Goal: Task Accomplishment & Management: Use online tool/utility

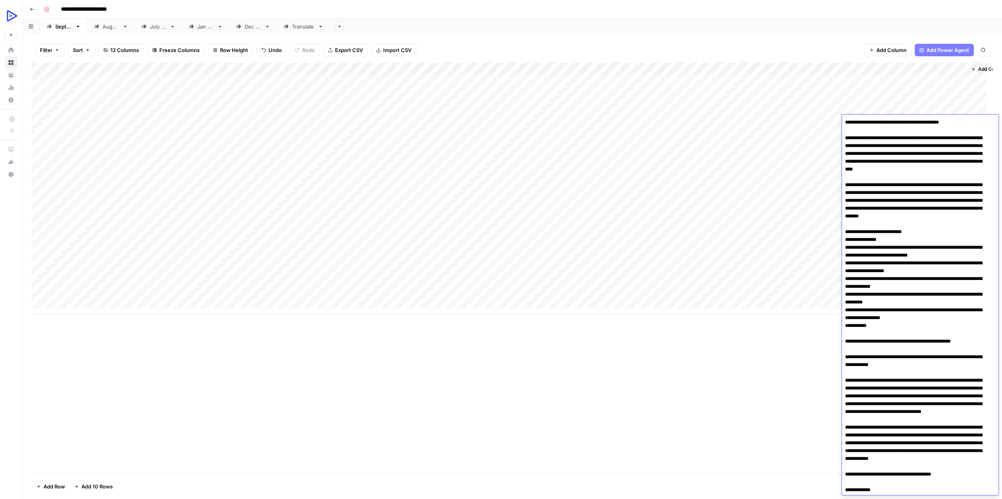
scroll to position [2200, 0]
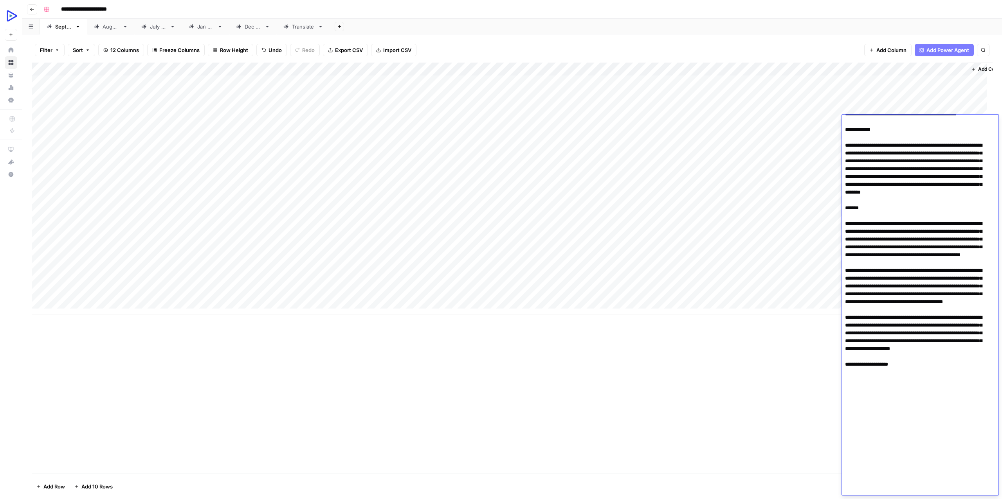
click at [248, 148] on div "Add Column" at bounding box center [512, 189] width 961 height 252
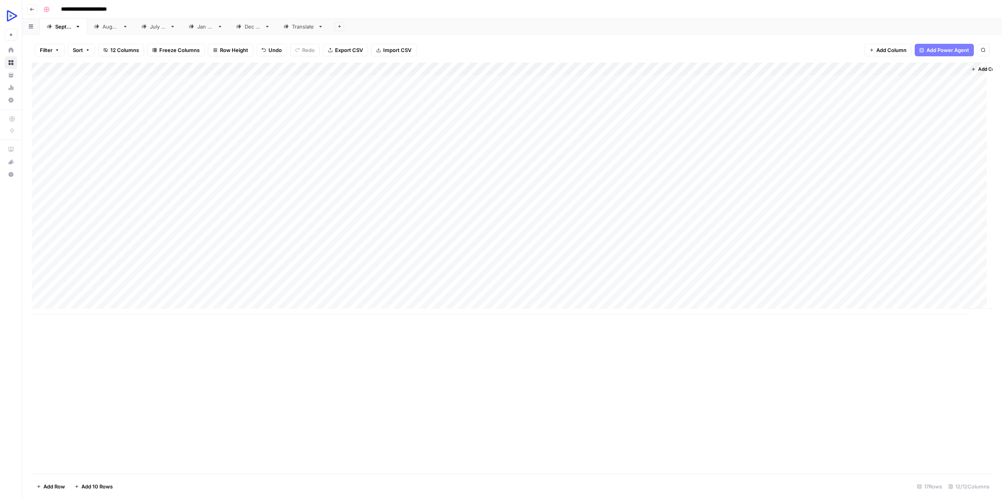
click at [279, 135] on div "Add Column" at bounding box center [512, 189] width 961 height 252
type textarea "**********"
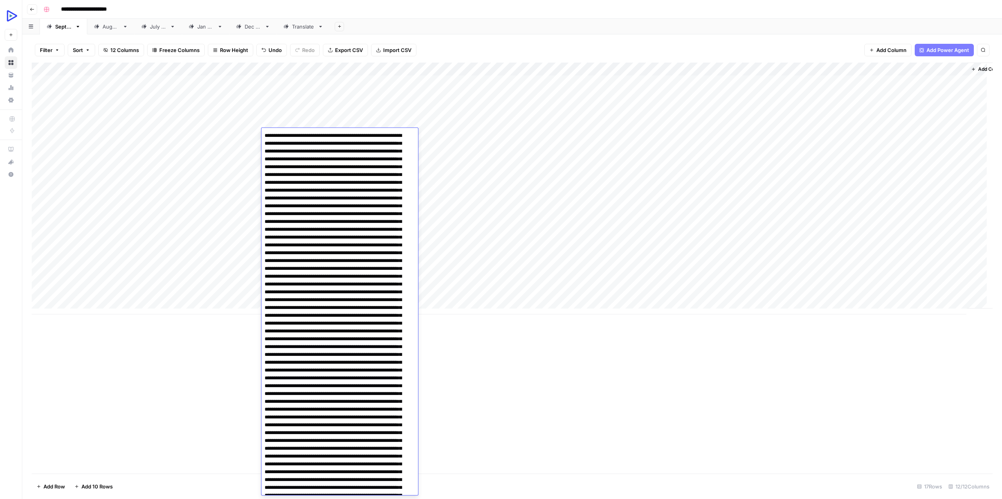
scroll to position [2203, 0]
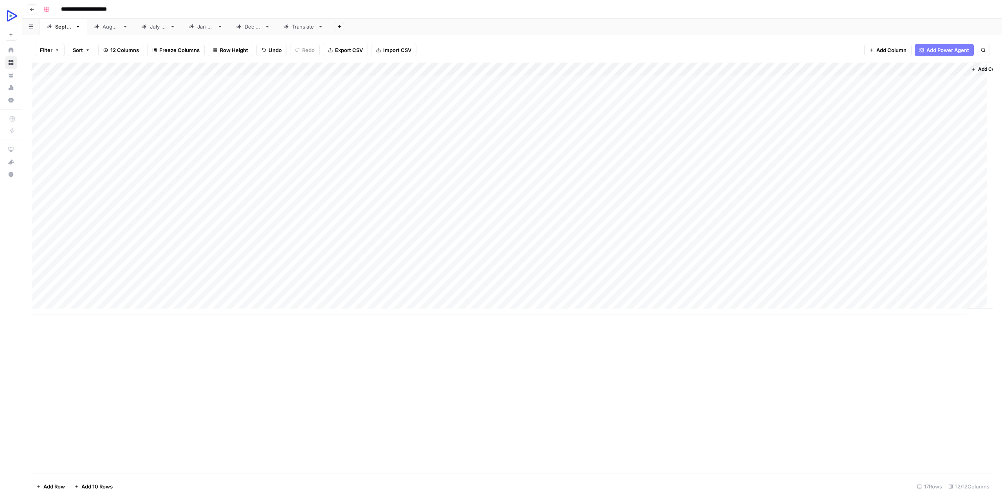
click at [116, 130] on div "Add Column" at bounding box center [512, 189] width 961 height 252
click at [219, 133] on div "Add Column" at bounding box center [512, 189] width 961 height 252
type textarea "**********"
click at [173, 145] on div "Add Column" at bounding box center [512, 189] width 961 height 252
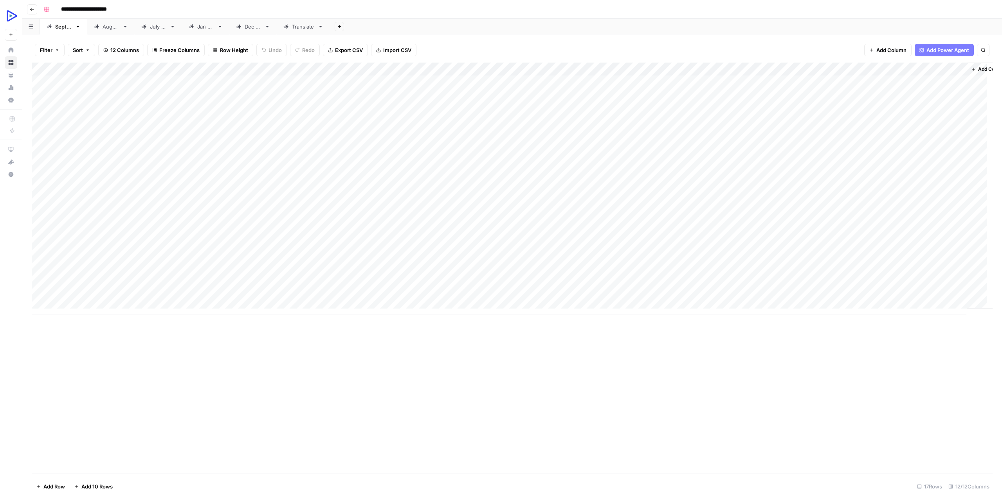
click at [568, 134] on div "Add Column" at bounding box center [512, 189] width 961 height 252
type textarea "**********"
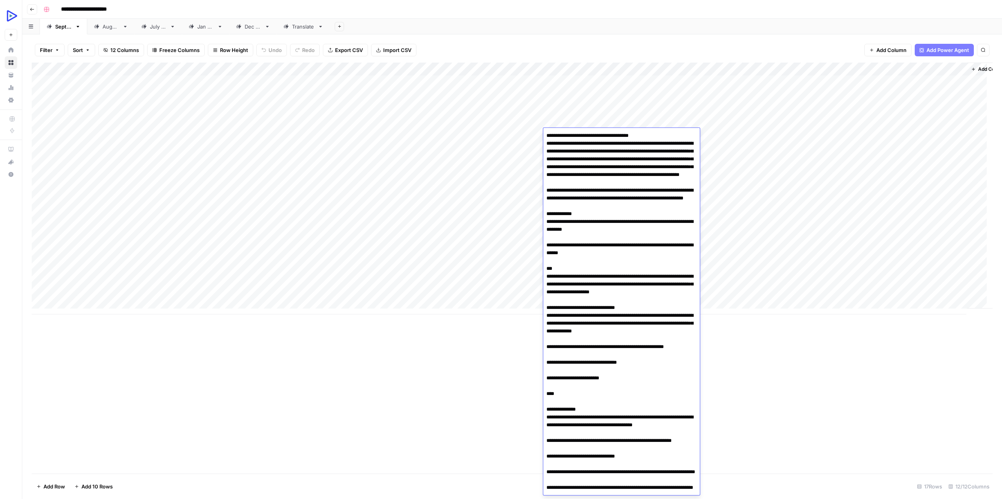
scroll to position [2696, 0]
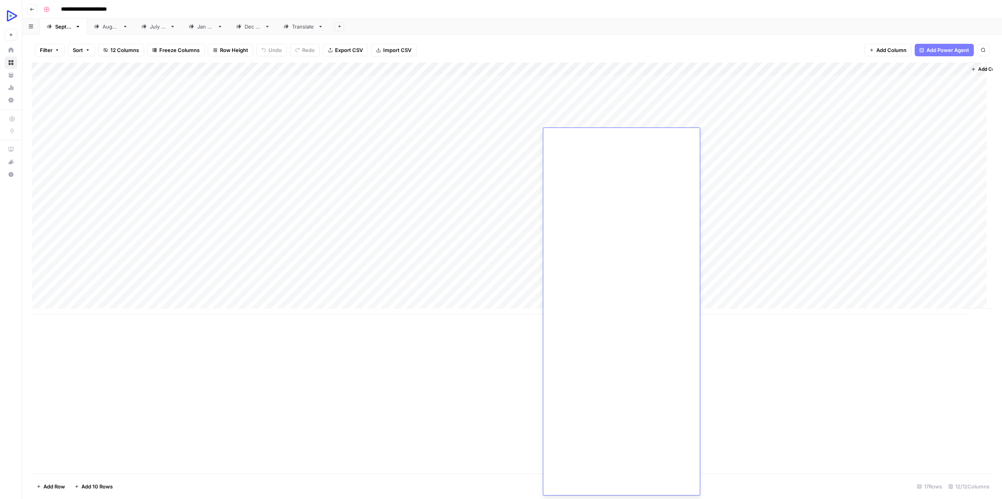
click at [455, 176] on div "Add Column" at bounding box center [512, 189] width 961 height 252
click at [504, 131] on div "Add Column" at bounding box center [512, 189] width 961 height 252
type textarea "**********"
click at [398, 151] on div "Add Column" at bounding box center [512, 189] width 961 height 252
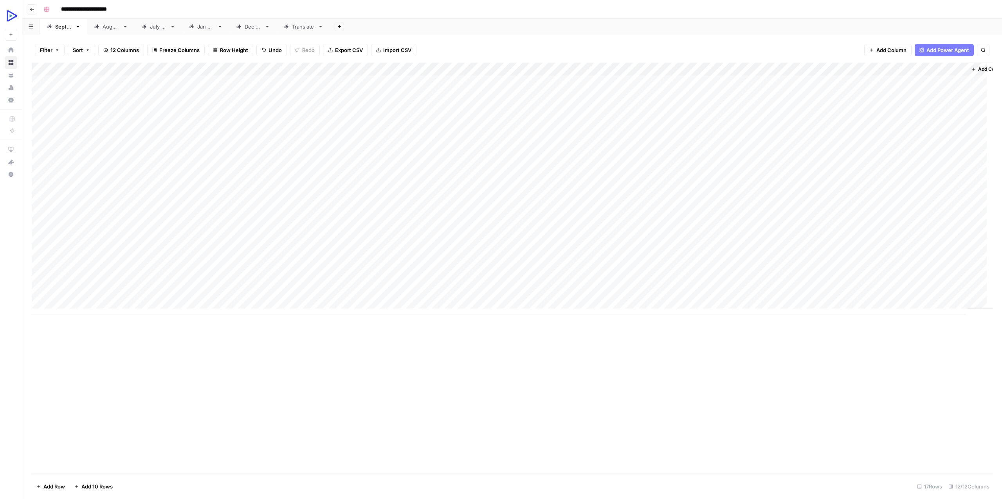
click at [430, 130] on div "Add Column" at bounding box center [512, 189] width 961 height 252
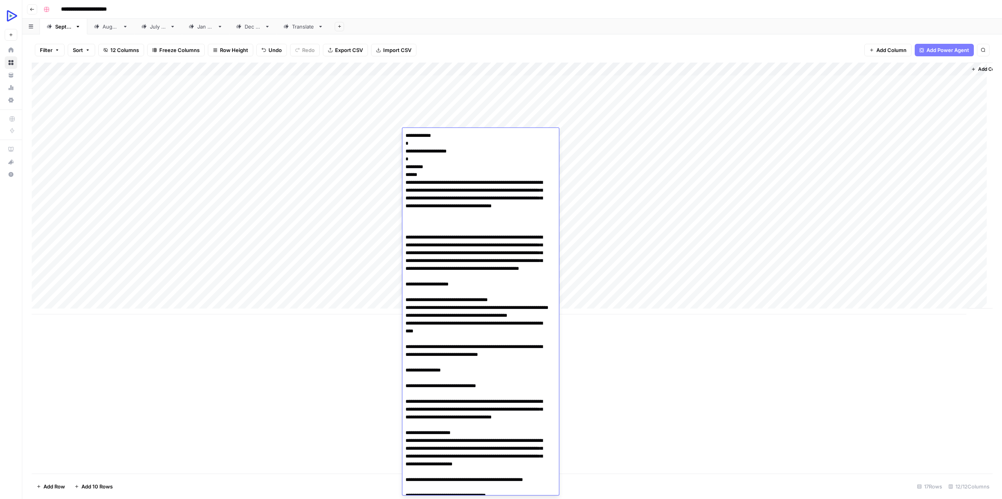
scroll to position [1905, 0]
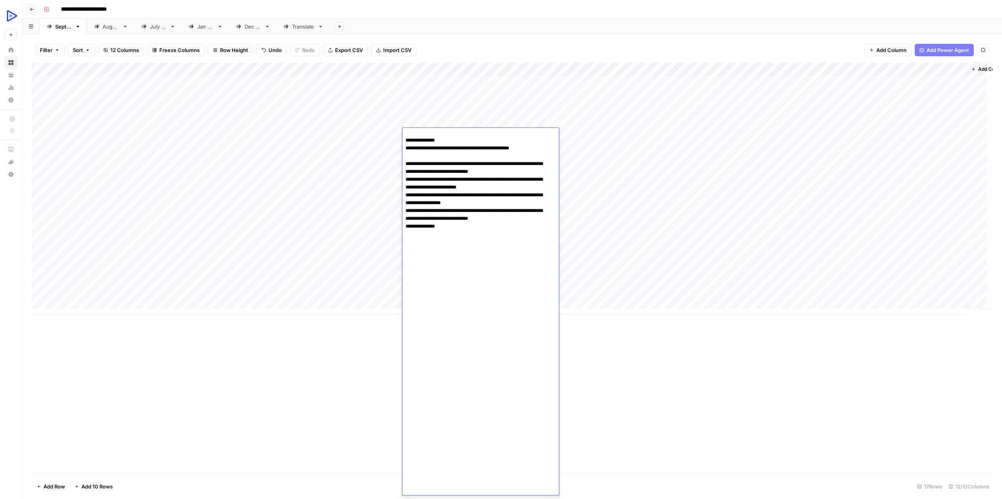
type textarea "**********"
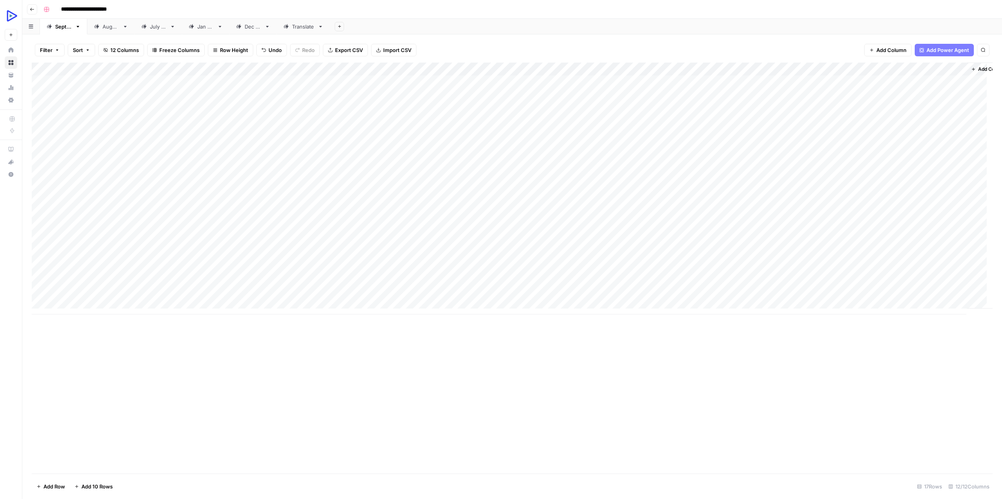
click at [356, 131] on div "Add Column" at bounding box center [512, 189] width 961 height 252
type textarea "**********"
click at [246, 160] on div "Add Column" at bounding box center [512, 189] width 961 height 252
click at [167, 136] on div "Add Column" at bounding box center [512, 189] width 961 height 252
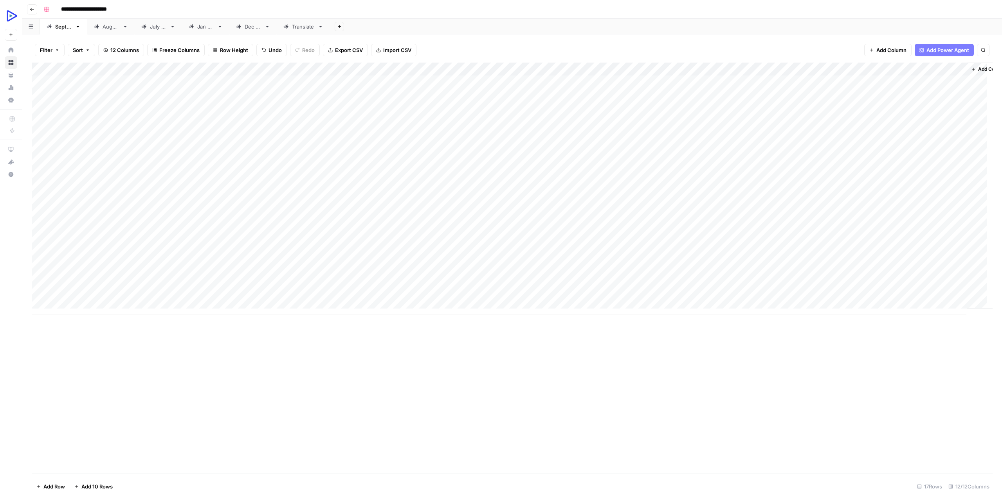
click at [94, 136] on div "Add Column" at bounding box center [512, 189] width 961 height 252
click at [94, 136] on textarea at bounding box center [125, 135] width 133 height 11
click at [107, 135] on textarea "**********" at bounding box center [125, 135] width 133 height 11
type textarea "**********"
click at [114, 153] on div "Add Column" at bounding box center [512, 189] width 961 height 252
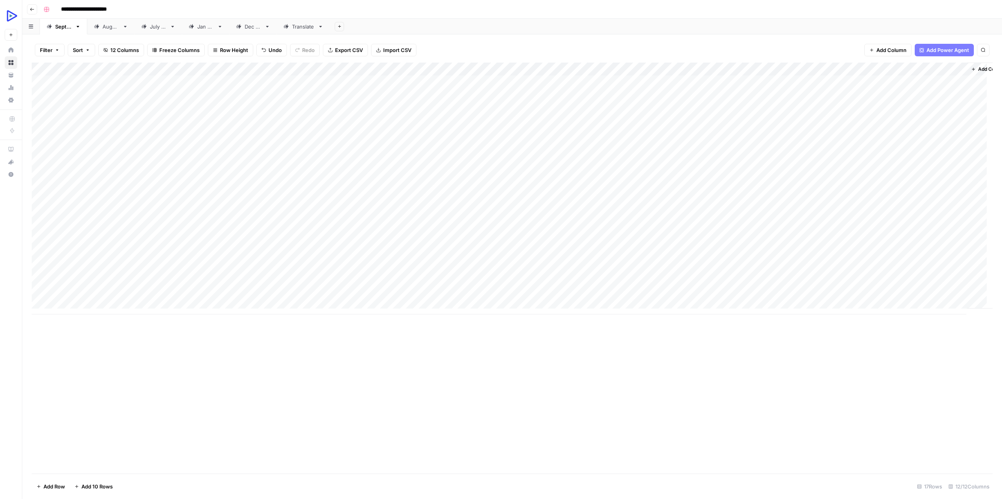
click at [639, 133] on div "Add Column" at bounding box center [512, 189] width 961 height 252
click at [639, 133] on textarea at bounding box center [676, 135] width 125 height 11
type textarea "**********"
click at [573, 164] on div "Add Column" at bounding box center [512, 189] width 961 height 252
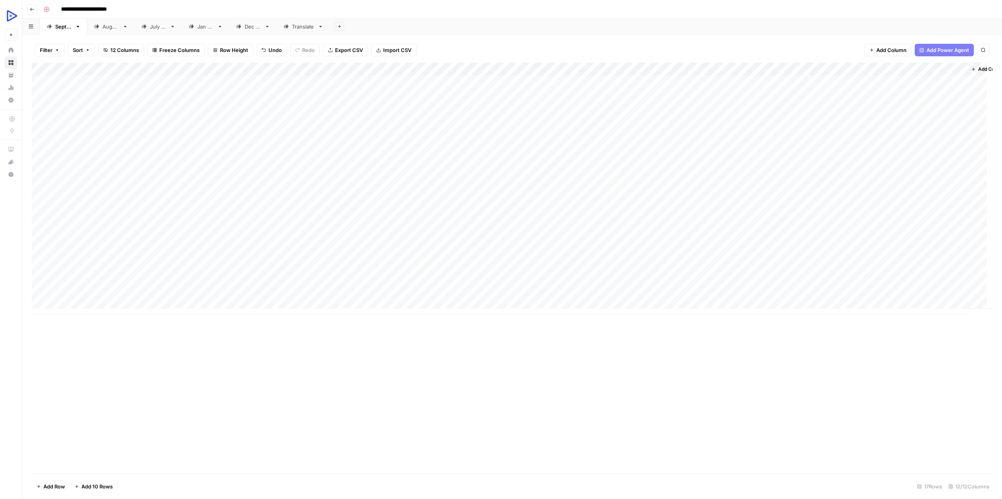
click at [700, 135] on div "Add Column" at bounding box center [512, 189] width 961 height 252
type textarea "**********"
click at [558, 189] on div "Add Column" at bounding box center [512, 189] width 961 height 252
click at [786, 134] on div "Add Column" at bounding box center [512, 189] width 961 height 252
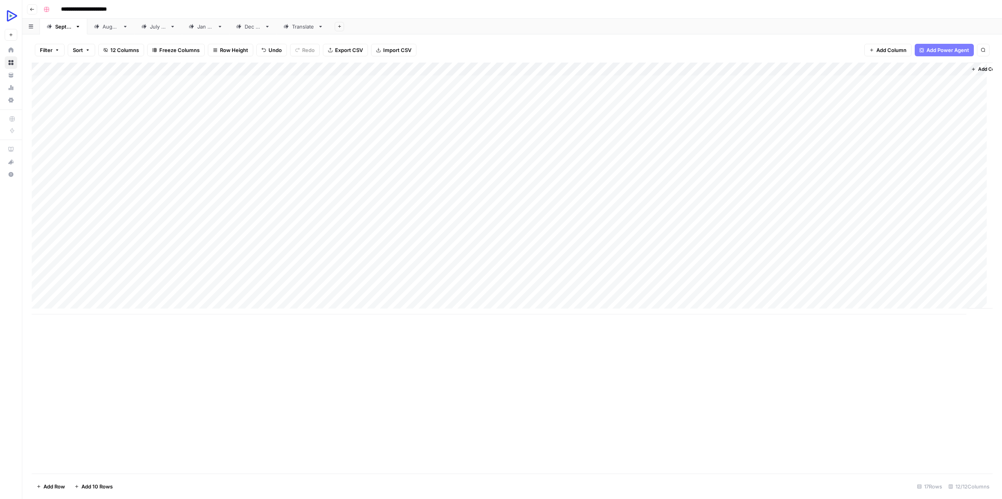
click at [789, 132] on div "Add Column" at bounding box center [512, 189] width 961 height 252
click at [789, 132] on div at bounding box center [791, 135] width 72 height 14
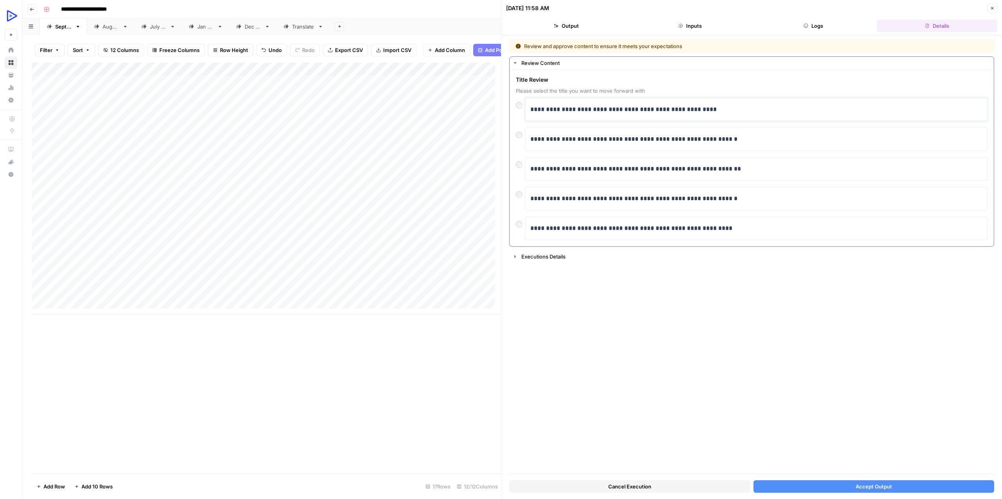
click at [542, 110] on p "**********" at bounding box center [756, 109] width 452 height 10
paste div
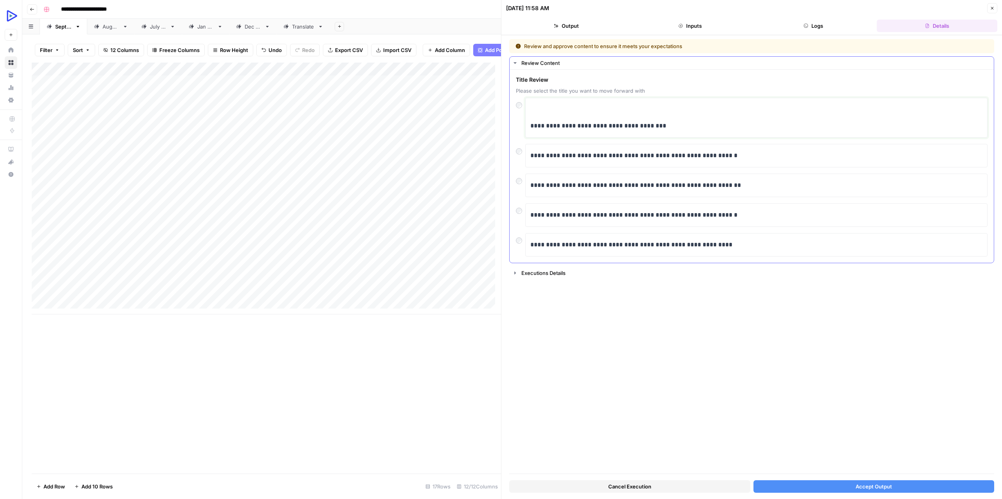
click at [542, 110] on p at bounding box center [756, 109] width 452 height 10
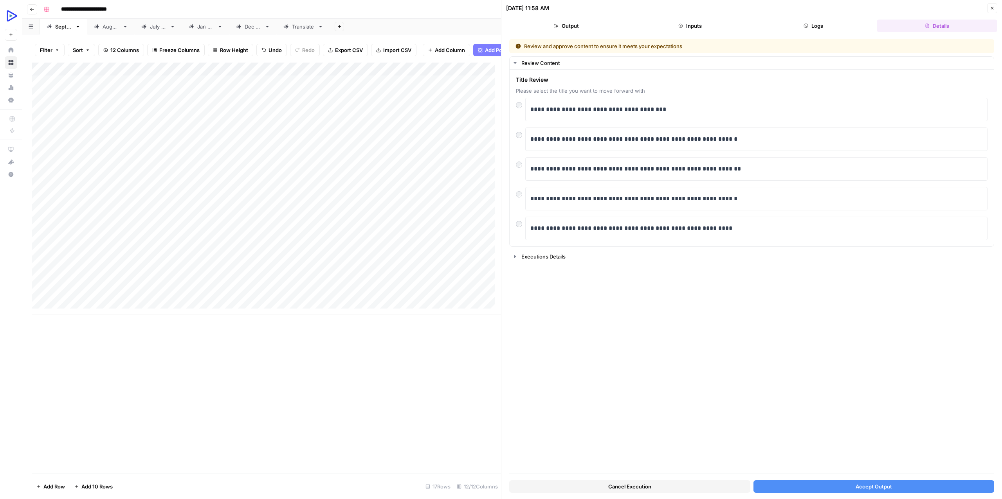
click at [844, 482] on button "Accept Output" at bounding box center [873, 487] width 241 height 13
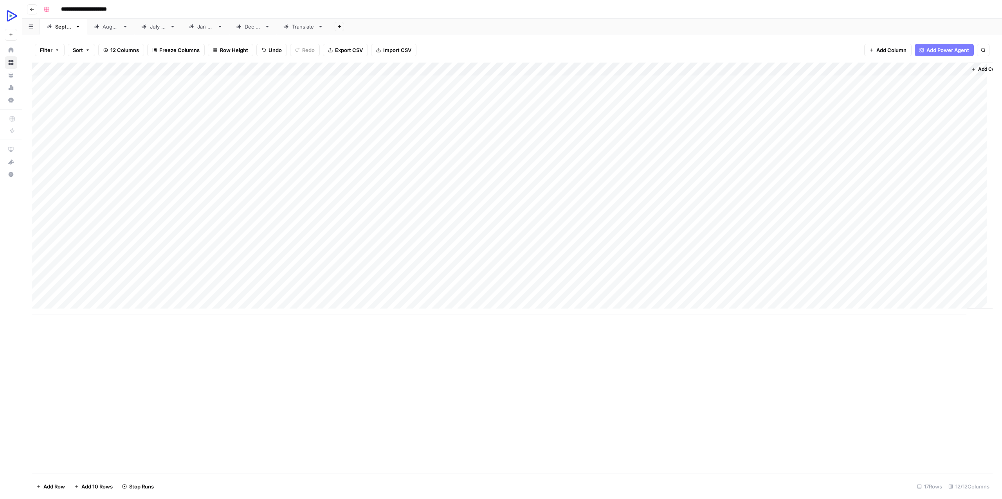
click at [808, 68] on div "Add Column" at bounding box center [512, 189] width 961 height 252
click at [800, 147] on span "Edit Workflow" at bounding box center [804, 146] width 68 height 8
click at [929, 131] on div "Add Column" at bounding box center [512, 189] width 961 height 252
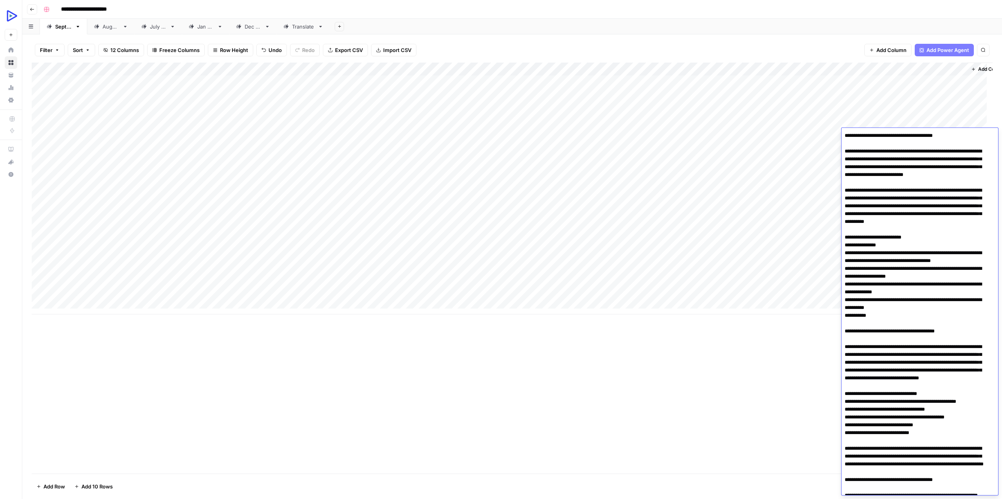
scroll to position [1454, 0]
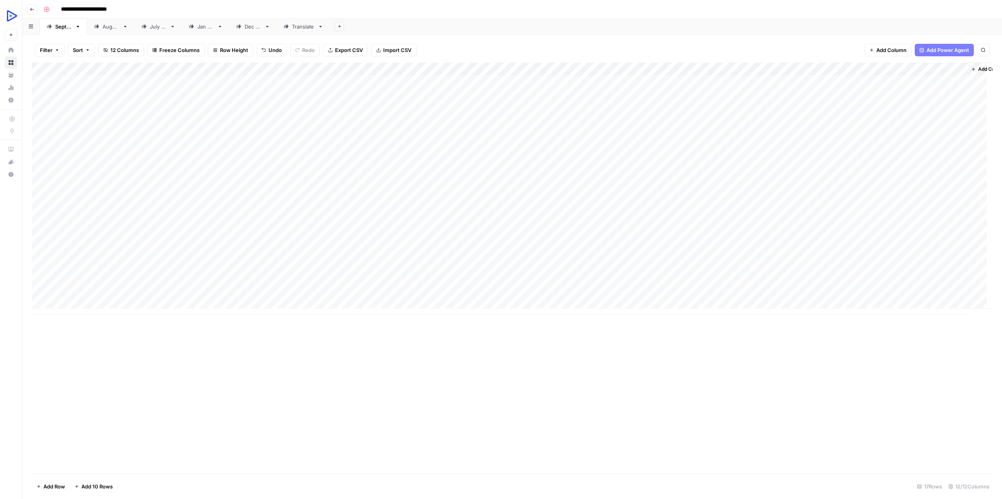
click at [651, 151] on div "Add Column" at bounding box center [512, 189] width 961 height 252
click at [808, 67] on div "Add Column" at bounding box center [512, 189] width 961 height 252
click at [795, 144] on span "Edit Workflow" at bounding box center [804, 146] width 68 height 8
drag, startPoint x: 191, startPoint y: 67, endPoint x: 165, endPoint y: 68, distance: 26.3
click at [165, 68] on div "Add Column" at bounding box center [512, 189] width 961 height 252
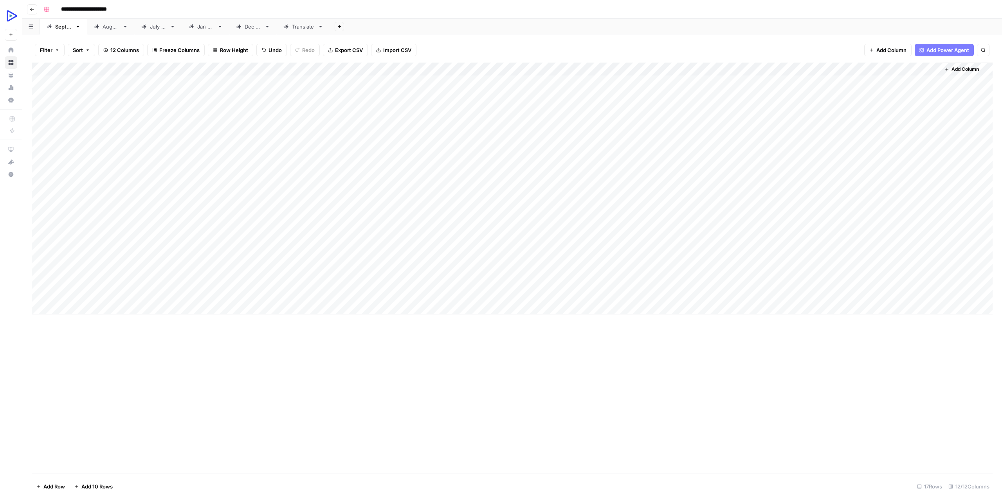
drag, startPoint x: 73, startPoint y: 70, endPoint x: 189, endPoint y: 318, distance: 274.4
click at [189, 318] on div "Add Column" at bounding box center [512, 268] width 961 height 411
click at [966, 67] on span "Add Column" at bounding box center [964, 69] width 27 height 7
click at [891, 52] on button "Text" at bounding box center [923, 51] width 147 height 13
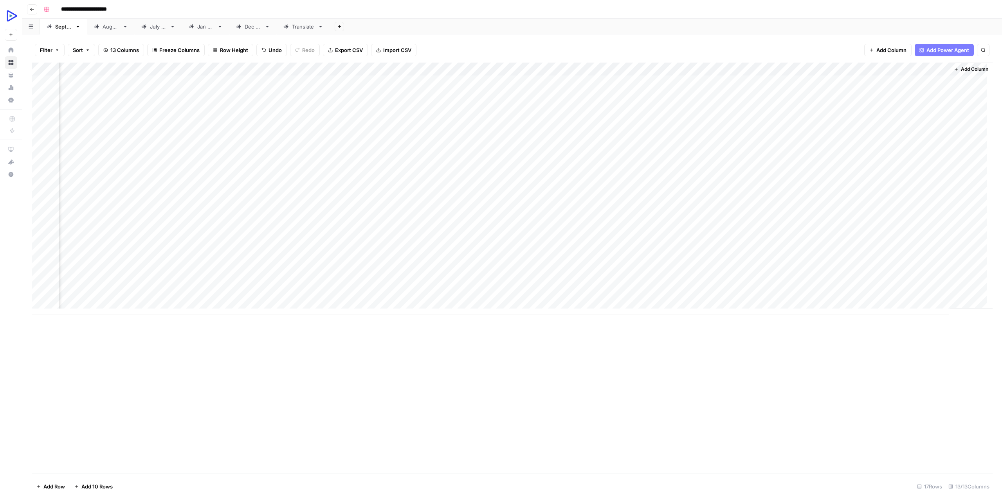
drag, startPoint x: 876, startPoint y: 66, endPoint x: 48, endPoint y: 72, distance: 828.2
click at [48, 72] on div "Add Column" at bounding box center [512, 189] width 961 height 252
drag, startPoint x: 207, startPoint y: 66, endPoint x: 102, endPoint y: 69, distance: 105.3
click at [102, 69] on div "Add Column" at bounding box center [512, 189] width 961 height 252
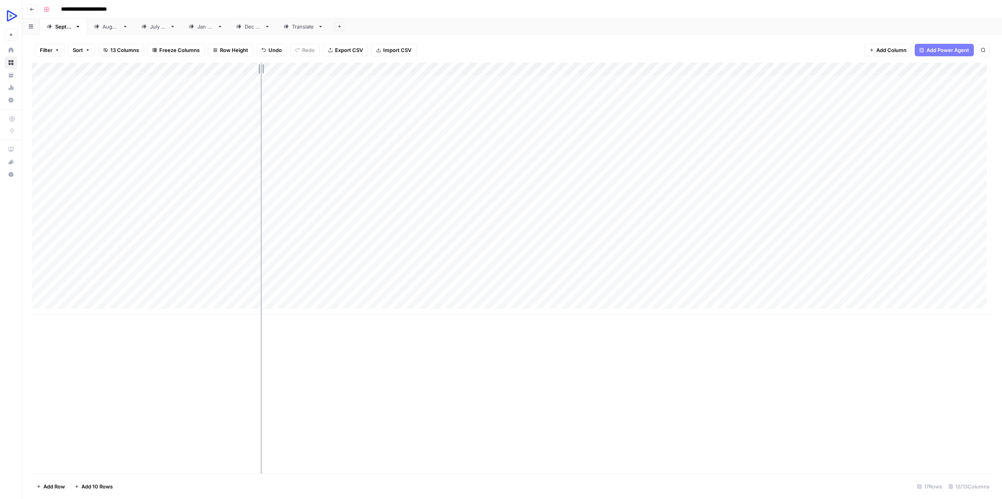
drag, startPoint x: 279, startPoint y: 65, endPoint x: 261, endPoint y: 67, distance: 18.1
click at [261, 67] on div "Add Column" at bounding box center [512, 189] width 961 height 252
click at [109, 67] on div "Add Column" at bounding box center [512, 189] width 961 height 252
click at [101, 92] on div "New Column" at bounding box center [106, 88] width 86 height 13
type input "N"
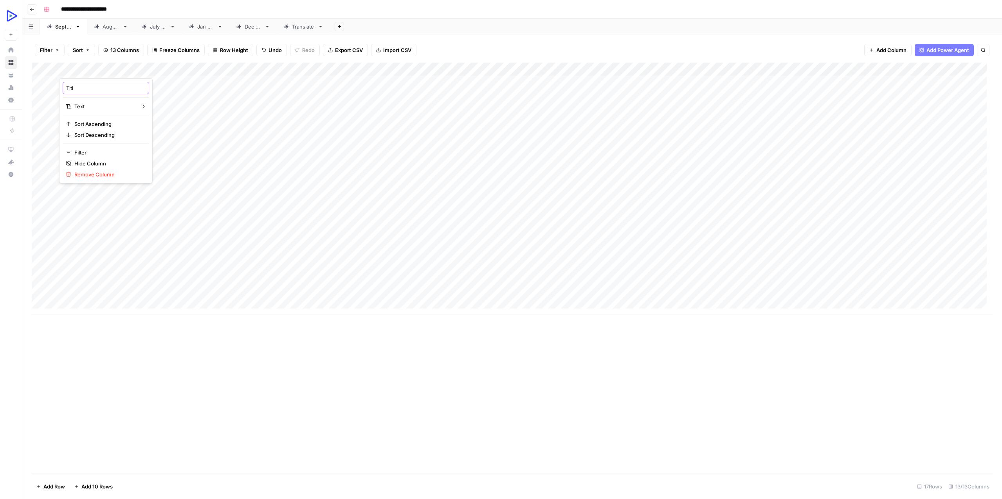
type input "Title"
drag, startPoint x: 173, startPoint y: 70, endPoint x: 133, endPoint y: 71, distance: 39.9
click at [133, 71] on div "Add Column" at bounding box center [512, 189] width 961 height 252
click at [95, 83] on div "Add Column" at bounding box center [512, 189] width 961 height 252
click at [182, 134] on div "Add Column" at bounding box center [512, 189] width 961 height 252
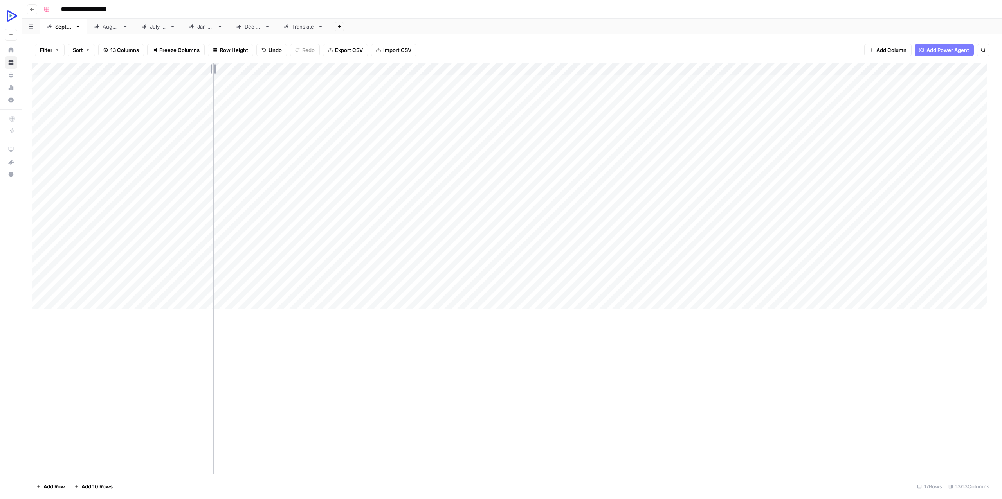
drag, startPoint x: 222, startPoint y: 67, endPoint x: 213, endPoint y: 70, distance: 9.9
click at [213, 70] on div "Add Column" at bounding box center [512, 189] width 961 height 252
drag, startPoint x: 134, startPoint y: 66, endPoint x: 148, endPoint y: 68, distance: 13.9
click at [148, 68] on div "Add Column" at bounding box center [512, 189] width 961 height 252
click at [149, 68] on div "Add Column" at bounding box center [512, 189] width 961 height 252
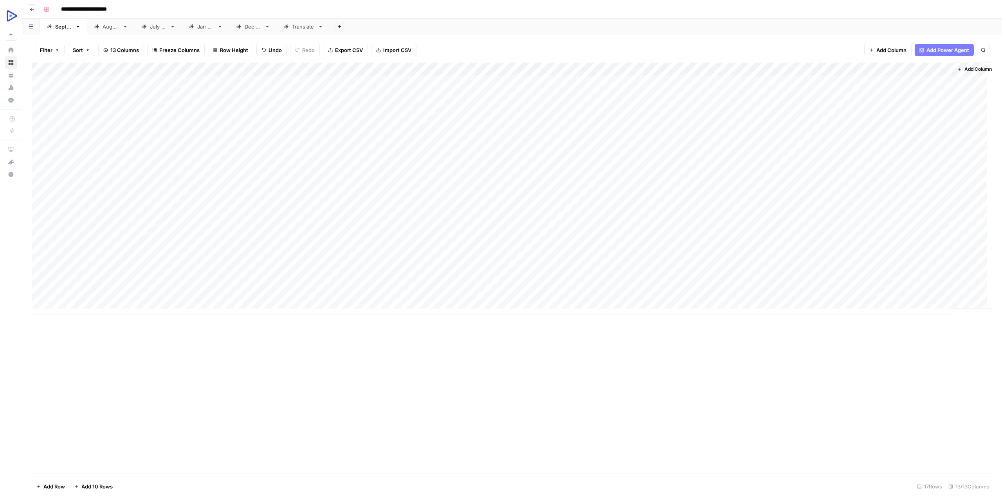
click at [149, 68] on div "Add Column" at bounding box center [512, 189] width 961 height 252
click at [99, 68] on div at bounding box center [138, 71] width 80 height 16
drag, startPoint x: 97, startPoint y: 68, endPoint x: 174, endPoint y: 66, distance: 77.5
click at [174, 66] on div "Add Column" at bounding box center [512, 189] width 961 height 252
drag, startPoint x: 176, startPoint y: 66, endPoint x: 198, endPoint y: 65, distance: 22.3
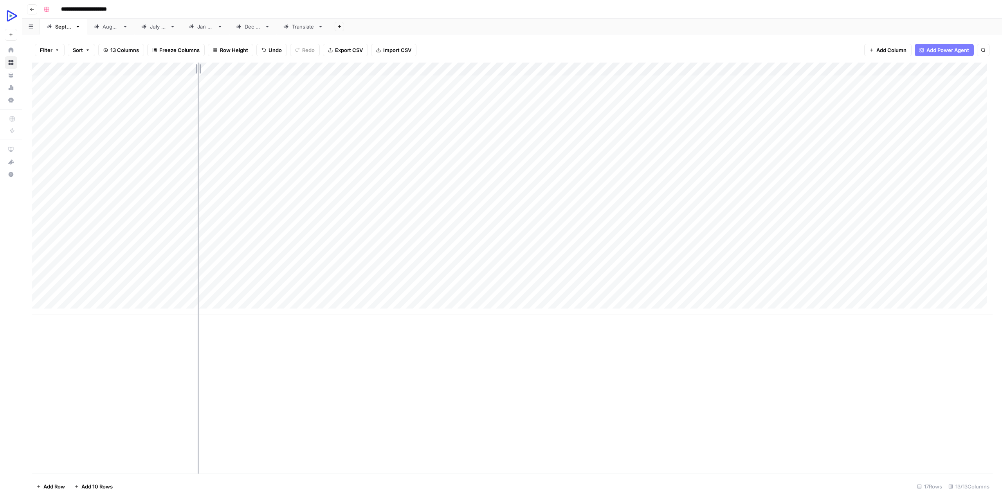
click at [198, 65] on div "Add Column" at bounding box center [512, 189] width 961 height 252
click at [198, 67] on div "Add Column" at bounding box center [512, 189] width 961 height 252
drag, startPoint x: 198, startPoint y: 68, endPoint x: 145, endPoint y: 67, distance: 52.5
click at [145, 67] on div "Add Column" at bounding box center [512, 189] width 961 height 252
click at [122, 146] on div "Add Column" at bounding box center [512, 189] width 961 height 252
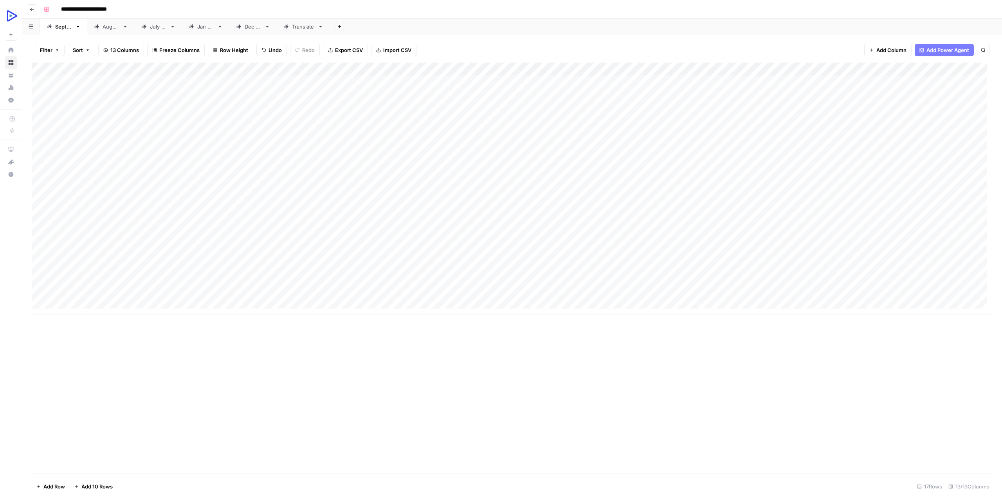
click at [842, 68] on div "Add Column" at bounding box center [512, 189] width 961 height 252
click at [831, 144] on span "Edit Workflow" at bounding box center [837, 146] width 68 height 8
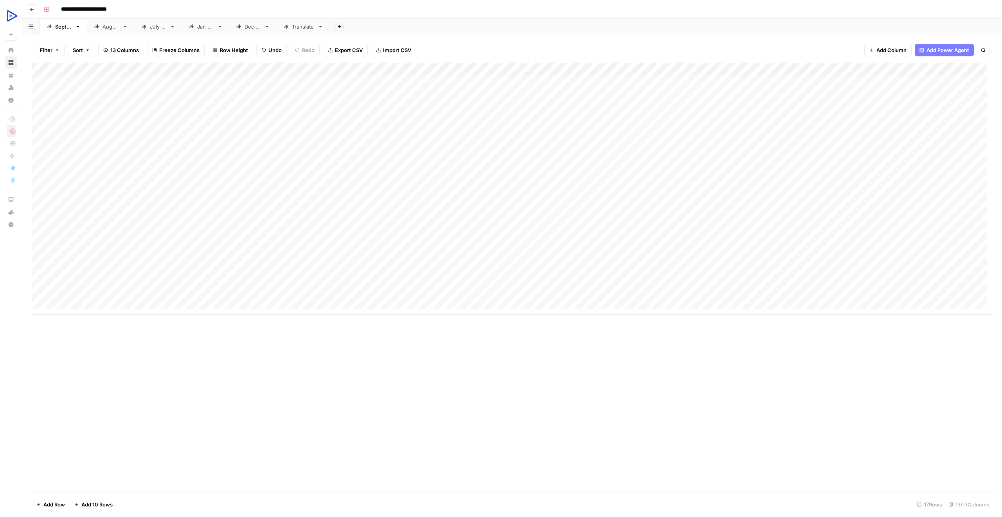
click at [844, 70] on div "Add Column" at bounding box center [512, 189] width 961 height 252
click at [834, 145] on span "Edit Workflow" at bounding box center [837, 146] width 68 height 8
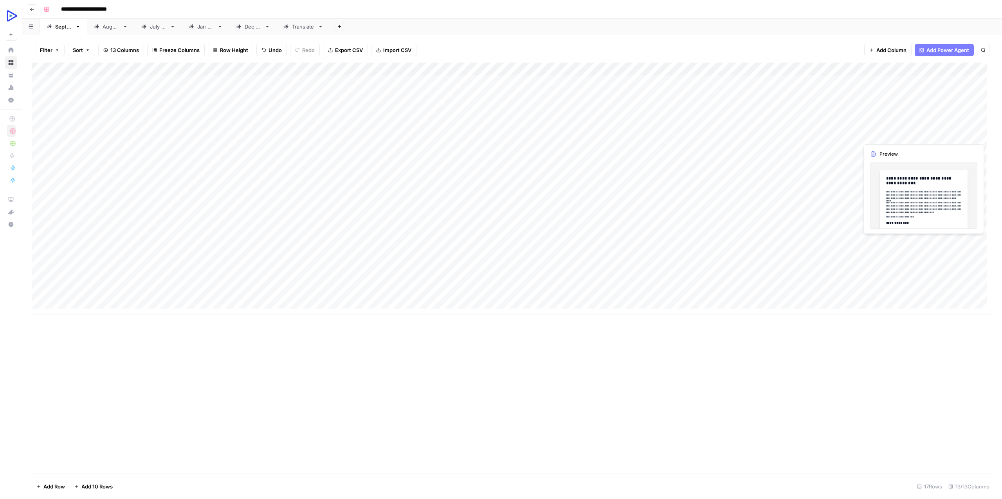
click at [867, 132] on div "Add Column" at bounding box center [512, 189] width 961 height 252
click at [945, 131] on div "Add Column" at bounding box center [512, 189] width 961 height 252
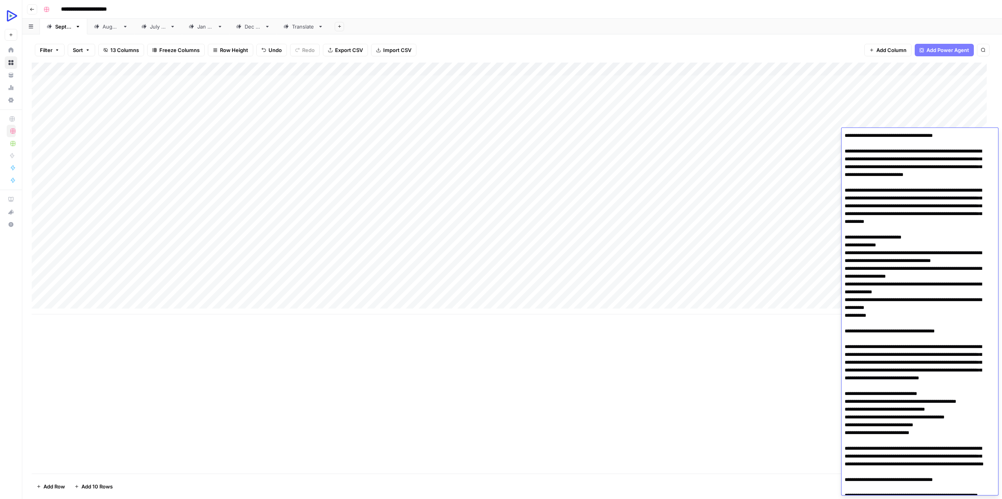
scroll to position [1454, 0]
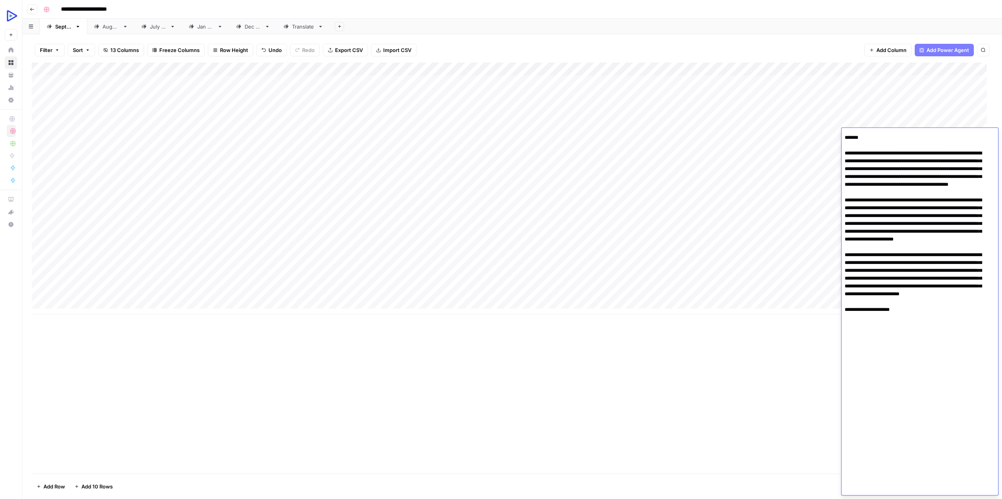
click at [108, 152] on div "Add Column" at bounding box center [512, 189] width 961 height 252
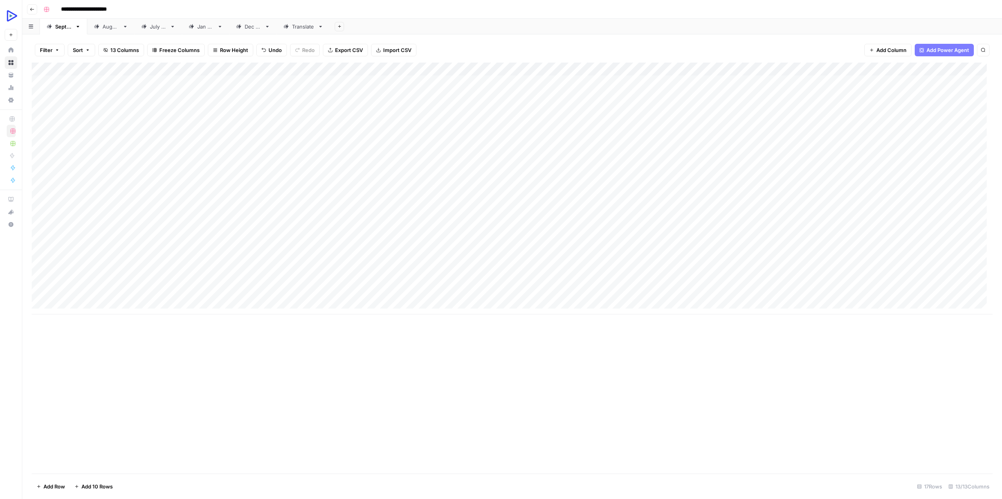
click at [108, 152] on div "Add Column" at bounding box center [512, 189] width 961 height 252
click at [236, 141] on div "Add Column" at bounding box center [512, 189] width 961 height 252
click at [238, 150] on div "Add Column" at bounding box center [512, 189] width 961 height 252
click at [244, 148] on div "Add Column" at bounding box center [512, 189] width 961 height 252
click at [244, 148] on textarea at bounding box center [286, 149] width 125 height 11
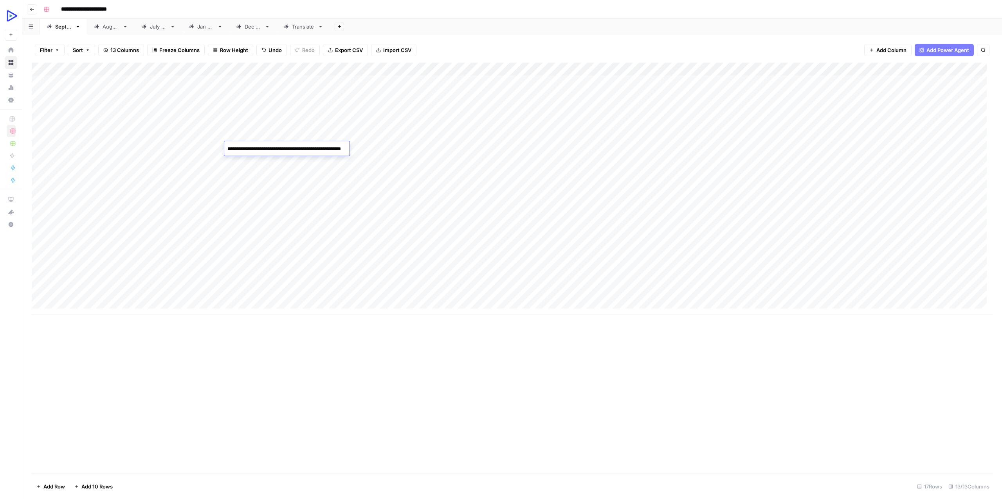
type textarea "**********"
click at [311, 190] on div "Add Column" at bounding box center [512, 189] width 961 height 252
click at [315, 145] on div "Add Column" at bounding box center [512, 189] width 961 height 252
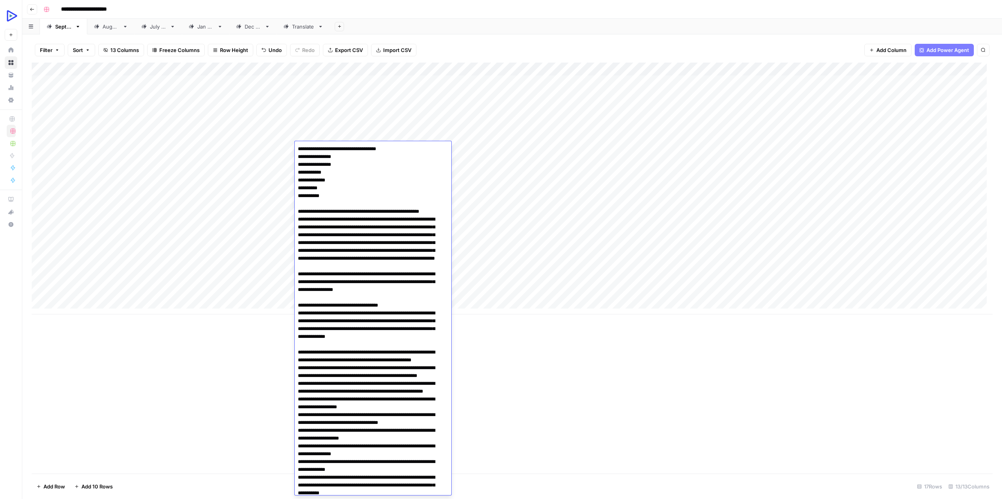
scroll to position [799, 0]
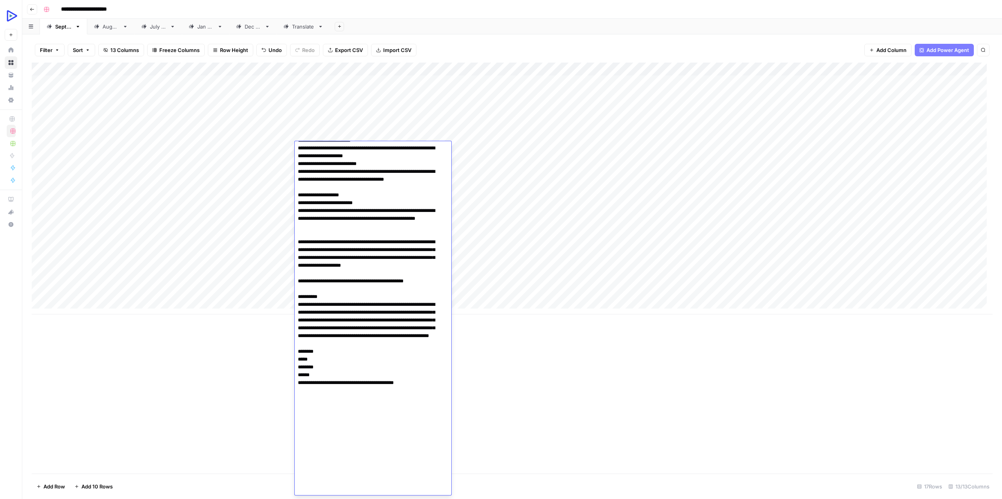
click at [222, 167] on div "Add Column" at bounding box center [512, 189] width 961 height 252
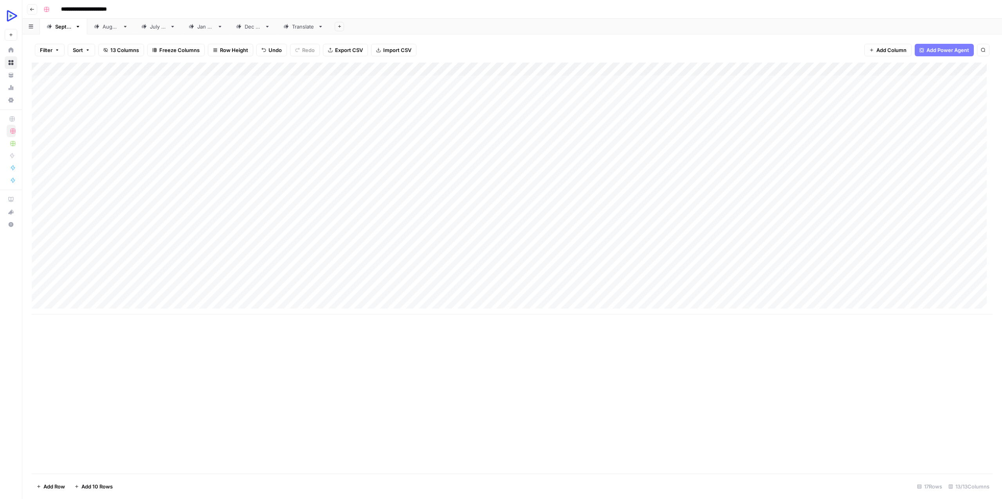
click at [401, 145] on div "Add Column" at bounding box center [512, 189] width 961 height 252
click at [451, 143] on div "Add Column" at bounding box center [512, 189] width 961 height 252
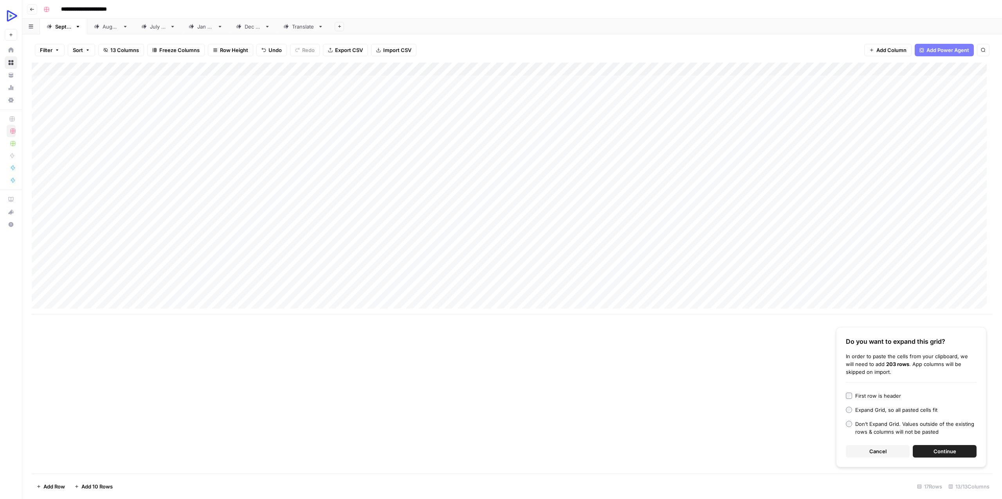
click at [480, 150] on div "Add Column" at bounding box center [512, 189] width 961 height 252
type textarea "**********"
click at [389, 198] on div "Add Column" at bounding box center [512, 189] width 961 height 252
click at [546, 142] on div "Add Column" at bounding box center [512, 189] width 961 height 252
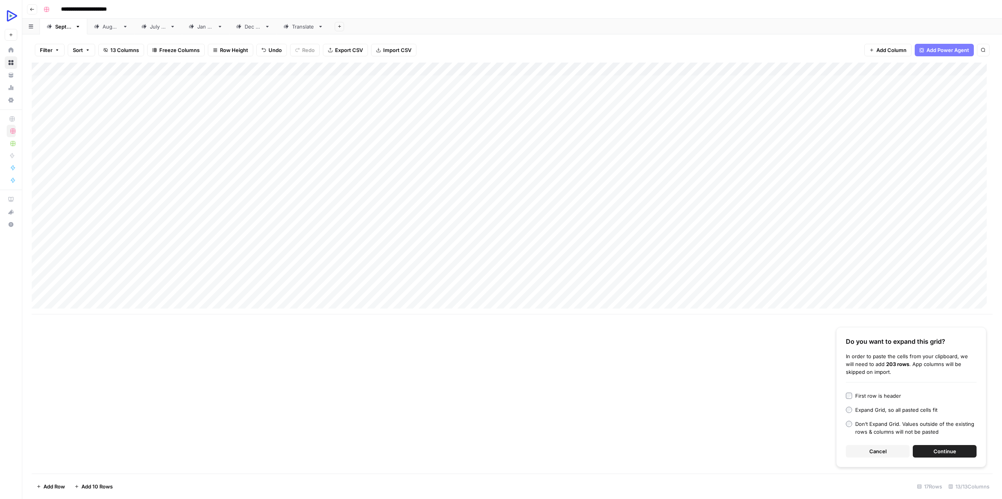
click at [546, 142] on div "Add Column" at bounding box center [512, 189] width 961 height 252
click at [435, 177] on div "Add Column" at bounding box center [512, 189] width 961 height 252
click at [601, 146] on div "Add Column" at bounding box center [512, 189] width 961 height 252
type textarea "**********"
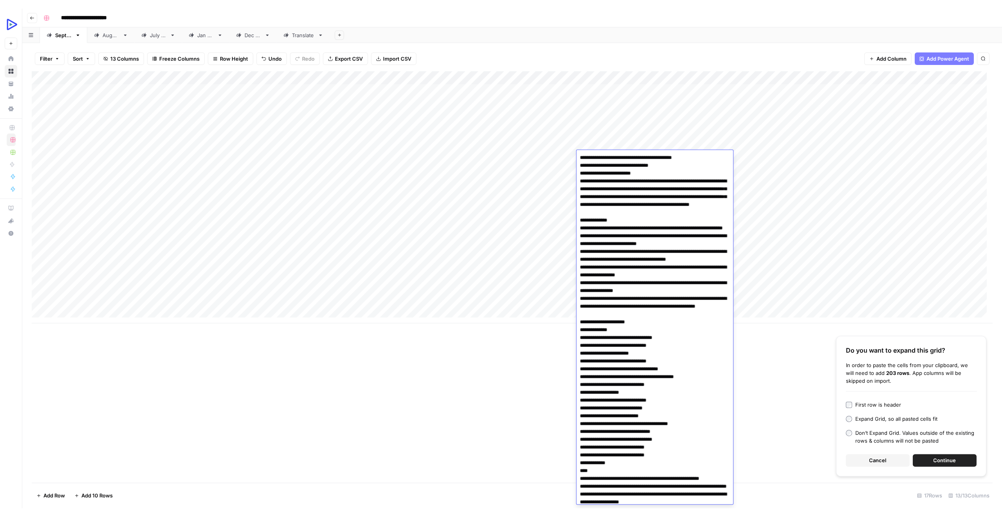
scroll to position [4517, 0]
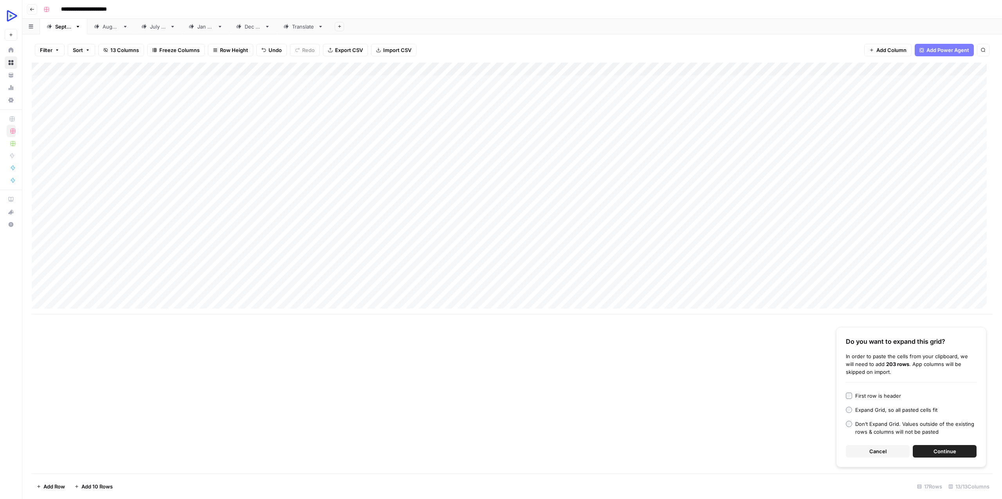
click at [516, 192] on div "Add Column" at bounding box center [512, 189] width 961 height 252
click at [880, 454] on span "Cancel" at bounding box center [877, 452] width 17 height 8
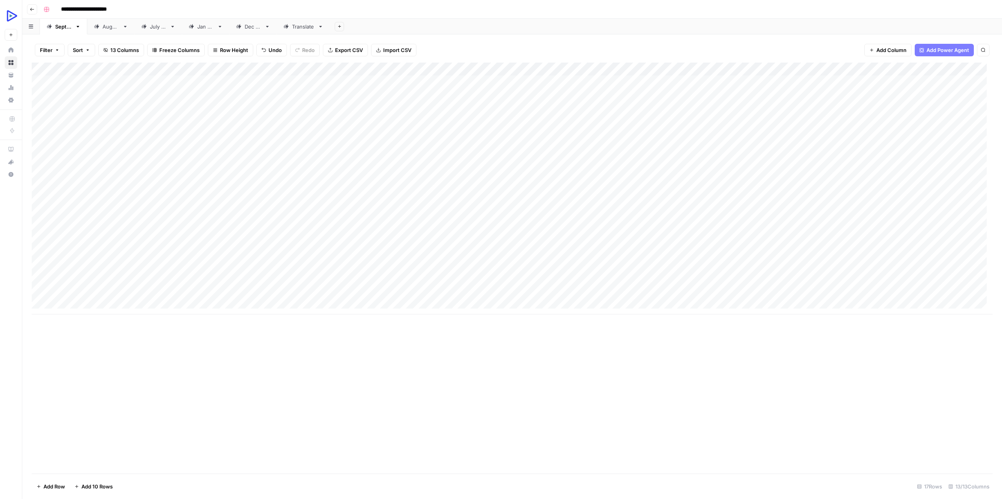
click at [171, 142] on div "Add Column" at bounding box center [512, 189] width 961 height 252
click at [171, 147] on div "Add Column" at bounding box center [512, 189] width 961 height 252
drag, startPoint x: 234, startPoint y: 155, endPoint x: 177, endPoint y: 154, distance: 56.8
click at [177, 154] on textarea "**********" at bounding box center [223, 153] width 157 height 19
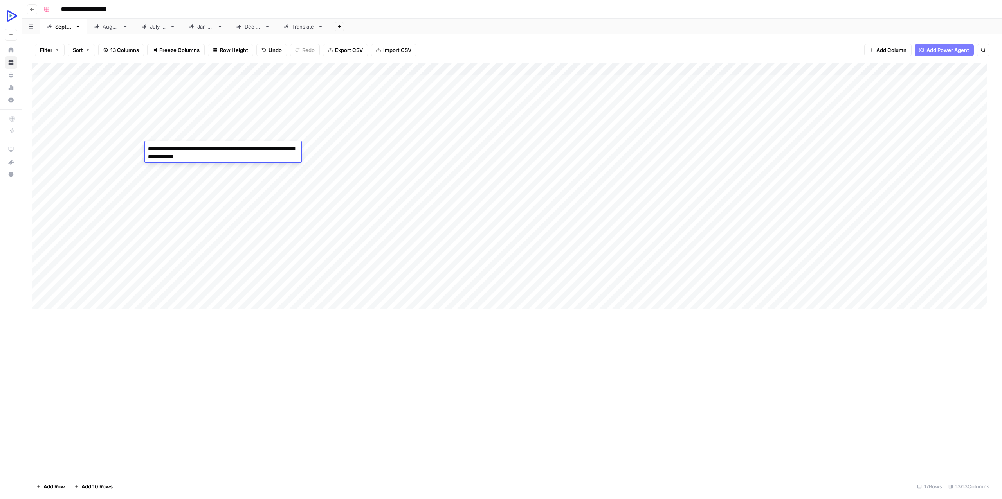
type textarea "**********"
click at [684, 146] on div "Add Column" at bounding box center [512, 189] width 961 height 252
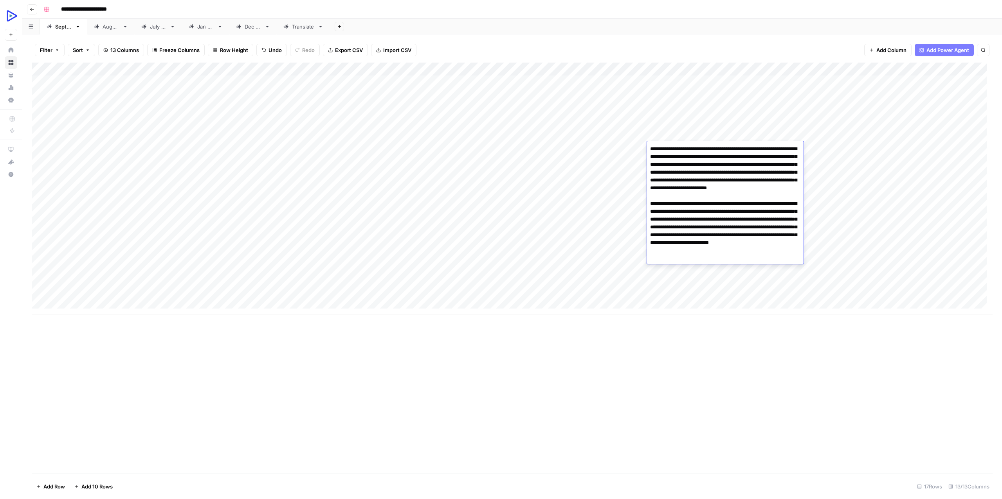
type textarea "**********"
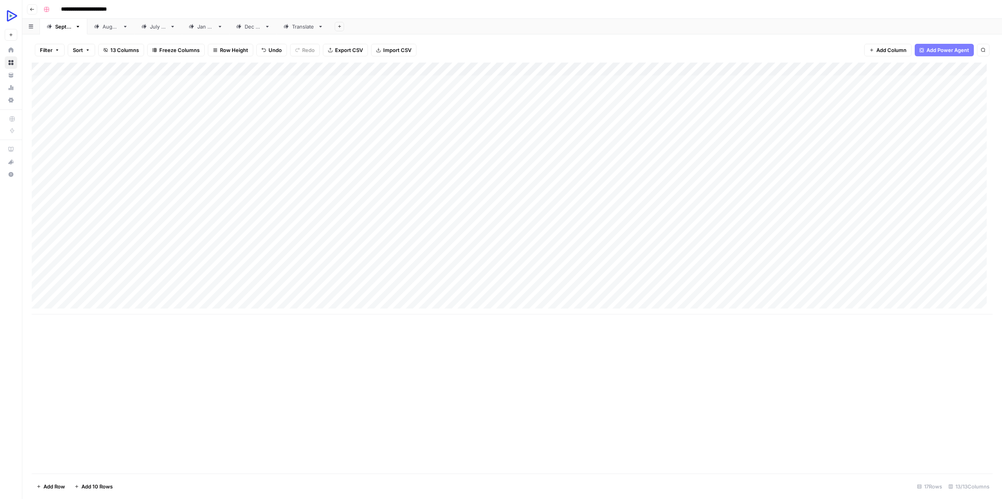
click at [522, 203] on div "Add Column" at bounding box center [512, 189] width 961 height 252
click at [725, 145] on div "Add Column" at bounding box center [512, 189] width 961 height 252
type textarea "**********"
click at [469, 156] on div "Add Column" at bounding box center [512, 189] width 961 height 252
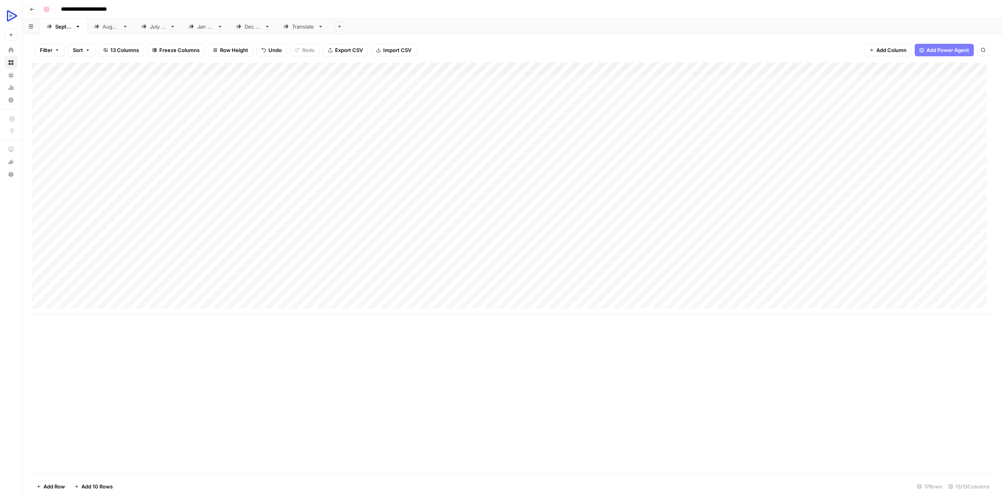
click at [805, 148] on div "Add Column" at bounding box center [512, 189] width 961 height 252
click at [812, 148] on div "Add Column" at bounding box center [512, 189] width 961 height 252
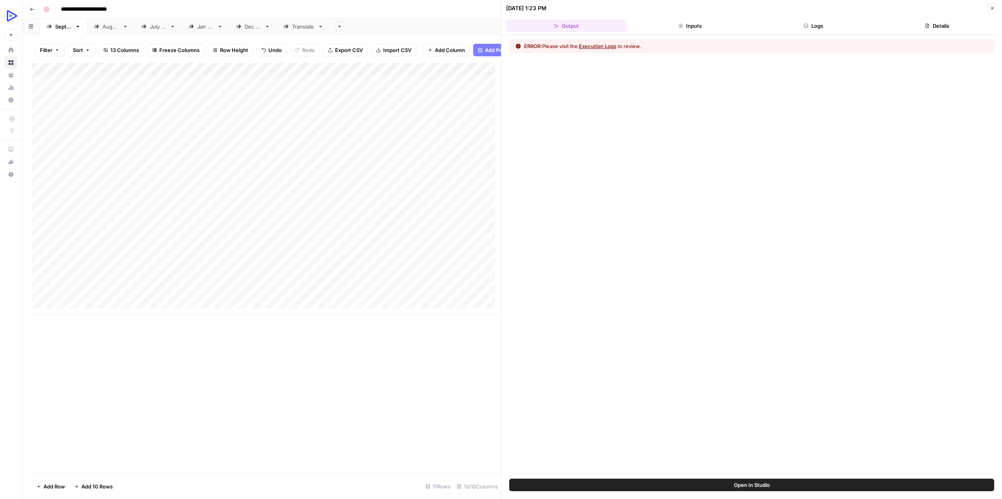
click at [601, 45] on button "Execution Logs" at bounding box center [598, 46] width 38 height 8
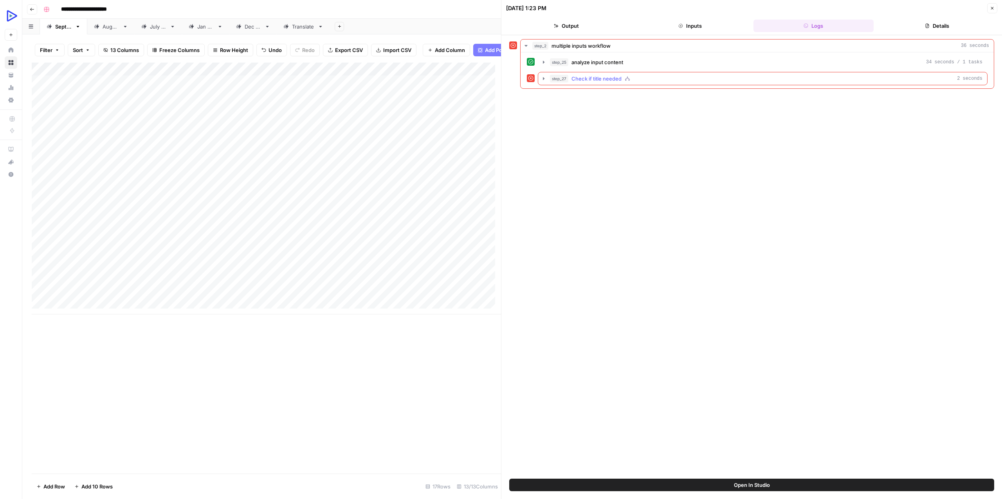
click at [600, 79] on span "Check if title needed" at bounding box center [596, 79] width 50 height 8
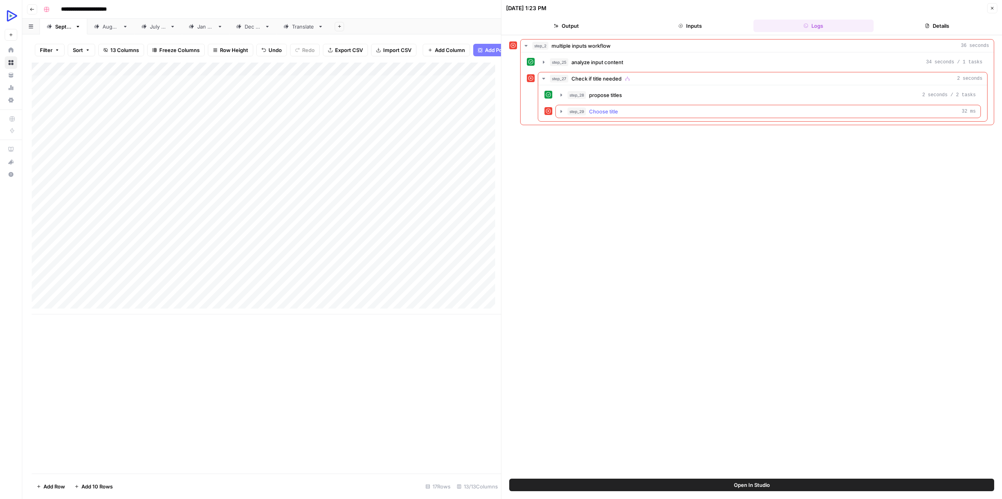
click at [603, 110] on span "Choose title" at bounding box center [603, 112] width 29 height 8
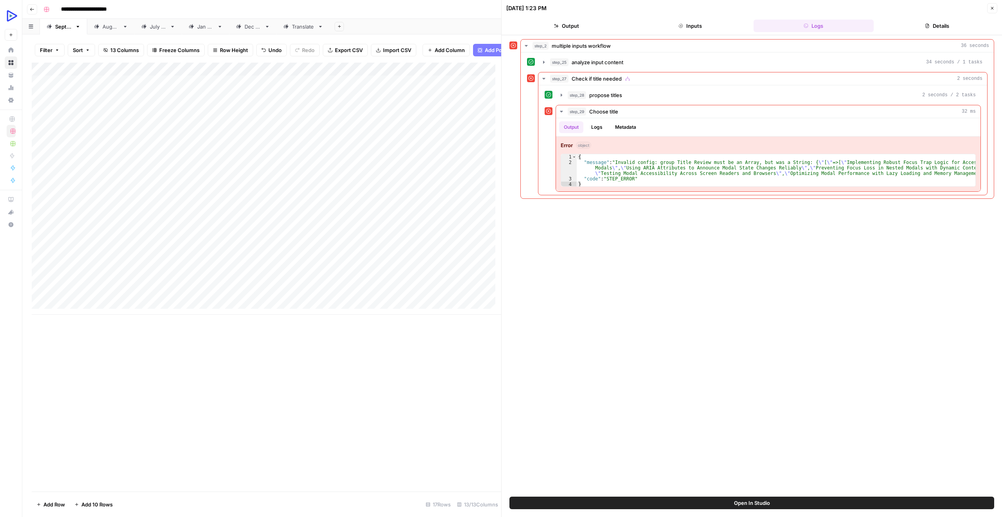
click at [108, 77] on div "Add Column" at bounding box center [267, 189] width 470 height 252
click at [108, 77] on div at bounding box center [102, 76] width 86 height 16
drag, startPoint x: 108, startPoint y: 96, endPoint x: 47, endPoint y: 88, distance: 62.0
click at [47, 88] on body "**********" at bounding box center [501, 258] width 1002 height 517
drag, startPoint x: 97, startPoint y: 93, endPoint x: 57, endPoint y: 93, distance: 40.7
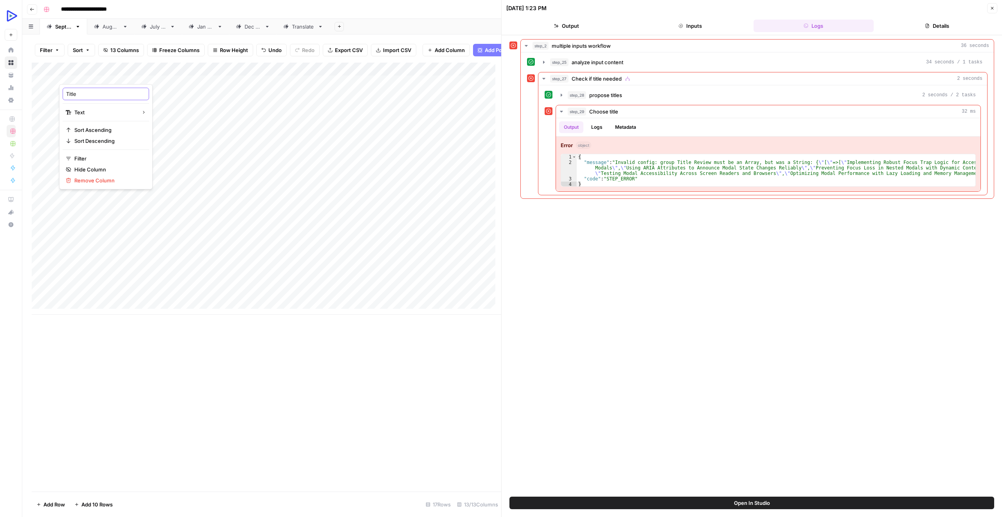
click at [57, 93] on body "**********" at bounding box center [501, 258] width 1002 height 517
click at [79, 95] on input "Title" at bounding box center [105, 94] width 79 height 8
click at [139, 74] on div "Add Column" at bounding box center [267, 189] width 470 height 252
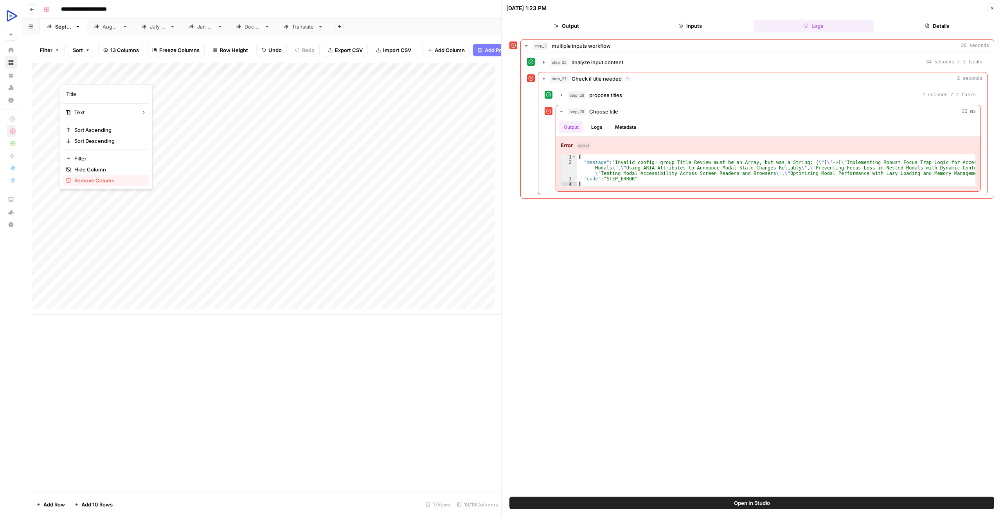
click at [133, 180] on span "Remove Column" at bounding box center [108, 181] width 68 height 8
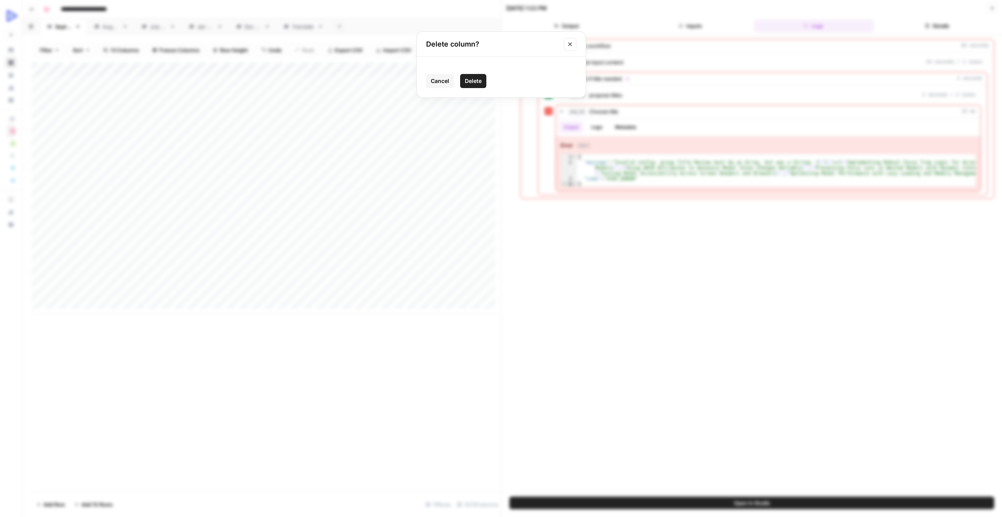
click at [473, 76] on button "Delete" at bounding box center [473, 81] width 26 height 14
click at [447, 45] on button "Add Column" at bounding box center [446, 50] width 47 height 13
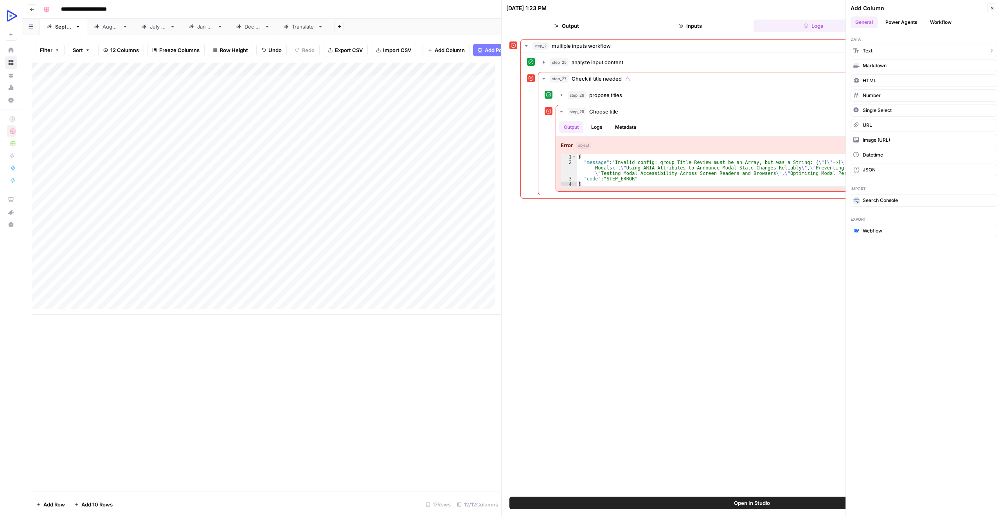
click at [876, 51] on button "Text" at bounding box center [924, 51] width 147 height 13
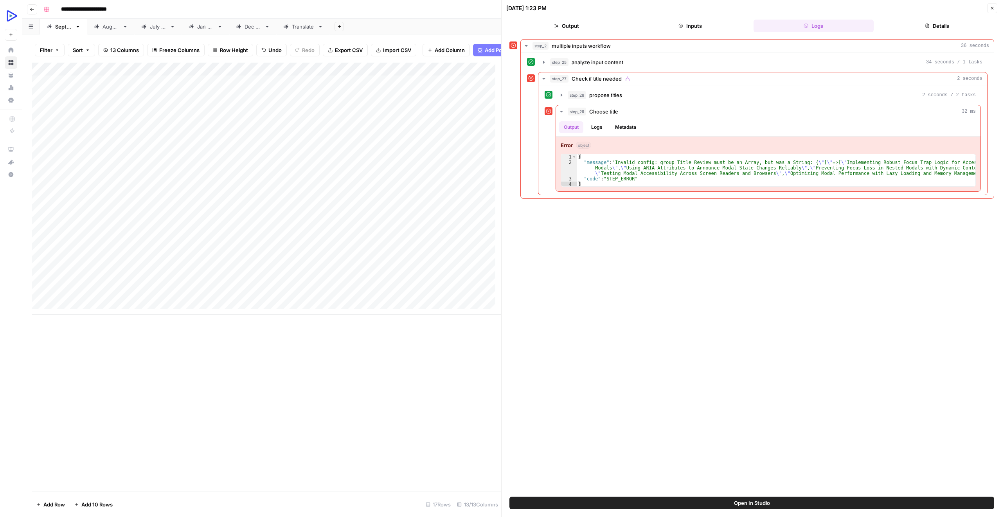
drag, startPoint x: 415, startPoint y: 77, endPoint x: 43, endPoint y: 79, distance: 371.4
click at [43, 79] on div "Add Column" at bounding box center [267, 189] width 470 height 252
click at [119, 76] on div "Add Column" at bounding box center [267, 189] width 470 height 252
click at [105, 92] on input "New Column" at bounding box center [105, 94] width 79 height 8
paste input "article_title"
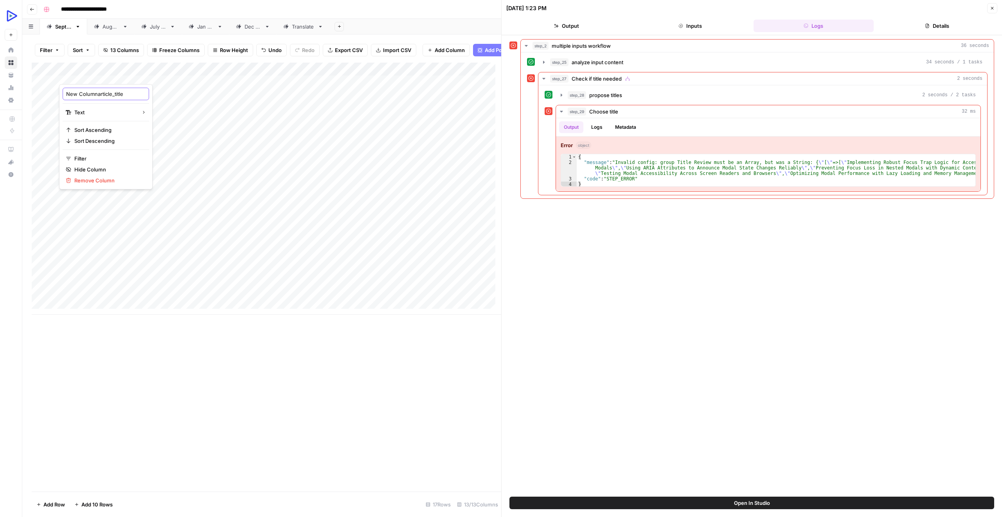
click at [115, 91] on input "New Columnarticle_title" at bounding box center [105, 94] width 79 height 8
paste input "text"
click at [83, 94] on input "article_title" at bounding box center [105, 94] width 79 height 8
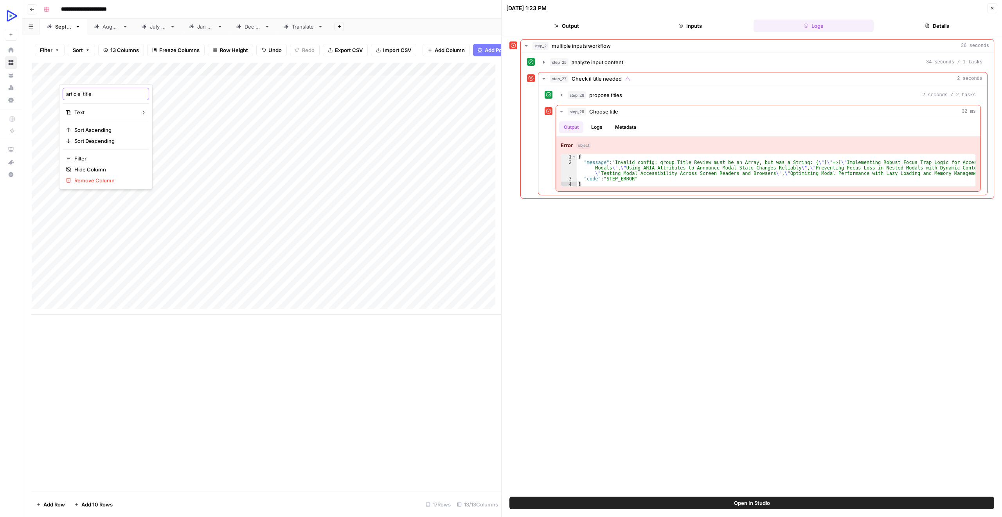
type input "article title"
click at [274, 255] on div "Add Column" at bounding box center [267, 189] width 470 height 252
click at [287, 74] on div "Add Column" at bounding box center [267, 189] width 470 height 252
click at [287, 74] on div at bounding box center [286, 76] width 71 height 16
click at [97, 89] on div "Add Column" at bounding box center [267, 189] width 470 height 252
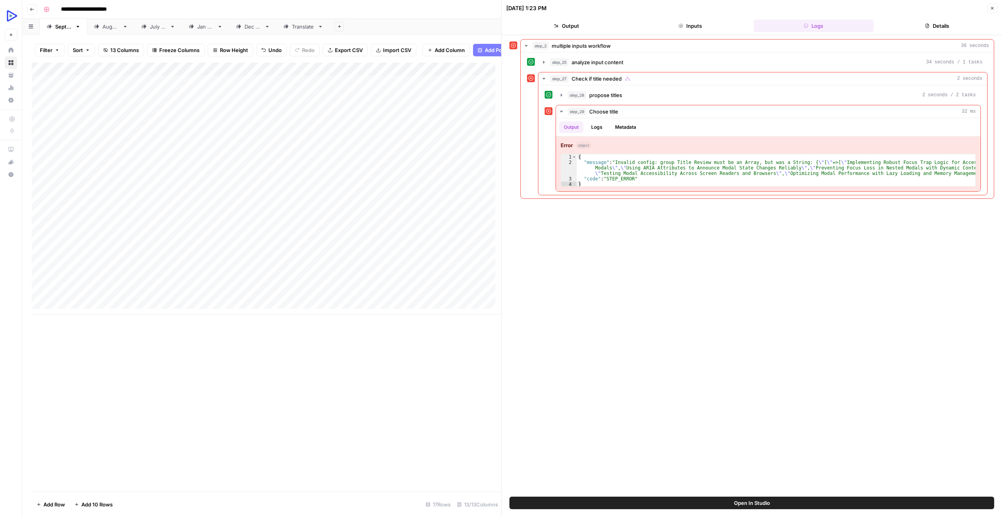
click at [121, 88] on div "Add Column" at bounding box center [267, 189] width 470 height 252
type textarea "**********"
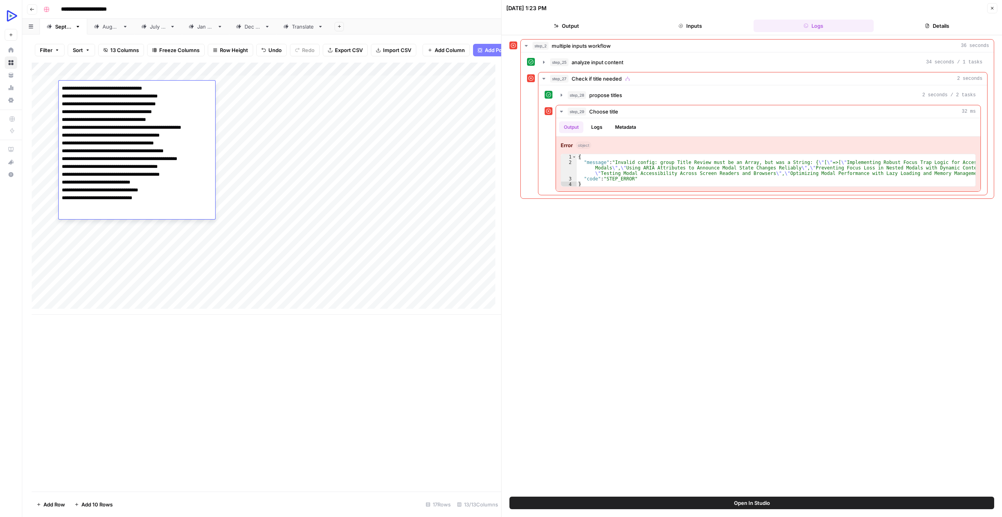
drag, startPoint x: 277, startPoint y: 248, endPoint x: 261, endPoint y: 236, distance: 20.4
click at [277, 248] on div "Add Column" at bounding box center [267, 189] width 470 height 252
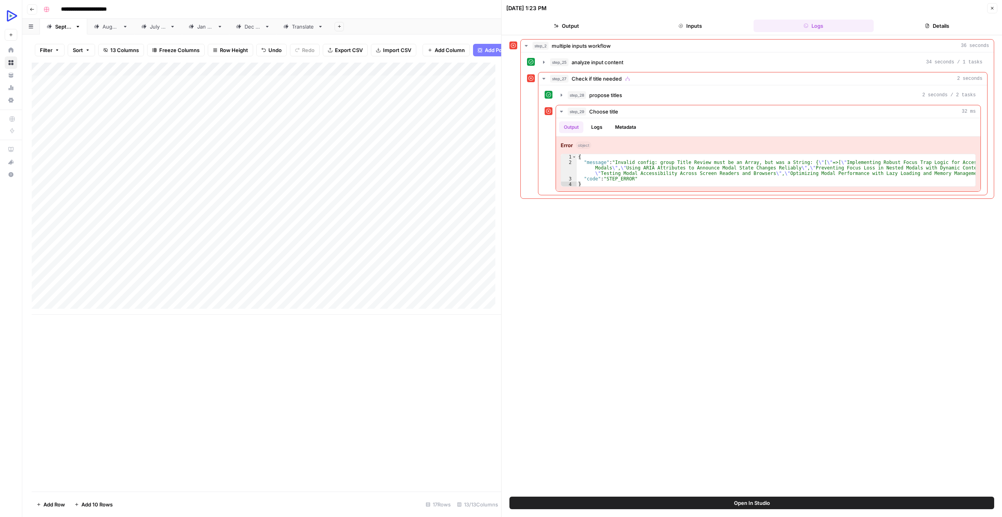
click at [126, 92] on div "Add Column" at bounding box center [267, 189] width 470 height 252
click at [244, 199] on div "Add Column" at bounding box center [267, 189] width 470 height 252
click at [138, 87] on div "Add Column" at bounding box center [267, 189] width 470 height 252
click at [992, 8] on icon "button" at bounding box center [992, 8] width 5 height 5
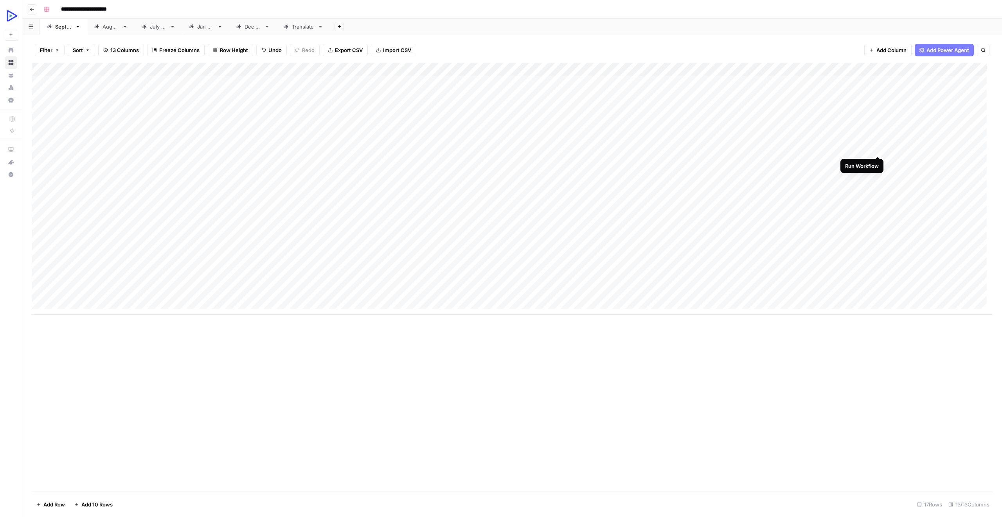
click at [877, 147] on div "Add Column" at bounding box center [512, 189] width 961 height 252
click at [829, 144] on div "Add Column" at bounding box center [512, 189] width 961 height 252
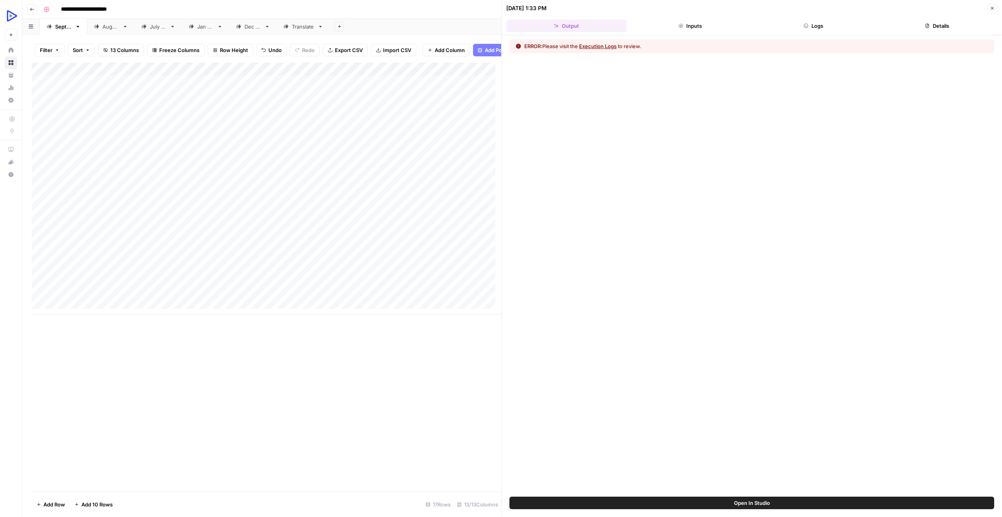
click at [610, 46] on button "Execution Logs" at bounding box center [598, 46] width 38 height 8
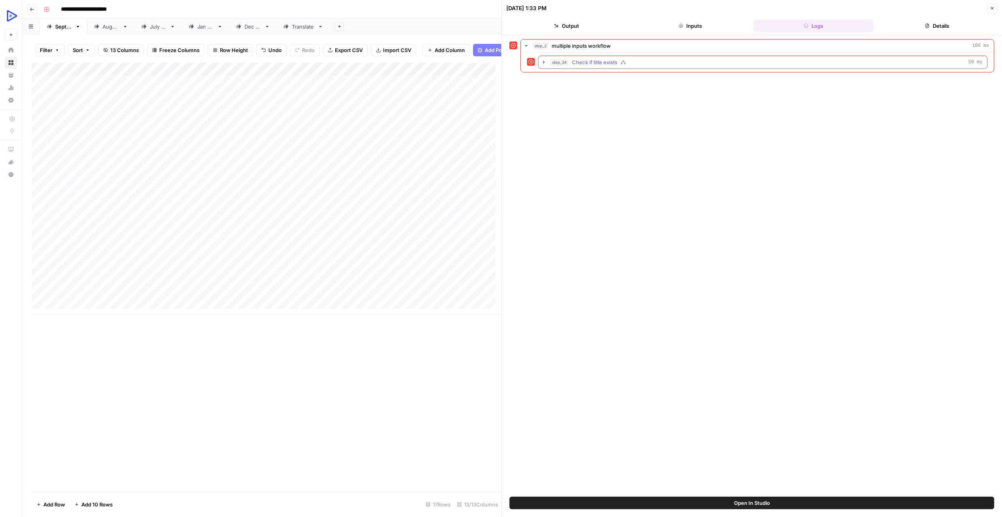
click at [587, 63] on span "Check if title exists" at bounding box center [594, 62] width 45 height 8
click at [611, 79] on span "Abort - No title provided" at bounding box center [618, 79] width 58 height 8
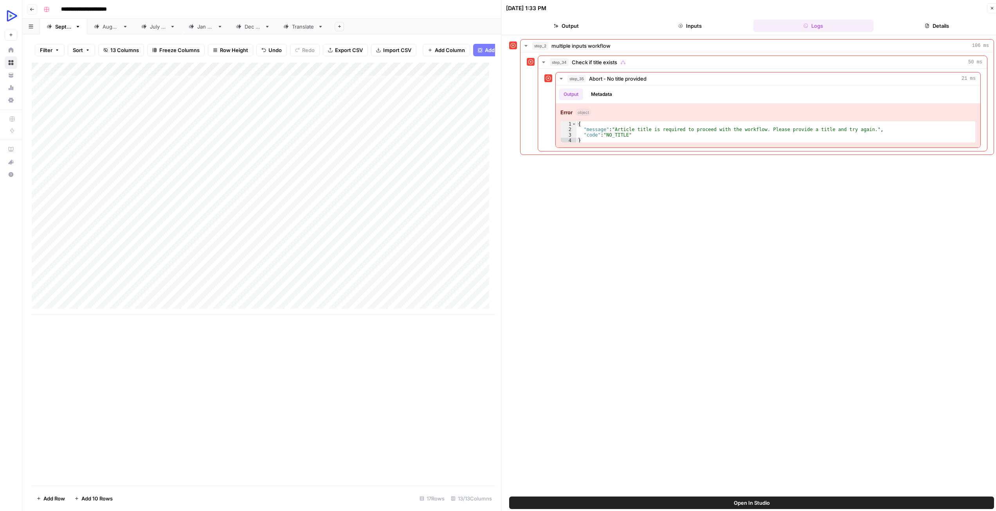
click at [986, 9] on div "09/01/25 at 1:33 PM Close" at bounding box center [751, 8] width 491 height 10
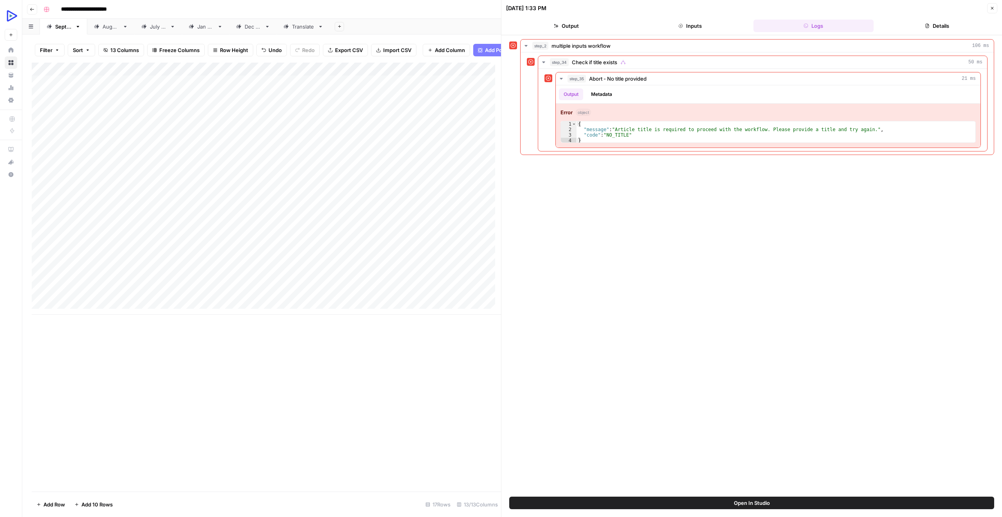
click at [989, 8] on button "Close" at bounding box center [992, 8] width 10 height 10
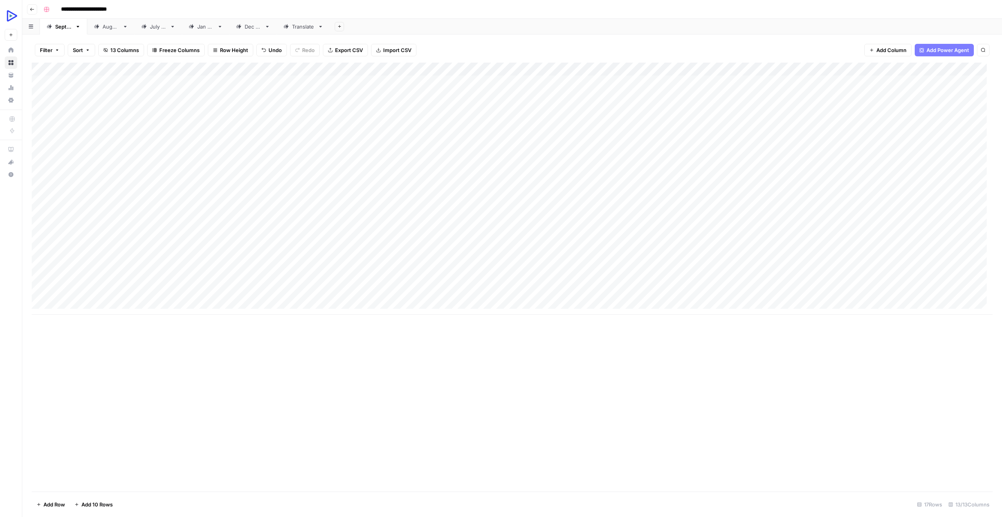
click at [868, 70] on div "Add Column" at bounding box center [512, 189] width 961 height 252
click at [857, 136] on span "Configure Inputs" at bounding box center [864, 135] width 68 height 8
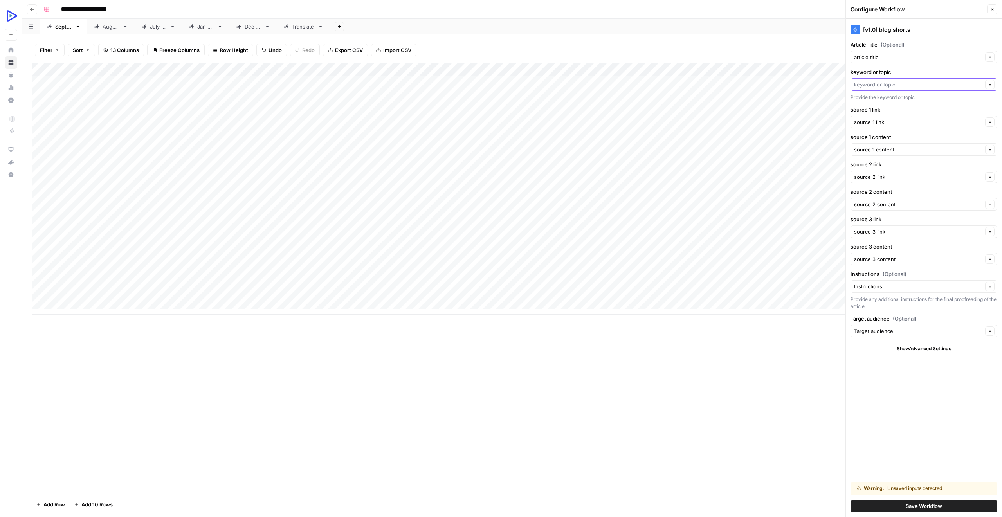
click at [878, 84] on input "keyword or topic" at bounding box center [918, 85] width 129 height 8
type input "keyword or topic"
click at [881, 58] on input "Article Title (Optional)" at bounding box center [918, 57] width 129 height 8
click at [910, 85] on span "article title" at bounding box center [914, 87] width 114 height 8
type input "article title"
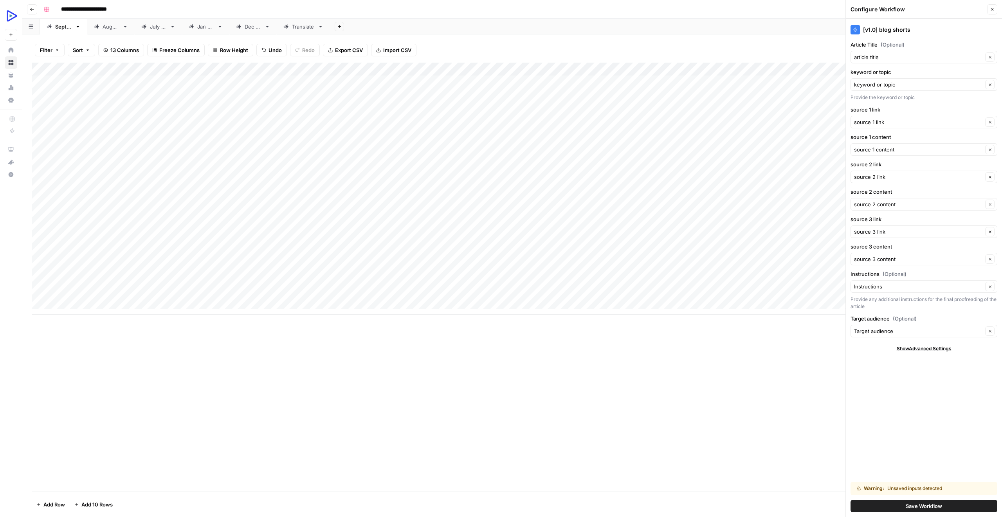
click at [917, 348] on span "Show Advanced Settings" at bounding box center [924, 348] width 55 height 7
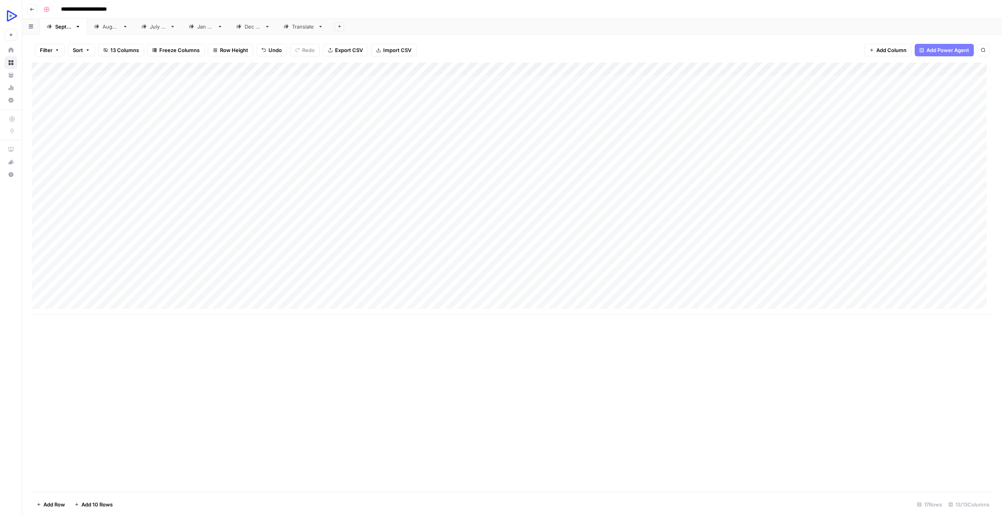
click at [860, 68] on div "Add Column" at bounding box center [512, 189] width 961 height 252
click at [851, 136] on span "Configure Inputs" at bounding box center [864, 135] width 68 height 8
click at [950, 66] on div "Add Column" at bounding box center [512, 189] width 961 height 252
click at [918, 68] on div at bounding box center [920, 71] width 71 height 16
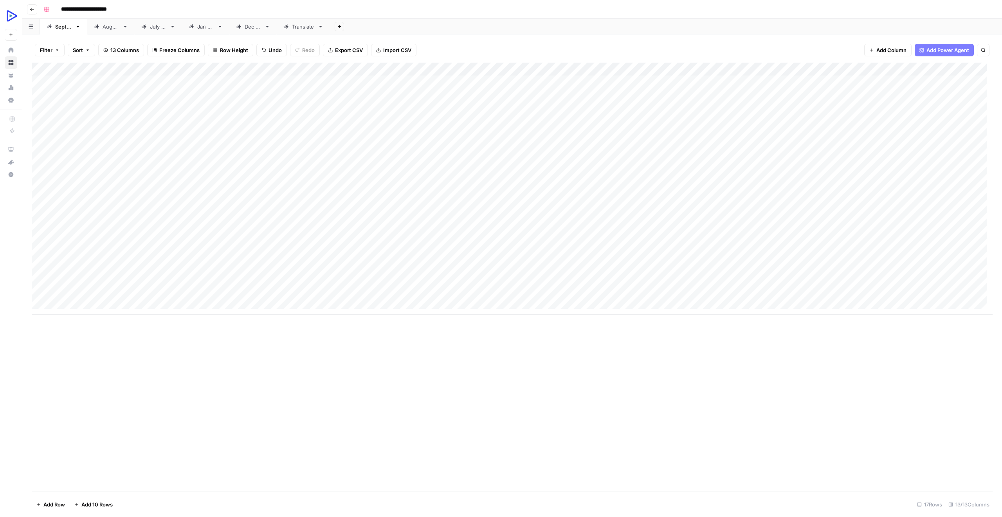
click at [972, 67] on div "Add Column" at bounding box center [512, 189] width 961 height 252
click at [926, 68] on div "Add Column" at bounding box center [512, 189] width 961 height 252
click at [794, 160] on div "Add Column" at bounding box center [512, 189] width 961 height 252
click at [910, 131] on div "Add Column" at bounding box center [512, 189] width 961 height 252
click at [903, 148] on div "Add Column" at bounding box center [512, 189] width 961 height 252
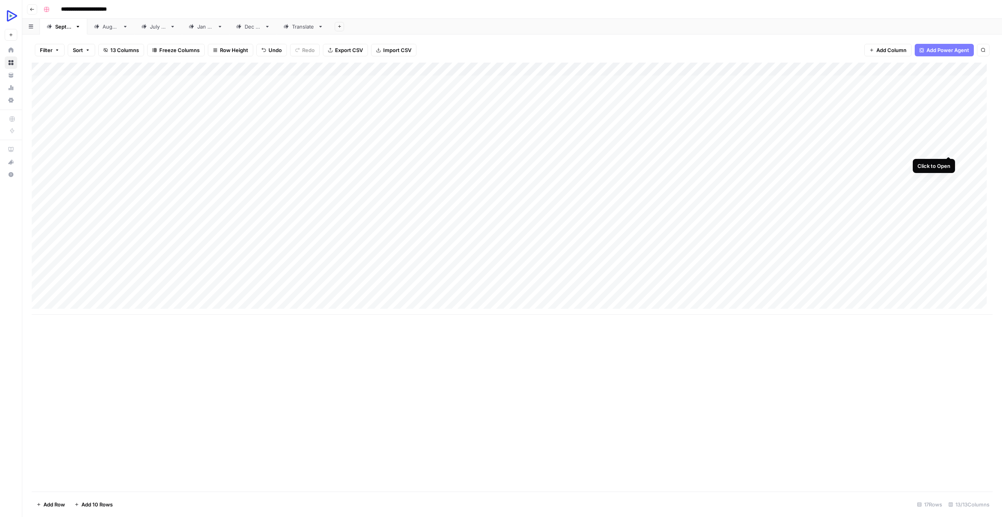
click at [946, 147] on div "Add Column" at bounding box center [512, 189] width 961 height 252
click at [435, 169] on div "Add Column" at bounding box center [266, 189] width 469 height 252
click at [470, 166] on div "Add Column" at bounding box center [266, 189] width 469 height 252
drag, startPoint x: 500, startPoint y: 164, endPoint x: 817, endPoint y: 182, distance: 317.2
click at [690, 148] on div "Add Column" at bounding box center [370, 189] width 677 height 252
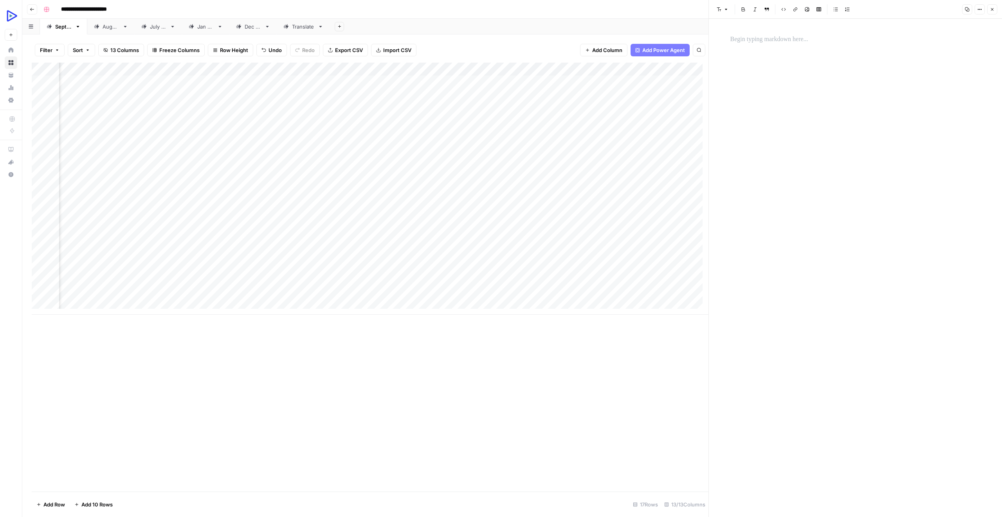
scroll to position [0, 367]
click at [501, 135] on div "Add Column" at bounding box center [370, 189] width 677 height 252
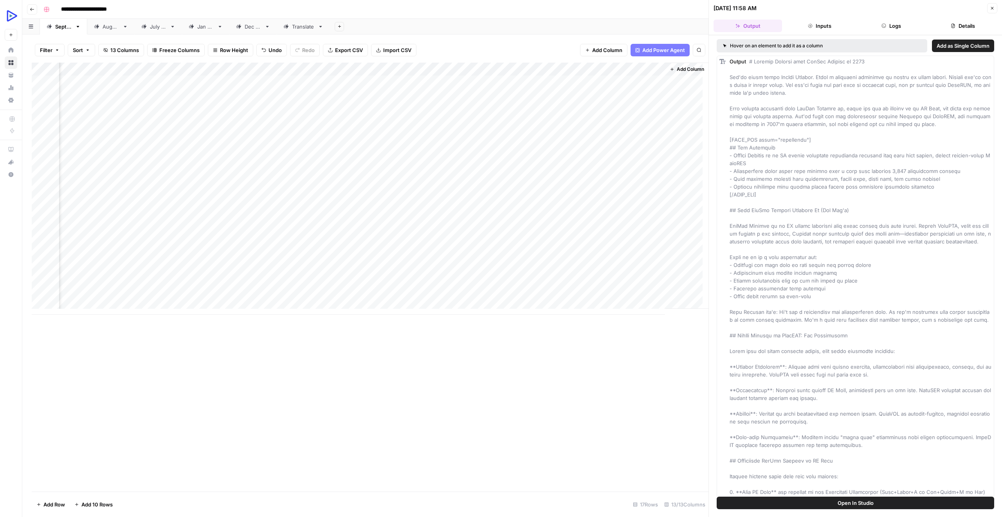
click at [826, 20] on button "Inputs" at bounding box center [819, 26] width 68 height 13
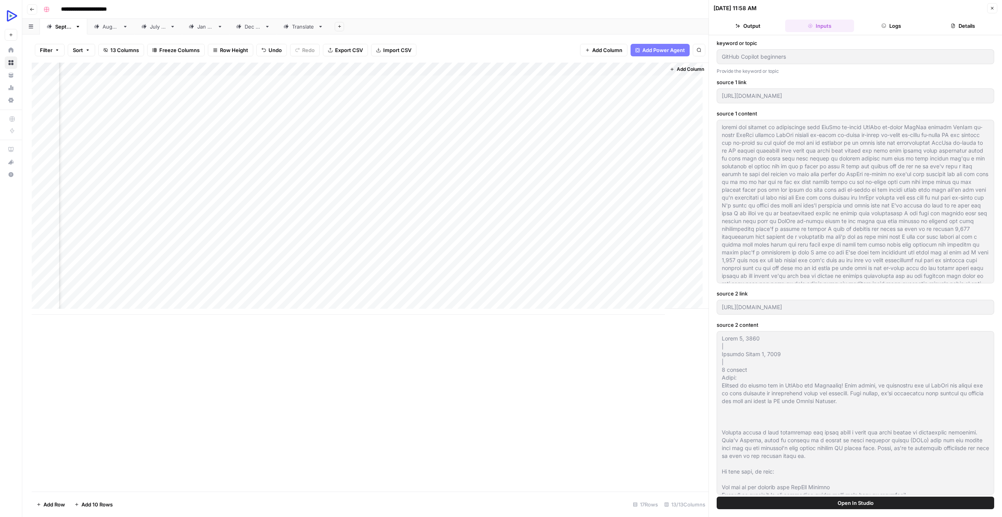
click at [543, 148] on div "Add Column" at bounding box center [370, 189] width 677 height 252
click at [497, 148] on div "Add Column" at bounding box center [370, 189] width 677 height 252
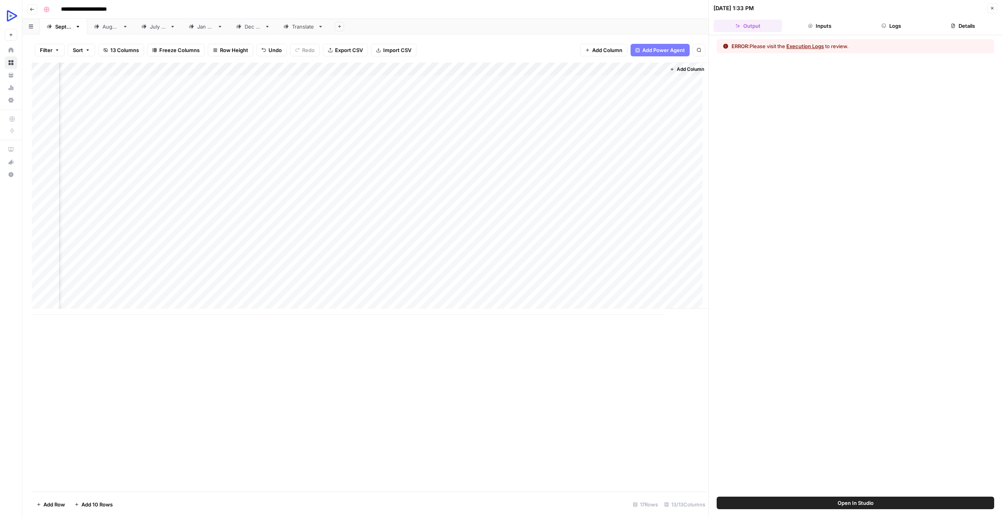
click at [819, 25] on button "Inputs" at bounding box center [819, 26] width 68 height 13
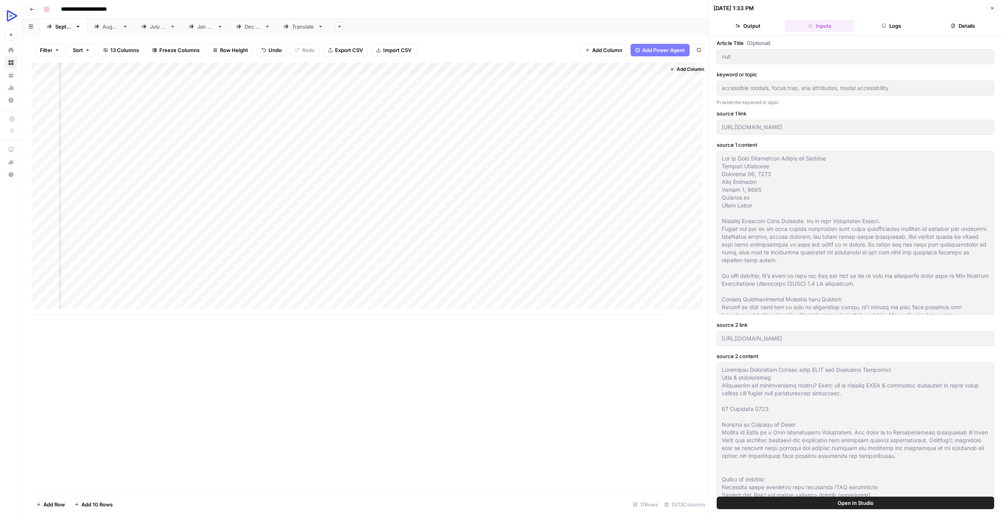
type input "Write a concise, technical blog post (800–1000 words) titled "Common Accessibil…"
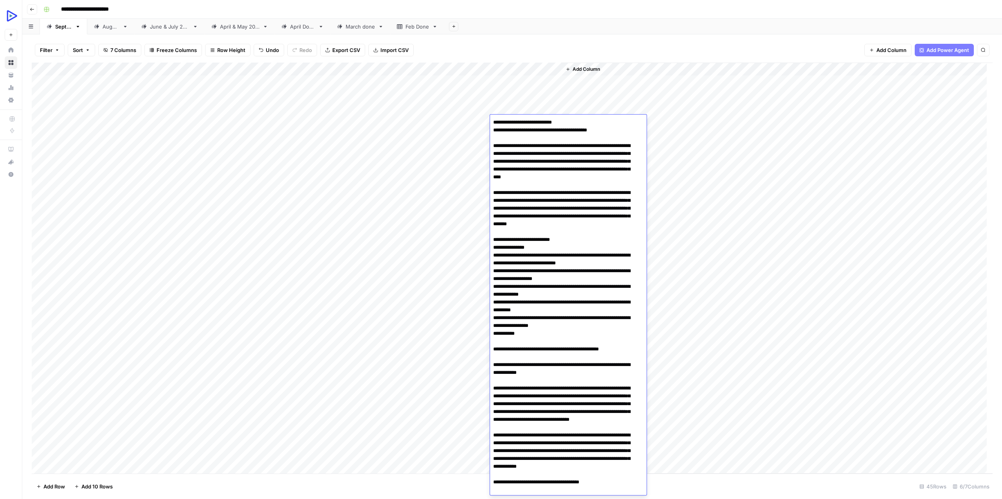
click at [206, 135] on div "Add Column" at bounding box center [512, 268] width 961 height 411
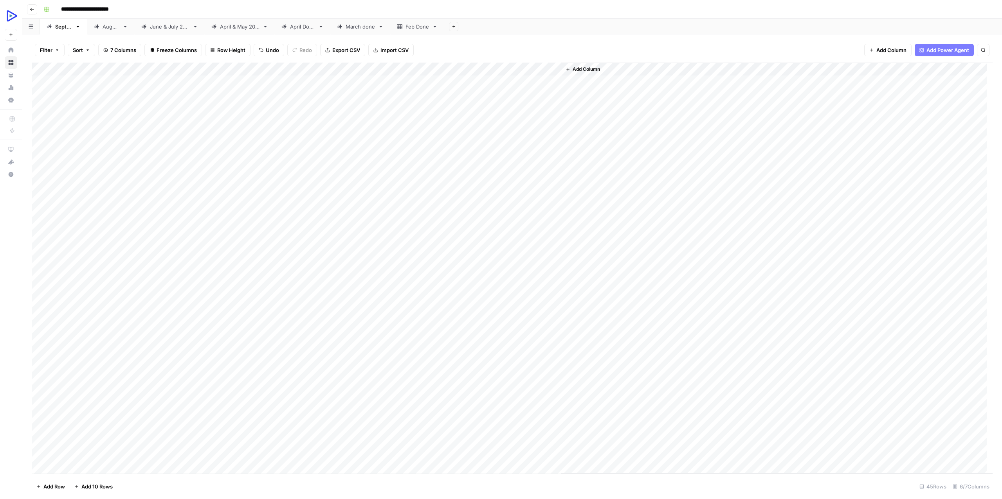
click at [206, 135] on div "Add Column" at bounding box center [512, 268] width 961 height 411
click at [206, 135] on textarea "**********" at bounding box center [259, 135] width 182 height 11
click at [367, 134] on div "Add Column" at bounding box center [512, 268] width 961 height 411
click at [367, 134] on textarea at bounding box center [411, 135] width 125 height 11
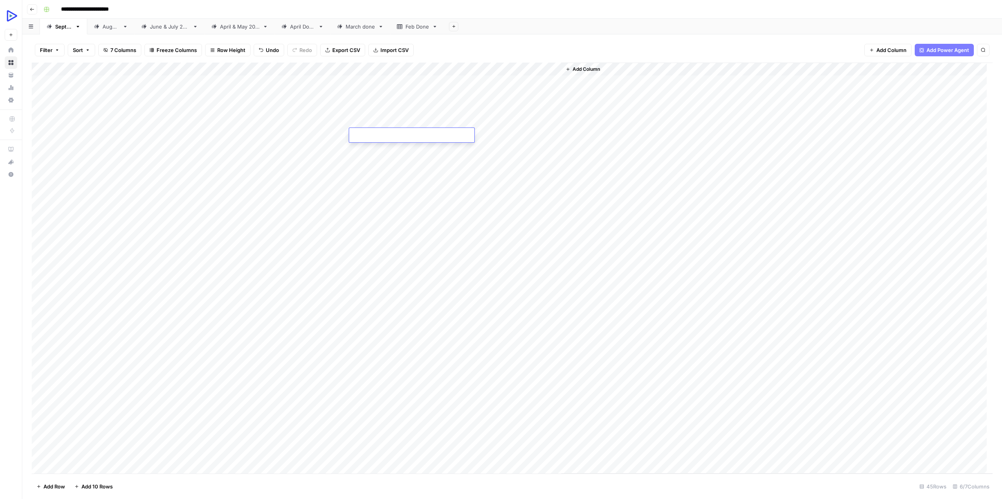
type textarea "**********"
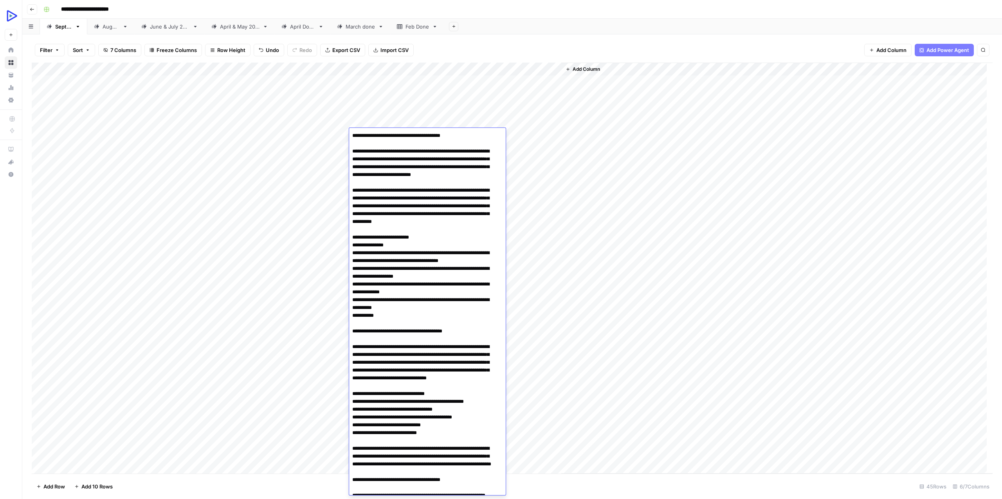
scroll to position [1451, 0]
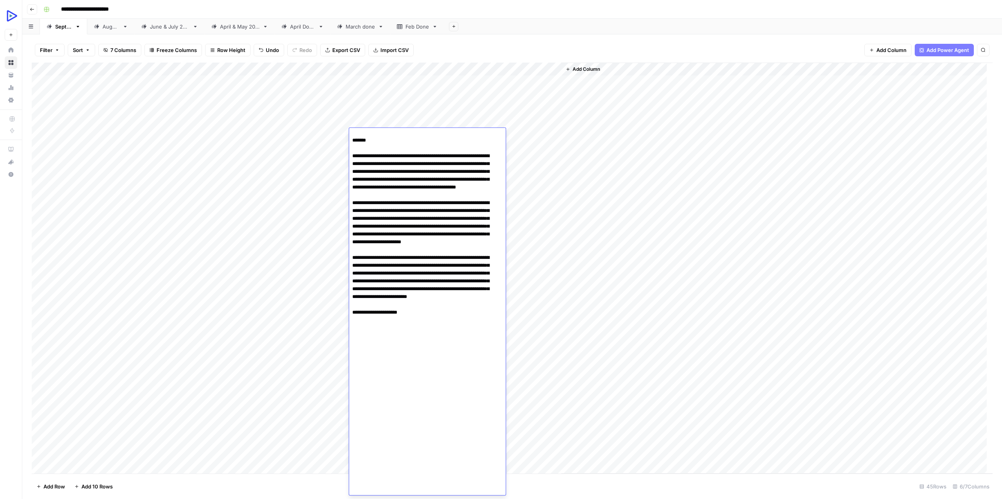
click at [536, 134] on div "Add Column" at bounding box center [512, 268] width 961 height 411
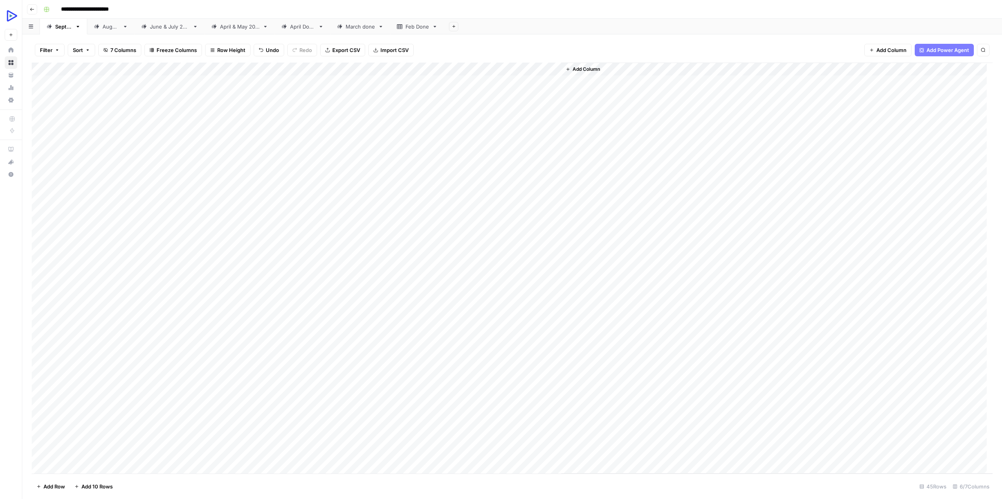
click at [455, 133] on div "Add Column" at bounding box center [512, 268] width 961 height 411
drag, startPoint x: 206, startPoint y: 79, endPoint x: 214, endPoint y: 338, distance: 258.8
click at [214, 338] on div "Add Column" at bounding box center [512, 268] width 961 height 411
drag, startPoint x: 191, startPoint y: 266, endPoint x: 200, endPoint y: 82, distance: 183.8
click at [200, 82] on div "Add Column" at bounding box center [512, 268] width 961 height 411
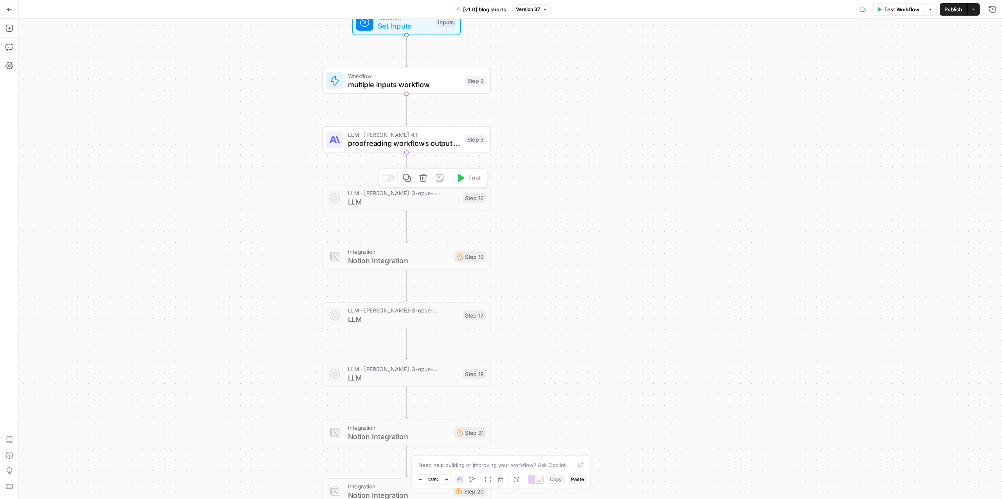
click at [396, 193] on span "LLM · claude-3-opus-20240229" at bounding box center [403, 193] width 111 height 9
click at [473, 198] on div "Step 16" at bounding box center [474, 198] width 23 height 10
click at [361, 195] on span "LLM · claude-3-opus-20240229" at bounding box center [403, 193] width 111 height 9
click at [276, 181] on div "Workflow Set Inputs Inputs Workflow multiple inputs workflow Step 2 LLM · Claud…" at bounding box center [510, 259] width 983 height 481
click at [378, 198] on span "LLM" at bounding box center [403, 201] width 111 height 11
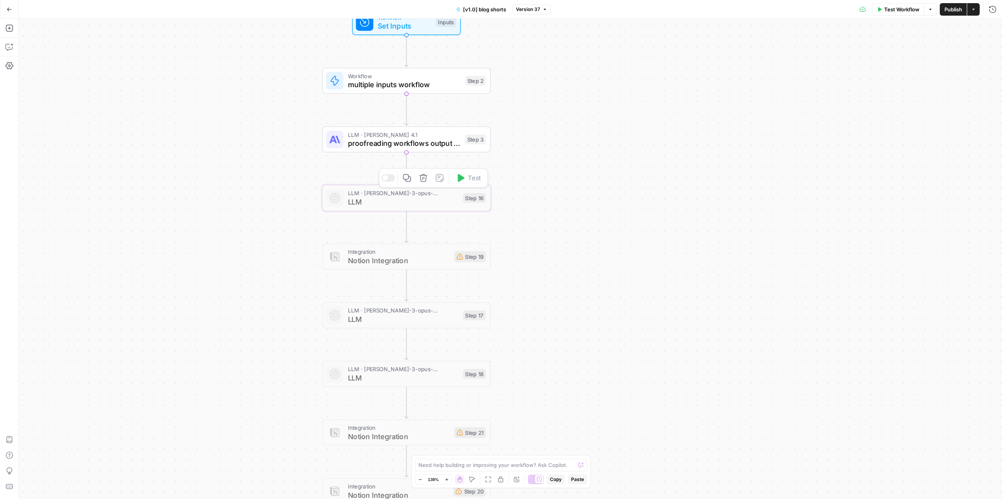
click at [378, 198] on span "LLM" at bounding box center [403, 201] width 111 height 11
click at [393, 176] on div at bounding box center [388, 177] width 14 height 7
click at [394, 194] on span "LLM · claude-3-opus-20240229" at bounding box center [403, 193] width 111 height 9
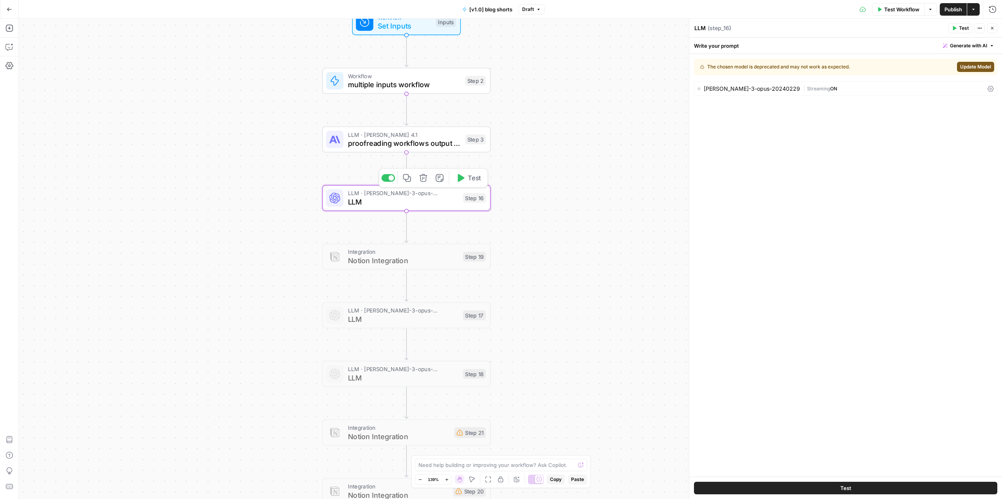
click at [386, 178] on div at bounding box center [388, 177] width 14 height 7
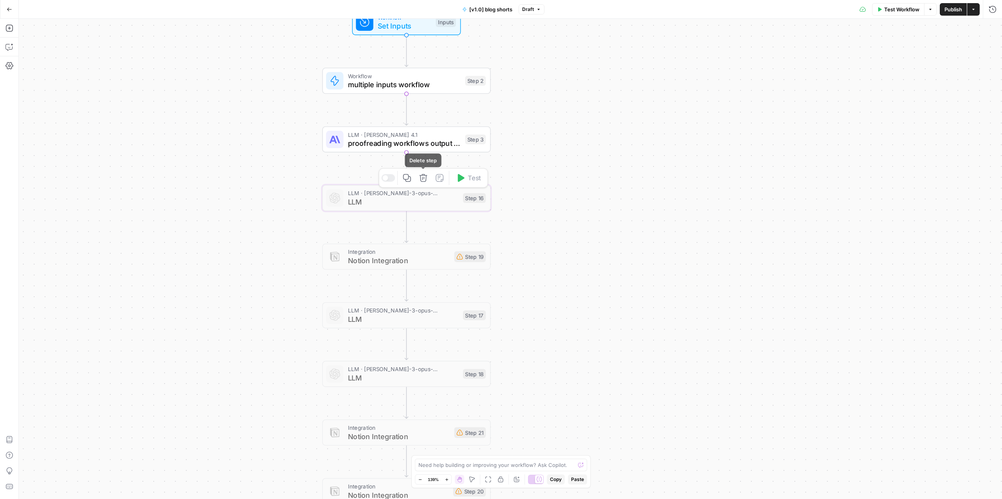
click at [420, 178] on icon "button" at bounding box center [423, 178] width 8 height 8
click at [476, 92] on span "Delete Step" at bounding box center [480, 90] width 31 height 8
click at [425, 182] on icon "button" at bounding box center [423, 178] width 8 height 8
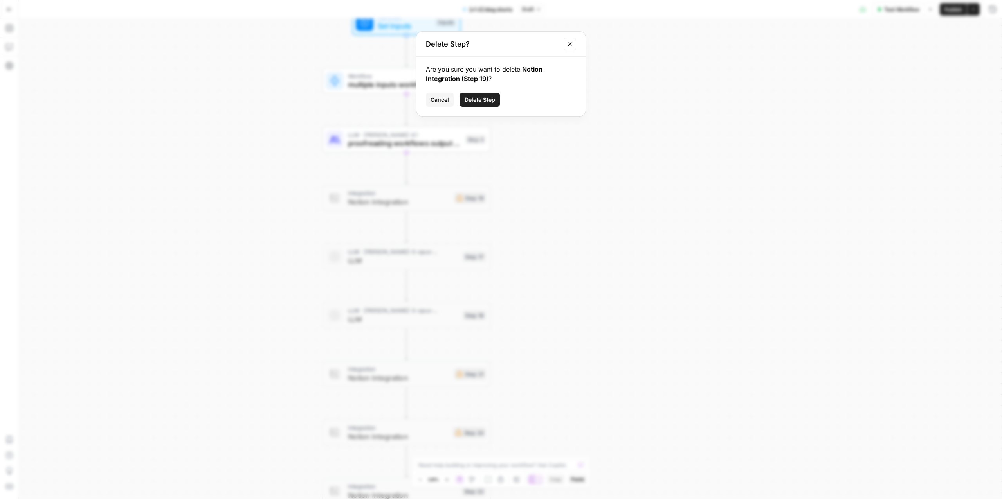
click at [472, 102] on span "Delete Step" at bounding box center [480, 100] width 31 height 8
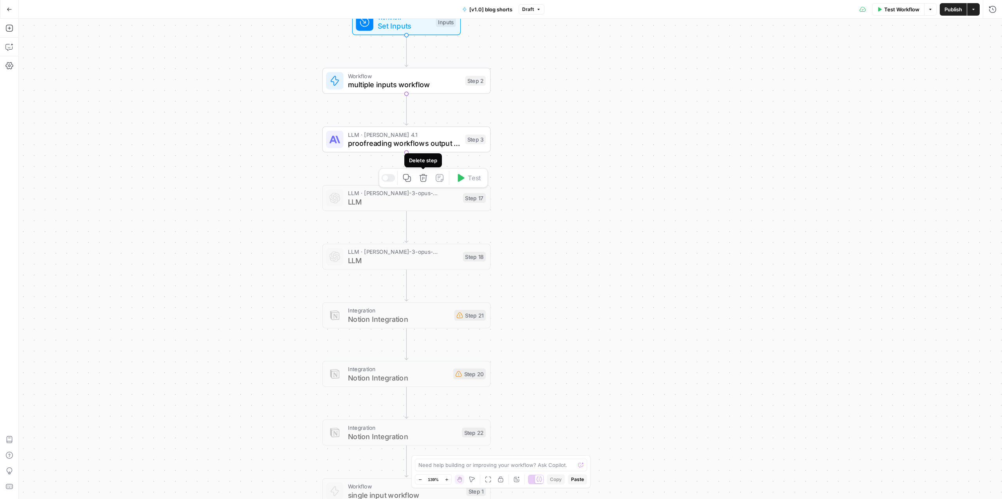
click at [424, 180] on icon "button" at bounding box center [423, 178] width 9 height 9
click at [489, 86] on button "Delete Step" at bounding box center [480, 90] width 40 height 14
click at [422, 177] on icon "button" at bounding box center [423, 178] width 8 height 8
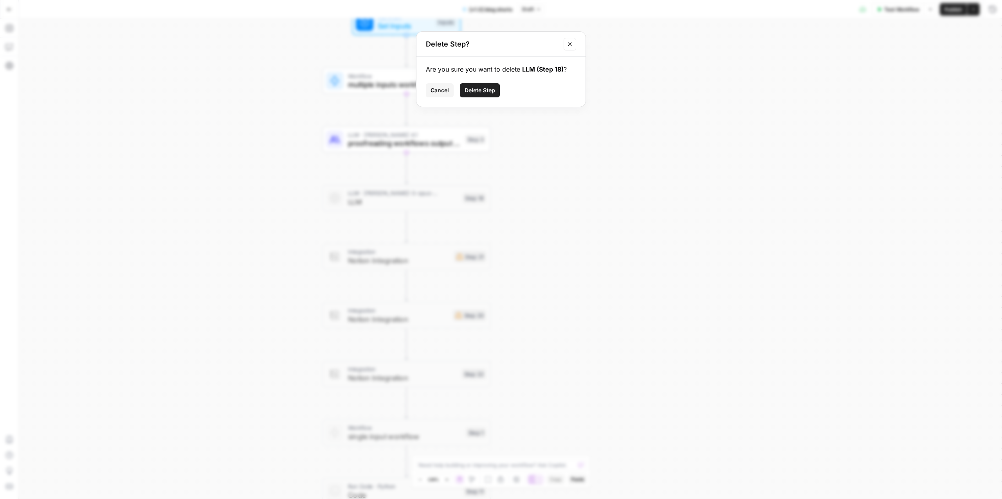
click at [476, 93] on span "Delete Step" at bounding box center [480, 90] width 31 height 8
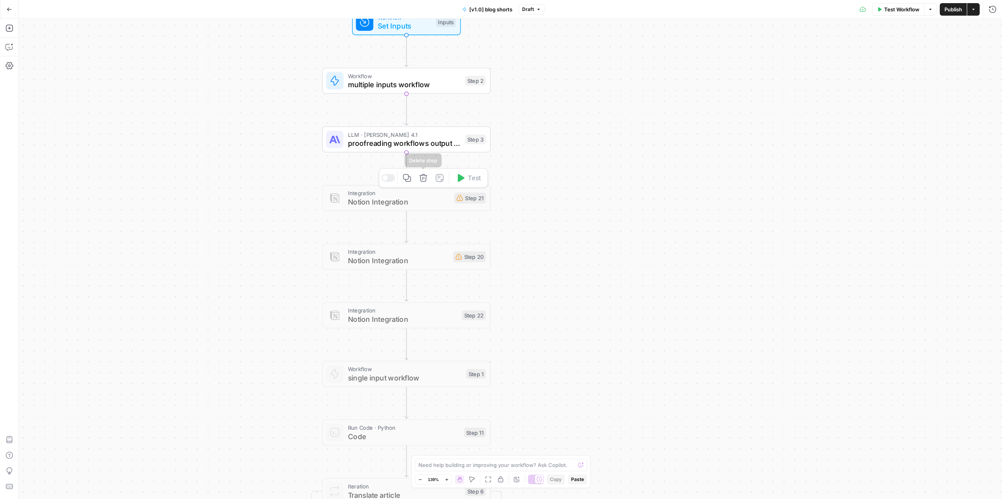
click at [424, 178] on icon "button" at bounding box center [423, 178] width 8 height 8
click at [481, 104] on button "Delete Step" at bounding box center [480, 100] width 40 height 14
click at [423, 178] on icon "button" at bounding box center [423, 178] width 8 height 8
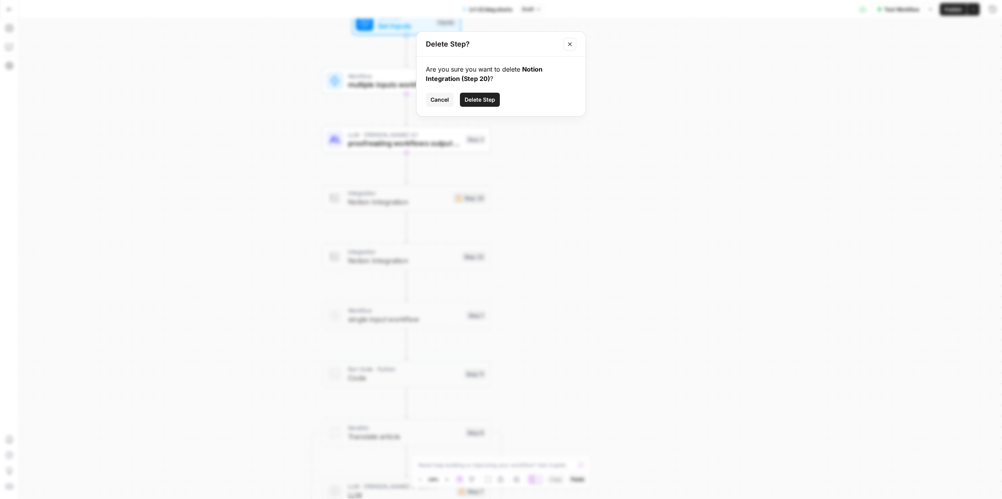
click at [475, 103] on span "Delete Step" at bounding box center [480, 100] width 31 height 8
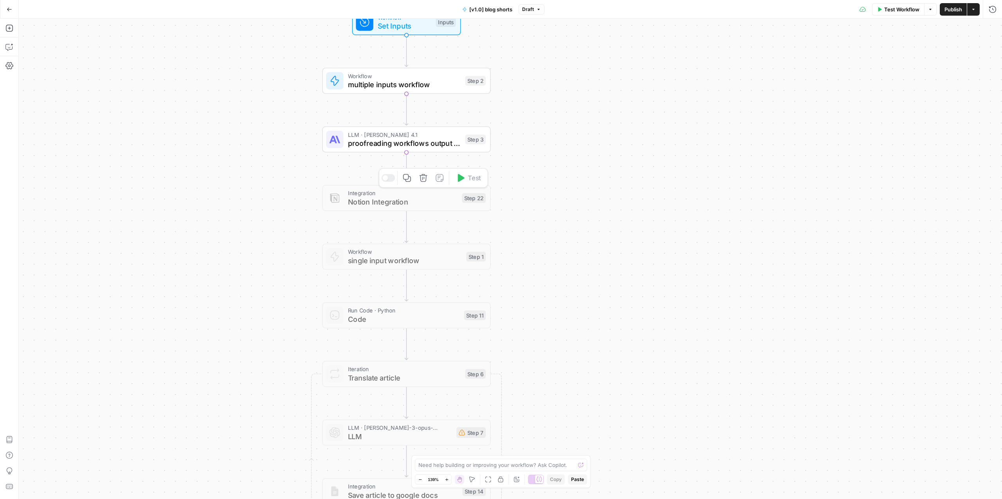
click at [422, 176] on icon "button" at bounding box center [423, 178] width 8 height 8
click at [471, 101] on span "Delete Step" at bounding box center [480, 100] width 31 height 8
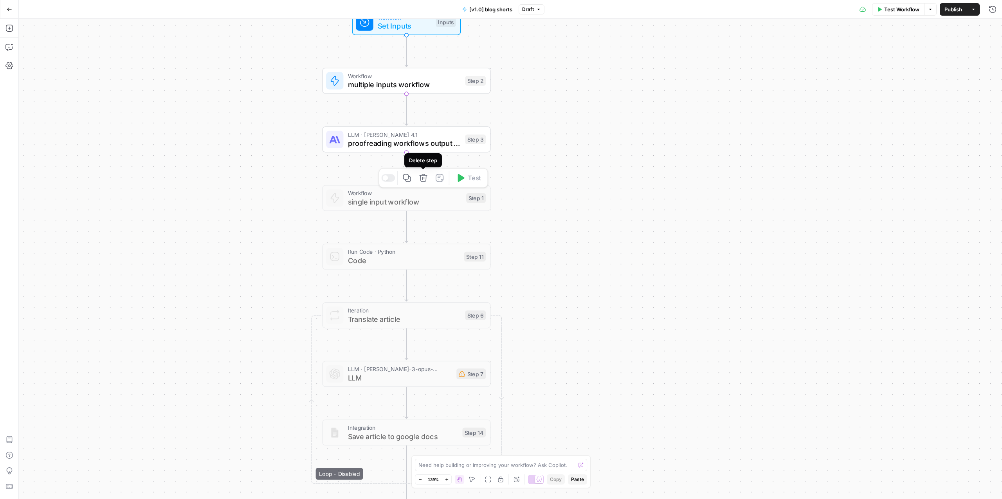
click at [422, 177] on icon "button" at bounding box center [423, 178] width 9 height 9
click at [472, 100] on span "Delete Step" at bounding box center [480, 100] width 31 height 8
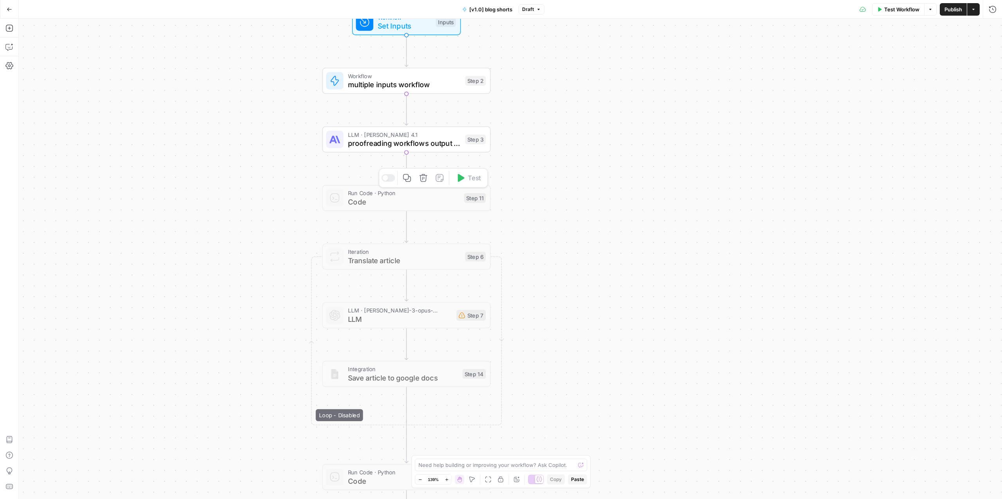
click at [389, 180] on div at bounding box center [388, 177] width 14 height 7
click at [390, 194] on span "Run Code · Python" at bounding box center [404, 193] width 112 height 9
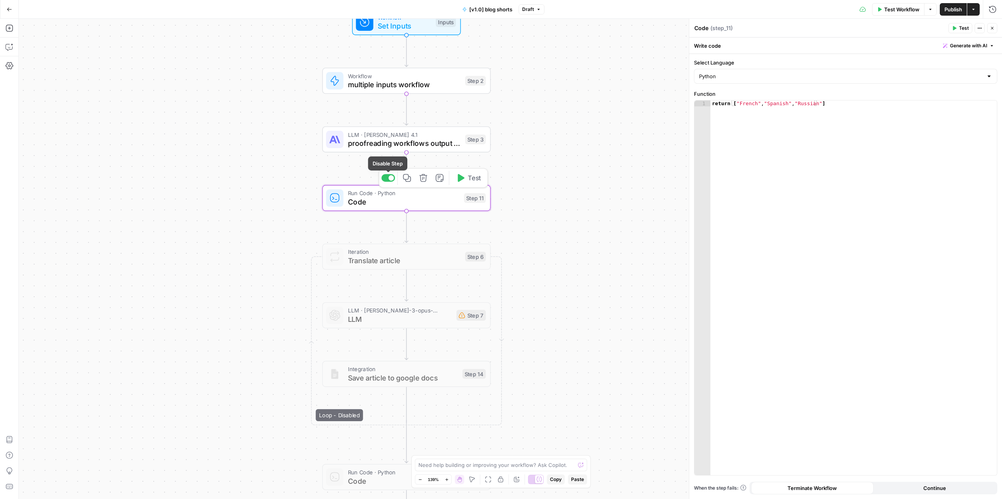
click at [387, 178] on div at bounding box center [388, 177] width 14 height 7
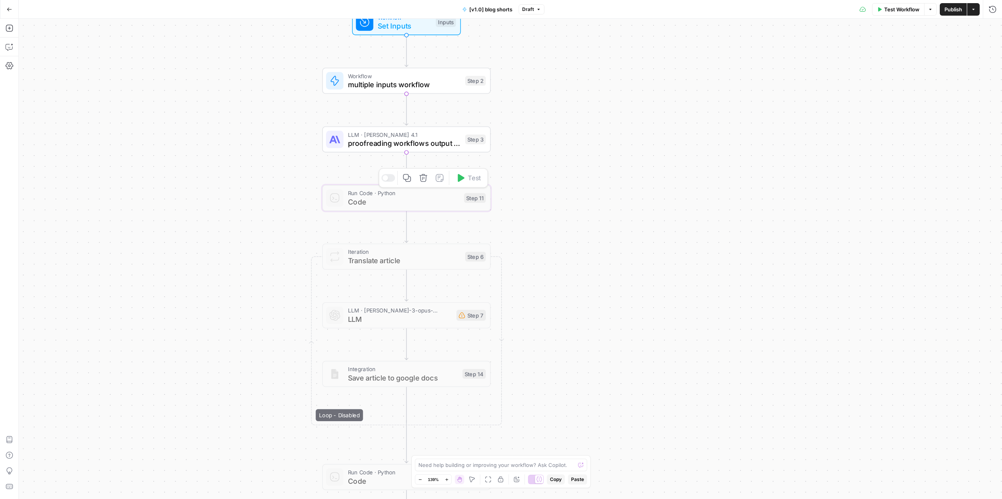
click at [421, 177] on icon "button" at bounding box center [423, 178] width 9 height 9
click at [481, 90] on span "Delete Step" at bounding box center [480, 90] width 31 height 8
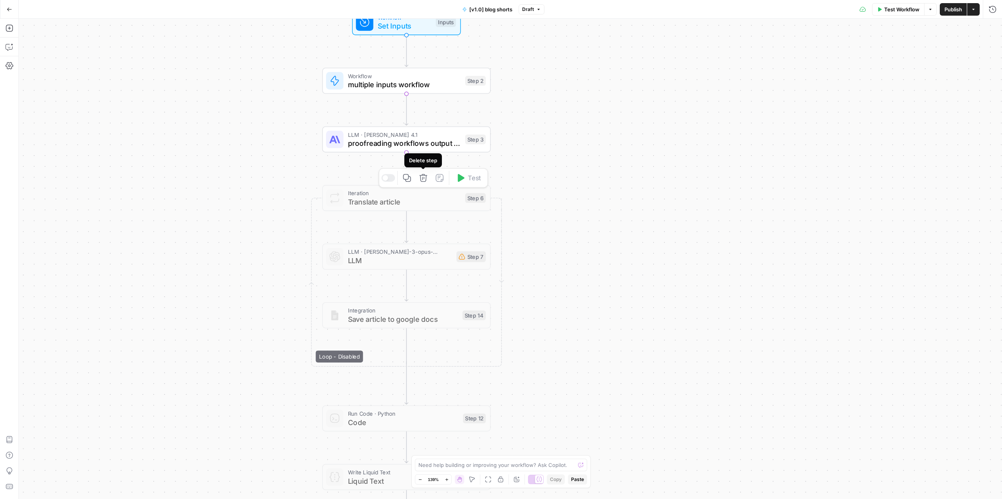
click at [428, 176] on button "Delete step" at bounding box center [423, 178] width 14 height 14
click at [469, 99] on span "Delete Step" at bounding box center [480, 100] width 31 height 8
click at [419, 176] on icon "button" at bounding box center [423, 178] width 9 height 9
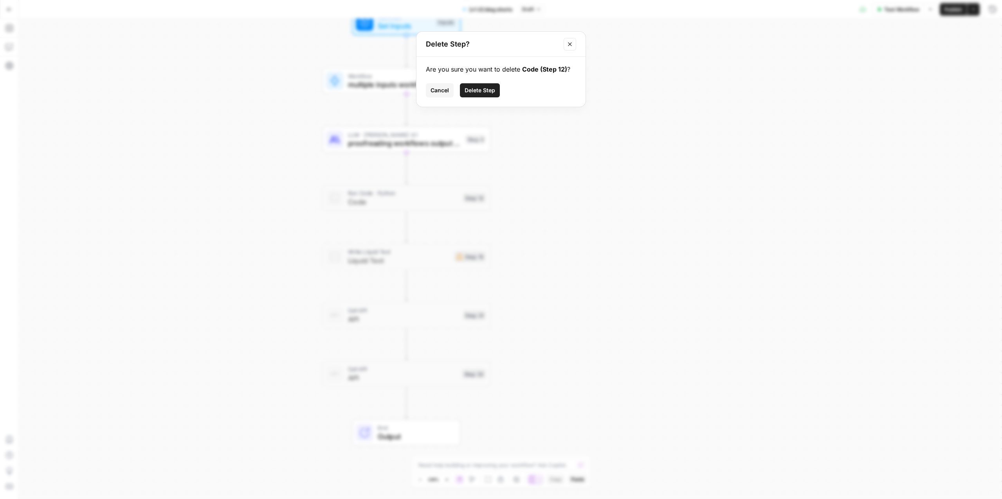
click at [481, 94] on button "Delete Step" at bounding box center [480, 90] width 40 height 14
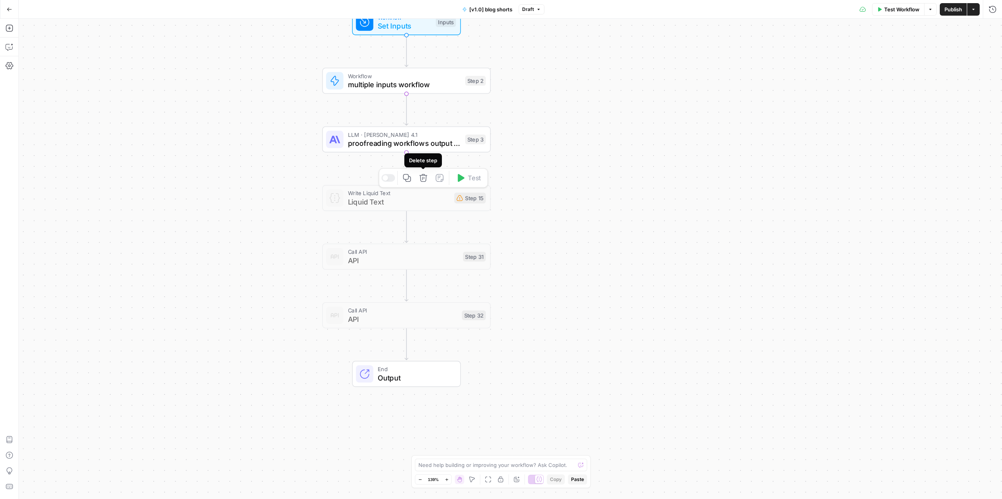
click at [429, 179] on button "Delete step" at bounding box center [423, 178] width 14 height 14
click at [474, 102] on span "Delete Step" at bounding box center [480, 100] width 31 height 8
click at [422, 180] on icon "button" at bounding box center [423, 178] width 8 height 8
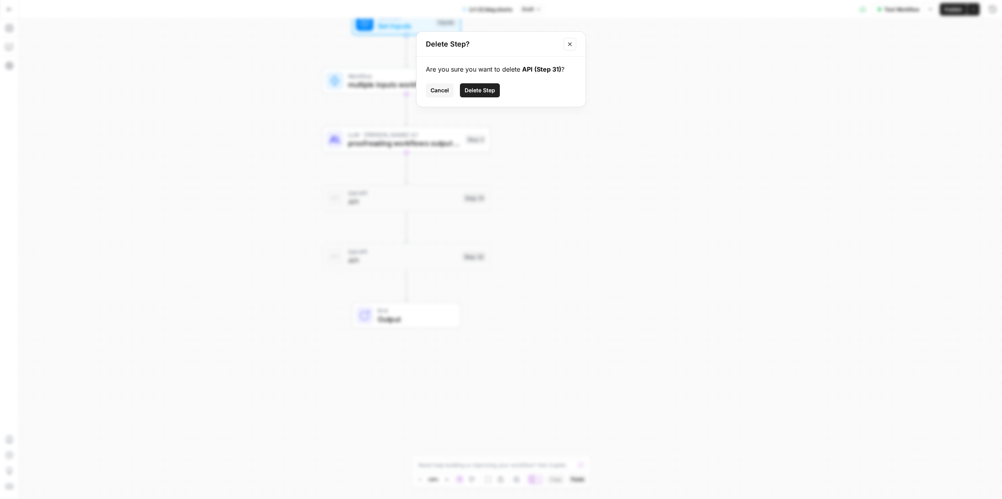
click at [475, 87] on span "Delete Step" at bounding box center [480, 90] width 31 height 8
click at [427, 180] on icon "button" at bounding box center [423, 178] width 9 height 9
click at [477, 89] on span "Delete Step" at bounding box center [480, 90] width 31 height 8
click at [424, 193] on span "End" at bounding box center [415, 193] width 74 height 9
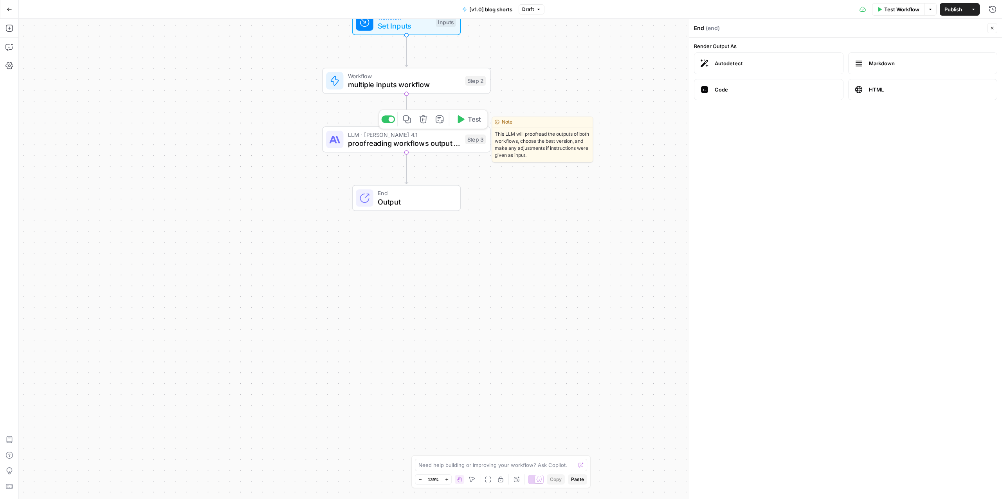
click at [403, 142] on span "proofreading workflows output and improvements" at bounding box center [404, 143] width 113 height 11
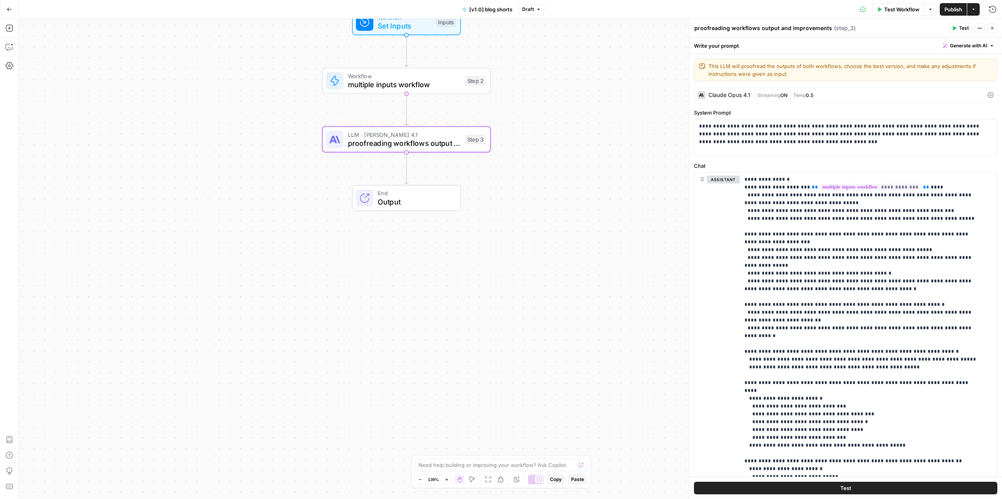
click at [396, 79] on span "multiple inputs workflow" at bounding box center [404, 84] width 113 height 11
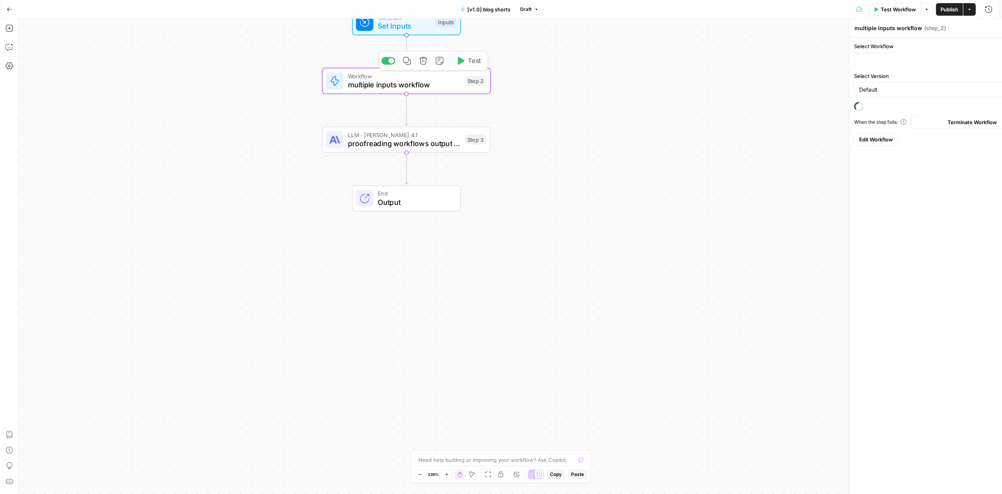
type input "Article with multiple inputs"
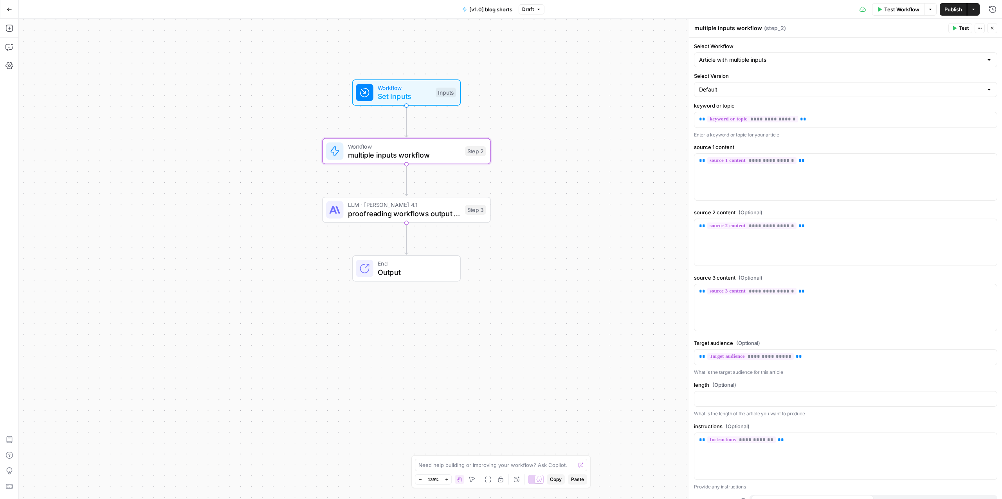
click at [409, 158] on span "multiple inputs workflow" at bounding box center [404, 155] width 113 height 11
click at [445, 146] on span "Workflow" at bounding box center [404, 146] width 113 height 9
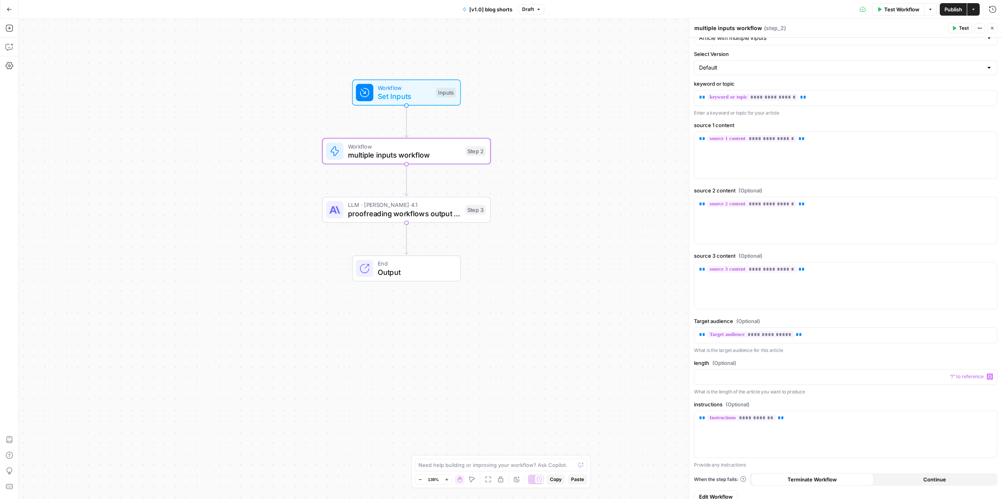
scroll to position [31, 0]
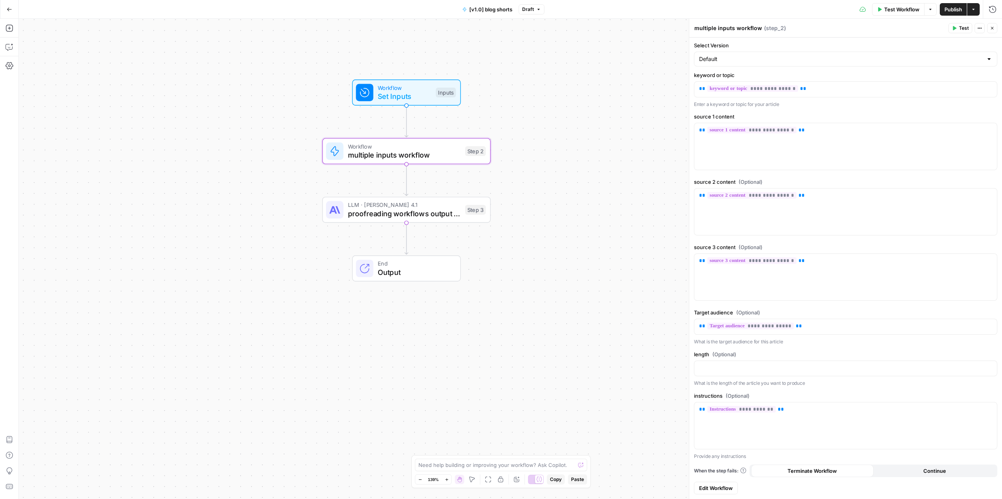
click at [949, 6] on span "Publish" at bounding box center [953, 9] width 18 height 8
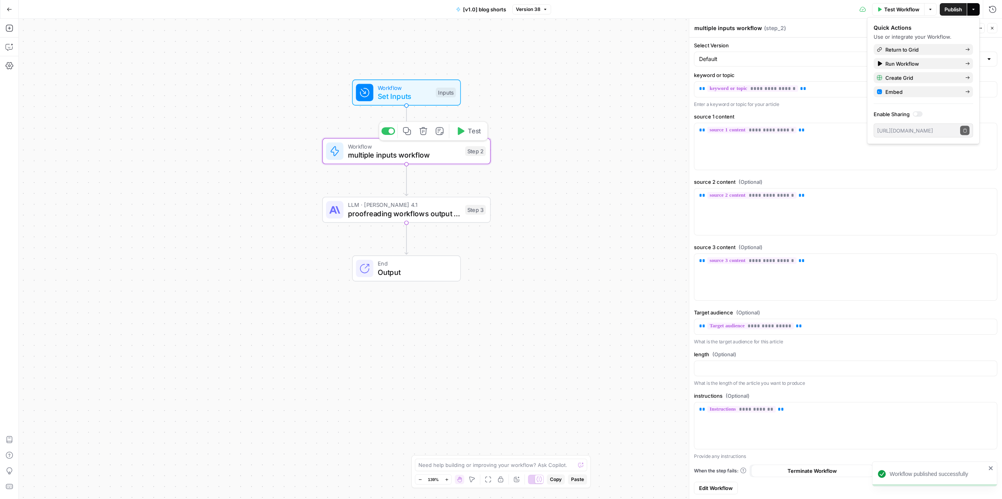
click at [409, 154] on span "multiple inputs workflow" at bounding box center [404, 155] width 113 height 11
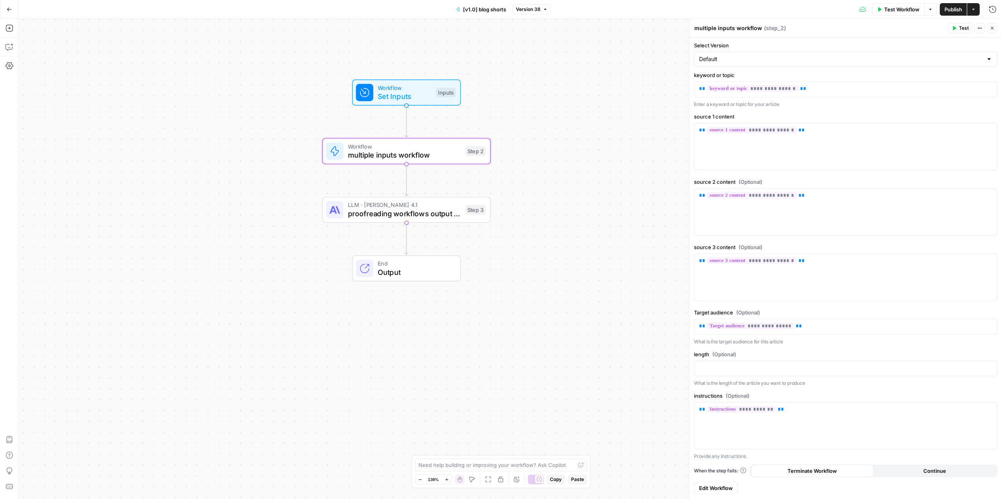
click at [708, 490] on span "Edit Workflow" at bounding box center [716, 489] width 34 height 8
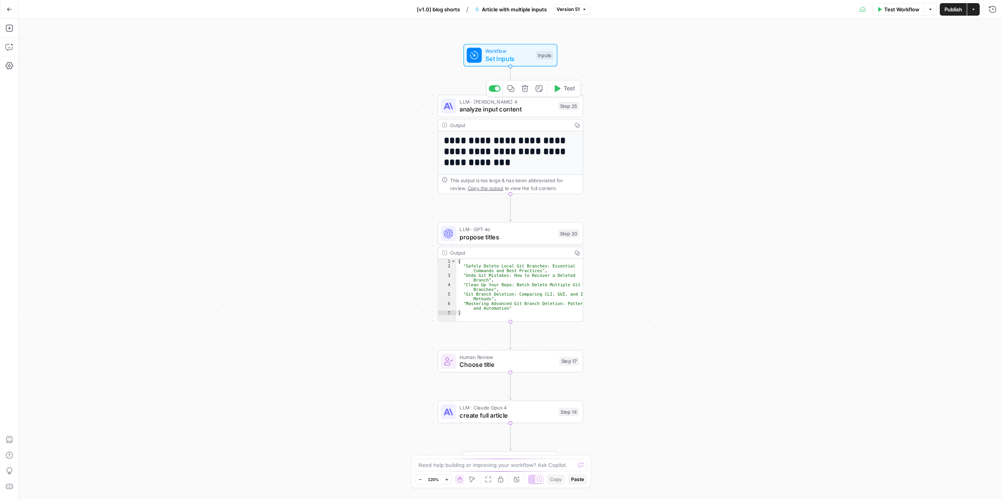
click at [499, 114] on div "LLM · Claude Sonnet 4 analyze input content Step 25 Copy step Delete step Add N…" at bounding box center [511, 106] width 146 height 23
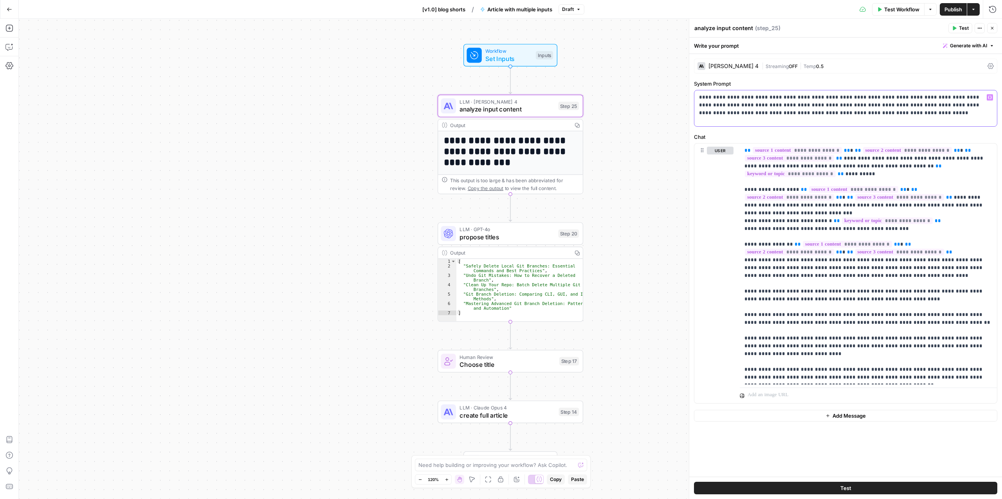
drag, startPoint x: 773, startPoint y: 99, endPoint x: 834, endPoint y: 113, distance: 62.6
click at [834, 113] on p "**********" at bounding box center [845, 105] width 293 height 23
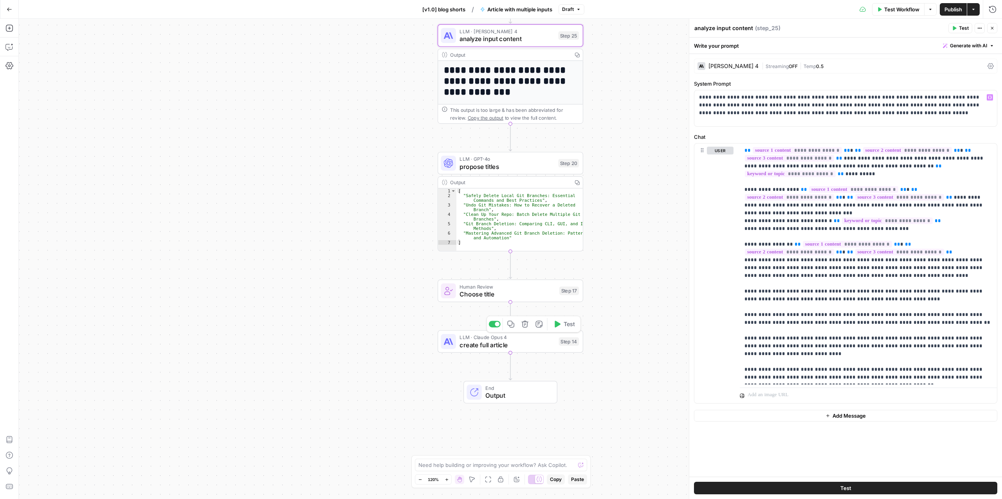
click at [528, 337] on span "LLM · Claude Opus 4" at bounding box center [506, 337] width 95 height 7
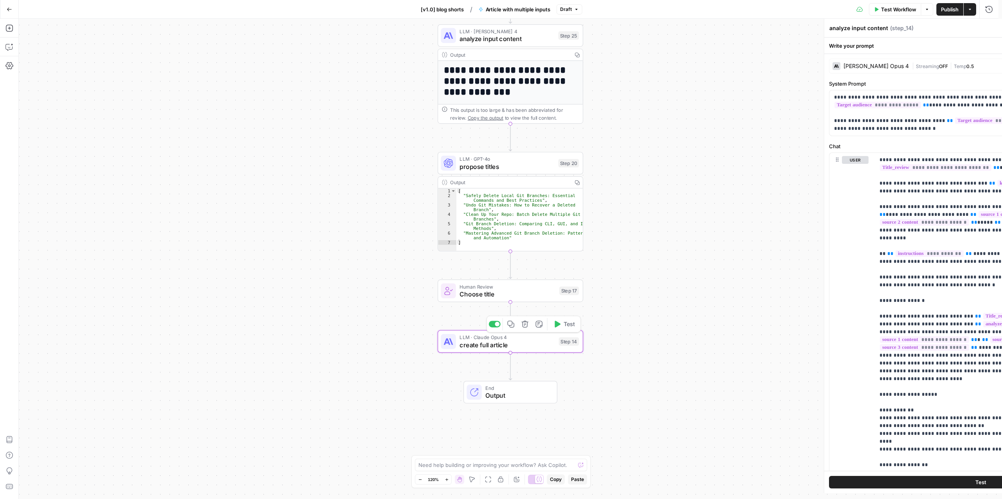
type textarea "create full article"
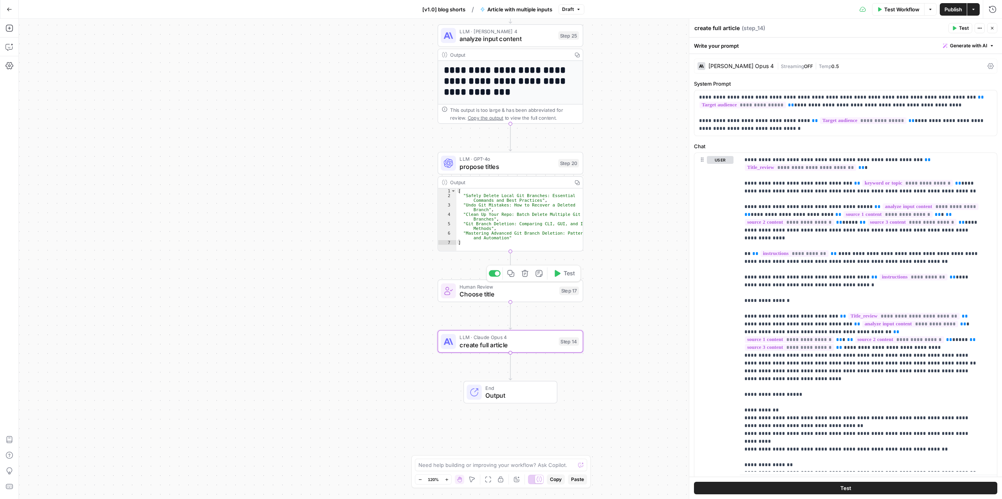
click at [483, 289] on span "Human Review" at bounding box center [507, 286] width 96 height 7
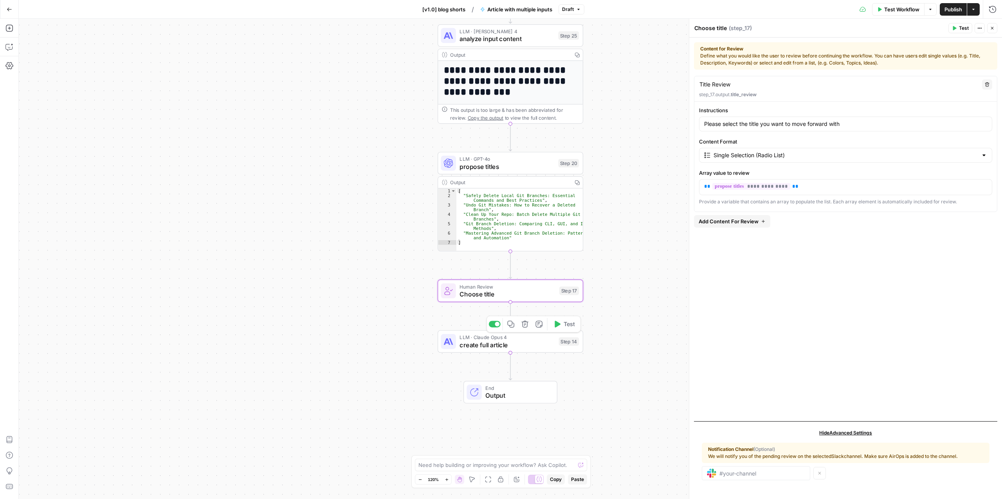
click at [485, 340] on span "LLM · Claude Opus 4" at bounding box center [506, 337] width 95 height 7
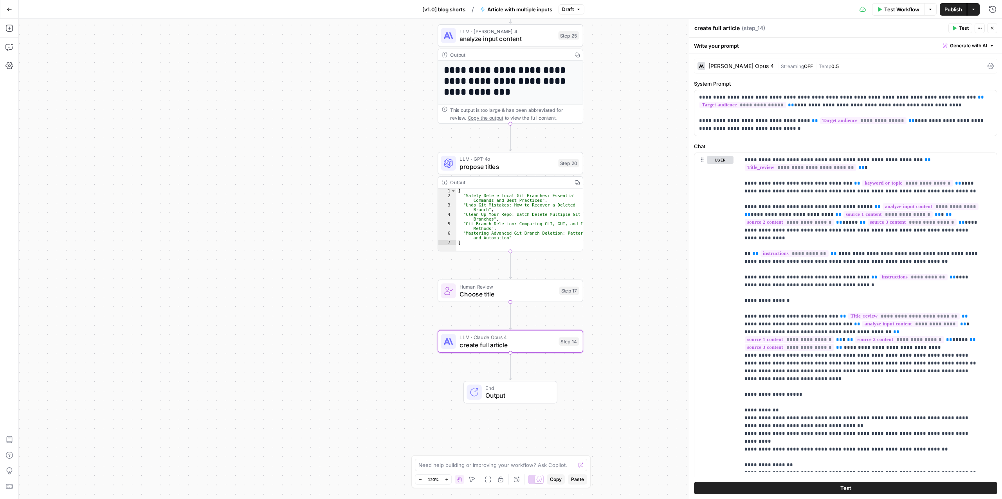
click at [656, 150] on div "**********" at bounding box center [510, 259] width 983 height 481
click at [479, 36] on span "analyze input content" at bounding box center [506, 38] width 95 height 9
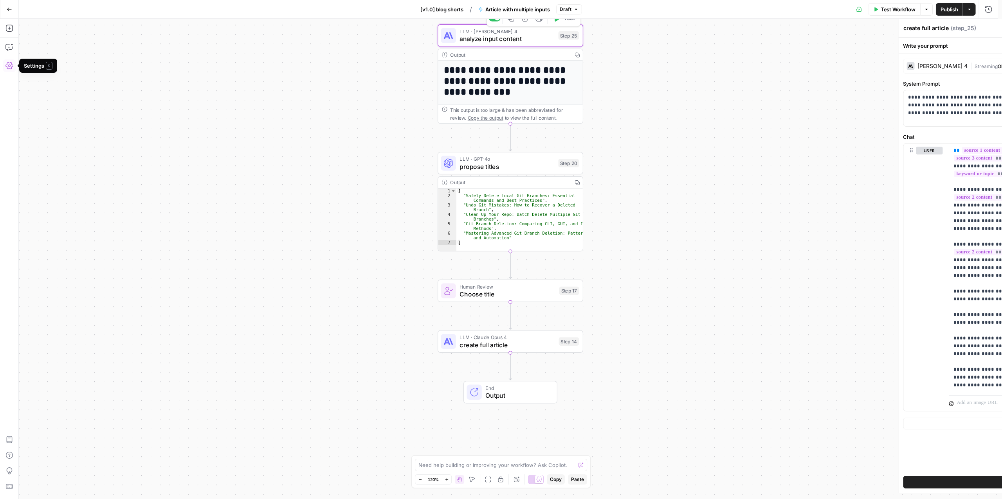
type textarea "analyze input content"
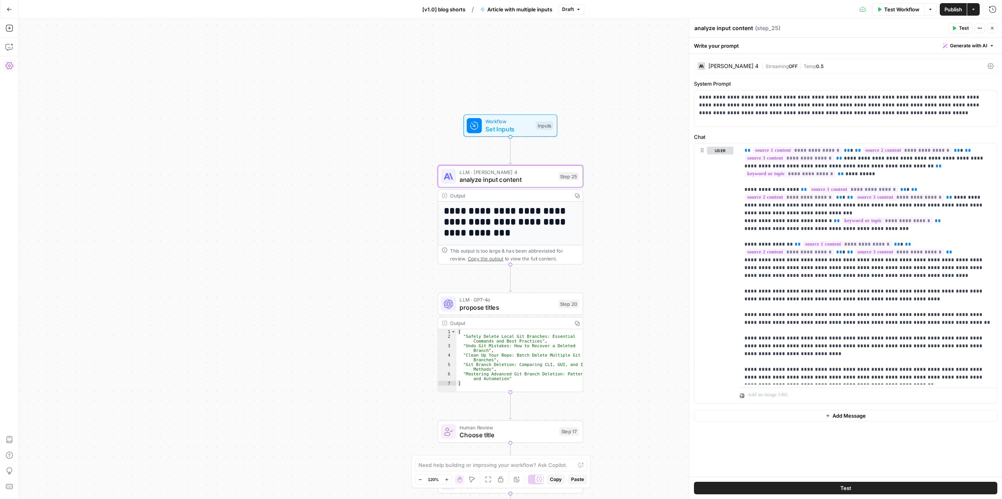
click at [516, 135] on div "Workflow Set Inputs Inputs Test Step" at bounding box center [510, 125] width 94 height 23
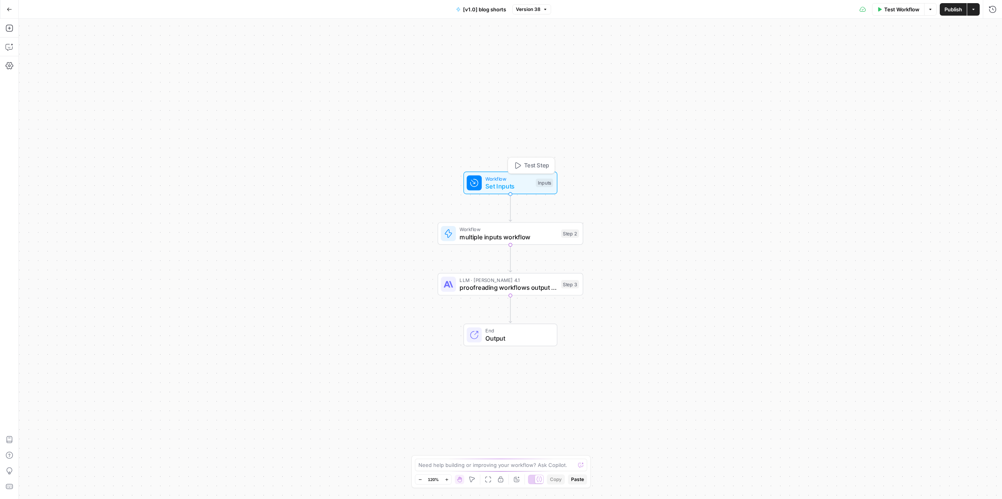
click at [504, 182] on span "Set Inputs" at bounding box center [508, 186] width 47 height 9
click at [844, 341] on span "Add Field" at bounding box center [835, 338] width 23 height 8
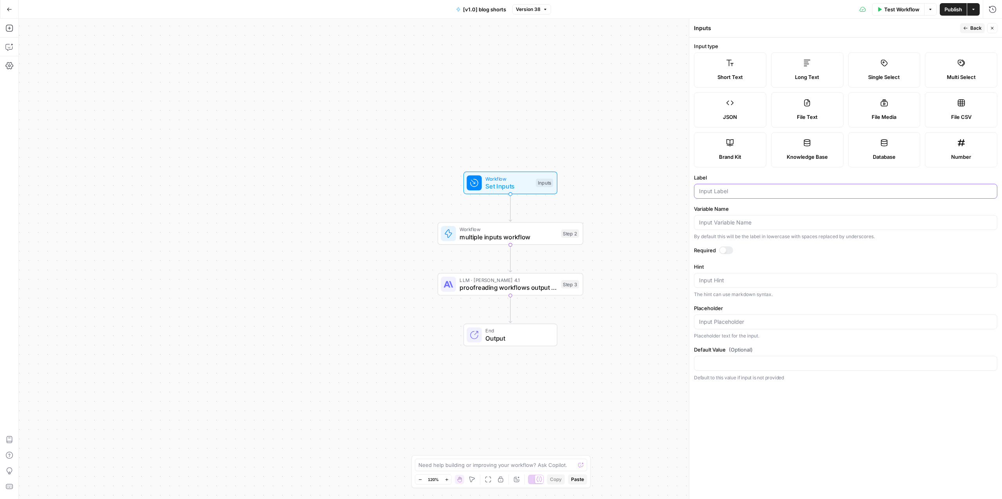
click at [719, 191] on input "Label" at bounding box center [845, 191] width 293 height 8
type input "Article Title"
click at [719, 223] on input "Variable Name" at bounding box center [845, 223] width 293 height 8
click at [721, 70] on label "Short Text" at bounding box center [730, 69] width 72 height 35
click at [966, 30] on icon "button" at bounding box center [965, 28] width 5 height 5
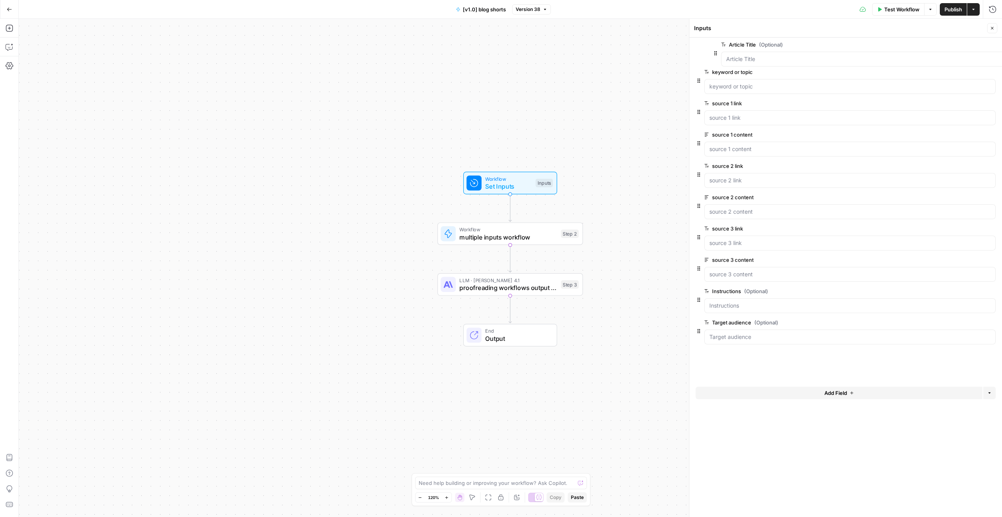
drag, startPoint x: 698, startPoint y: 338, endPoint x: 717, endPoint y: 49, distance: 289.4
click at [518, 238] on span "multiple inputs workflow" at bounding box center [508, 236] width 98 height 9
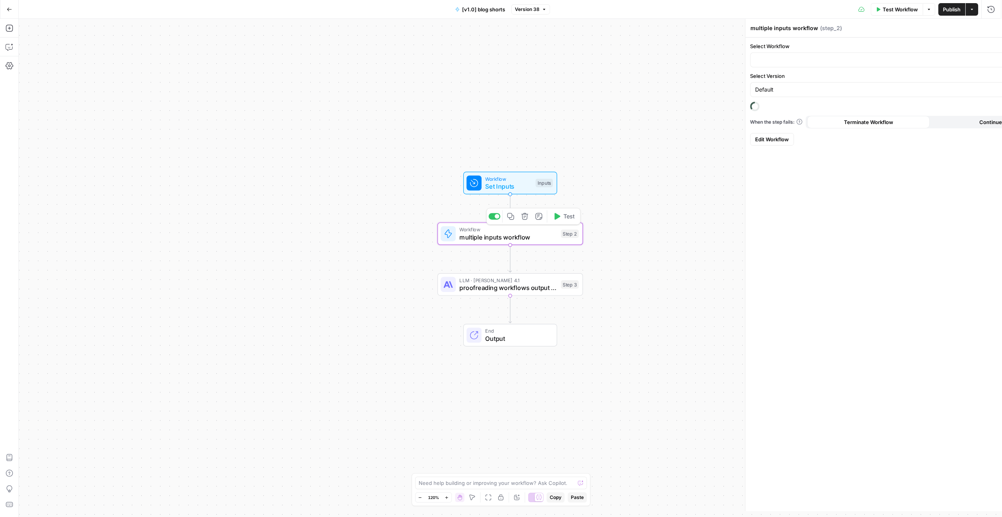
type input "Article with multiple inputs"
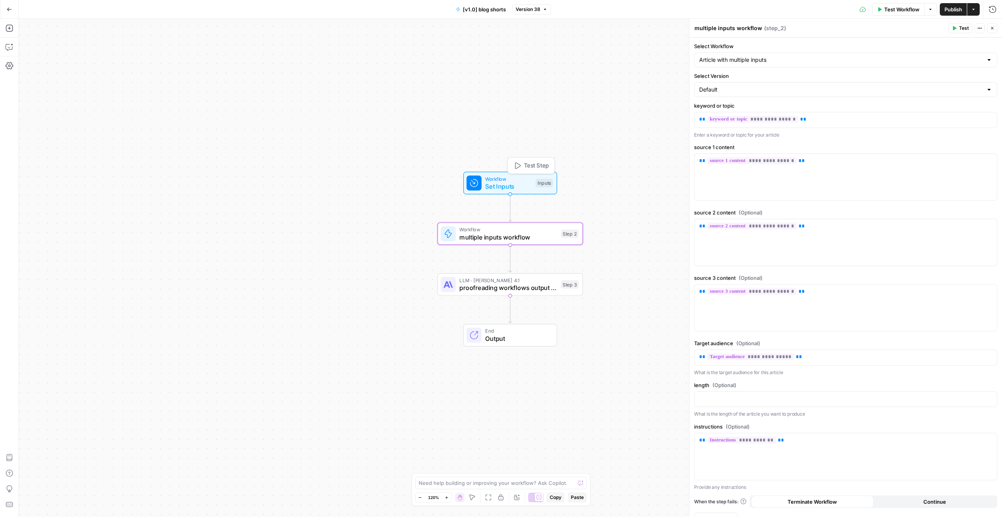
click at [517, 183] on span "Set Inputs" at bounding box center [508, 186] width 47 height 9
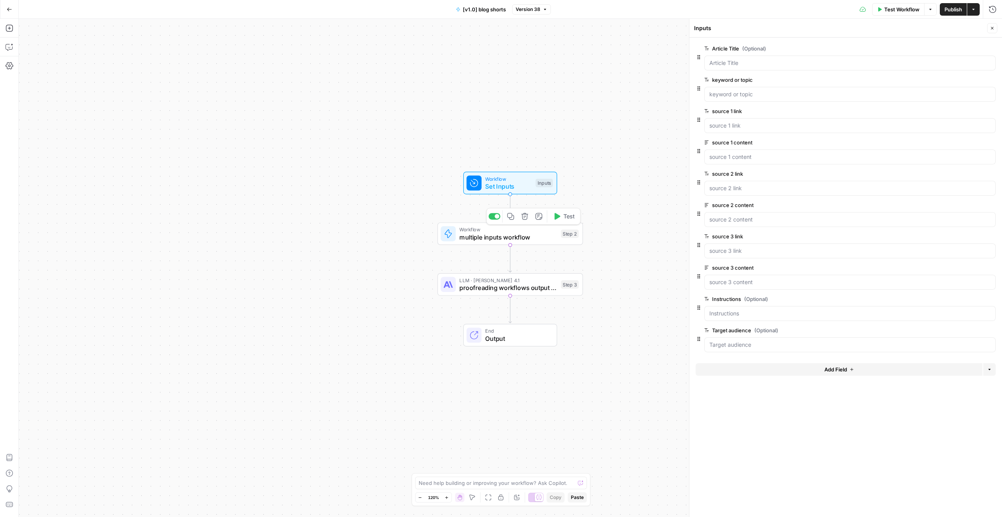
click at [529, 234] on span "multiple inputs workflow" at bounding box center [508, 236] width 98 height 9
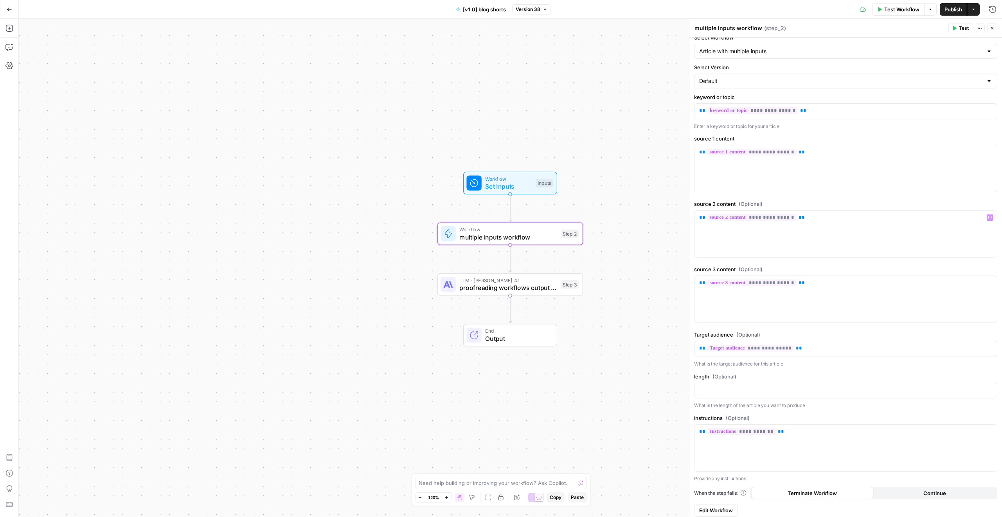
scroll to position [13, 0]
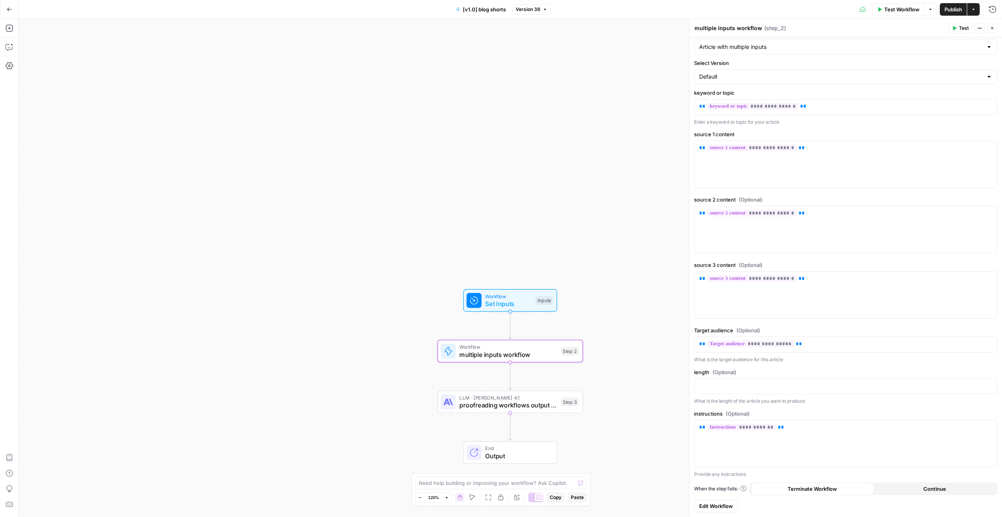
click at [956, 4] on button "Publish" at bounding box center [953, 9] width 27 height 13
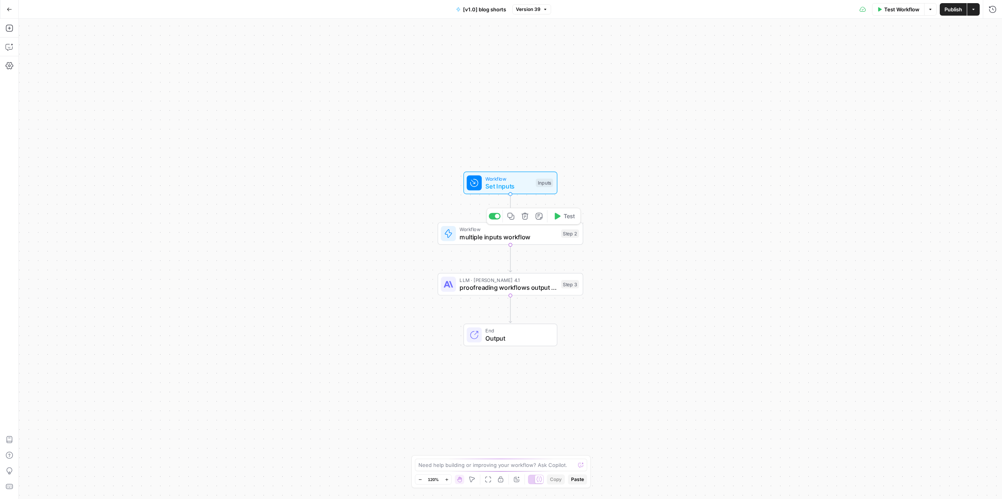
click at [485, 233] on span "multiple inputs workflow" at bounding box center [508, 236] width 98 height 9
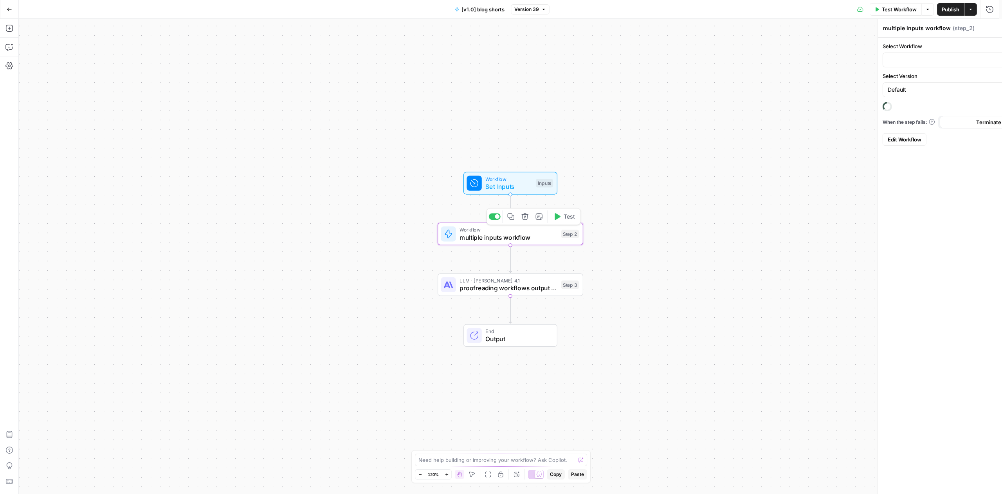
type input "Article with multiple inputs"
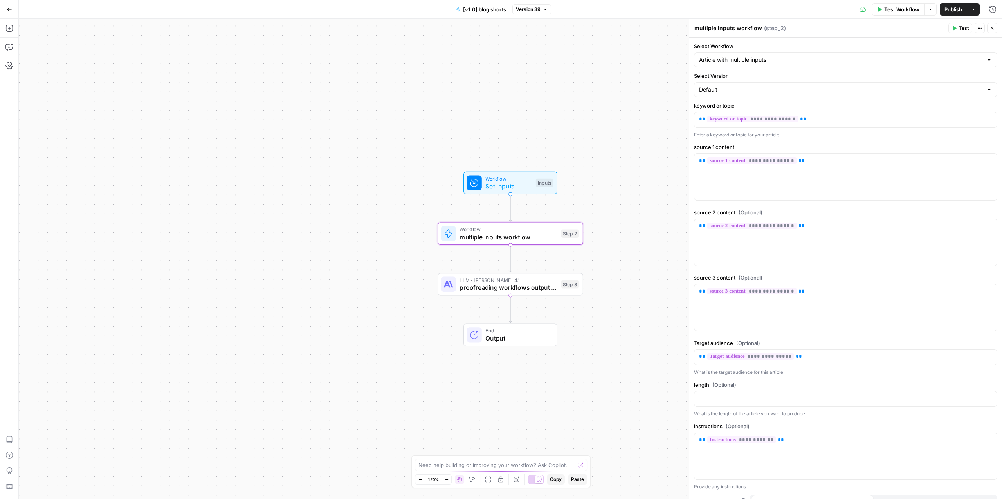
click at [983, 28] on button "Actions" at bounding box center [980, 28] width 10 height 10
click at [902, 29] on div "multiple inputs workflow multiple inputs workflow ( step_2 )" at bounding box center [820, 28] width 252 height 9
click at [987, 121] on button "Variables Menu" at bounding box center [990, 119] width 6 height 6
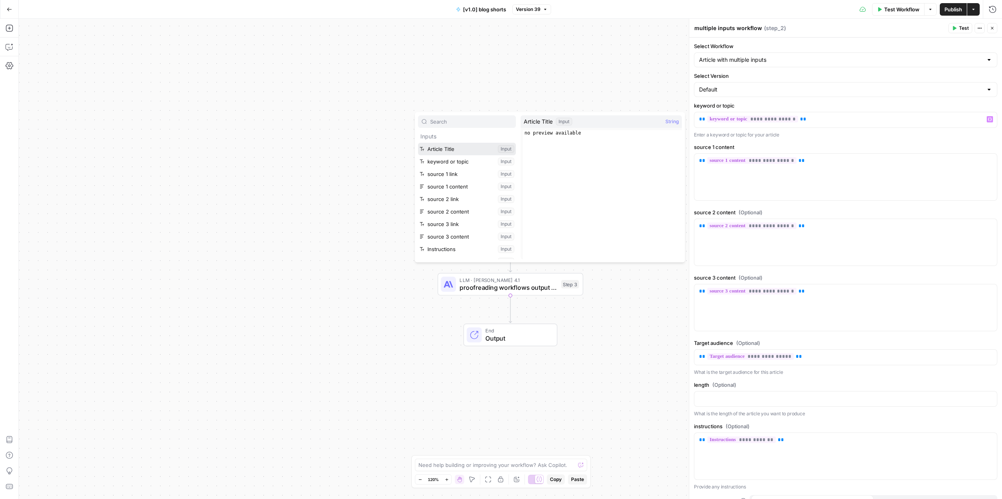
click at [451, 147] on button "Select variable Article Title" at bounding box center [467, 149] width 98 height 13
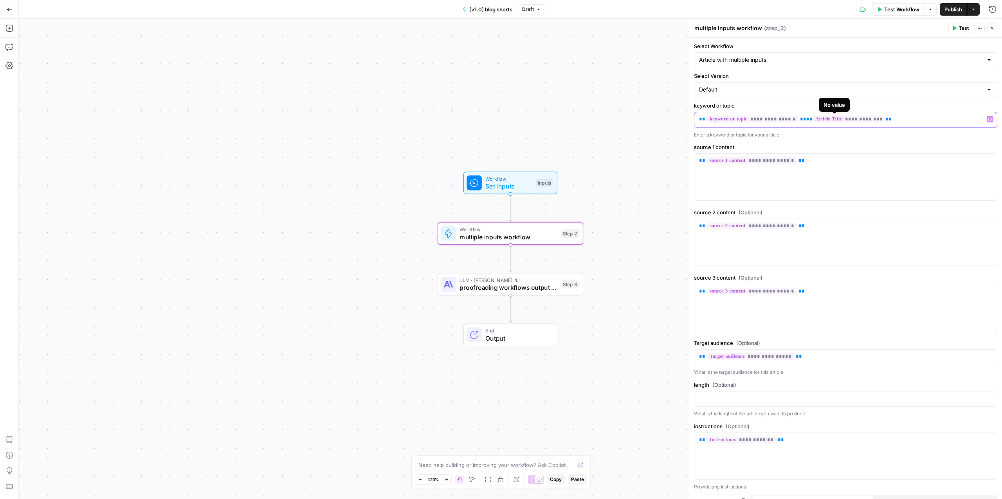
drag, startPoint x: 882, startPoint y: 118, endPoint x: 802, endPoint y: 118, distance: 79.8
click at [802, 118] on p "**********" at bounding box center [842, 119] width 287 height 8
click at [869, 121] on p "**********" at bounding box center [842, 119] width 287 height 8
click at [607, 125] on div "Workflow Set Inputs Inputs Workflow multiple inputs workflow Step 2 LLM · [PERS…" at bounding box center [510, 259] width 983 height 481
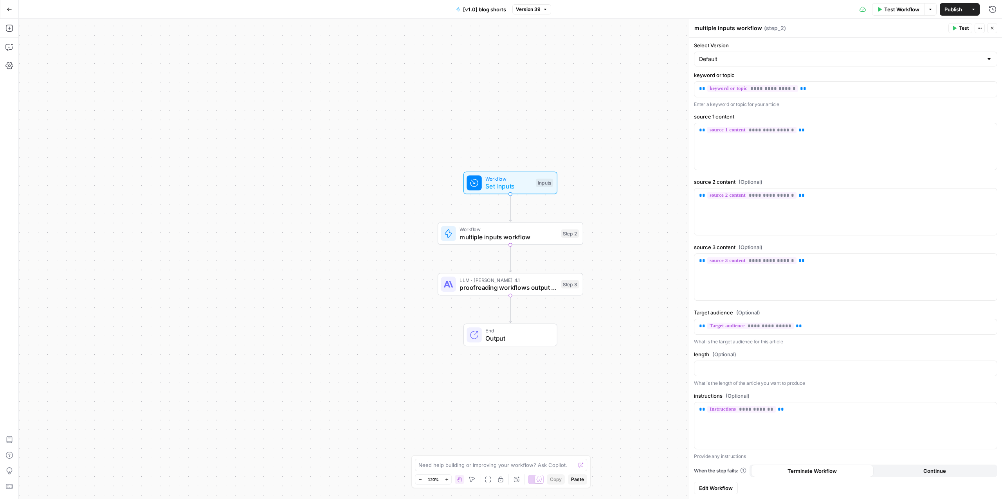
click at [729, 488] on span "Edit Workflow" at bounding box center [716, 489] width 34 height 8
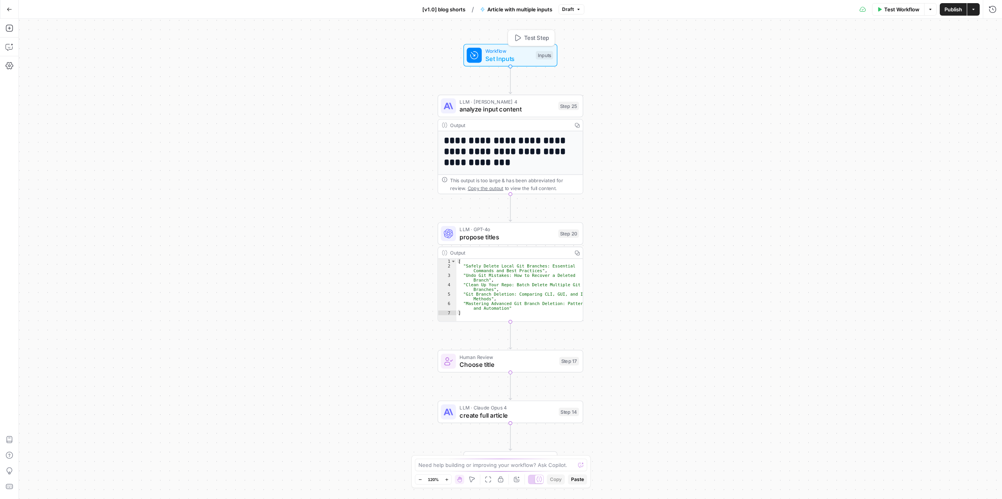
click at [508, 51] on span "Workflow" at bounding box center [508, 50] width 47 height 7
click at [827, 279] on span "Add Field" at bounding box center [835, 276] width 23 height 8
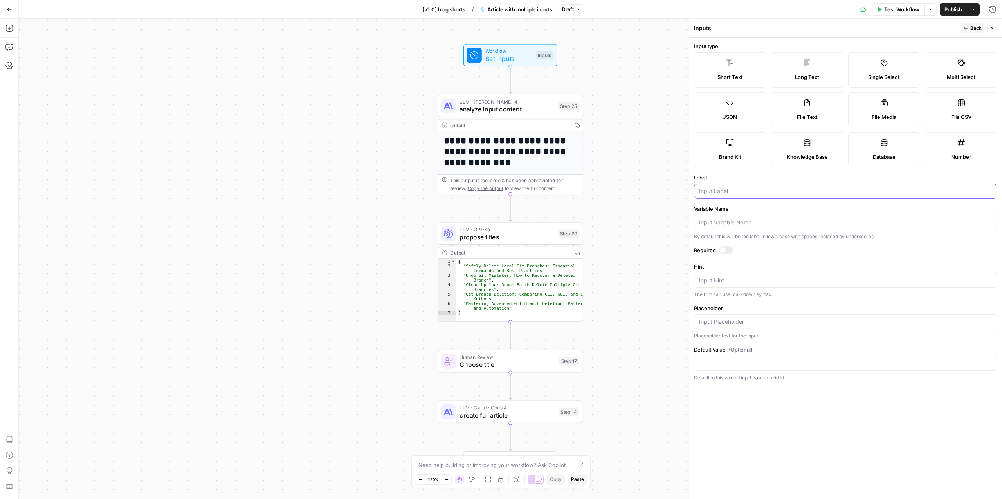
click at [726, 194] on input "Label" at bounding box center [845, 191] width 293 height 8
click at [976, 30] on span "Back" at bounding box center [975, 28] width 11 height 7
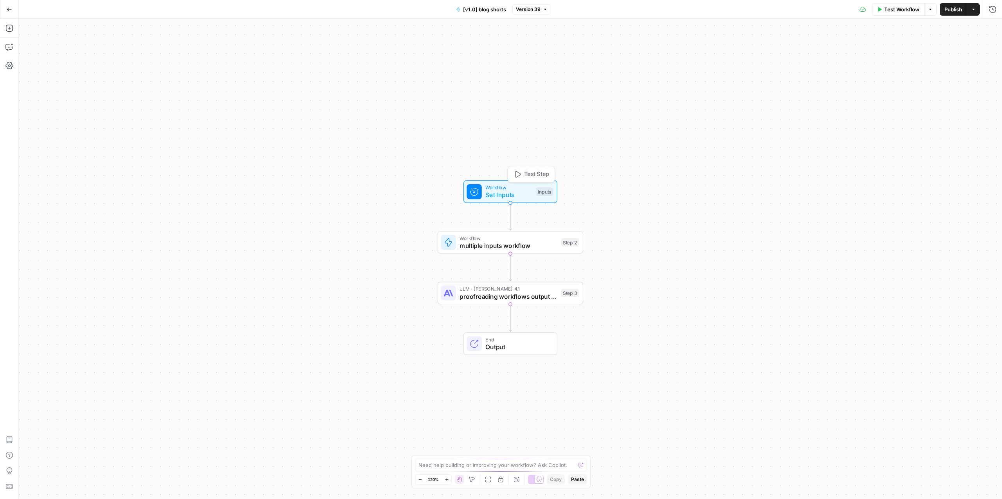
click at [492, 186] on span "Workflow" at bounding box center [508, 187] width 47 height 7
click at [964, 45] on button "edit field" at bounding box center [970, 48] width 30 height 9
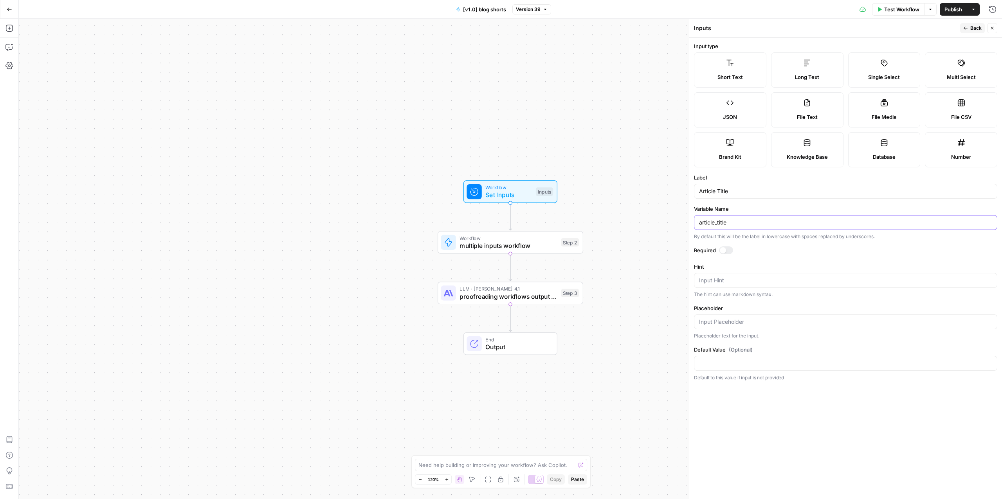
click at [719, 220] on input "article_title" at bounding box center [845, 223] width 293 height 8
click at [994, 29] on icon "button" at bounding box center [992, 28] width 5 height 5
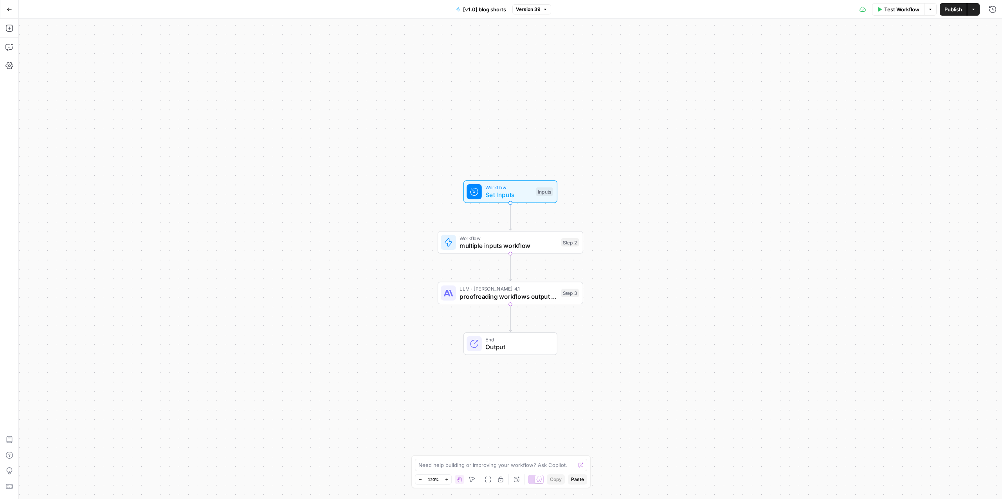
click at [528, 240] on span "Workflow" at bounding box center [508, 237] width 98 height 7
type input "Article with multiple inputs"
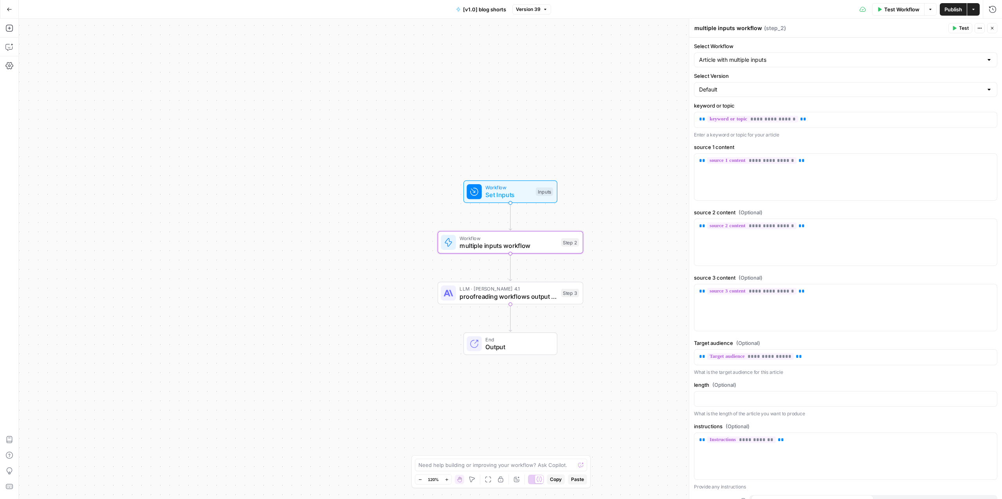
scroll to position [31, 0]
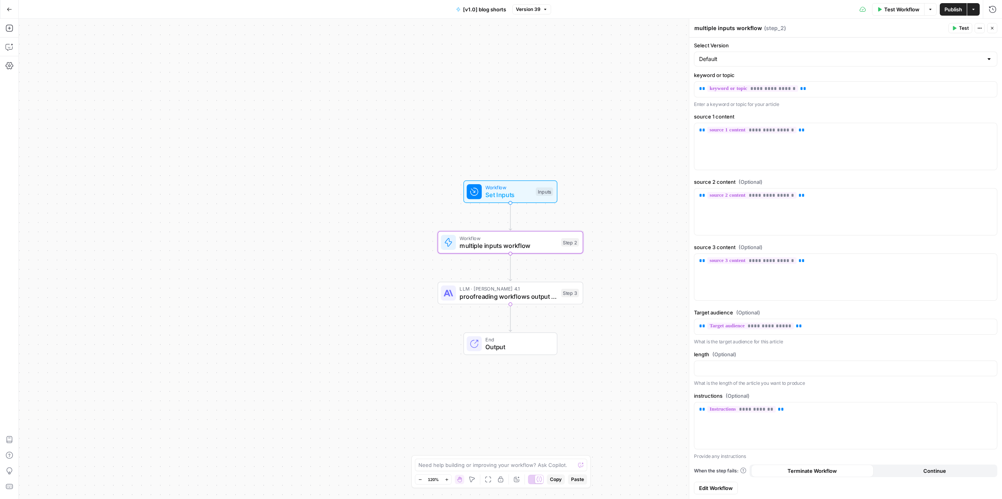
click at [503, 190] on span "Workflow" at bounding box center [508, 187] width 47 height 7
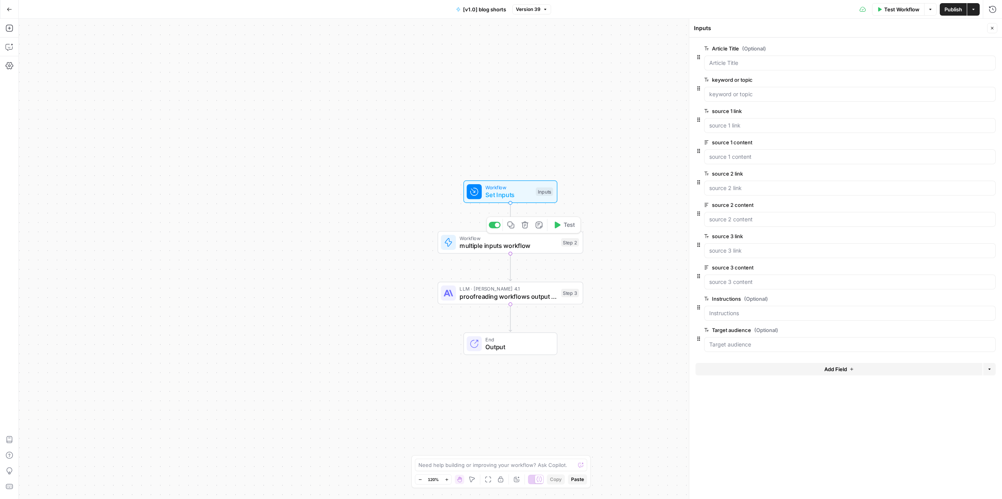
click at [494, 239] on span "Workflow" at bounding box center [508, 237] width 98 height 7
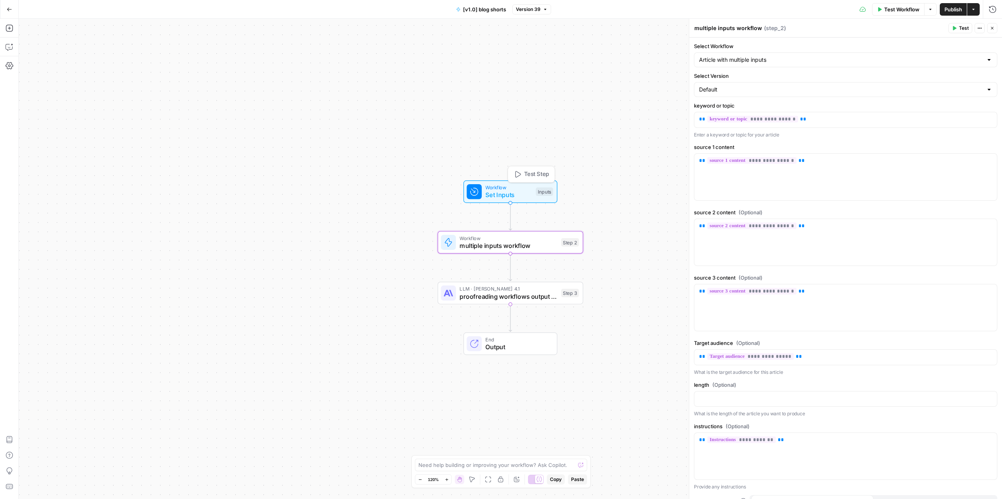
click at [487, 194] on span "Set Inputs" at bounding box center [508, 195] width 47 height 9
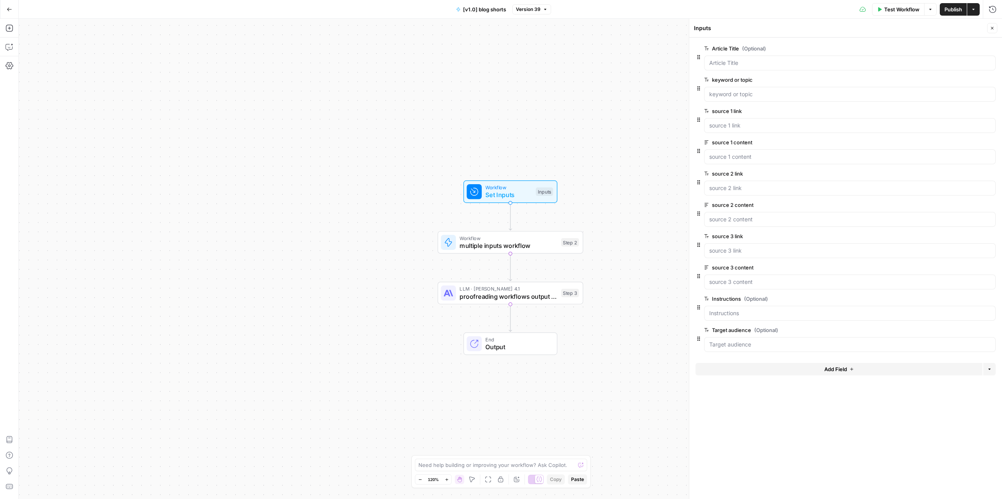
click at [137, 141] on div "Workflow Set Inputs Inputs Workflow multiple inputs workflow Step 2 LLM · Claud…" at bounding box center [510, 259] width 983 height 481
click at [504, 191] on span "Set Inputs" at bounding box center [508, 195] width 47 height 9
click at [509, 239] on span "Workflow" at bounding box center [508, 237] width 98 height 7
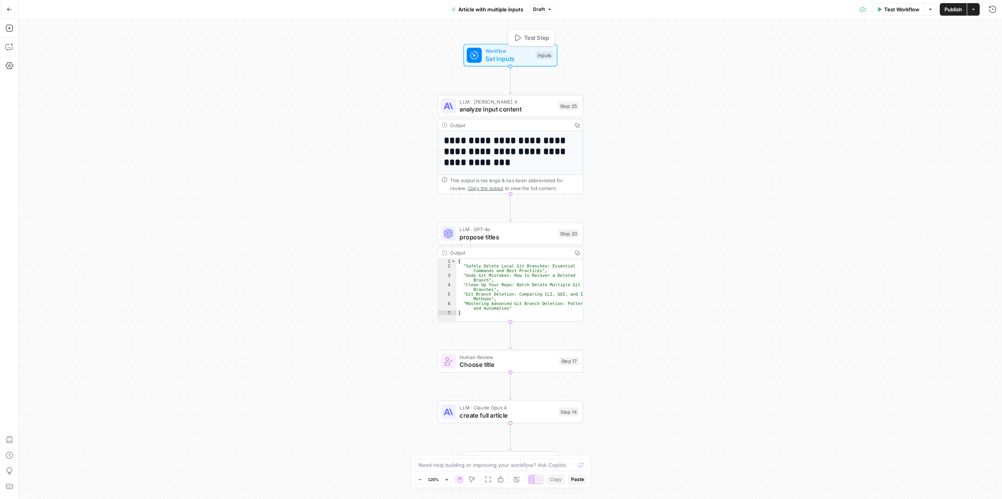
click at [500, 57] on span "Set Inputs" at bounding box center [508, 58] width 47 height 9
click at [826, 276] on span "Add Field" at bounding box center [835, 276] width 23 height 8
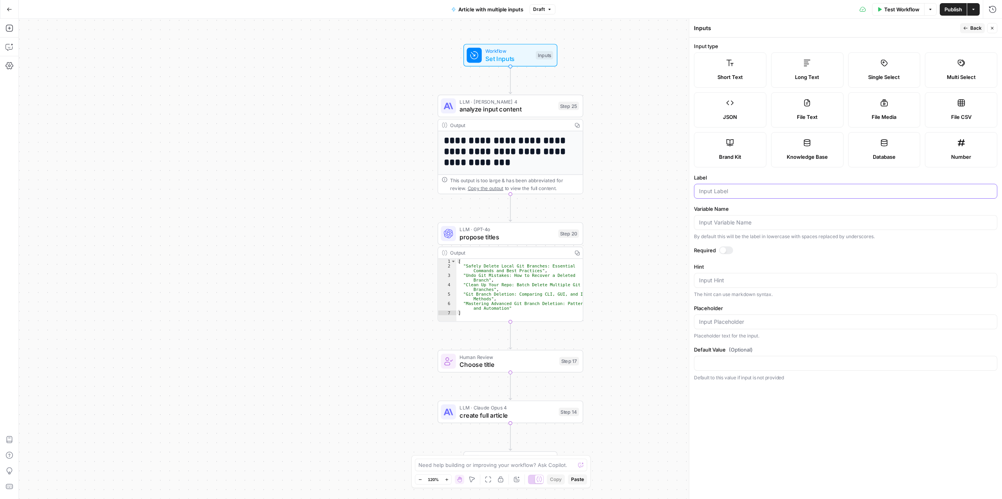
click at [715, 194] on input "Label" at bounding box center [845, 191] width 293 height 8
type input "Article Title"
click at [657, 83] on div "**********" at bounding box center [510, 259] width 983 height 481
click at [965, 27] on icon "button" at bounding box center [965, 28] width 5 height 5
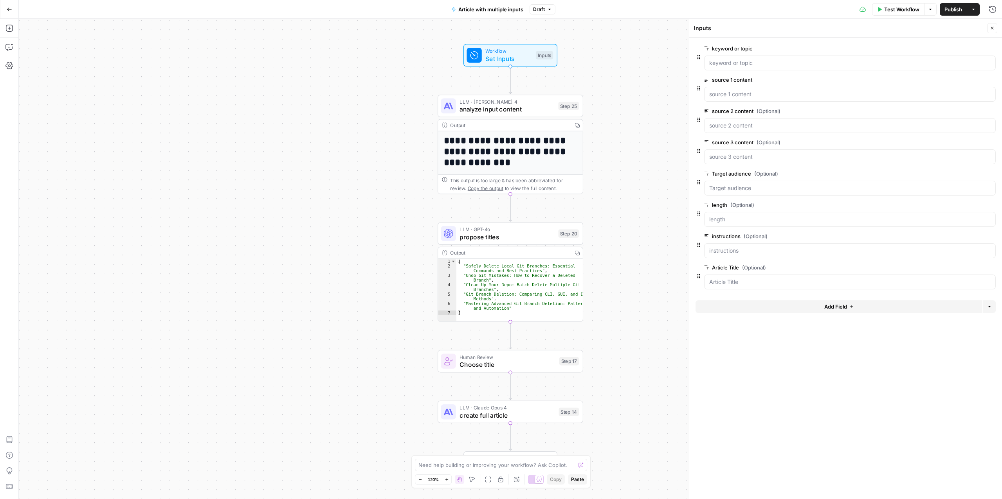
click at [819, 306] on button "Add Field" at bounding box center [838, 307] width 287 height 13
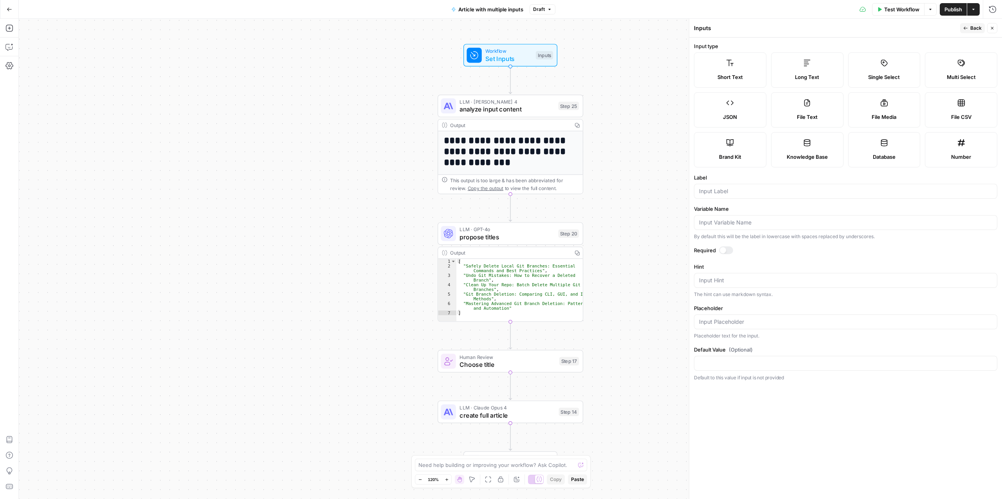
click at [963, 29] on icon "button" at bounding box center [965, 28] width 5 height 5
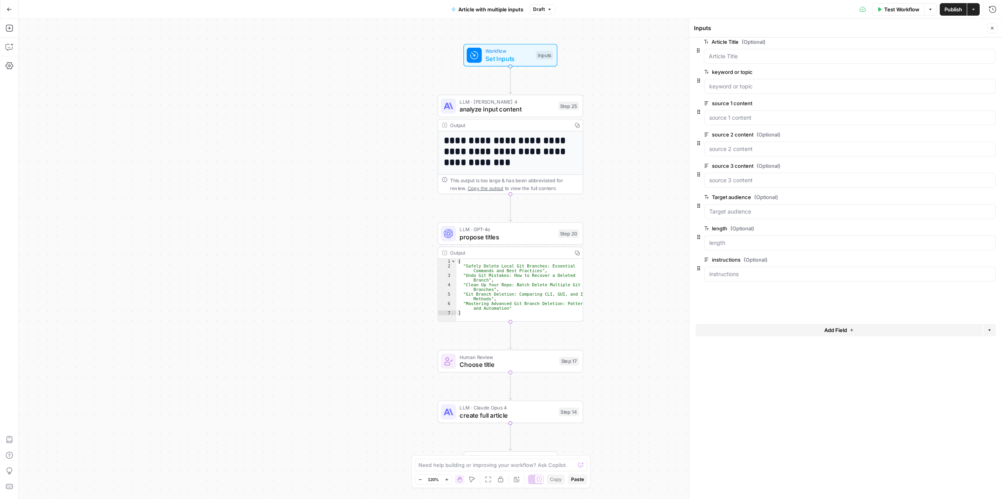
drag, startPoint x: 697, startPoint y: 277, endPoint x: 697, endPoint y: 42, distance: 235.6
click at [952, 7] on span "Publish" at bounding box center [953, 9] width 18 height 8
click at [486, 106] on span "analyze input content" at bounding box center [506, 108] width 95 height 9
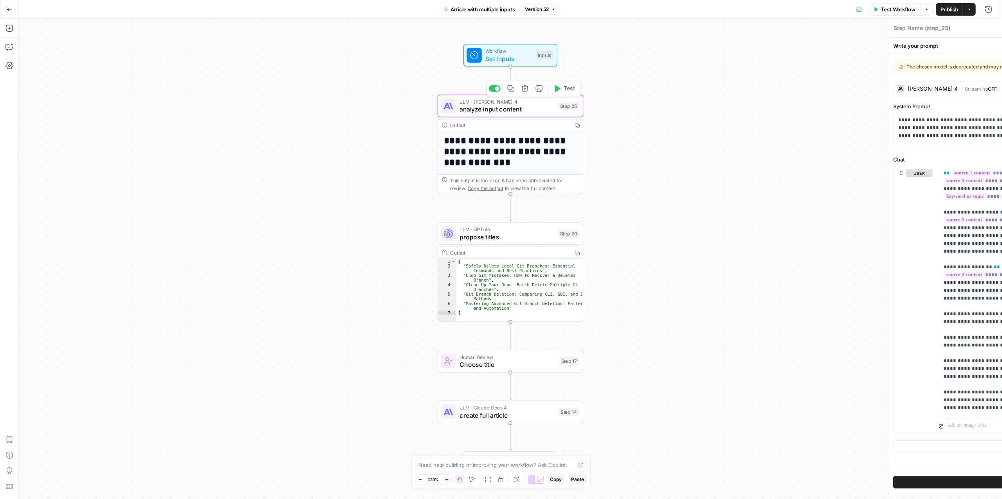
type textarea "analyze input content"
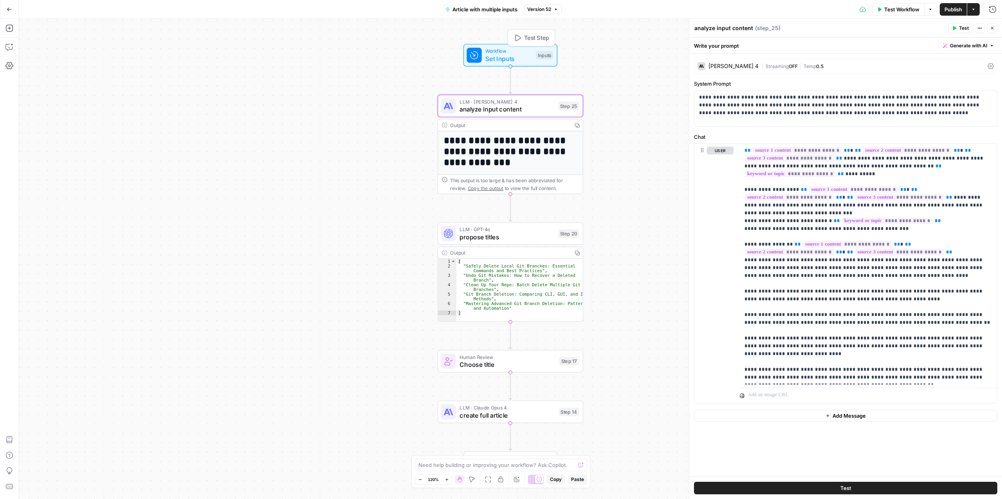
click at [500, 59] on span "Set Inputs" at bounding box center [508, 58] width 47 height 9
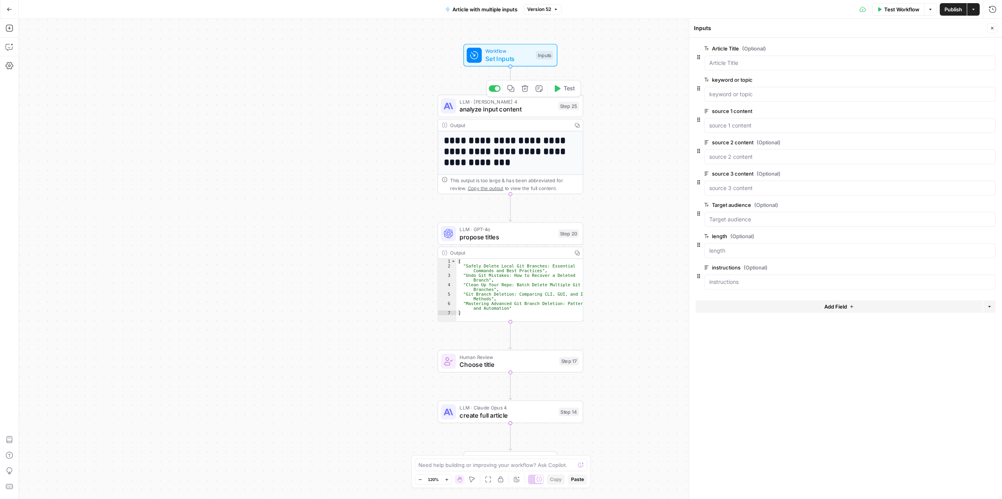
click at [496, 105] on span "analyze input content" at bounding box center [506, 108] width 95 height 9
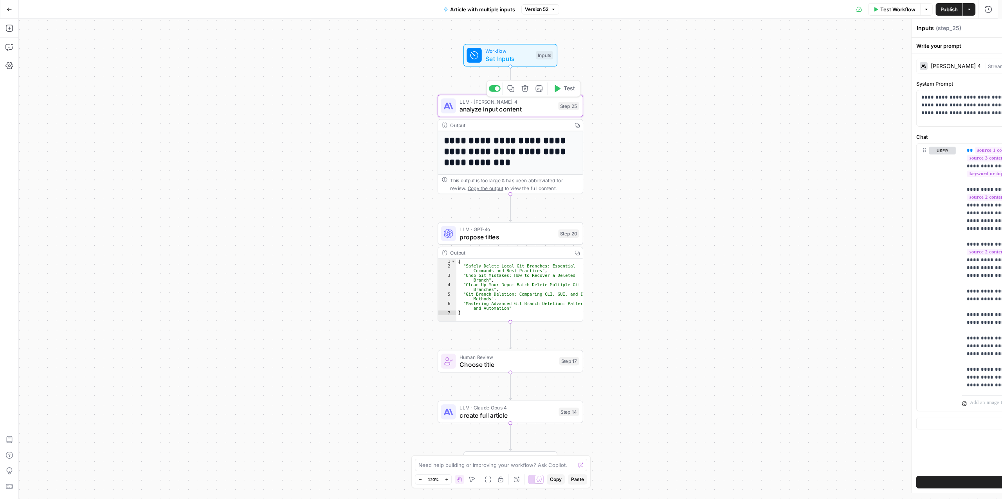
type textarea "analyze input content"
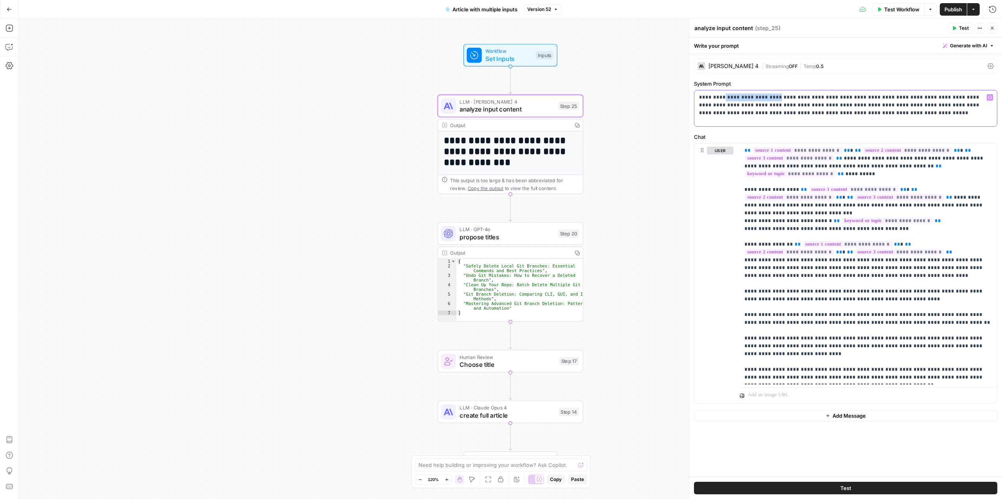
drag, startPoint x: 721, startPoint y: 98, endPoint x: 764, endPoint y: 99, distance: 43.8
click at [772, 99] on p "**********" at bounding box center [845, 105] width 293 height 23
click at [514, 59] on span "Set Inputs" at bounding box center [508, 58] width 47 height 9
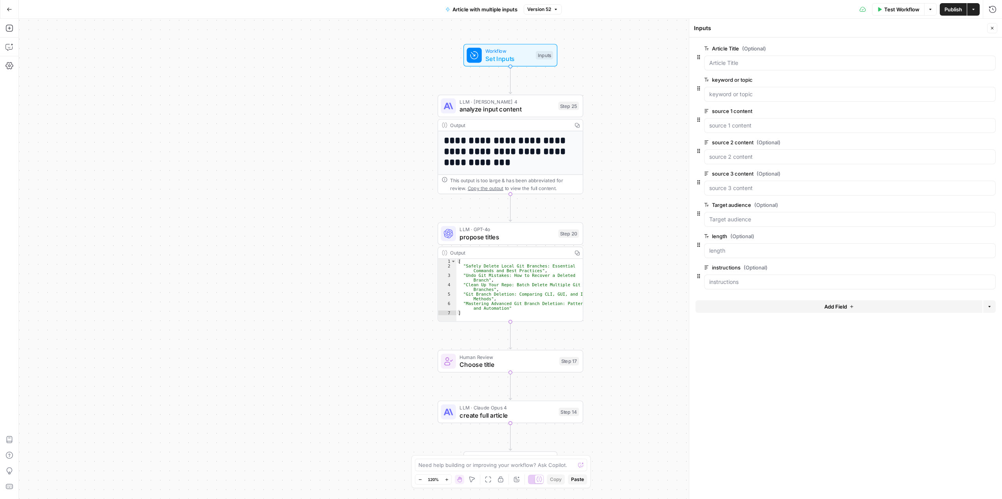
click at [519, 114] on span "analyze input content" at bounding box center [506, 108] width 95 height 9
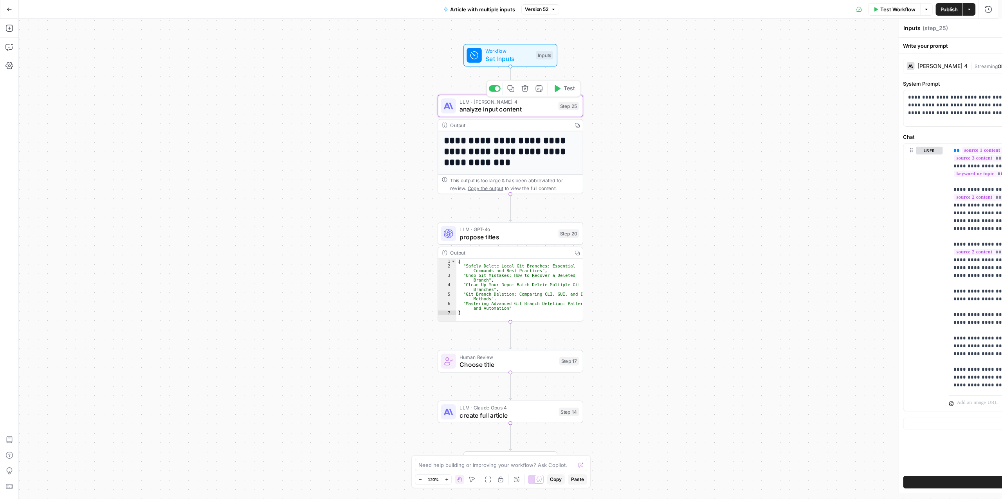
type textarea "analyze input content"
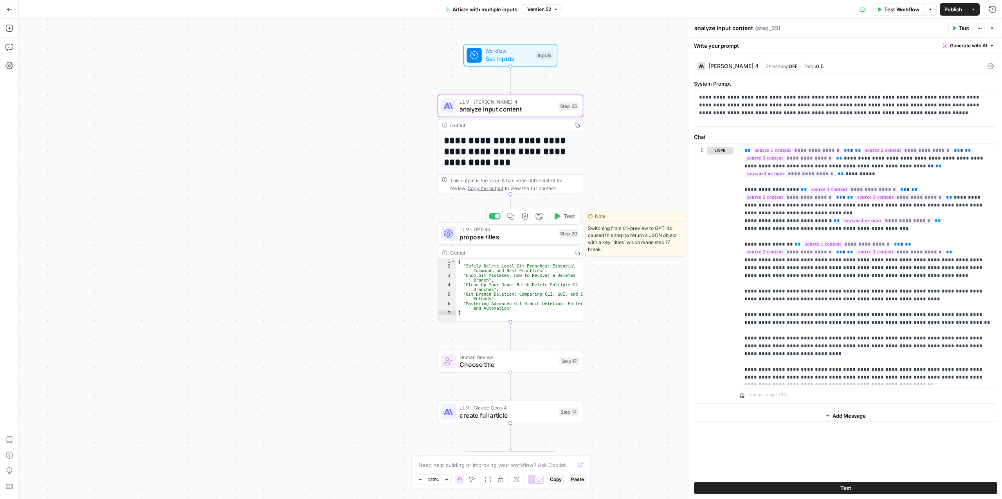
click at [504, 237] on span "propose titles" at bounding box center [506, 236] width 95 height 9
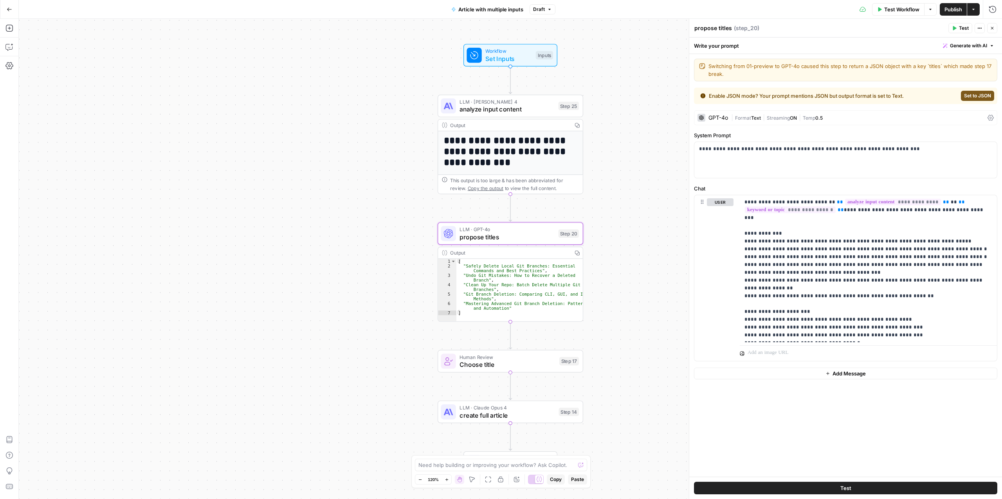
click at [521, 249] on div "Output" at bounding box center [509, 252] width 118 height 7
click at [846, 337] on p "**********" at bounding box center [868, 268] width 248 height 141
drag, startPoint x: 847, startPoint y: 338, endPoint x: 830, endPoint y: 324, distance: 22.0
click at [830, 324] on p "**********" at bounding box center [868, 268] width 248 height 141
click at [869, 339] on p "**********" at bounding box center [868, 268] width 248 height 141
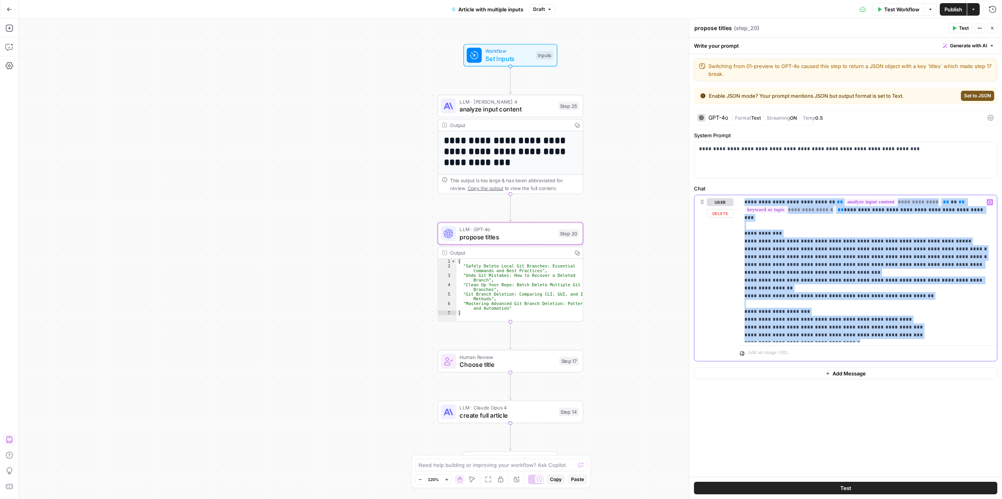
drag, startPoint x: 869, startPoint y: 339, endPoint x: 716, endPoint y: 202, distance: 205.6
click at [716, 202] on div "**********" at bounding box center [845, 278] width 303 height 166
copy p "**********"
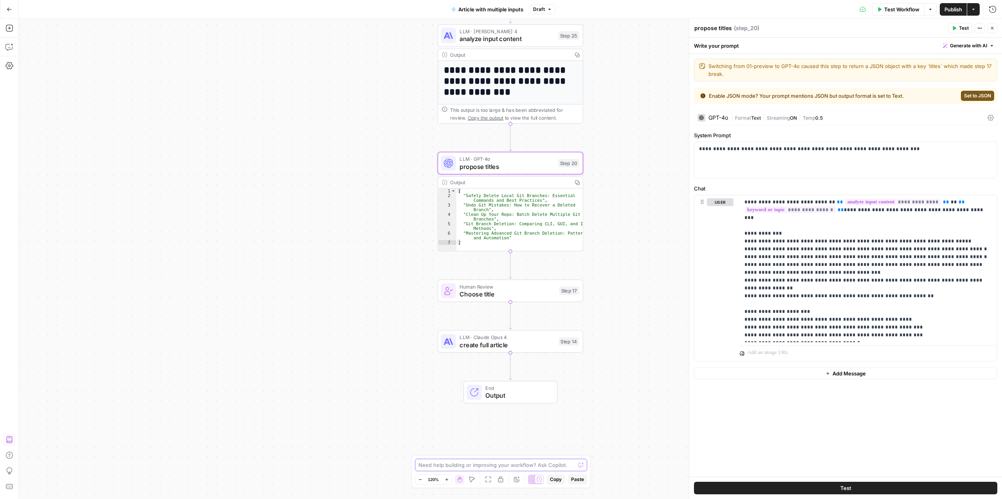
click at [494, 463] on textarea at bounding box center [496, 465] width 157 height 8
click at [496, 465] on textarea "I only want to run "propose titles" if" at bounding box center [493, 465] width 150 height 8
type textarea "I only want to run "propose titles" and "human review" if "article_title" varia…"
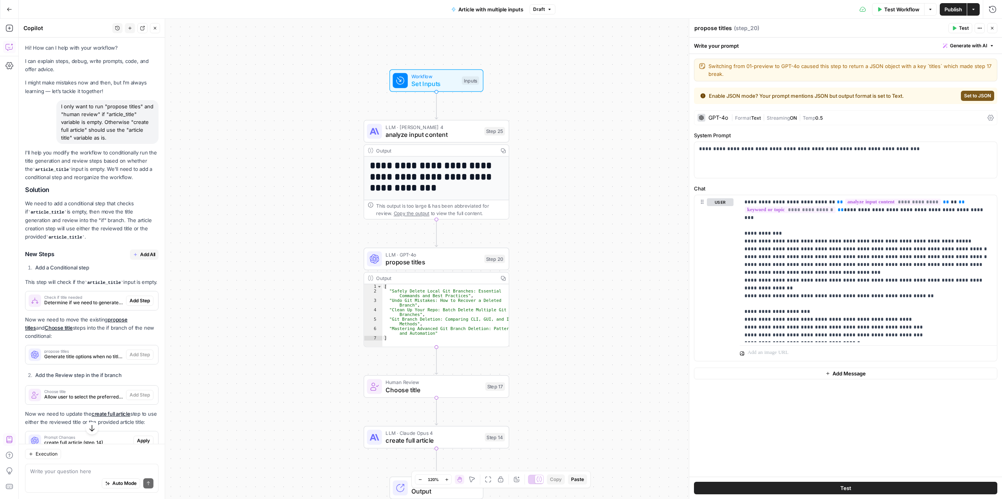
drag, startPoint x: 64, startPoint y: 202, endPoint x: 89, endPoint y: 237, distance: 43.4
click at [89, 237] on p "We need to add a conditional step that checks if article_title is empty, then m…" at bounding box center [91, 220] width 133 height 41
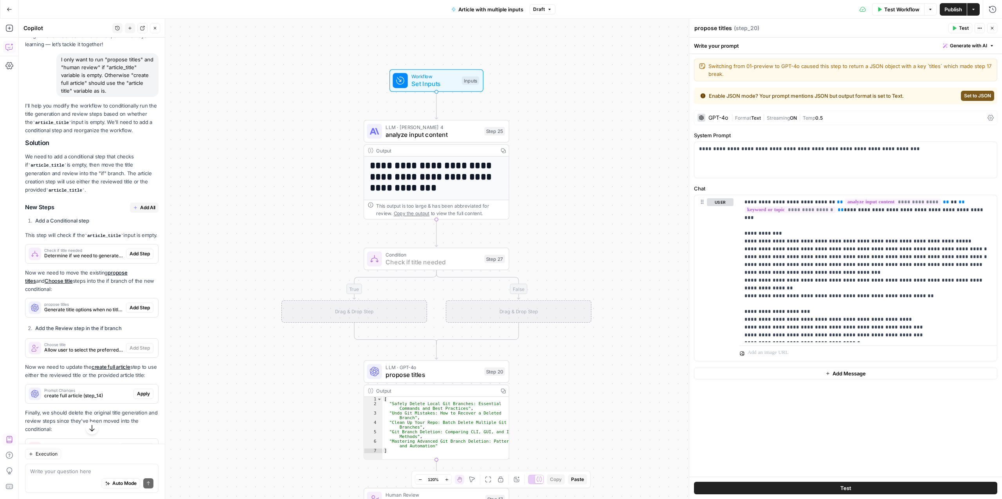
click at [130, 258] on span "Add Step" at bounding box center [140, 253] width 20 height 7
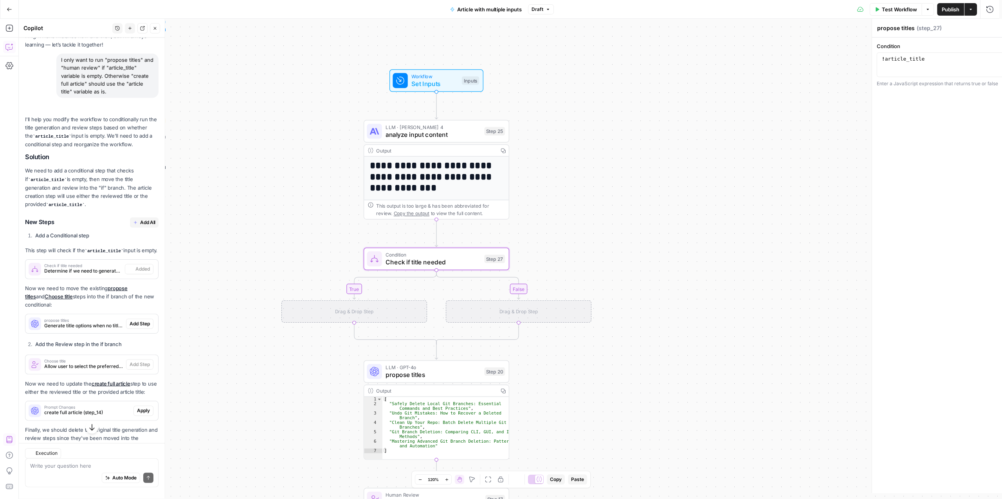
type textarea "Check if title needed"
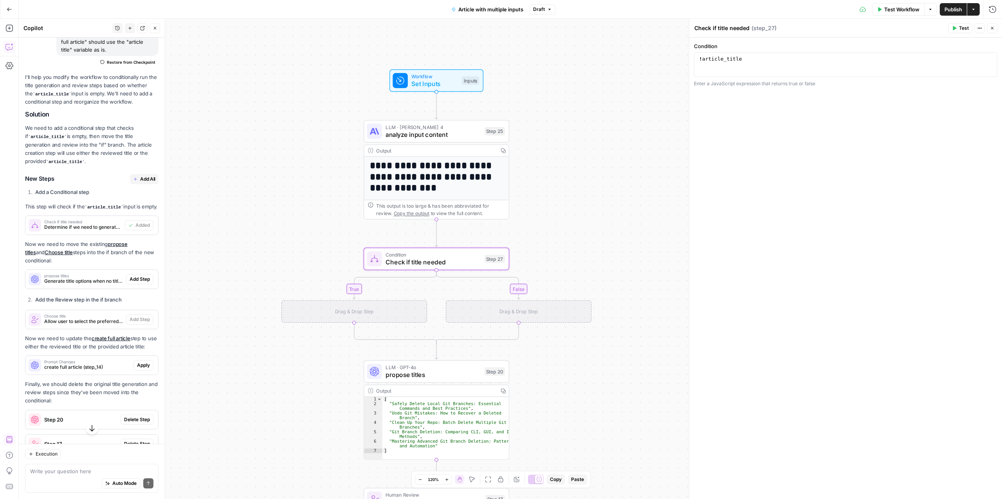
scroll to position [94, 0]
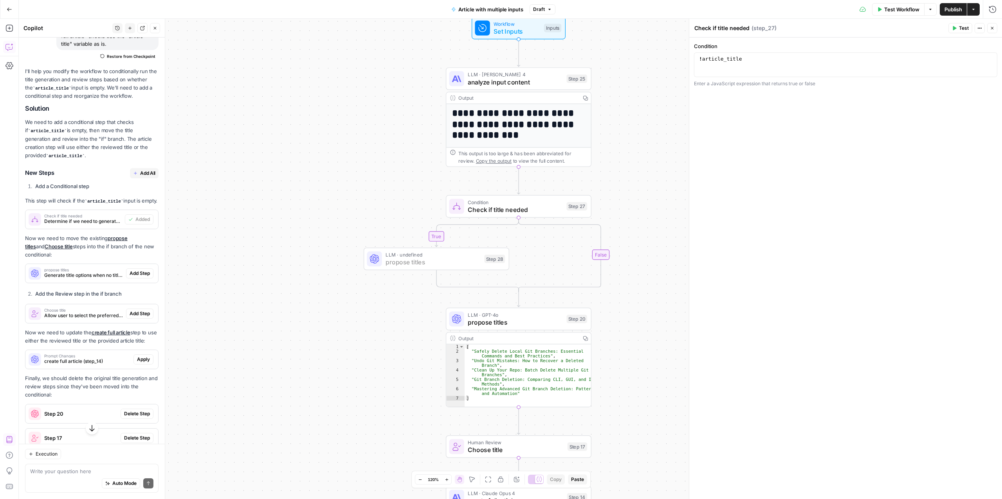
click at [130, 277] on span "Add Step" at bounding box center [140, 273] width 20 height 7
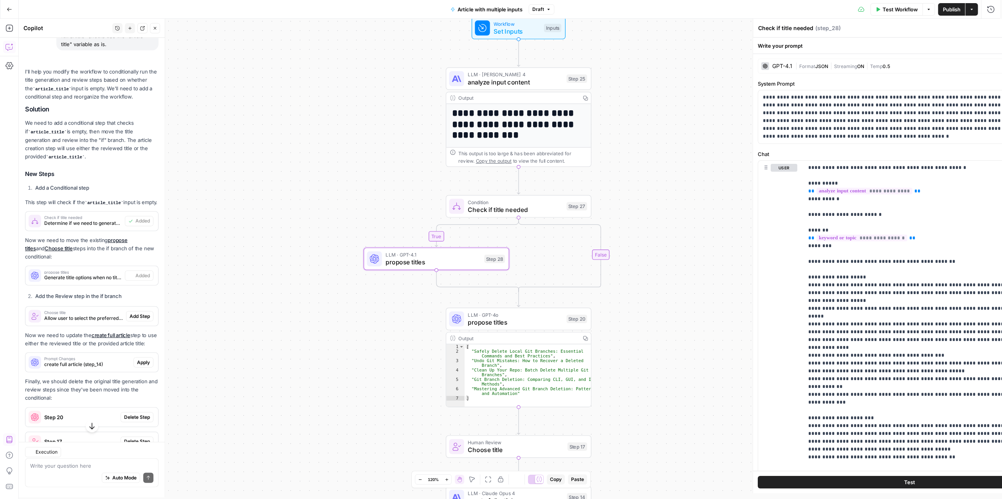
type textarea "propose titles"
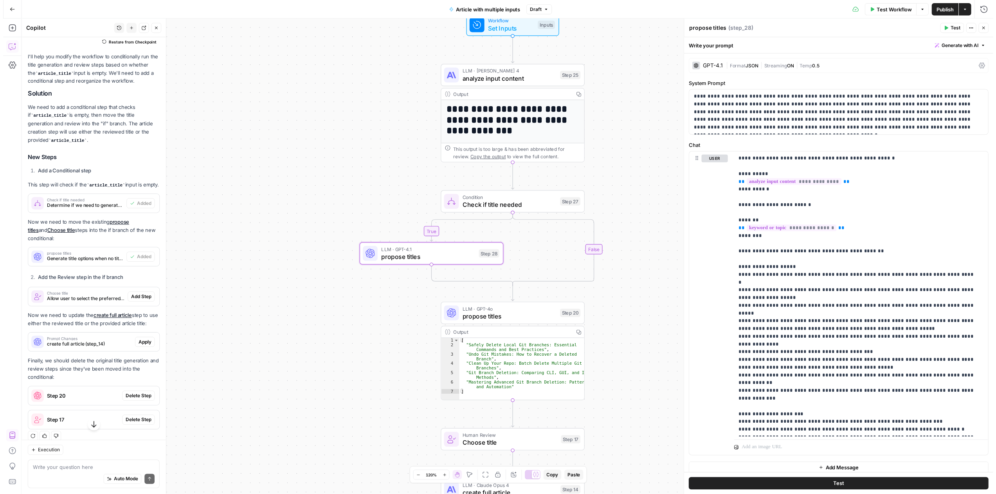
scroll to position [124, 0]
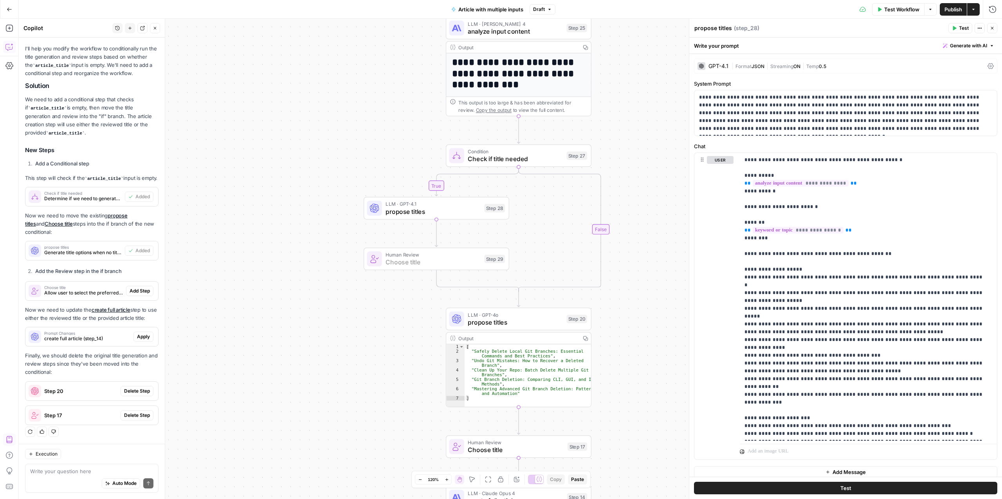
click at [130, 289] on span "Add Step" at bounding box center [140, 291] width 20 height 7
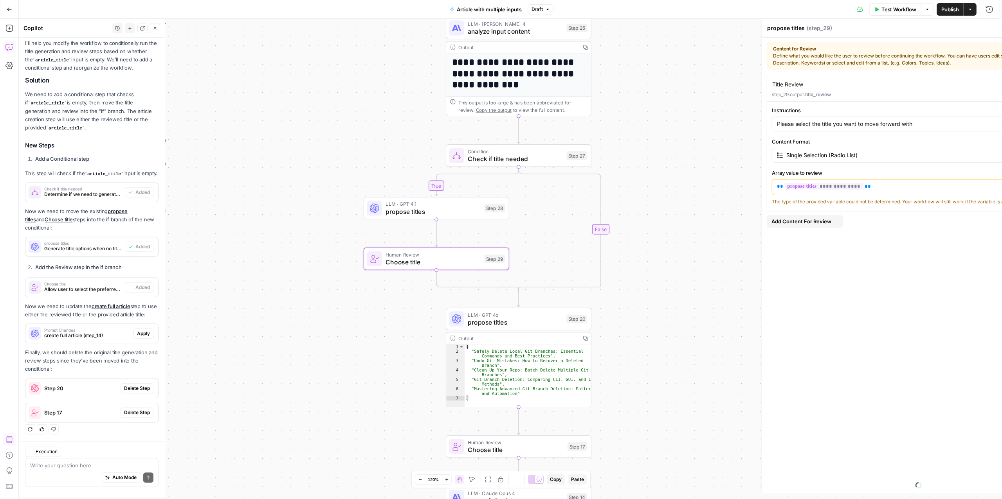
type textarea "Choose title"
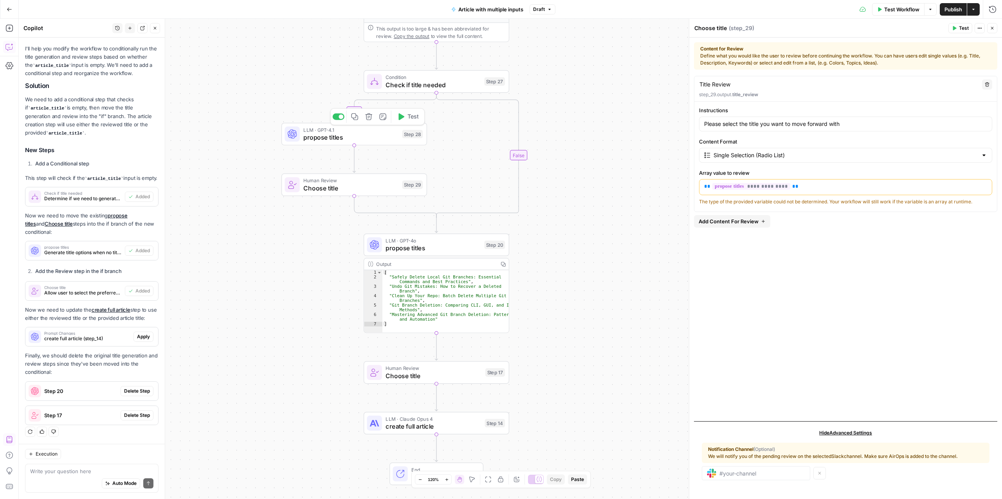
click at [349, 136] on span "propose titles" at bounding box center [350, 137] width 95 height 9
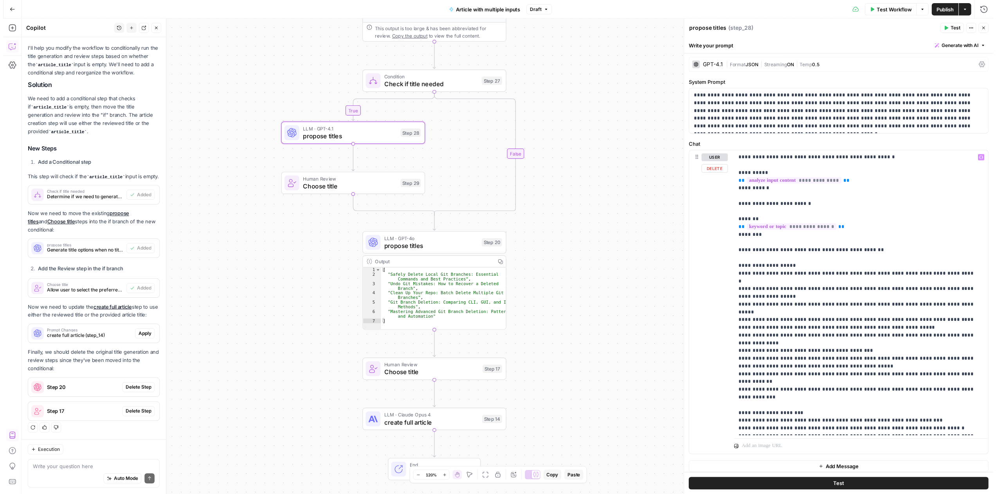
scroll to position [0, 0]
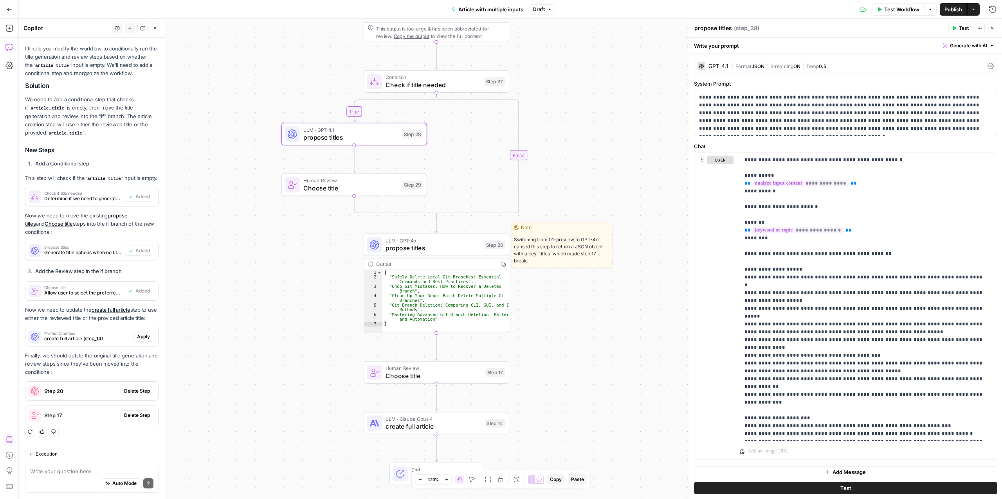
click at [436, 243] on span "LLM · GPT-4o" at bounding box center [432, 240] width 95 height 7
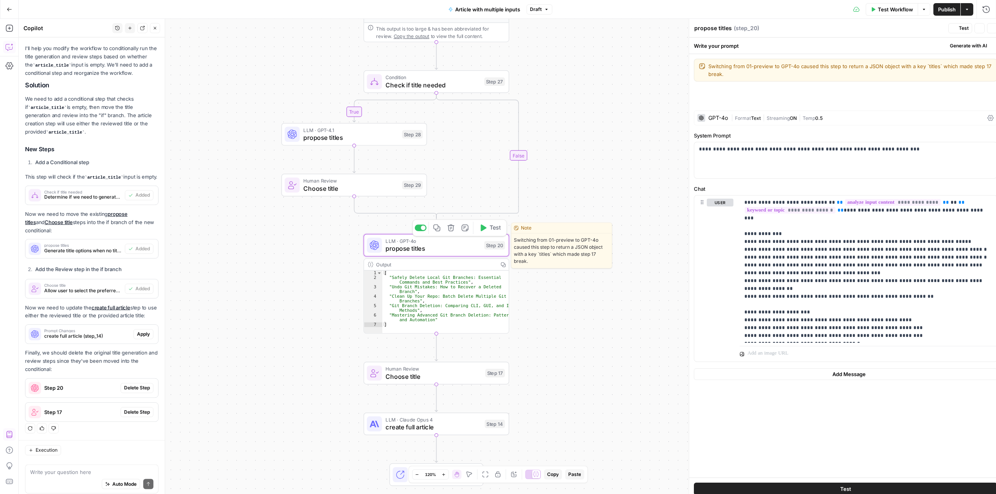
scroll to position [124, 0]
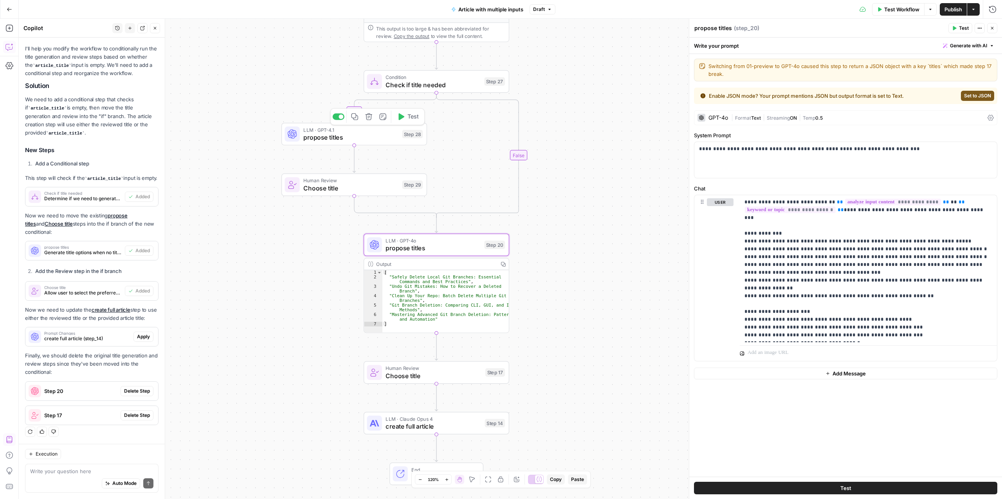
click at [365, 131] on span "LLM · GPT-4.1" at bounding box center [350, 129] width 95 height 7
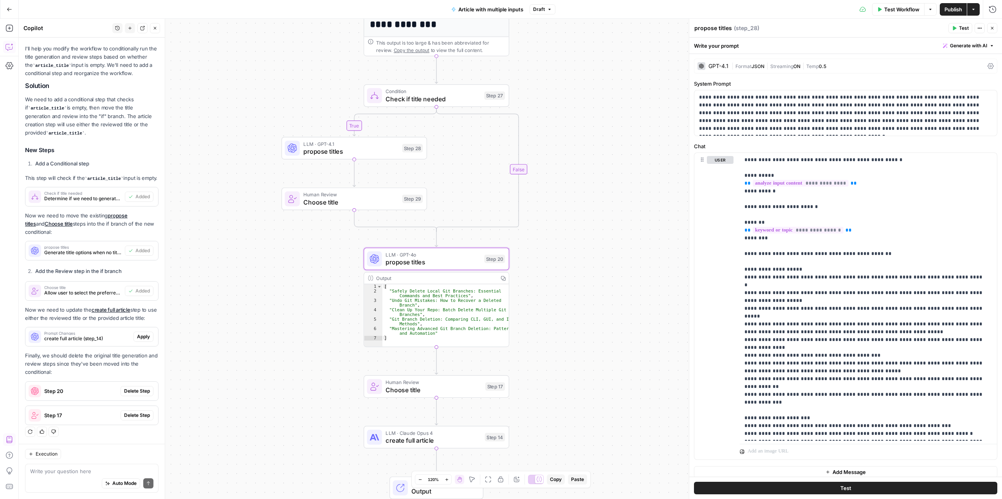
click at [136, 390] on span "Delete Step" at bounding box center [137, 391] width 26 height 7
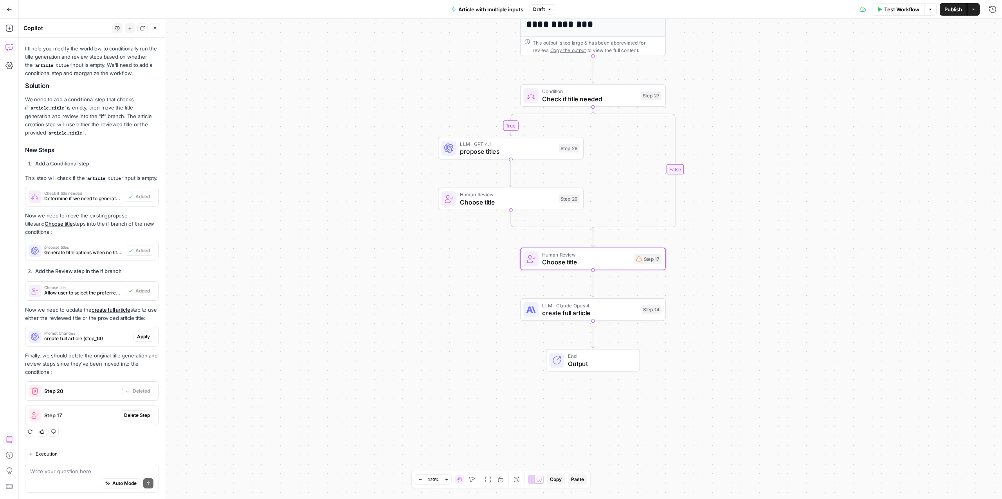
click at [137, 411] on button "Delete Step" at bounding box center [137, 416] width 33 height 10
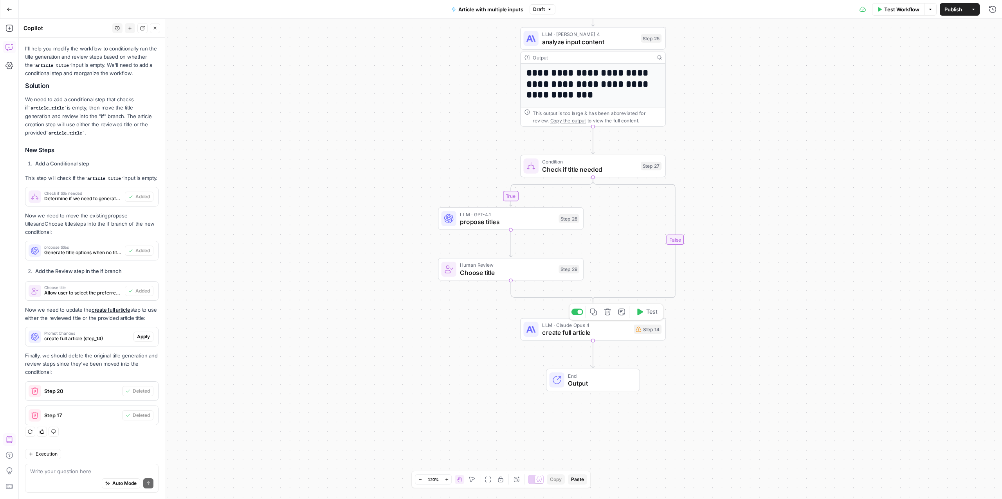
click at [569, 329] on span "create full article" at bounding box center [586, 332] width 88 height 9
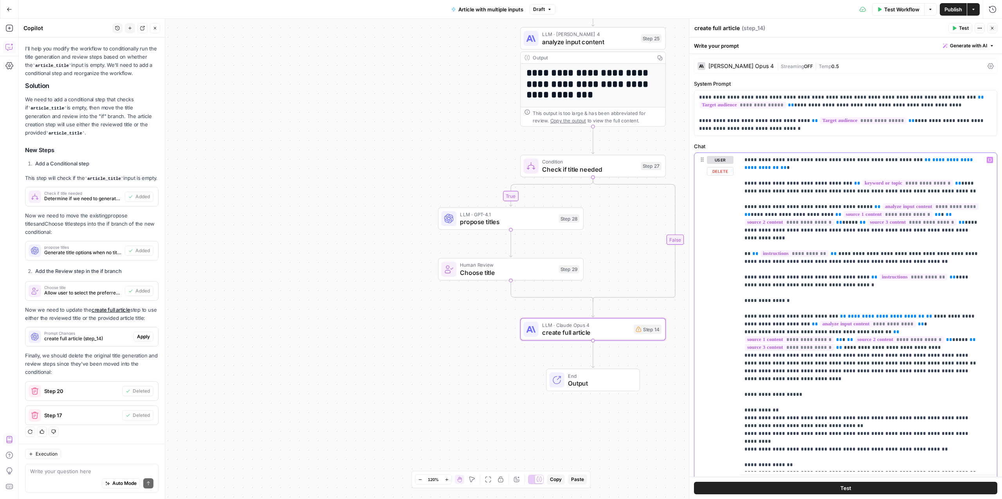
drag, startPoint x: 744, startPoint y: 160, endPoint x: 969, endPoint y: 160, distance: 224.6
click at [969, 160] on p "**********" at bounding box center [862, 434] width 236 height 556
copy p "**********"
click at [90, 474] on textarea at bounding box center [91, 472] width 123 height 8
paste textarea "Write the article using this exact title, without modification: {{ step_17.outp…"
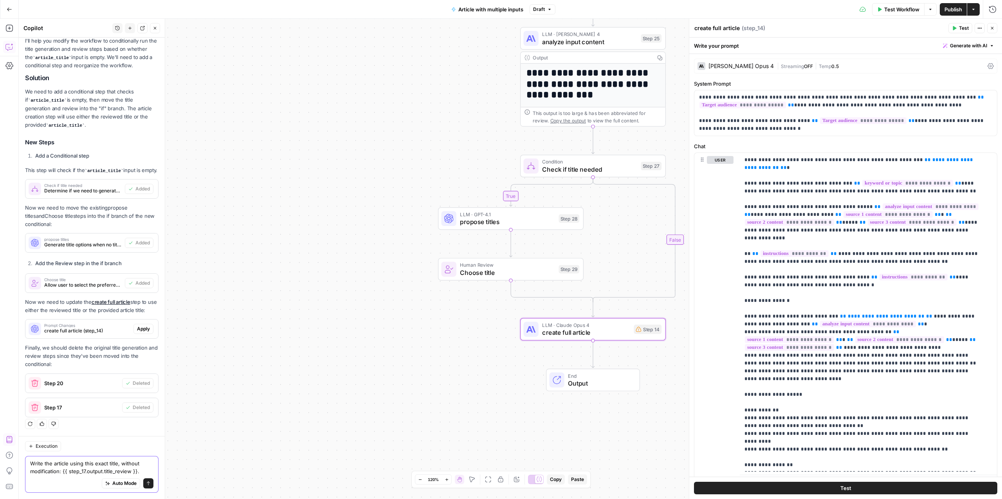
scroll to position [148, 0]
click at [121, 474] on textarea "Write the article using this exact title, without modification: {{ step_17.outp…" at bounding box center [91, 468] width 123 height 16
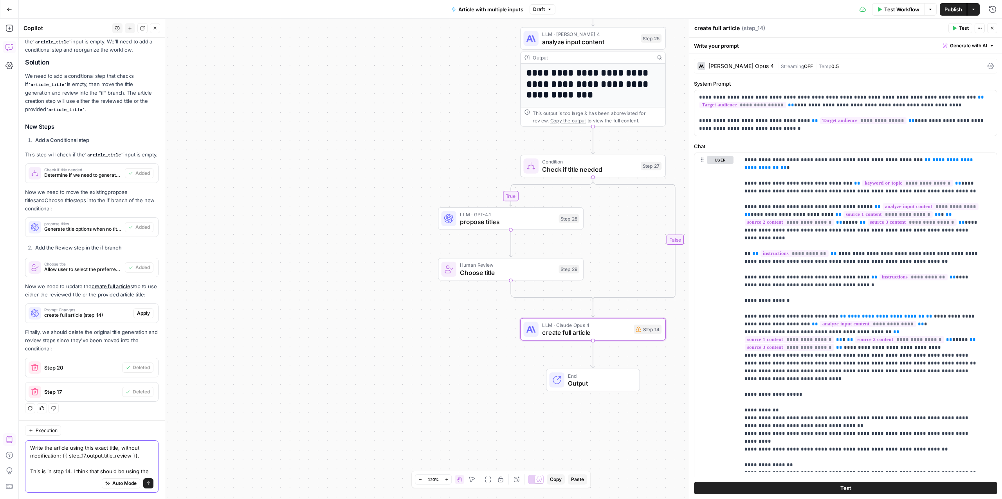
scroll to position [155, 0]
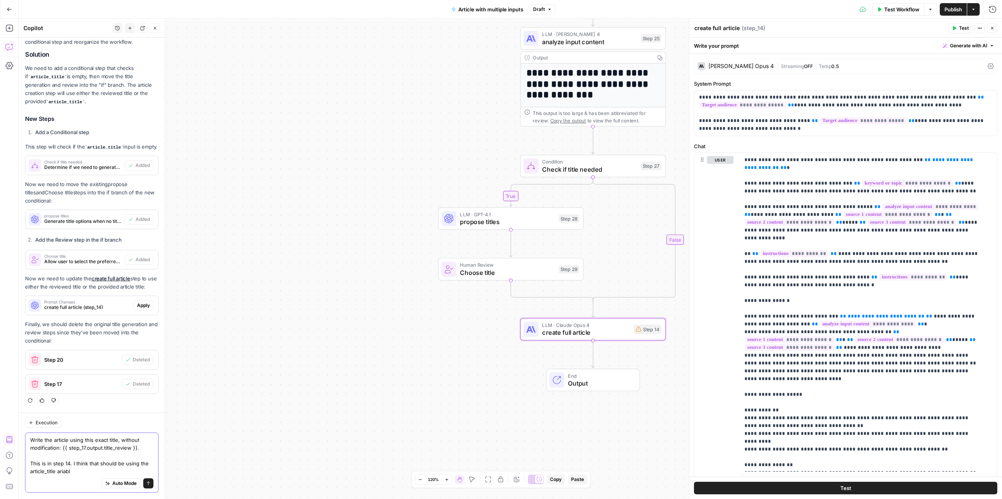
type textarea "Write the article using this exact title, without modification: {{ step_17.outp…"
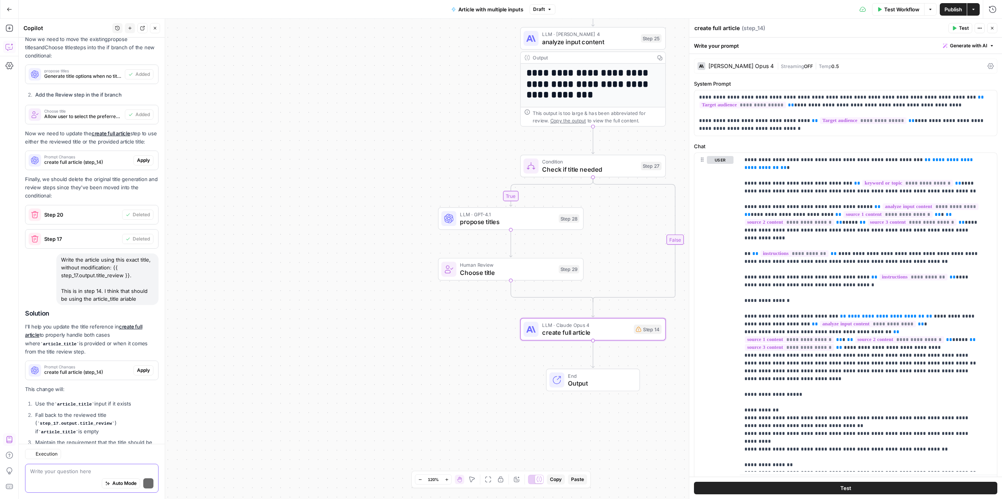
scroll to position [331, 0]
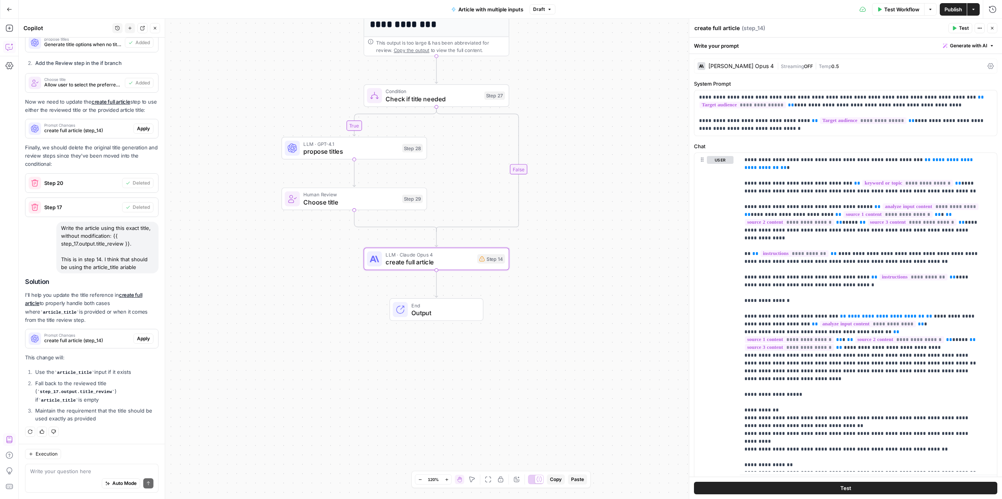
click at [137, 339] on span "Apply" at bounding box center [143, 338] width 13 height 7
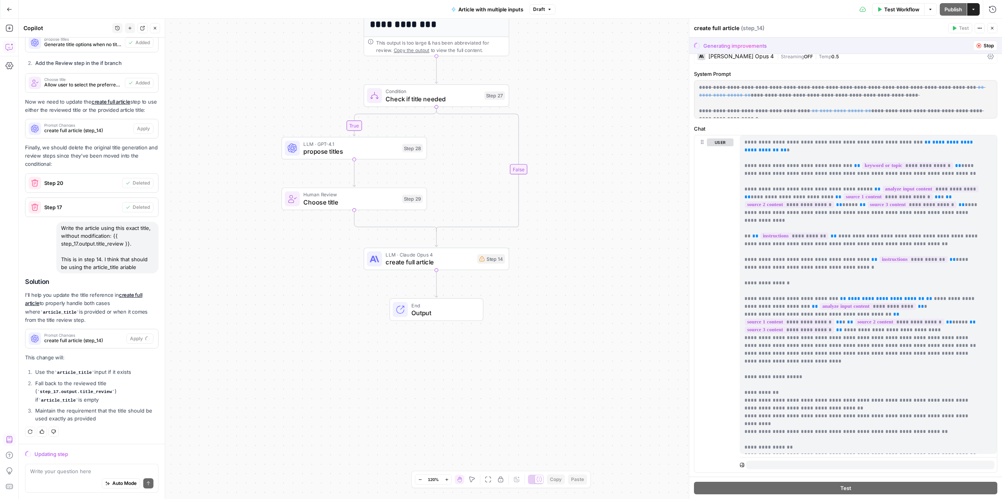
scroll to position [0, 0]
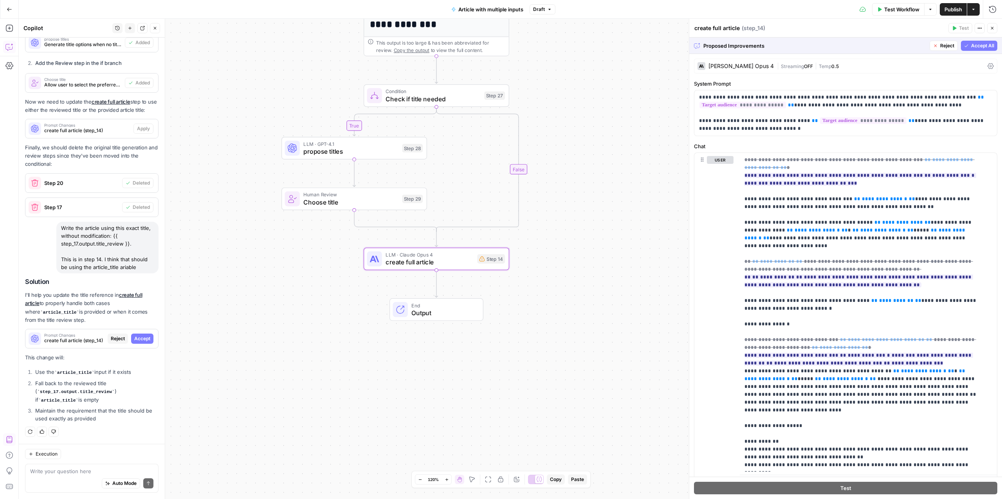
click at [136, 340] on span "Accept" at bounding box center [142, 338] width 16 height 7
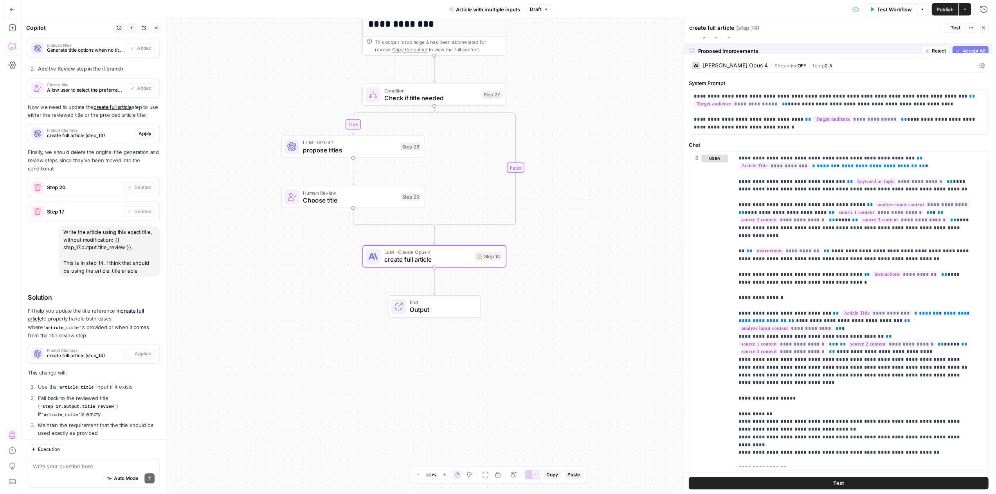
scroll to position [344, 0]
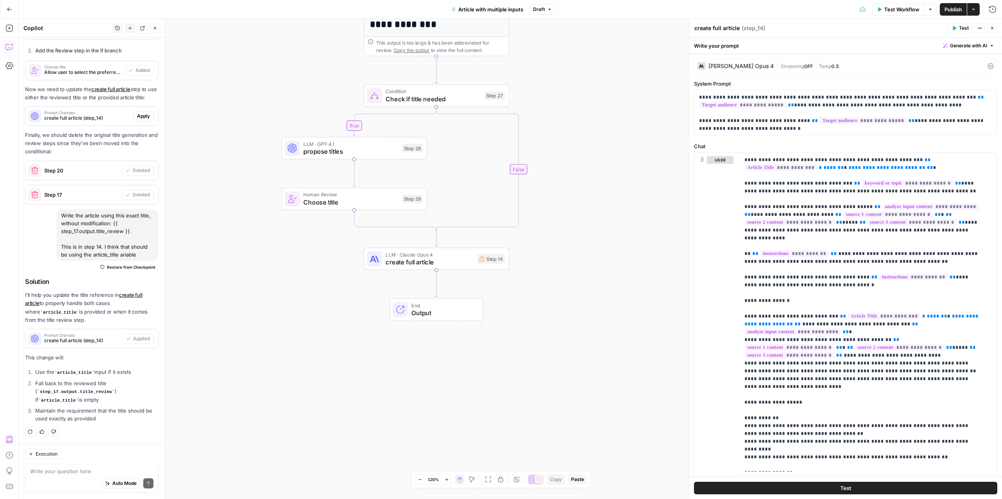
click at [328, 200] on span "Choose title" at bounding box center [350, 202] width 95 height 9
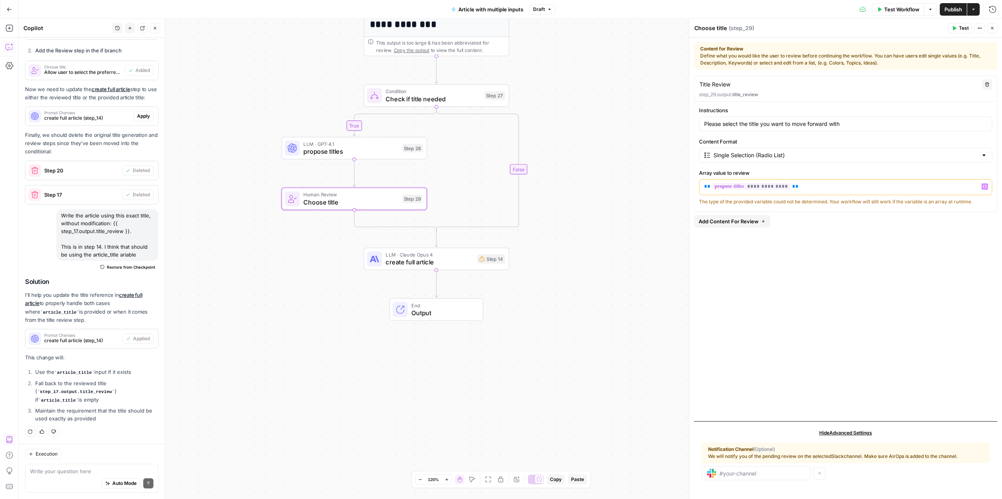
drag, startPoint x: 797, startPoint y: 187, endPoint x: 698, endPoint y: 186, distance: 98.6
click at [698, 186] on div "**********" at bounding box center [845, 155] width 303 height 99
copy p "**********"
click at [432, 258] on span "create full article" at bounding box center [429, 262] width 88 height 9
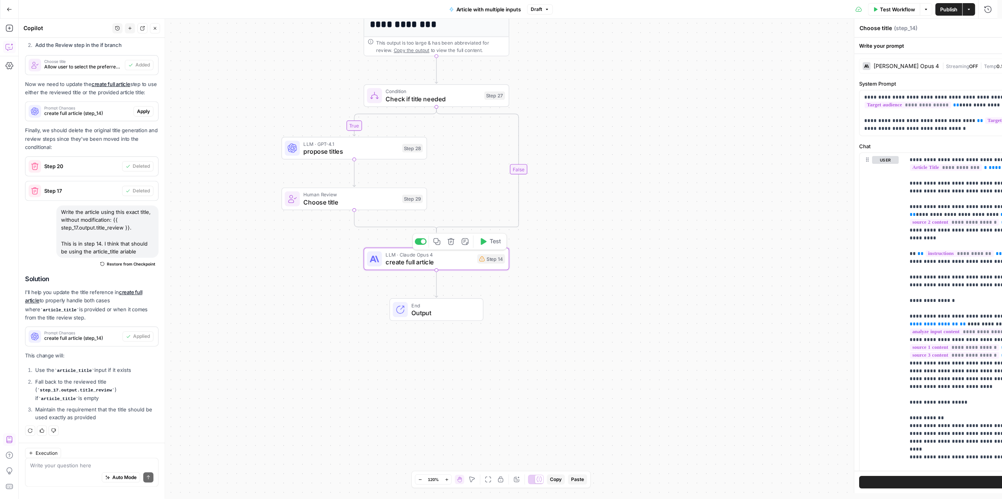
type textarea "create full article"
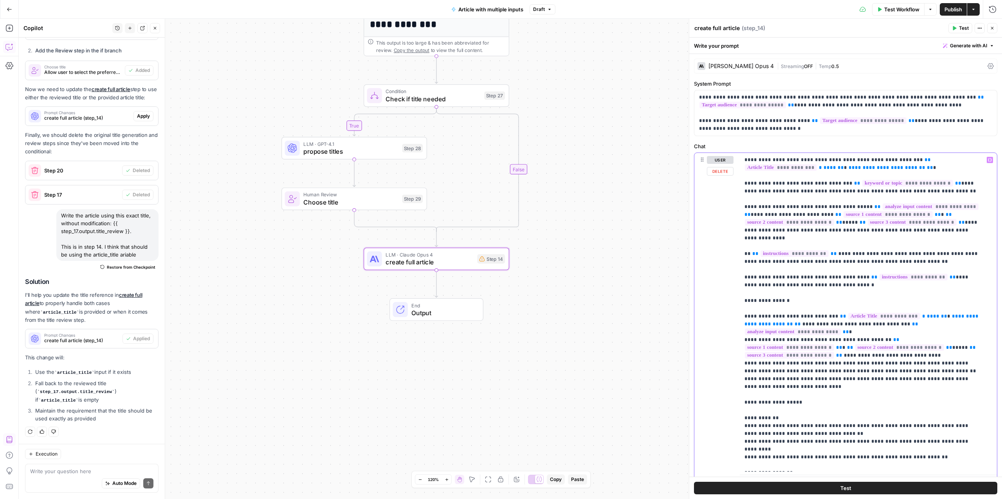
click at [821, 169] on p "**********" at bounding box center [862, 441] width 236 height 571
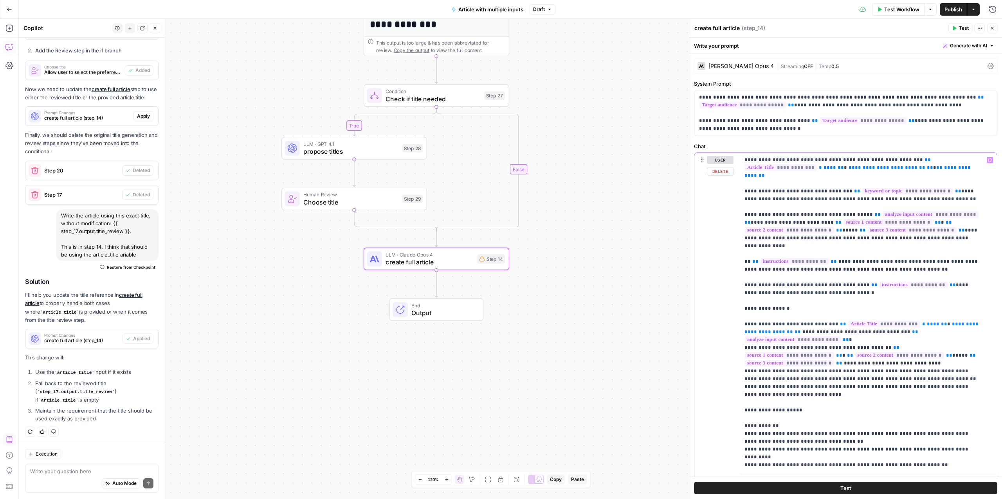
drag, startPoint x: 814, startPoint y: 169, endPoint x: 878, endPoint y: 167, distance: 64.2
click at [878, 167] on p "**********" at bounding box center [862, 441] width 236 height 571
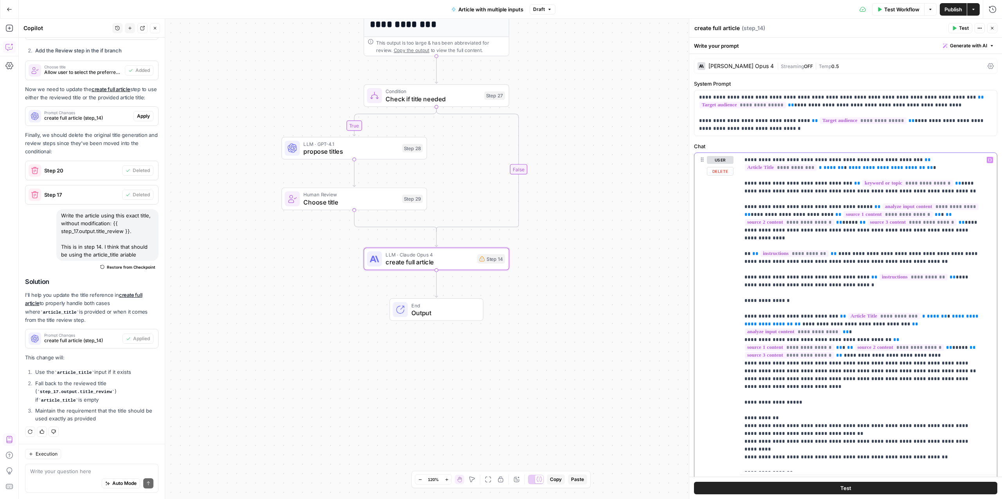
drag, startPoint x: 834, startPoint y: 169, endPoint x: 726, endPoint y: 158, distance: 108.6
click at [726, 158] on div "**********" at bounding box center [845, 321] width 303 height 337
copy p "**********"
click at [75, 474] on textarea at bounding box center [91, 472] width 123 height 8
paste textarea "Write the article using this exact title, without modification: {{ article_titl…"
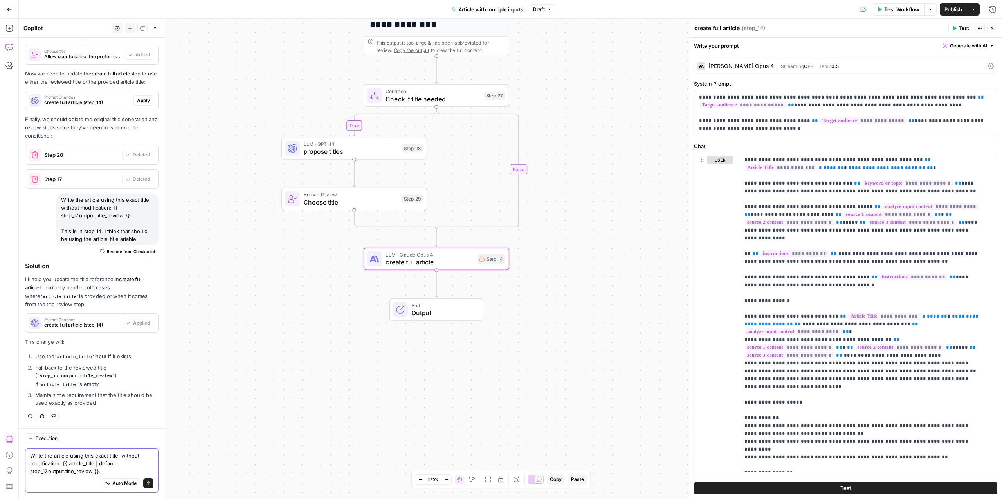
scroll to position [375, 0]
click at [104, 471] on div "Auto Mode will automatically modify and execute the workflow" at bounding box center [114, 464] width 115 height 16
click at [37, 475] on textarea "Write the article using this exact title, without modification: {{ article_titl…" at bounding box center [91, 463] width 123 height 23
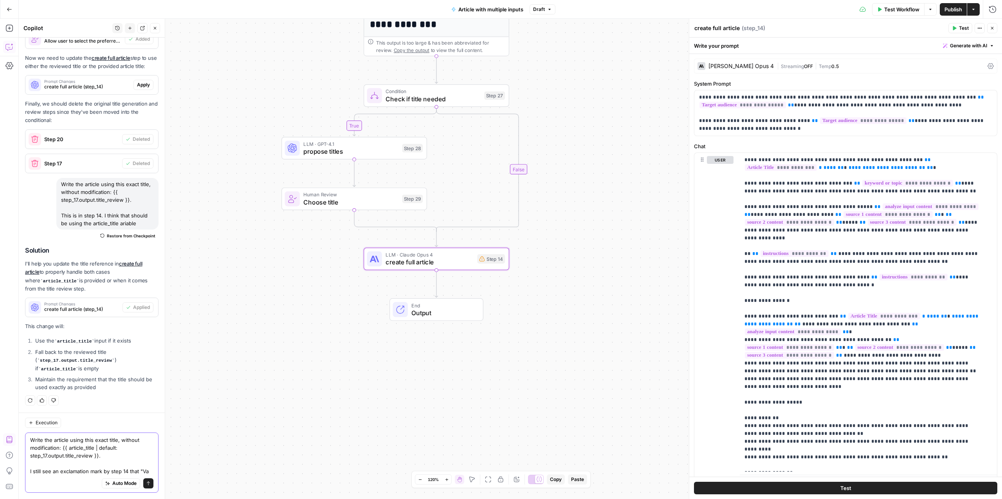
scroll to position [383, 0]
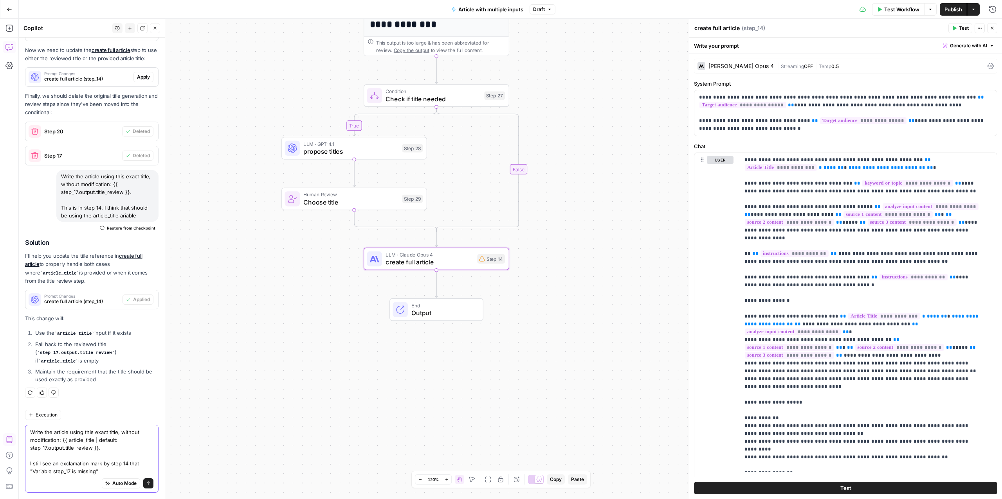
type textarea "Write the article using this exact title, without modification: {{ article_titl…"
click at [146, 484] on icon "submit" at bounding box center [148, 483] width 5 height 5
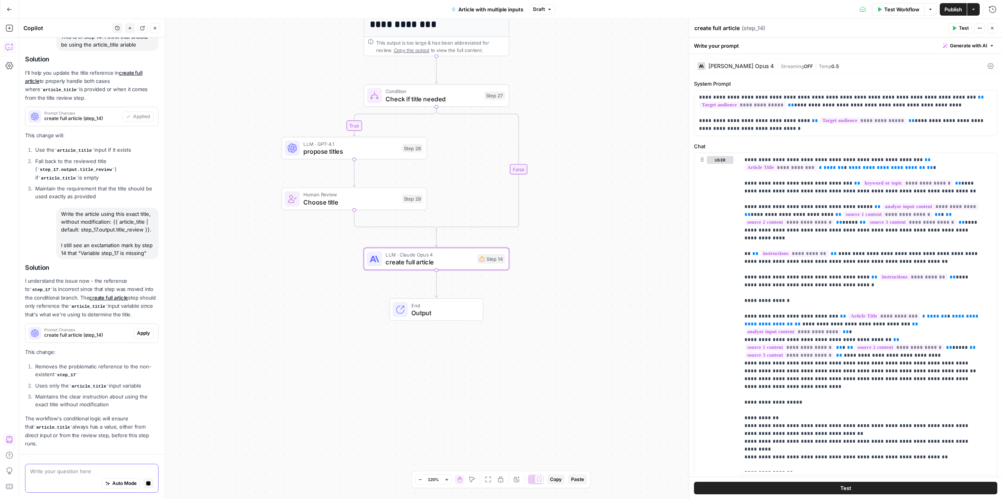
scroll to position [603, 0]
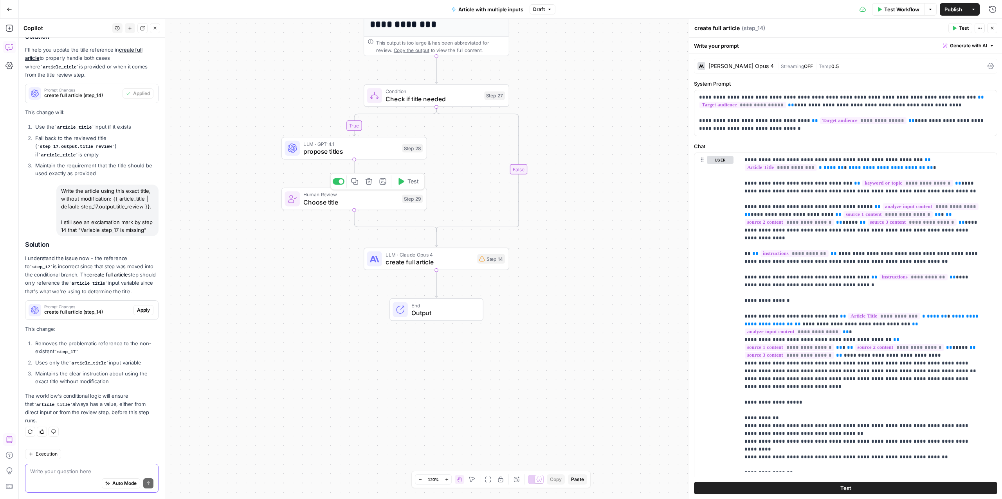
click at [332, 202] on span "Choose title" at bounding box center [350, 202] width 95 height 9
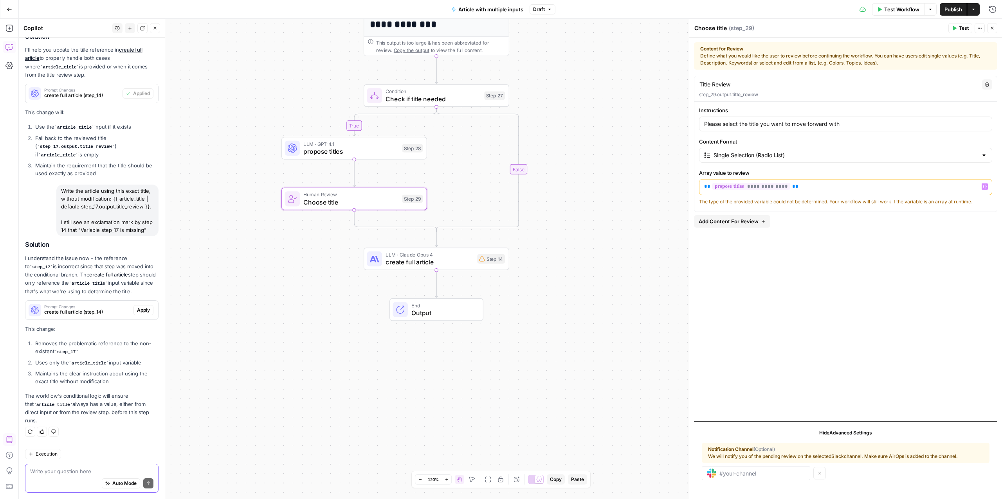
drag, startPoint x: 796, startPoint y: 187, endPoint x: 704, endPoint y: 186, distance: 92.0
click at [704, 186] on p "**********" at bounding box center [845, 187] width 283 height 8
copy p "**********"
click at [435, 259] on span "create full article" at bounding box center [429, 262] width 88 height 9
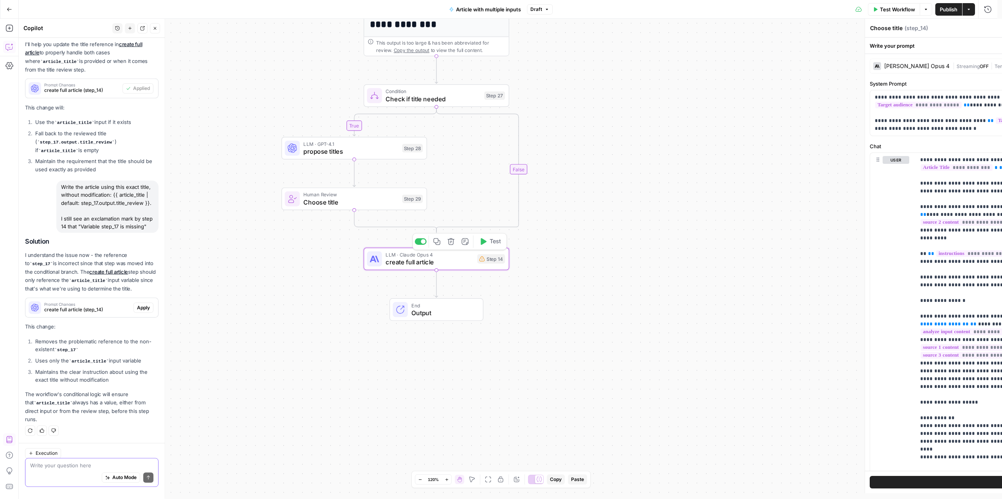
type textarea "create full article"
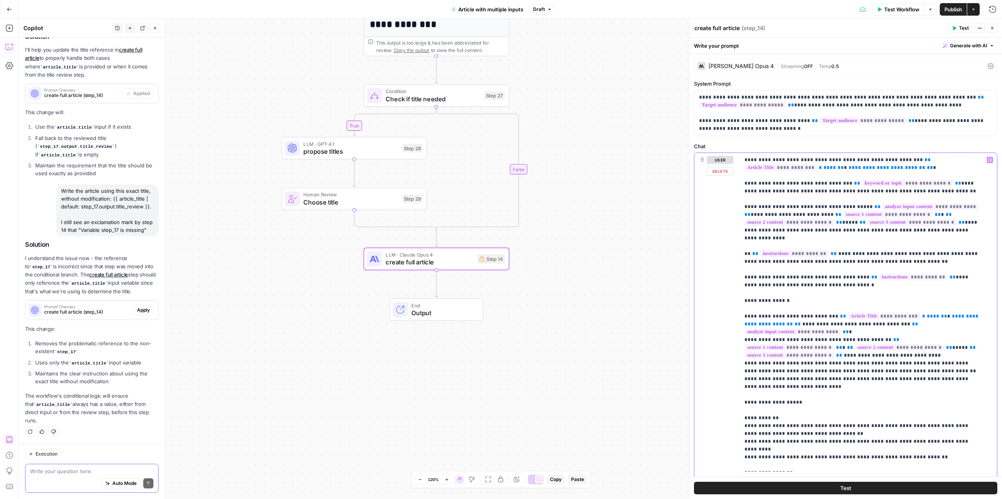
click at [816, 169] on p "**********" at bounding box center [862, 441] width 236 height 571
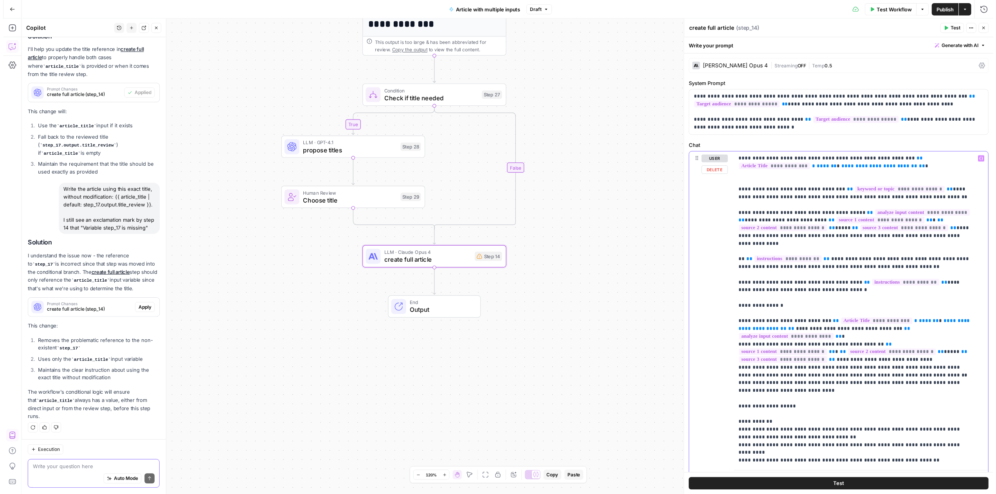
scroll to position [616, 0]
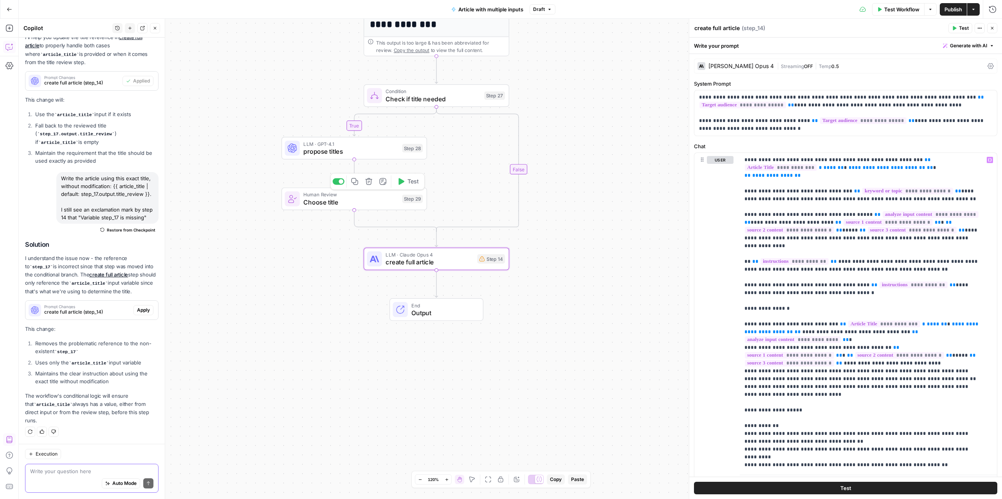
click at [380, 202] on span "Choose title" at bounding box center [350, 202] width 95 height 9
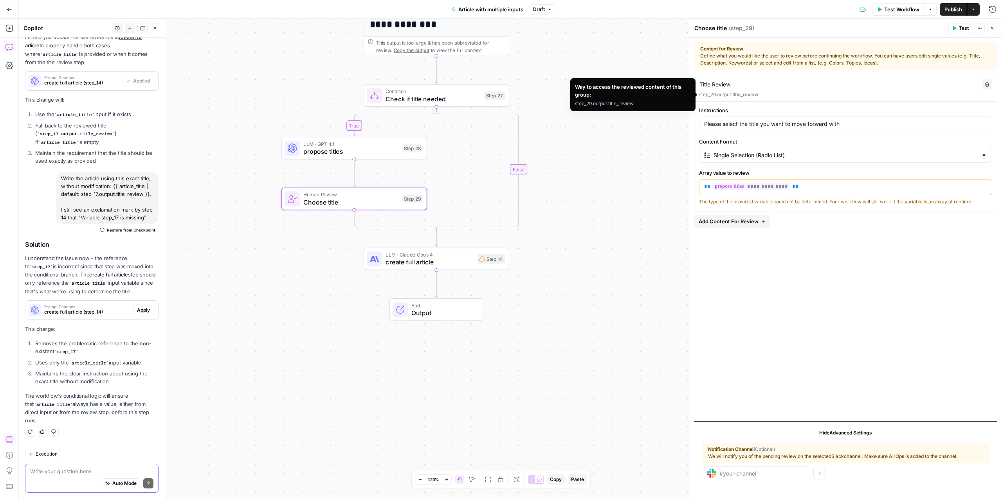
click at [732, 94] on p "step_29.output. title_review" at bounding box center [845, 94] width 293 height 7
copy p "step_29.output. title_review"
click at [449, 259] on span "create full article" at bounding box center [429, 262] width 88 height 9
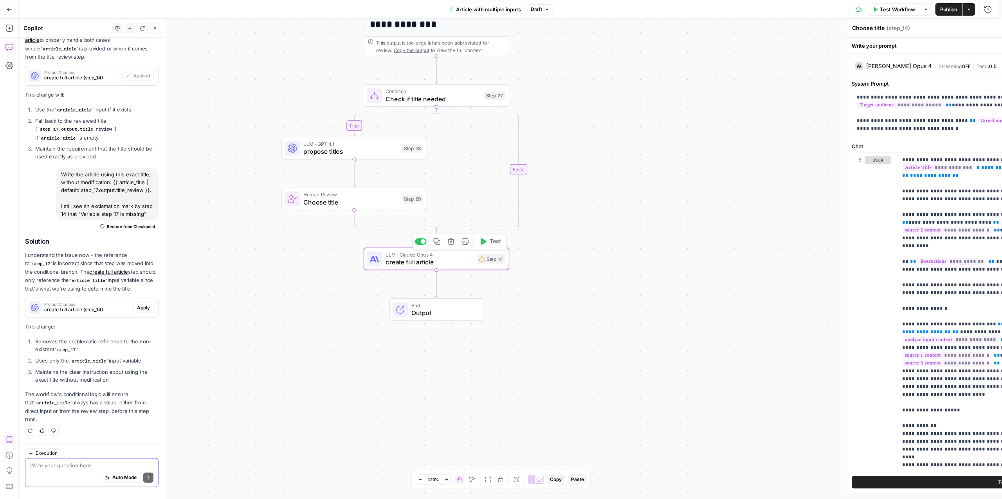
type textarea "create full article"
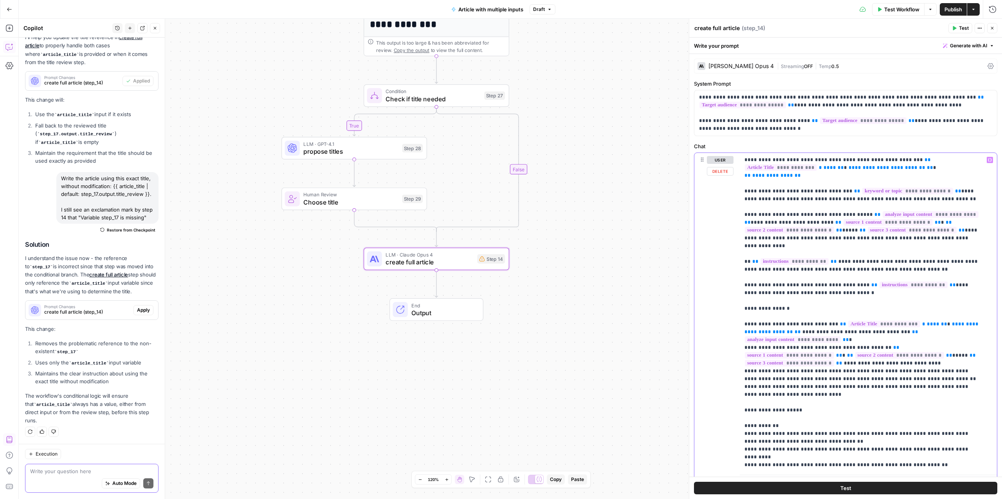
drag, startPoint x: 794, startPoint y: 173, endPoint x: 743, endPoint y: 177, distance: 51.4
click at [743, 177] on div "**********" at bounding box center [868, 312] width 257 height 319
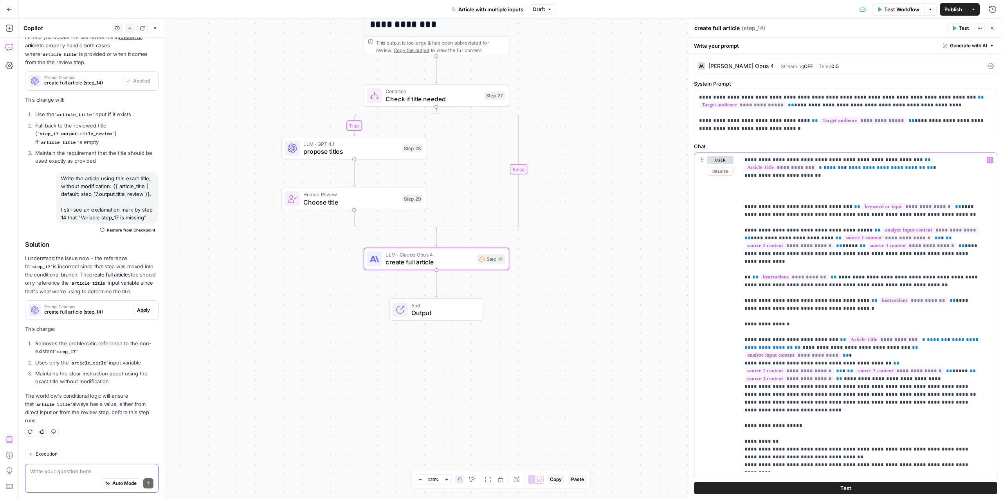
drag, startPoint x: 758, startPoint y: 168, endPoint x: 762, endPoint y: 166, distance: 4.6
click at [848, 166] on span "**********" at bounding box center [886, 167] width 77 height 5
drag, startPoint x: 757, startPoint y: 167, endPoint x: 761, endPoint y: 167, distance: 4.7
click at [848, 167] on span "**********" at bounding box center [886, 167] width 77 height 5
drag, startPoint x: 817, startPoint y: 176, endPoint x: 746, endPoint y: 180, distance: 71.7
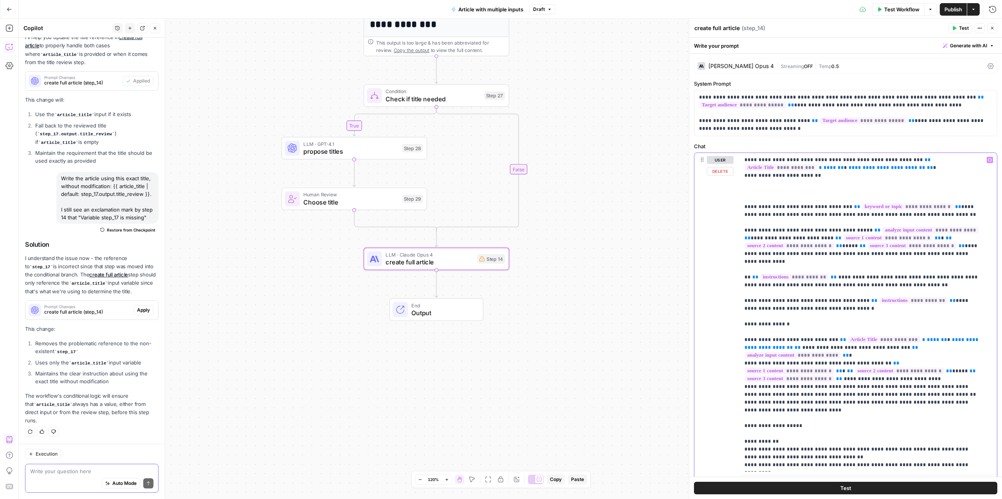
click at [746, 180] on p "**********" at bounding box center [862, 453] width 236 height 595
click at [751, 176] on p "**********" at bounding box center [862, 453] width 236 height 595
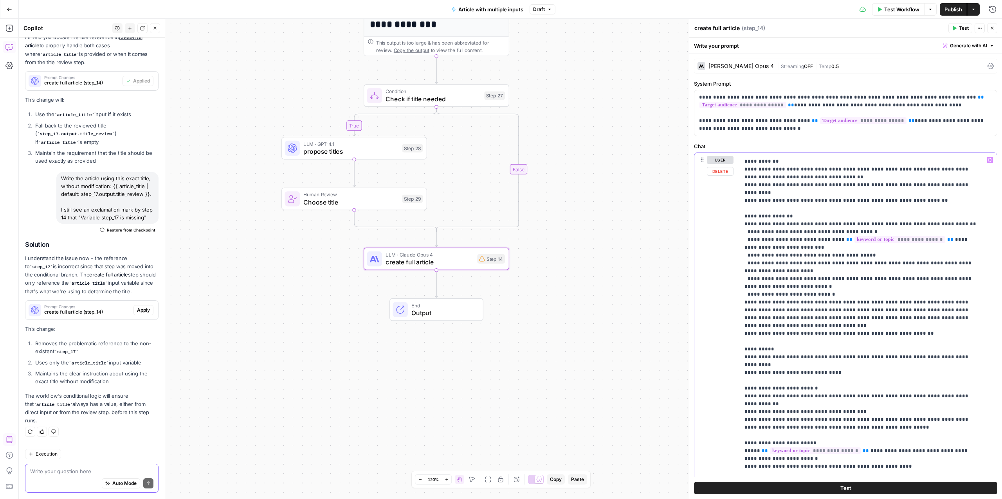
click at [802, 172] on p "**********" at bounding box center [862, 173] width 236 height 595
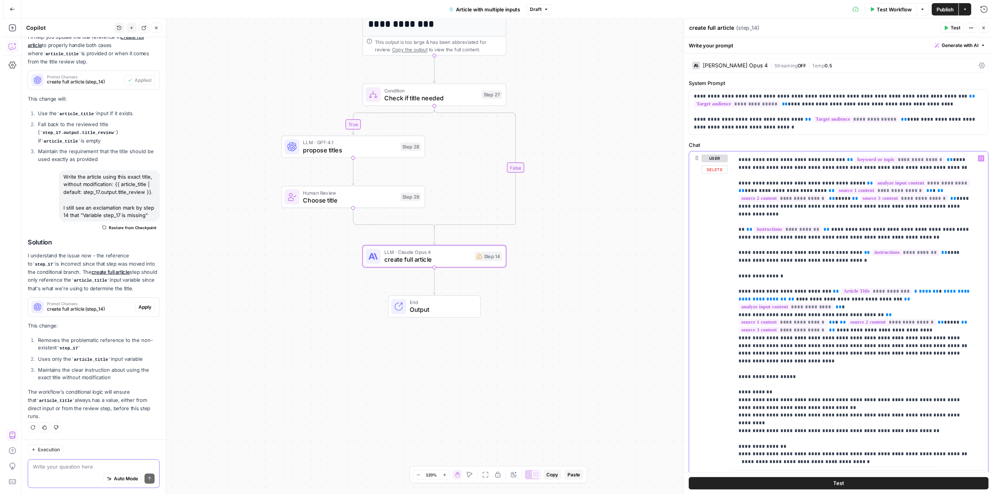
scroll to position [0, 0]
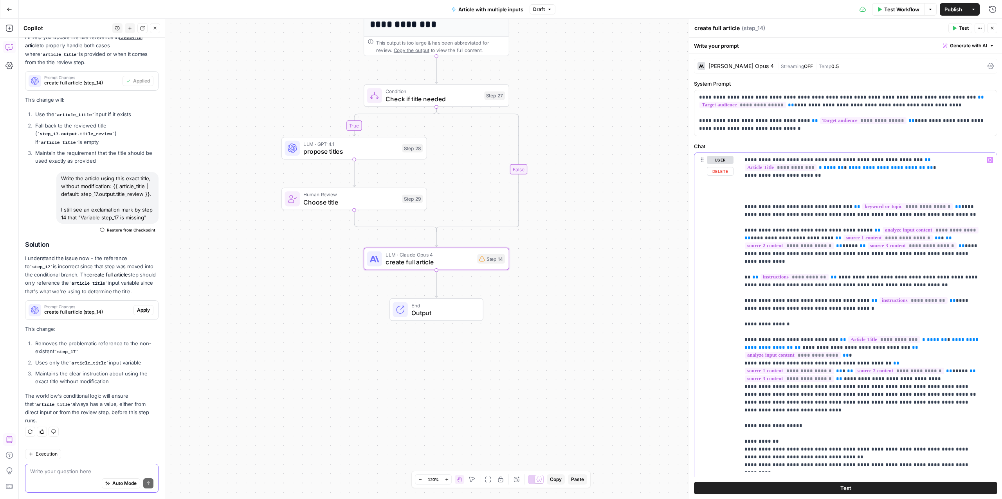
click at [812, 179] on p "**********" at bounding box center [862, 453] width 236 height 595
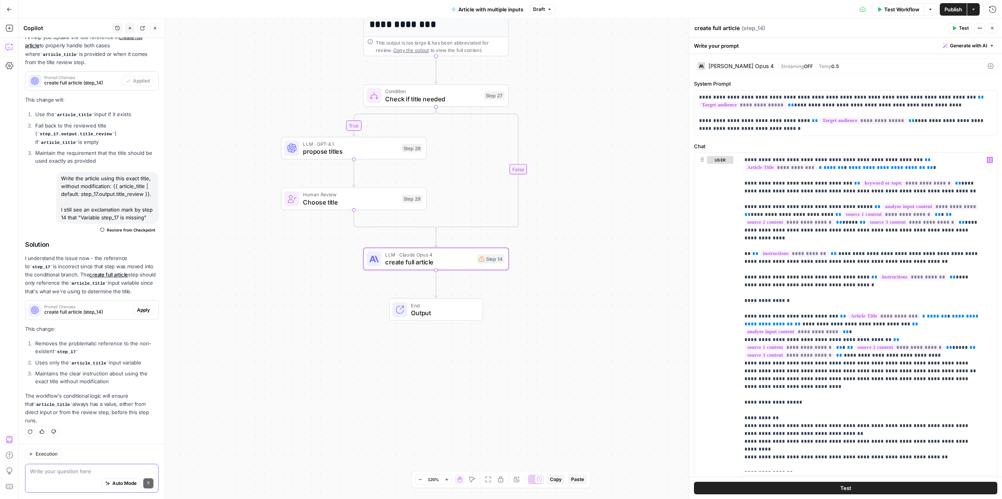
click at [617, 234] on div "**********" at bounding box center [510, 259] width 983 height 481
click at [816, 251] on p "**********" at bounding box center [862, 441] width 236 height 571
click at [376, 201] on span "Choose title" at bounding box center [350, 202] width 95 height 9
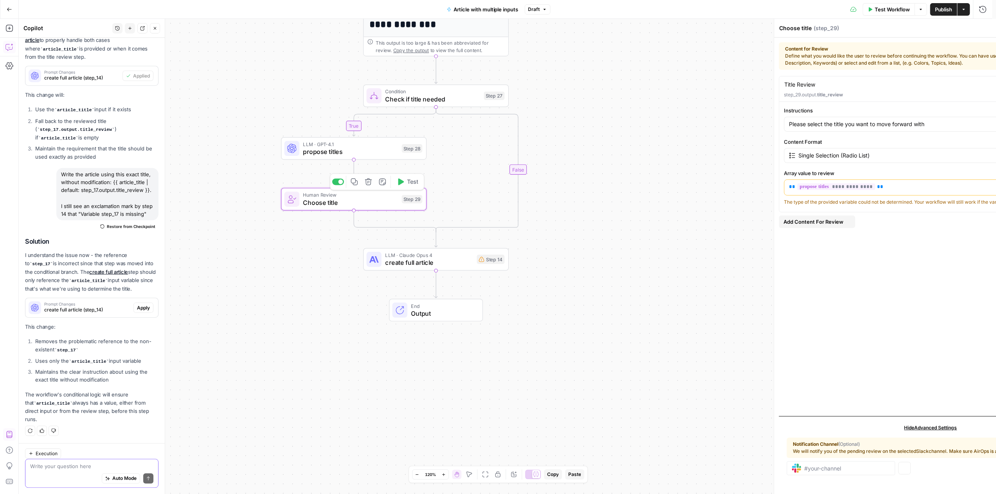
scroll to position [616, 0]
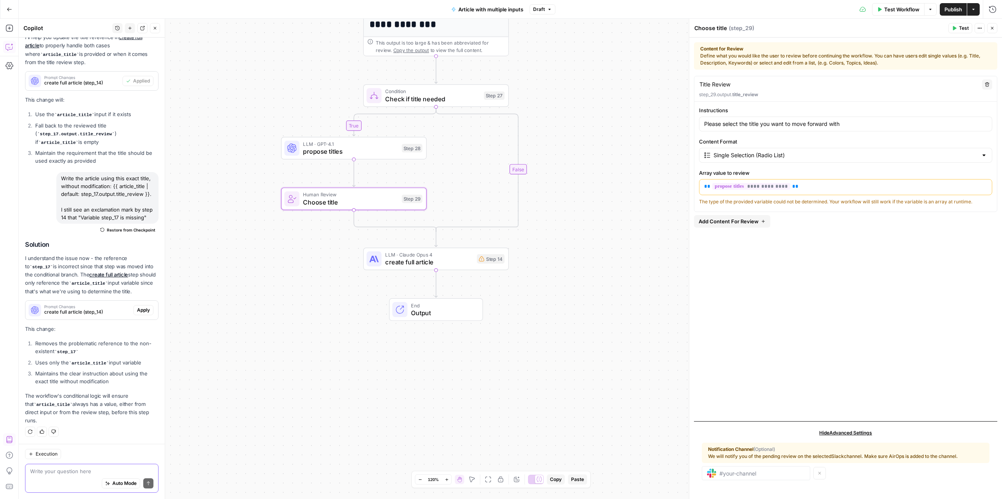
click at [621, 150] on div "**********" at bounding box center [510, 259] width 983 height 481
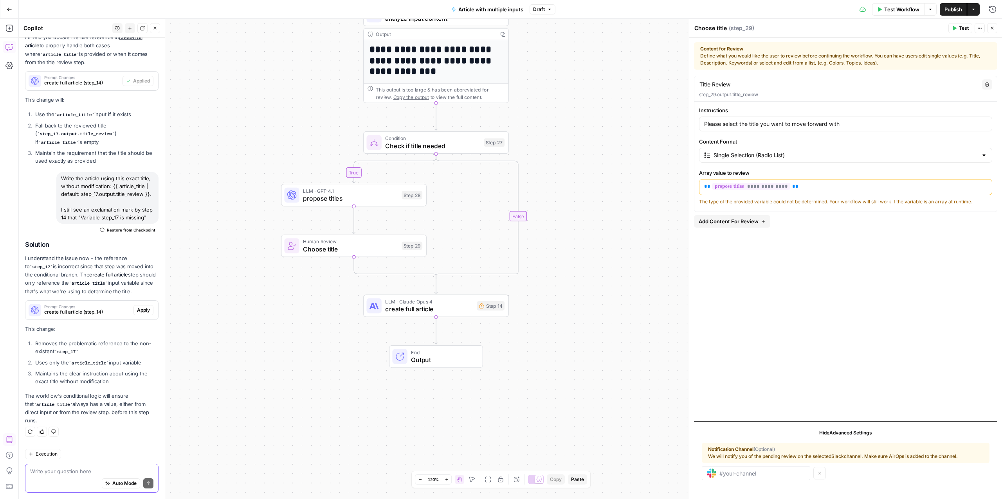
click at [569, 155] on div "**********" at bounding box center [510, 259] width 983 height 481
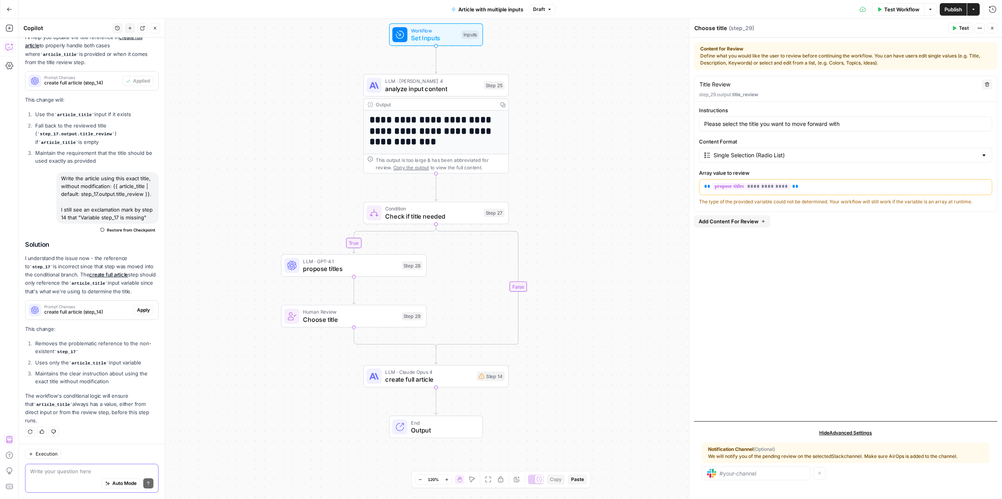
click at [438, 216] on span "Check if title needed" at bounding box center [432, 216] width 95 height 9
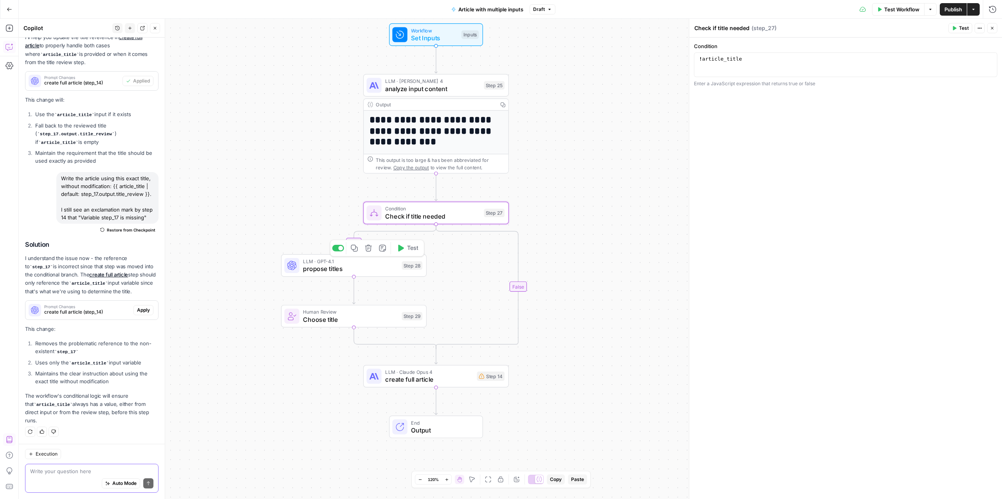
click at [348, 265] on span "propose titles" at bounding box center [350, 268] width 95 height 9
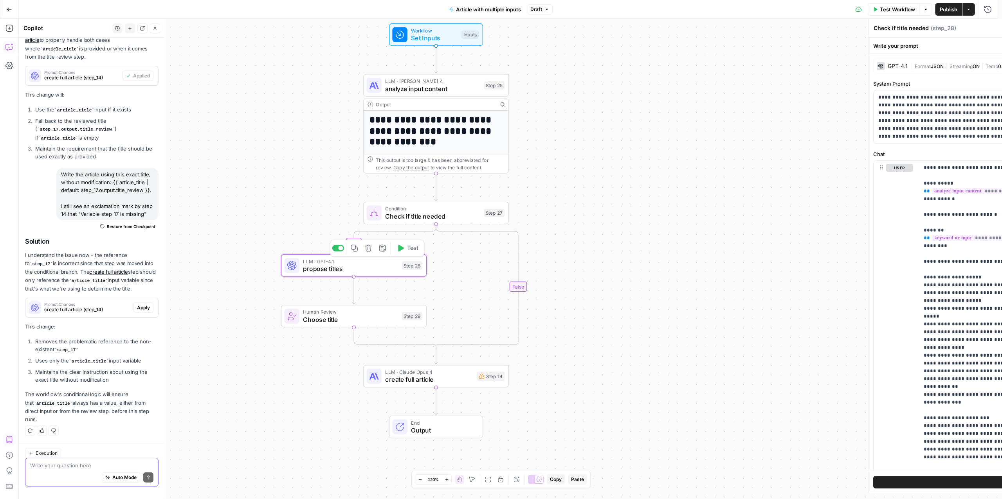
type textarea "propose titles"
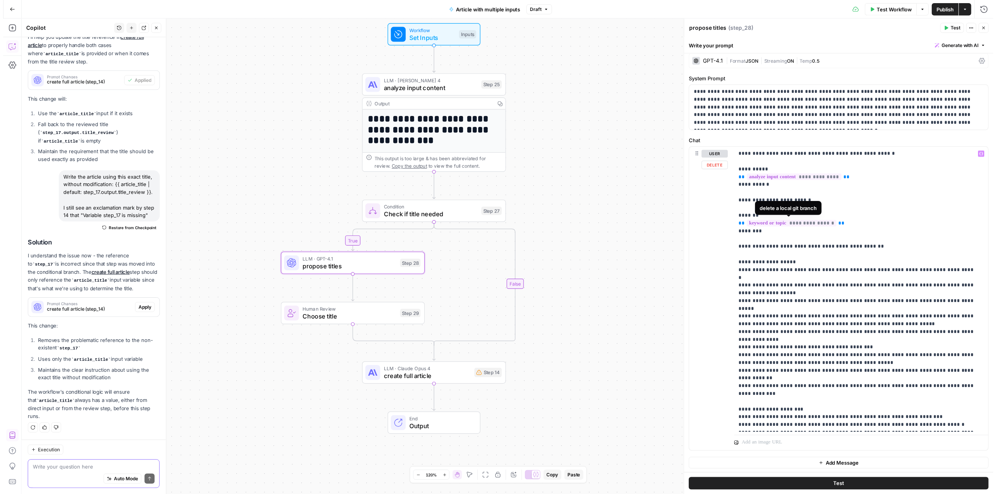
scroll to position [6, 0]
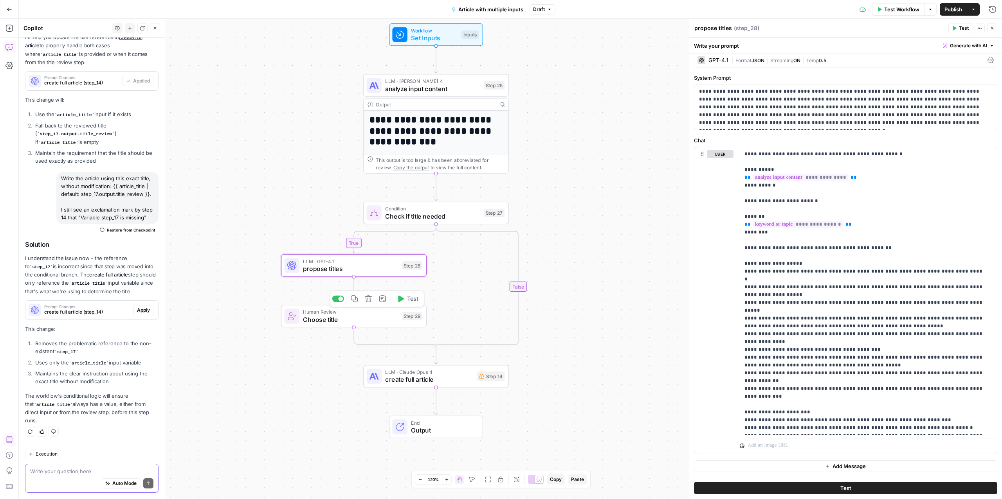
click at [372, 318] on span "Choose title" at bounding box center [350, 319] width 95 height 9
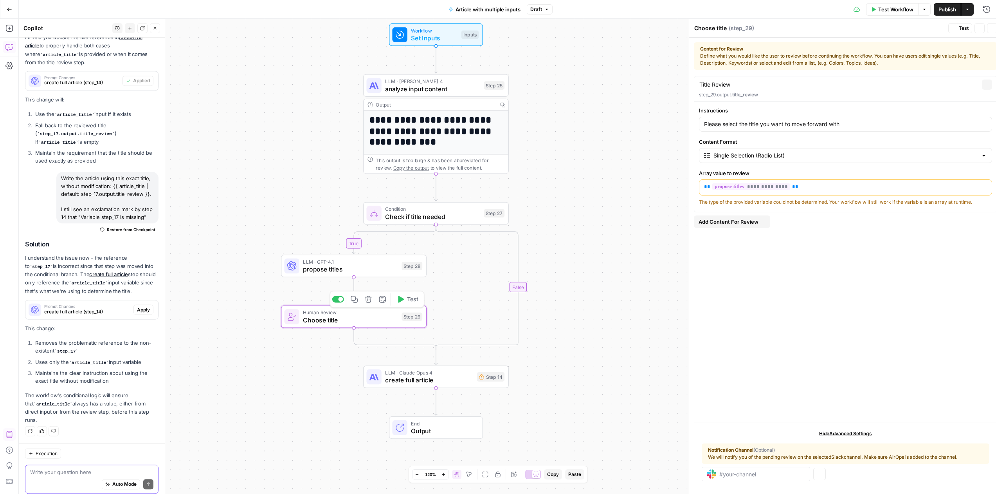
scroll to position [616, 0]
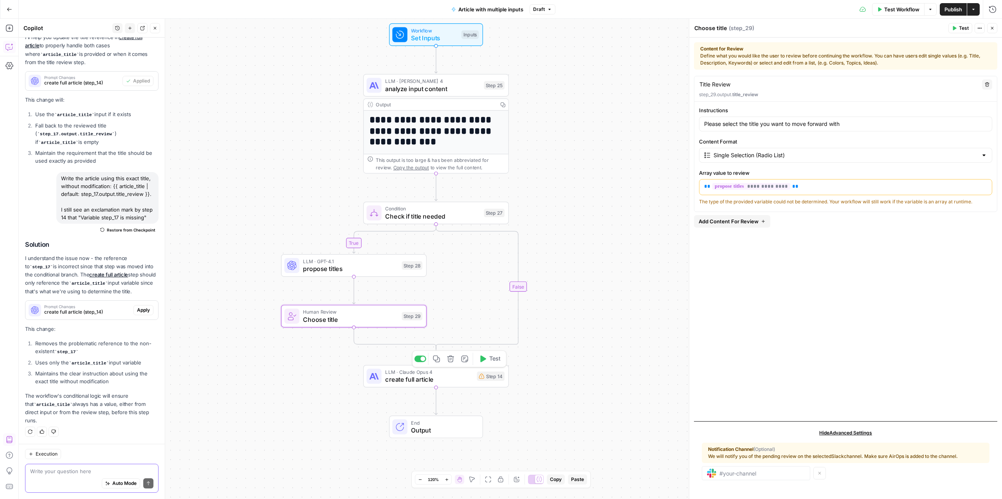
click at [450, 376] on span "create full article" at bounding box center [429, 379] width 88 height 9
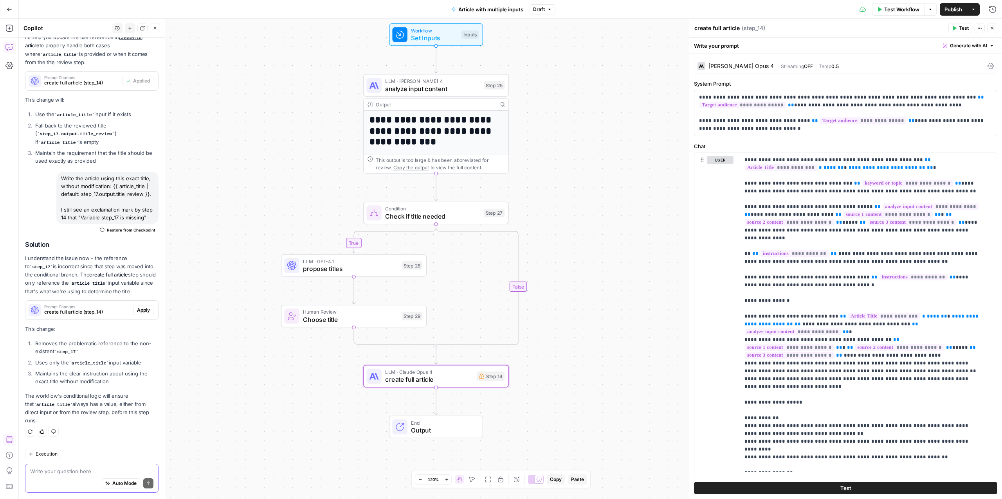
click at [463, 372] on span "LLM · Claude Opus 4" at bounding box center [429, 372] width 88 height 7
click at [823, 363] on p "**********" at bounding box center [862, 441] width 236 height 571
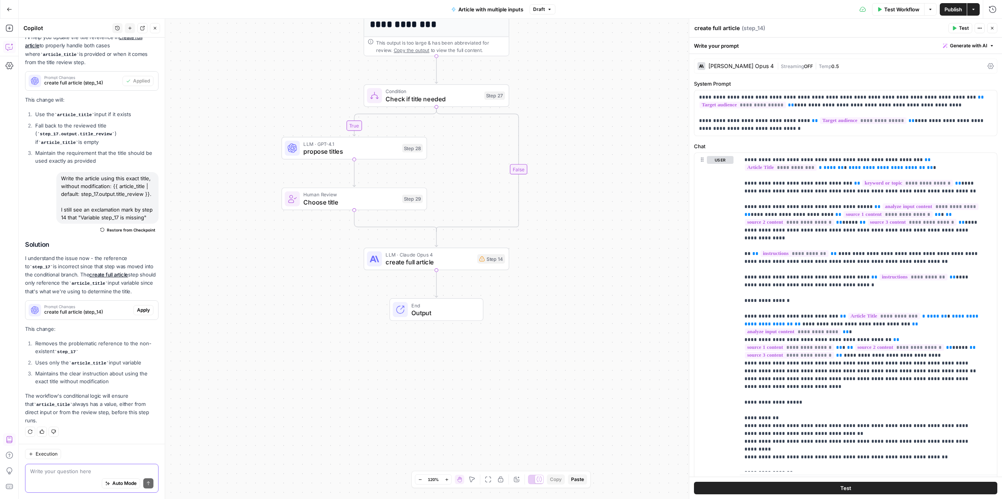
click at [61, 470] on textarea at bounding box center [91, 472] width 123 height 8
click at [46, 476] on div "Auto Mode Send" at bounding box center [91, 484] width 123 height 17
click at [64, 476] on div "Auto Mode Send" at bounding box center [91, 484] width 123 height 17
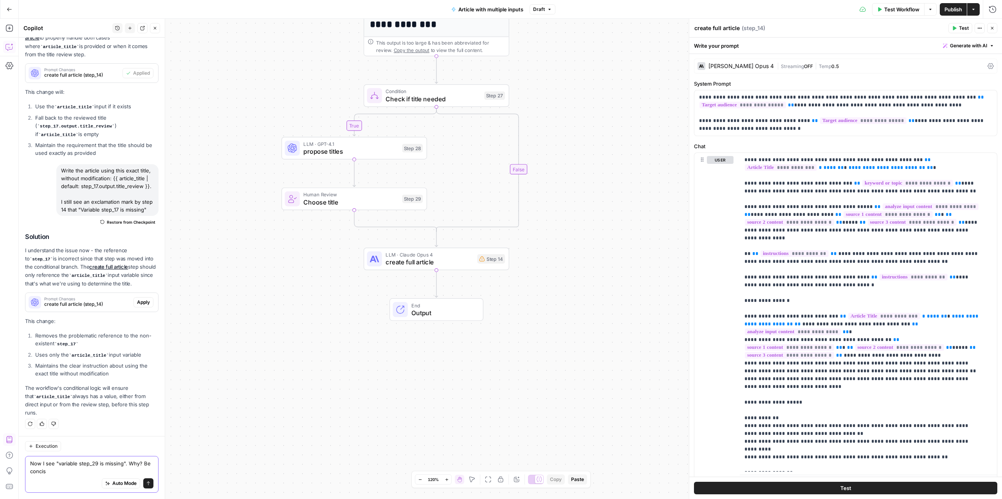
type textarea "Now I see "variable step_29 is missing". Why? Be concise"
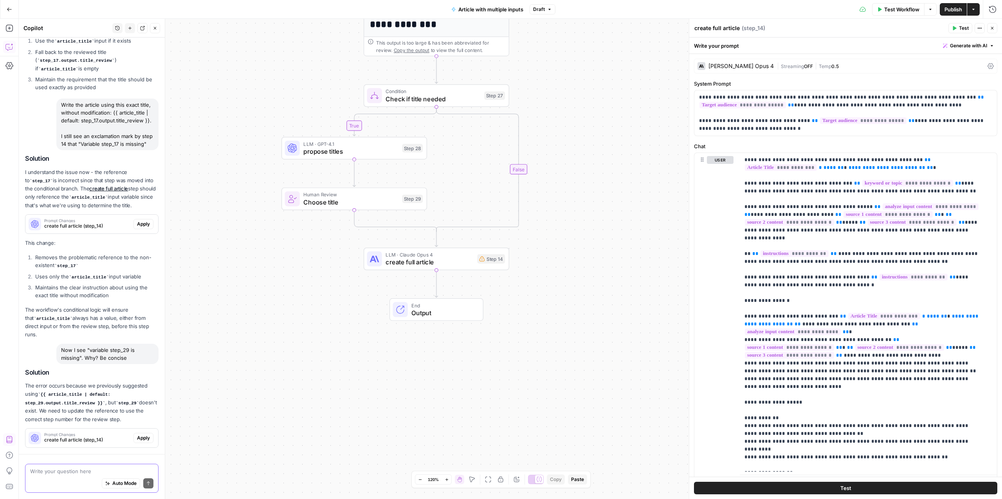
scroll to position [724, 0]
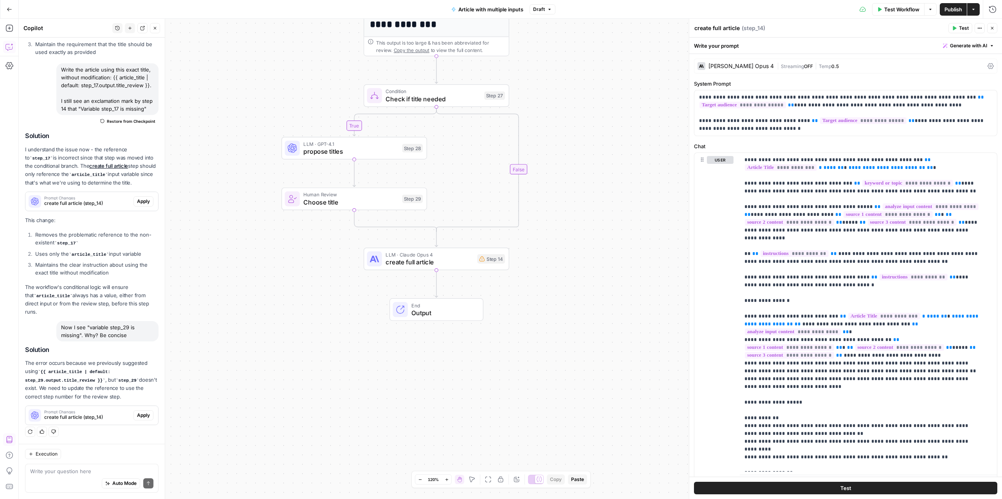
click at [64, 476] on div "Auto Mode Send" at bounding box center [91, 484] width 123 height 17
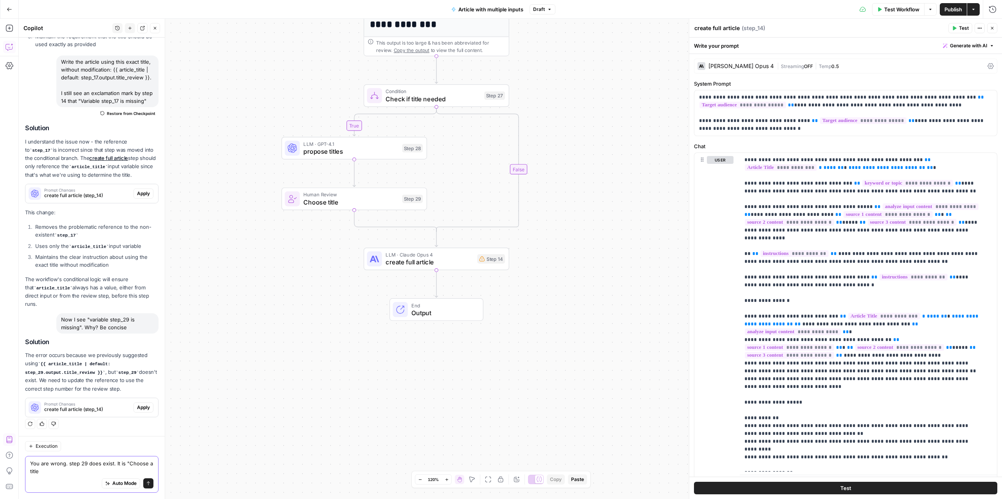
type textarea "You are wrong. step 29 does exist. It is "Choose a title""
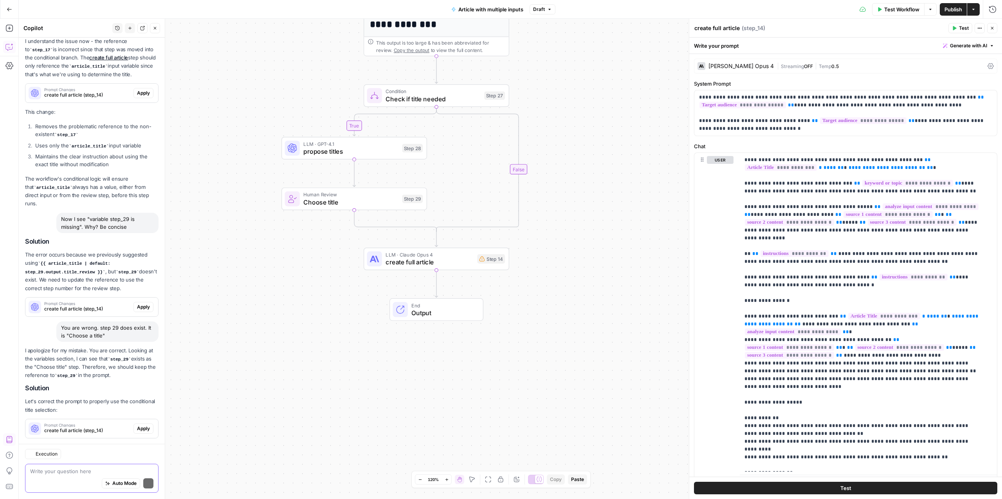
scroll to position [876, 0]
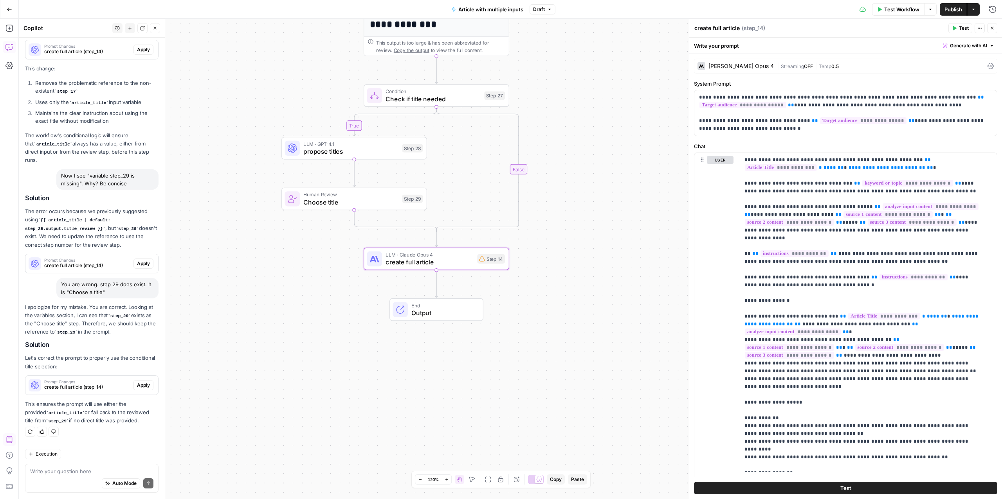
click at [76, 387] on span "create full article (step_14)" at bounding box center [87, 387] width 86 height 7
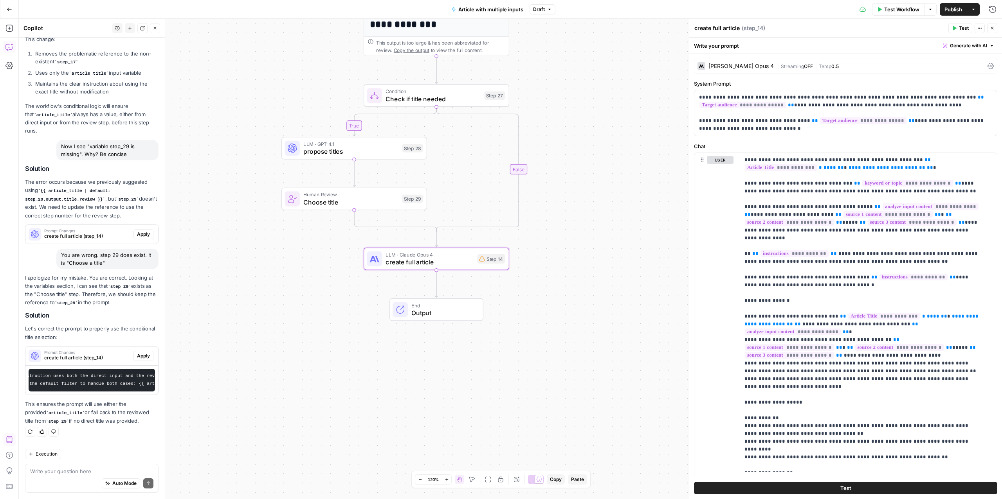
scroll to position [0, 0]
click at [56, 470] on textarea at bounding box center [91, 472] width 123 height 8
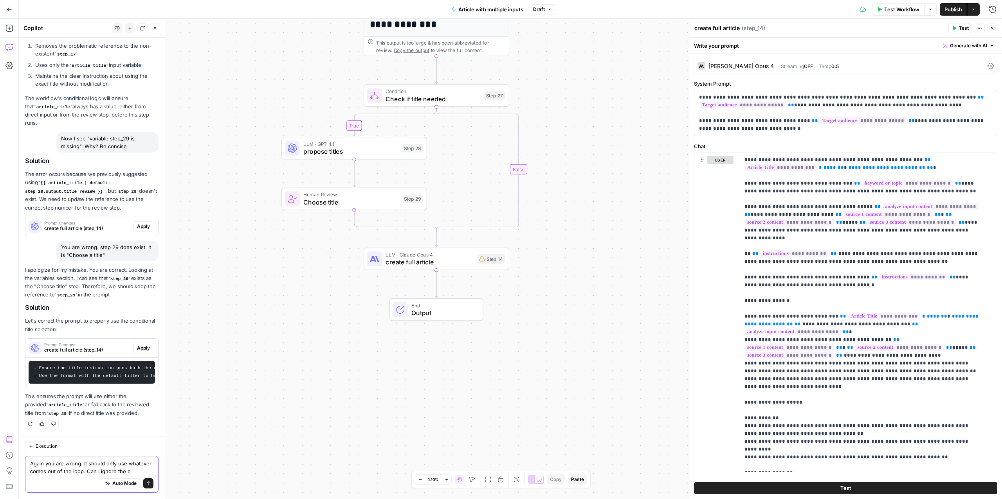
scroll to position [927, 0]
type textarea "Again you are wrong. It should only use whatever comes out of the loop. Can I i…"
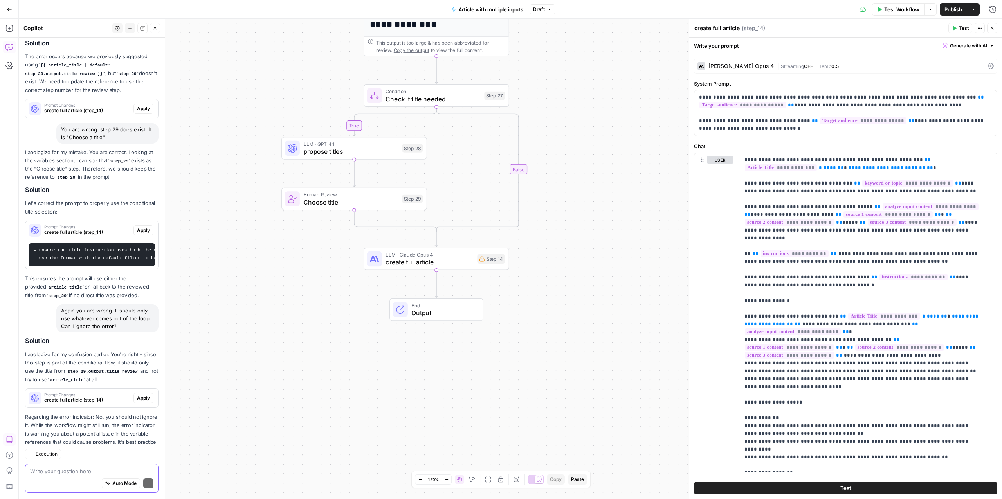
scroll to position [1074, 0]
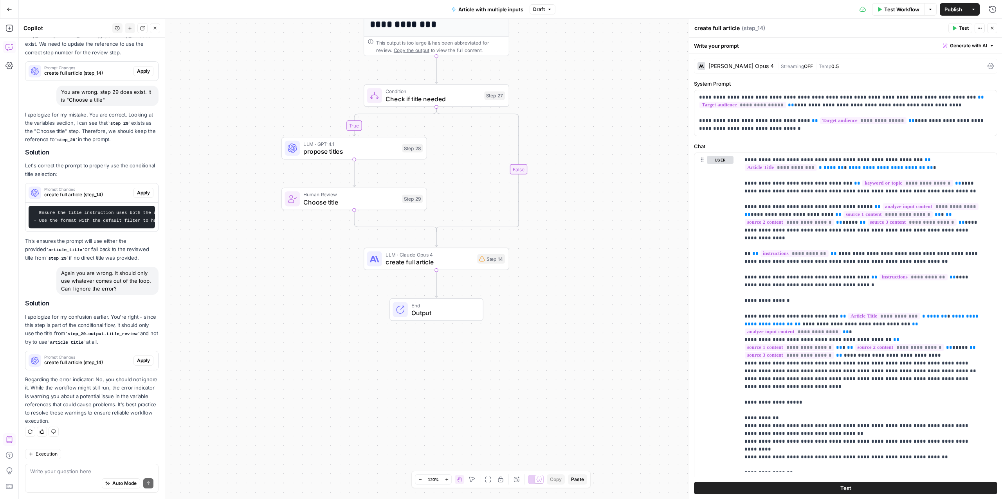
drag, startPoint x: 76, startPoint y: 380, endPoint x: 100, endPoint y: 420, distance: 46.0
click at [100, 420] on p "Regarding the error indicator: No, you should not ignore it. While the workflow…" at bounding box center [91, 401] width 133 height 50
click at [78, 361] on span "create full article (step_14)" at bounding box center [87, 362] width 86 height 7
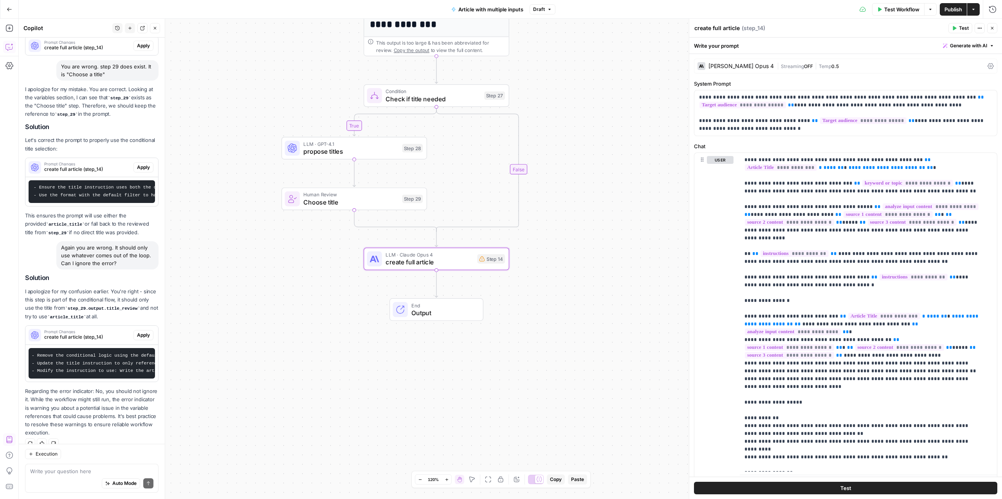
scroll to position [0, 0]
drag, startPoint x: 61, startPoint y: 381, endPoint x: 106, endPoint y: 384, distance: 44.7
click at [106, 379] on pre "- Remove the conditional logic using the default filter - Update the title inst…" at bounding box center [92, 363] width 126 height 31
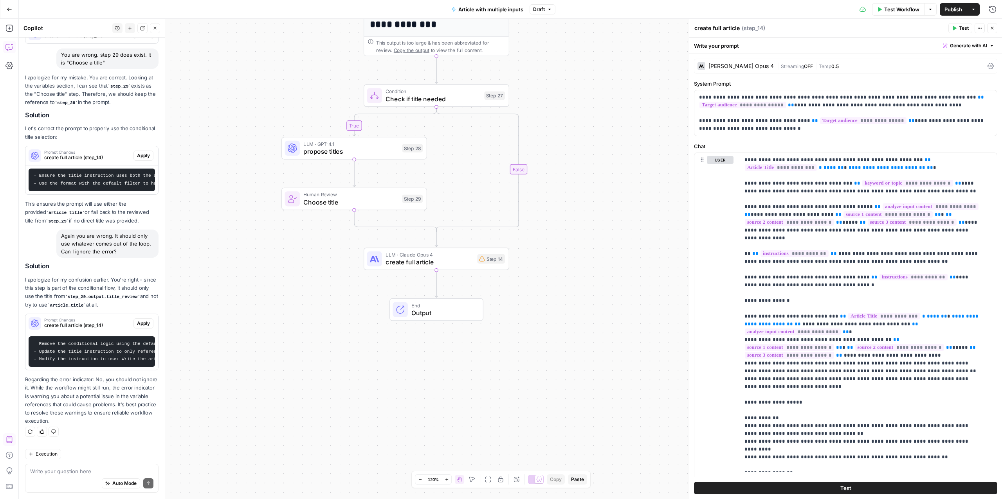
drag, startPoint x: 452, startPoint y: 356, endPoint x: 442, endPoint y: 357, distance: 9.5
click at [442, 357] on div "**********" at bounding box center [510, 259] width 983 height 481
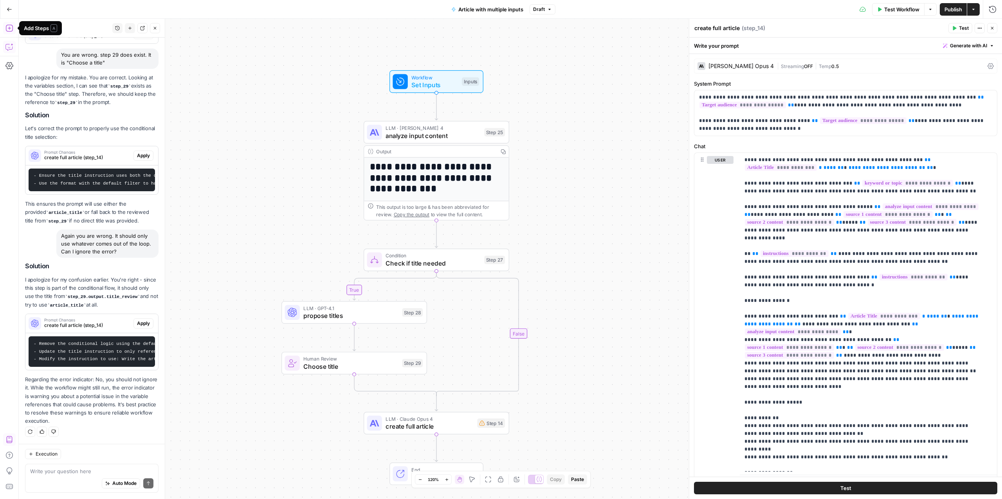
click at [5, 27] on button "Add Steps" at bounding box center [9, 28] width 13 height 13
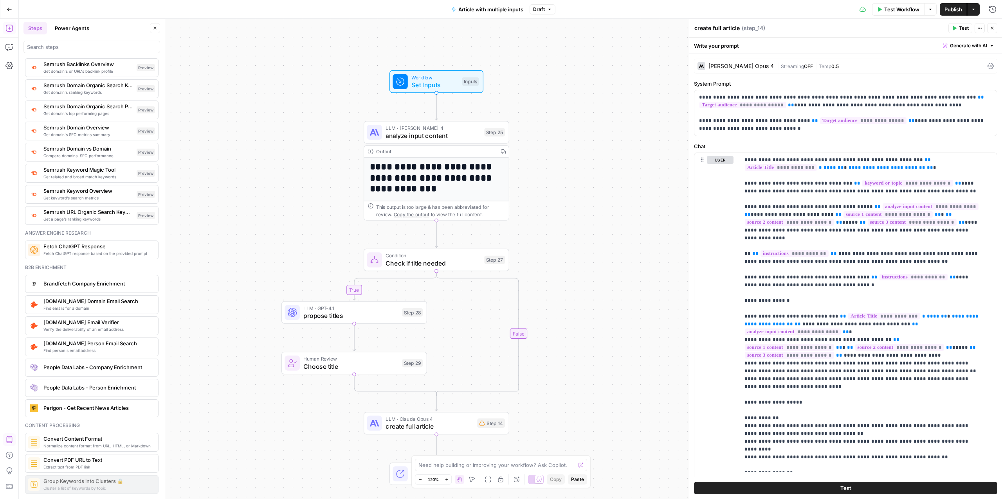
scroll to position [887, 0]
click at [87, 49] on input "search" at bounding box center [92, 47] width 130 height 8
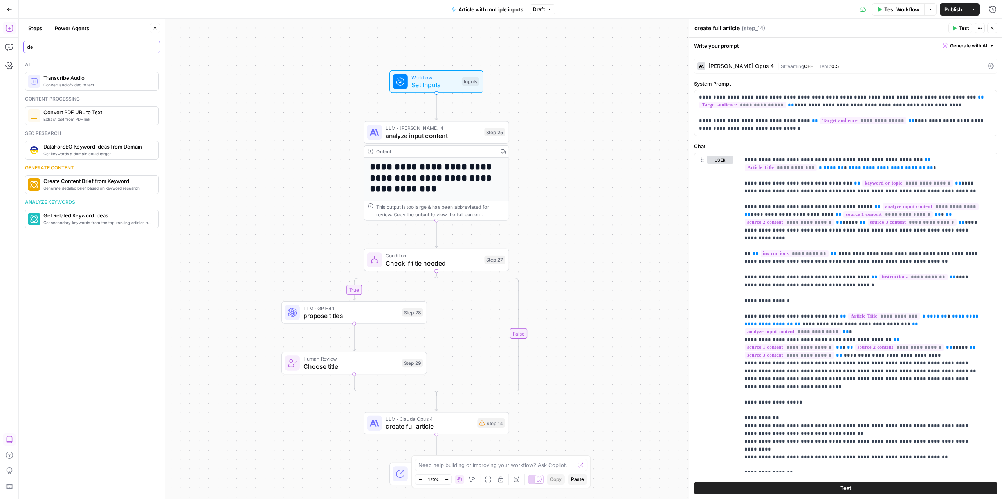
type input "d"
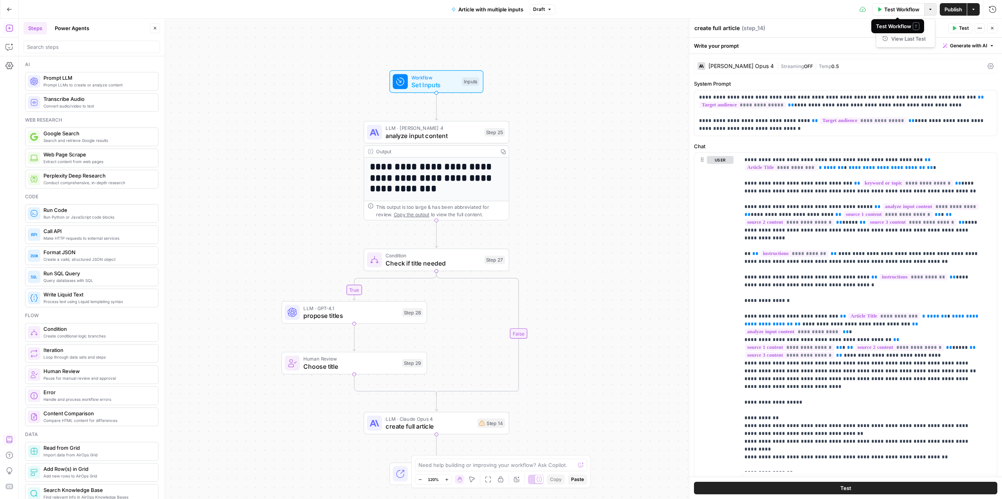
click at [930, 7] on icon "button" at bounding box center [930, 9] width 5 height 5
click at [607, 36] on div "**********" at bounding box center [510, 259] width 983 height 481
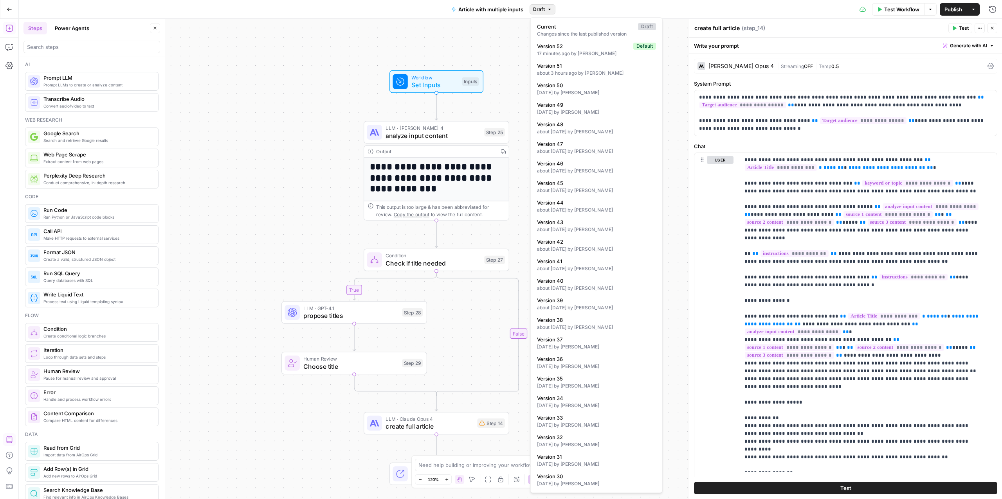
click at [551, 11] on icon "button" at bounding box center [549, 9] width 5 height 5
click at [973, 13] on button "Actions" at bounding box center [973, 9] width 13 height 13
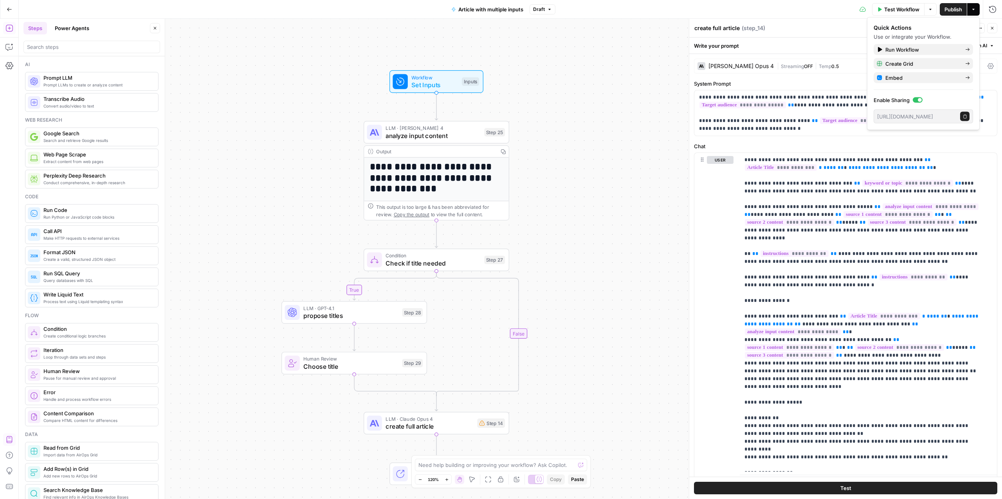
click at [661, 54] on div "**********" at bounding box center [510, 259] width 983 height 481
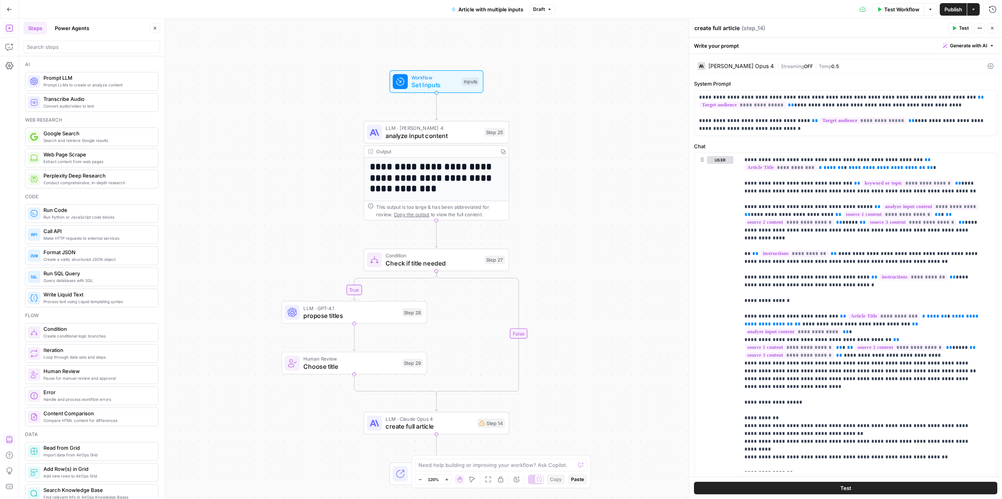
click at [980, 28] on icon "button" at bounding box center [979, 28] width 5 height 5
click at [621, 45] on div "**********" at bounding box center [510, 259] width 983 height 481
click at [614, 72] on div "**********" at bounding box center [510, 259] width 983 height 481
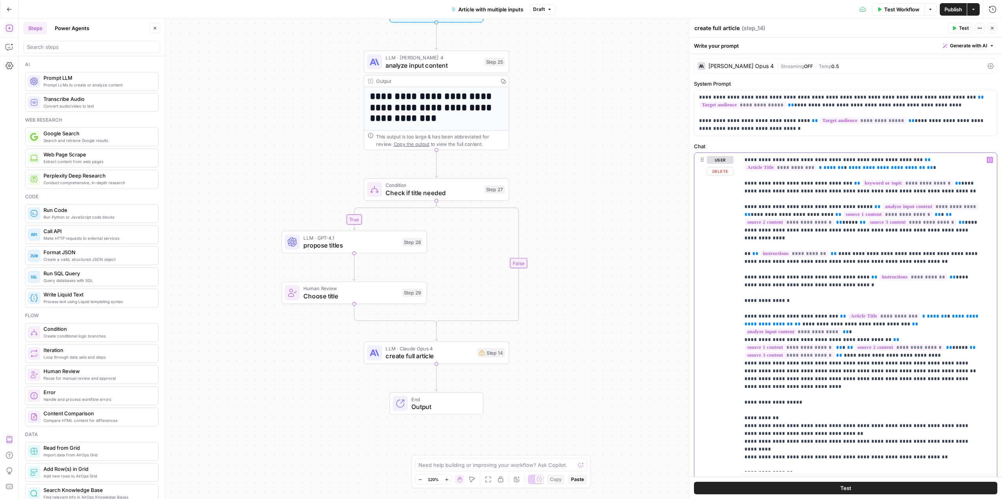
drag, startPoint x: 822, startPoint y: 170, endPoint x: 743, endPoint y: 158, distance: 79.9
click at [743, 158] on div "**********" at bounding box center [868, 312] width 257 height 319
copy p "**********"
click at [429, 192] on span "Check if title needed" at bounding box center [432, 192] width 95 height 9
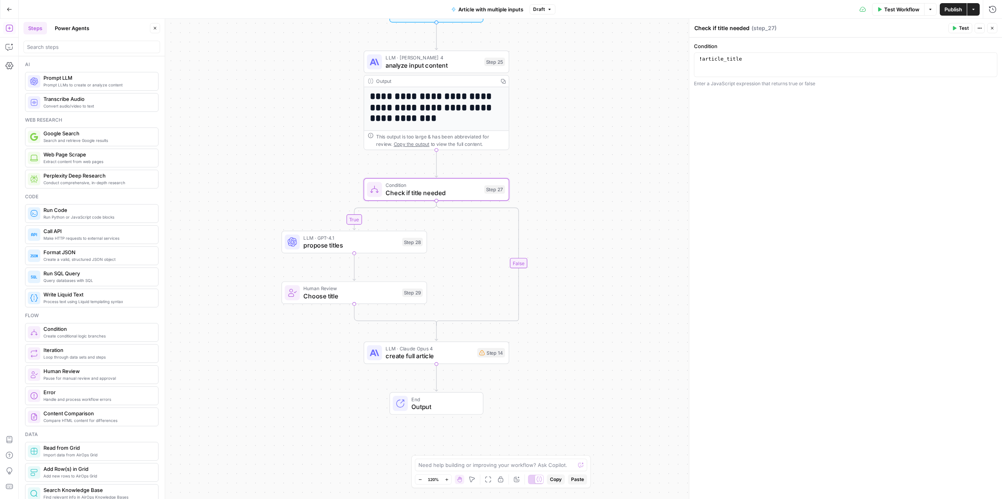
type textarea "**********"
drag, startPoint x: 744, startPoint y: 60, endPoint x: 692, endPoint y: 57, distance: 51.4
click at [692, 57] on div "**********" at bounding box center [845, 259] width 313 height 481
click at [317, 243] on span "propose titles" at bounding box center [350, 245] width 95 height 9
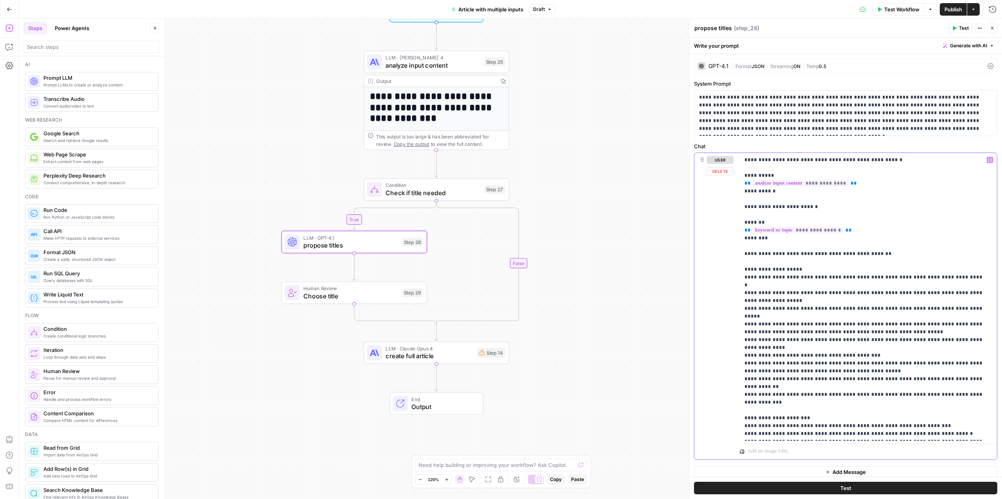
scroll to position [6, 0]
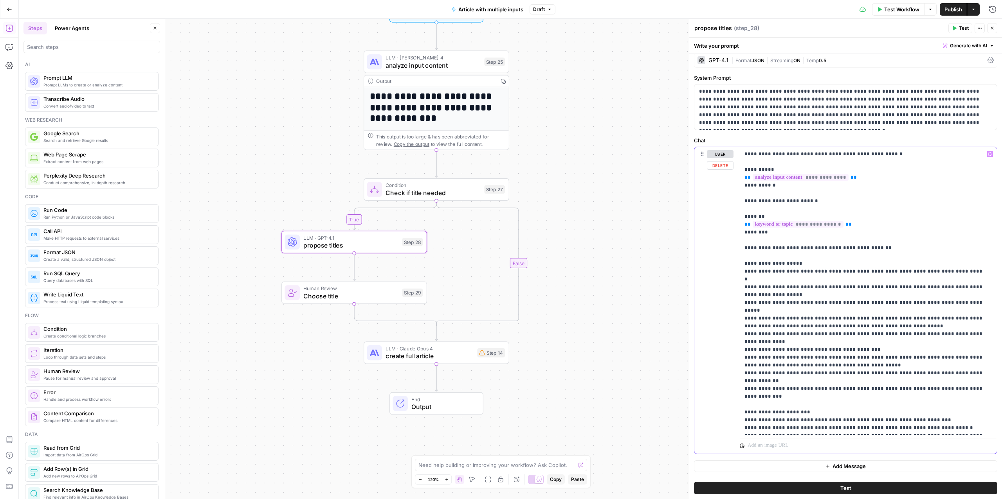
drag, startPoint x: 746, startPoint y: 159, endPoint x: 925, endPoint y: 435, distance: 329.0
click at [925, 435] on div "**********" at bounding box center [868, 291] width 257 height 288
copy p "**********"
click at [313, 296] on span "Choose title" at bounding box center [350, 296] width 95 height 9
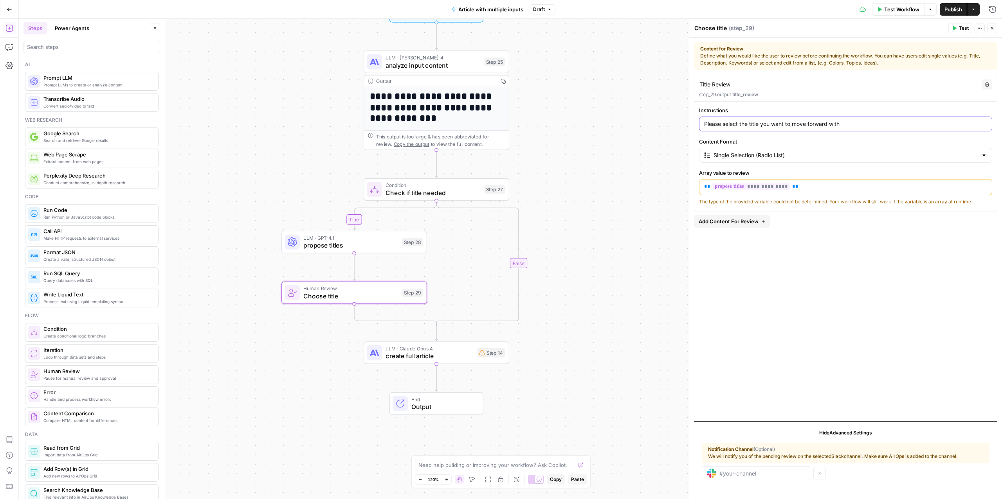
click at [749, 126] on input "Please select the title you want to move forward with" at bounding box center [845, 124] width 283 height 8
click at [435, 354] on span "create full article" at bounding box center [429, 355] width 88 height 9
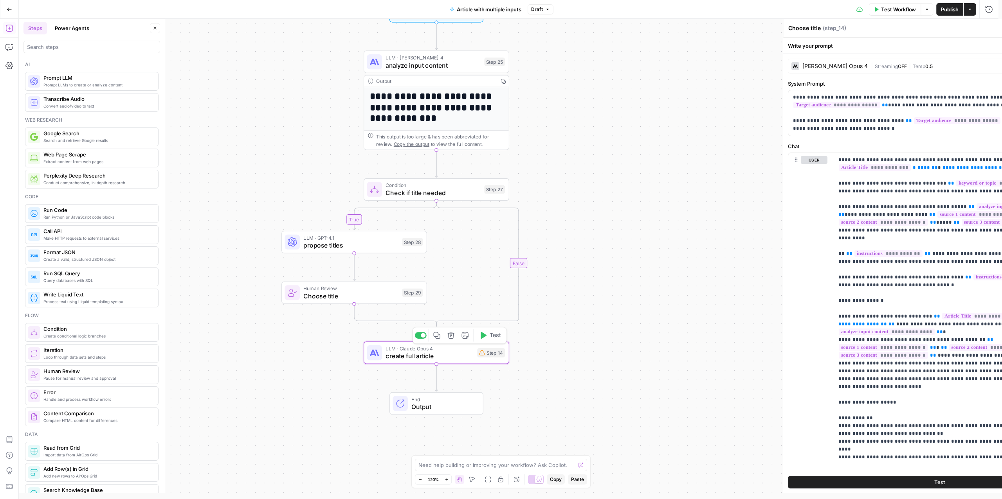
type textarea "create full article"
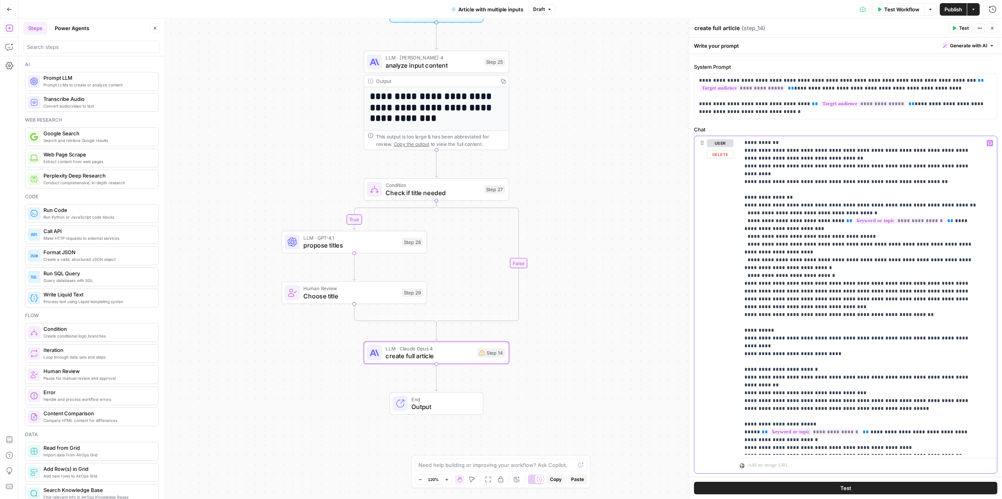
scroll to position [36, 0]
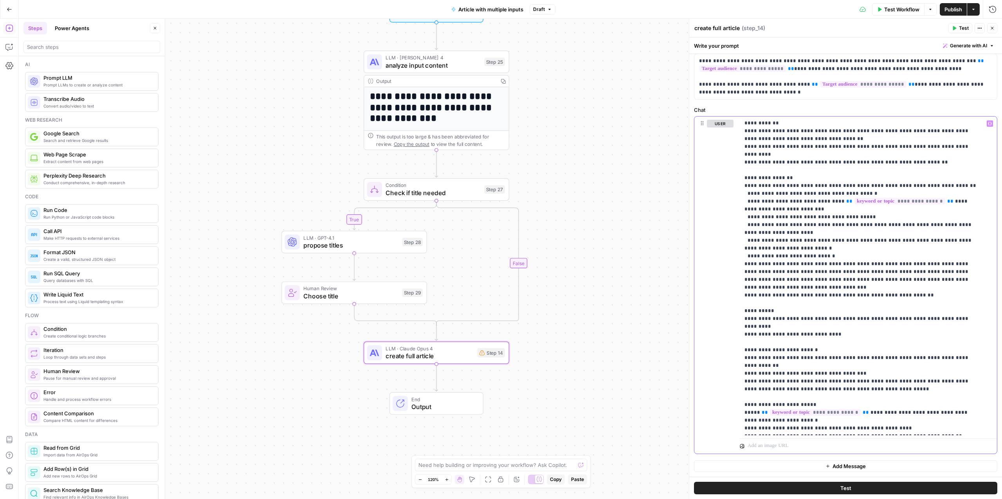
drag, startPoint x: 744, startPoint y: 159, endPoint x: 874, endPoint y: 456, distance: 323.5
click at [874, 456] on div "**********" at bounding box center [845, 247] width 313 height 459
copy p "**********"
click at [817, 257] on p "**********" at bounding box center [862, 146] width 236 height 571
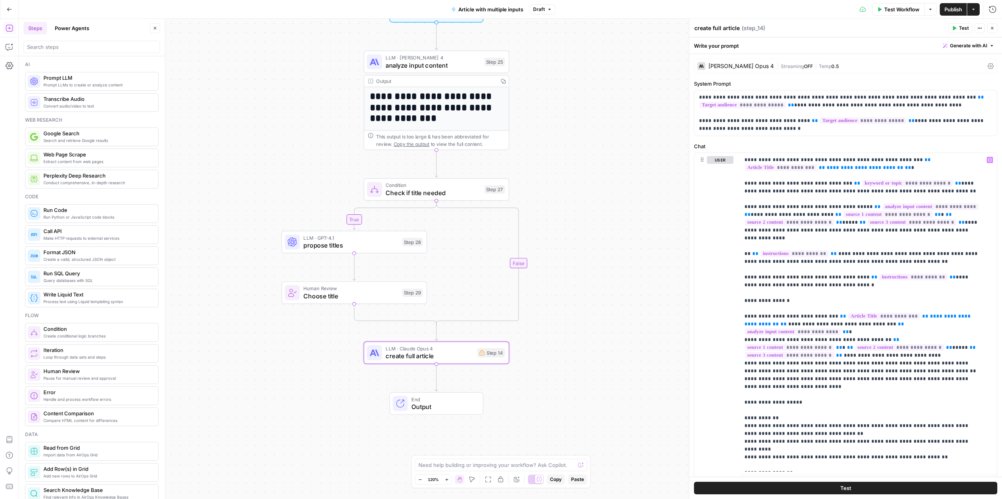
click at [581, 370] on div "**********" at bounding box center [510, 259] width 983 height 481
click at [349, 292] on span "Choose title" at bounding box center [350, 296] width 95 height 9
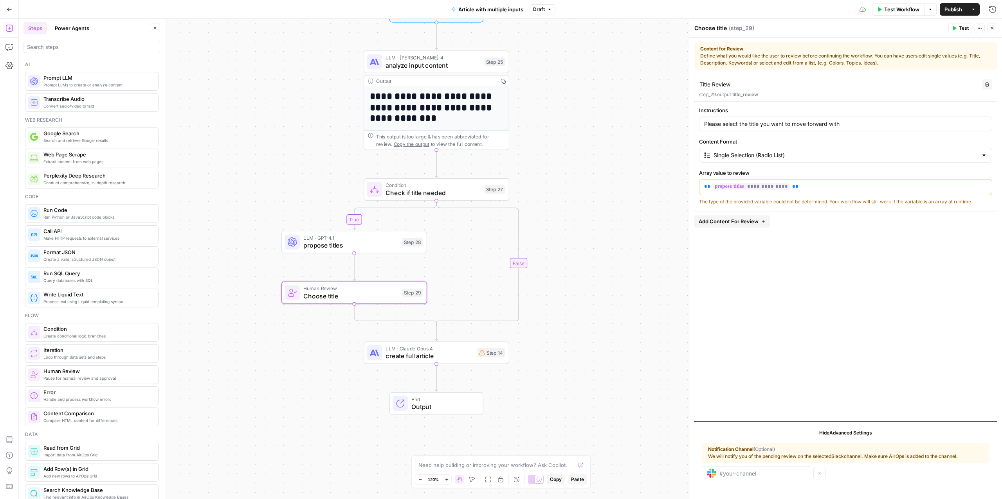
click at [427, 349] on span "LLM · Claude Opus 4" at bounding box center [429, 348] width 88 height 7
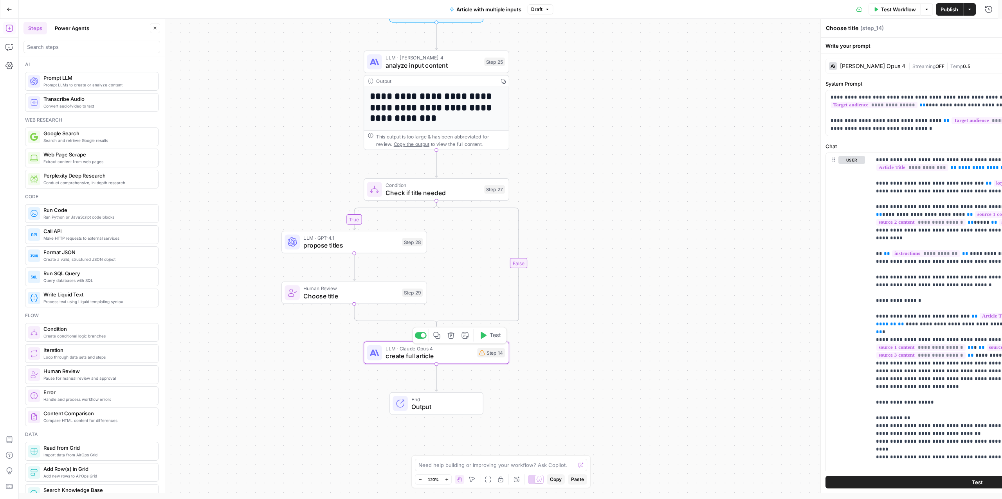
type textarea "create full article"
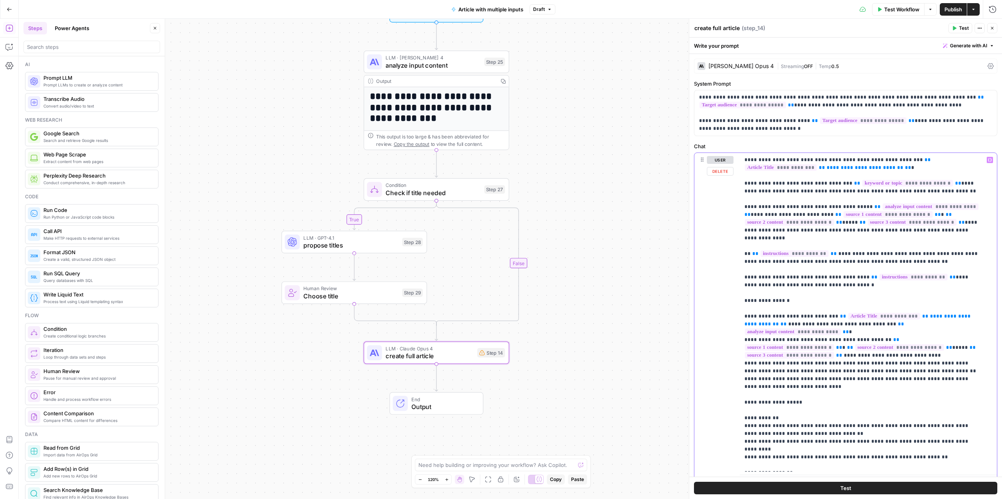
click at [782, 284] on p "**********" at bounding box center [862, 438] width 236 height 564
click at [802, 213] on p "**********" at bounding box center [862, 438] width 236 height 564
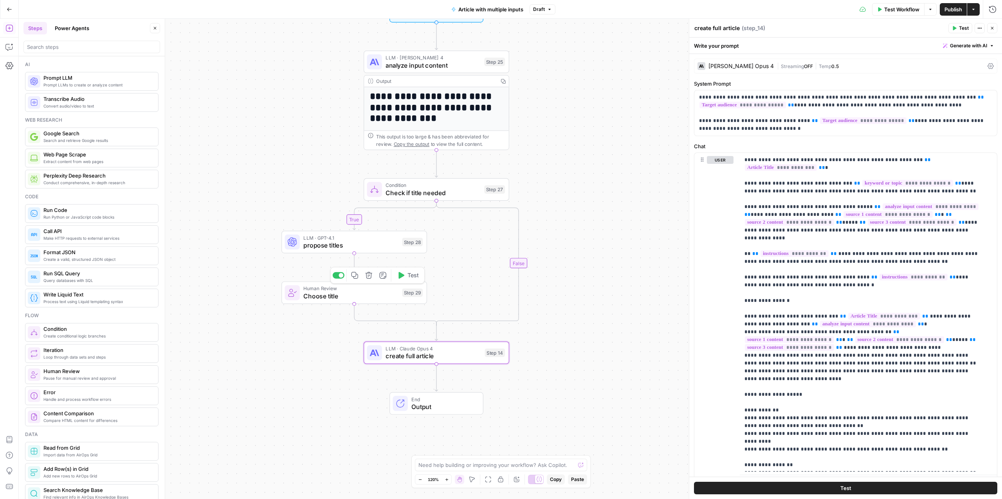
click at [328, 294] on span "Choose title" at bounding box center [350, 296] width 95 height 9
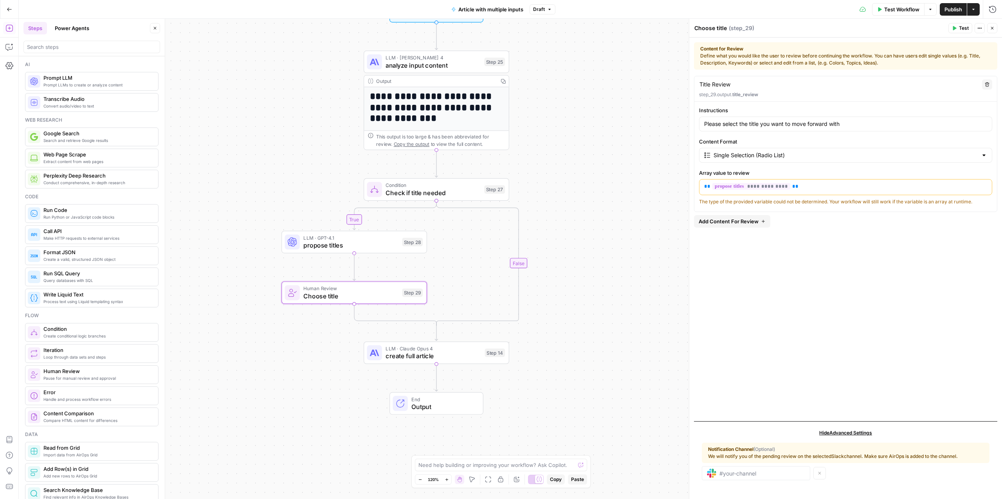
drag, startPoint x: 711, startPoint y: 54, endPoint x: 789, endPoint y: 62, distance: 79.1
click at [789, 62] on div "Content for Review Define what you would like the user to review before continu…" at bounding box center [845, 55] width 291 height 21
click at [758, 82] on div "Title Review Title Review" at bounding box center [838, 84] width 278 height 9
click at [756, 87] on div "Title Review Title Review" at bounding box center [838, 84] width 278 height 9
click at [753, 94] on span "title_review" at bounding box center [745, 95] width 26 height 6
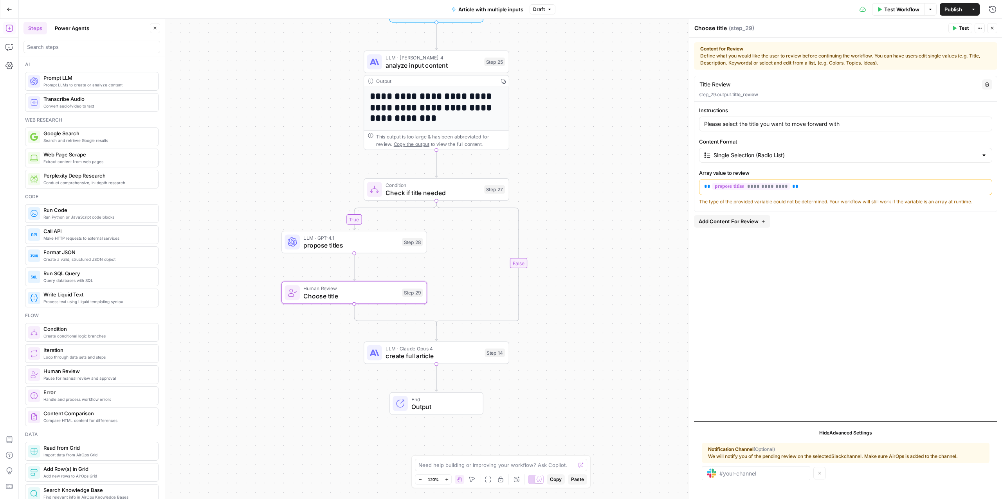
drag, startPoint x: 707, startPoint y: 83, endPoint x: 746, endPoint y: 84, distance: 39.1
click at [746, 84] on div "Title Review Title Review" at bounding box center [838, 84] width 278 height 9
click at [713, 84] on textarea "Title Review" at bounding box center [714, 85] width 31 height 8
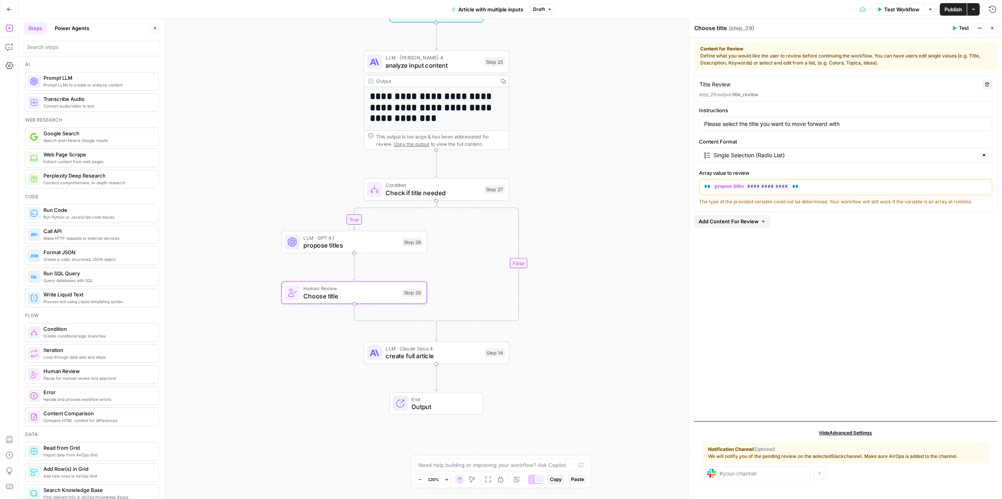
click at [713, 84] on textarea "Title Review" at bounding box center [714, 85] width 31 height 8
click at [716, 84] on textarea "Title Review" at bounding box center [714, 85] width 31 height 8
type textarea "Title Review"
click at [722, 107] on label "Instructions" at bounding box center [845, 110] width 293 height 8
click at [722, 120] on input "Please select the title you want to move forward with" at bounding box center [845, 124] width 283 height 8
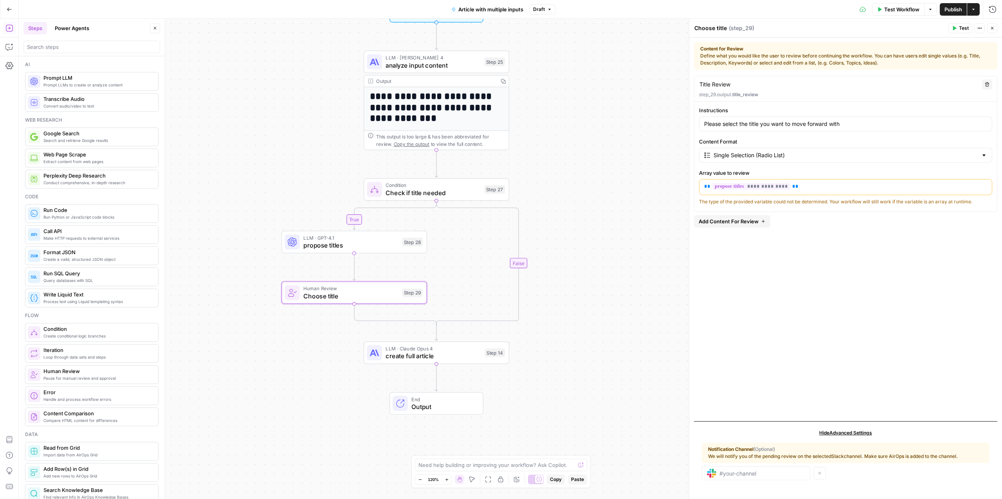
drag, startPoint x: 749, startPoint y: 203, endPoint x: 779, endPoint y: 202, distance: 30.1
click at [779, 202] on div "The type of the provided variable could not be determined. Your workflow will s…" at bounding box center [845, 201] width 293 height 7
click at [738, 90] on div "Title Review Title Review Delete step_29.output. title_review" at bounding box center [845, 88] width 303 height 25
click at [738, 92] on span "title_review" at bounding box center [745, 95] width 26 height 6
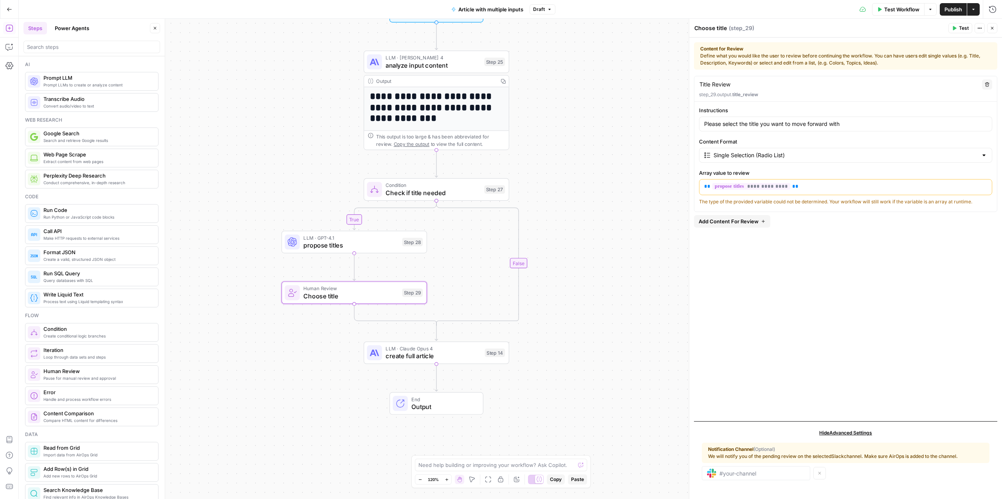
click at [738, 92] on span "title_review" at bounding box center [745, 95] width 26 height 6
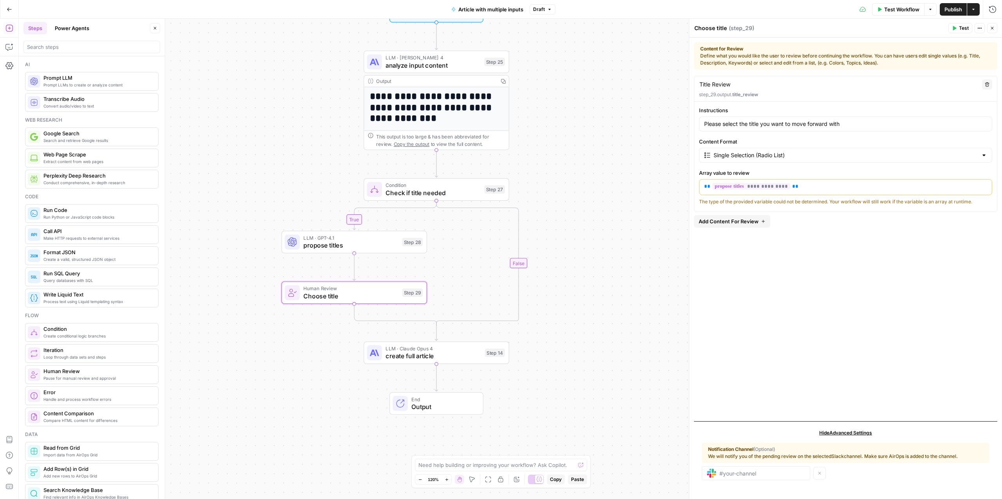
click at [828, 433] on span "Hide Advanced Settings" at bounding box center [845, 433] width 53 height 7
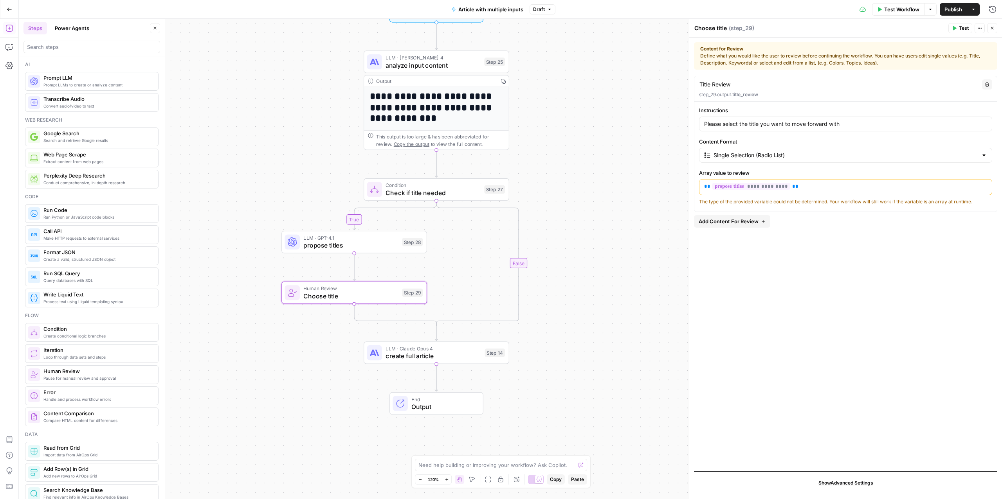
click at [842, 482] on span "Show Advanced Settings" at bounding box center [845, 483] width 55 height 7
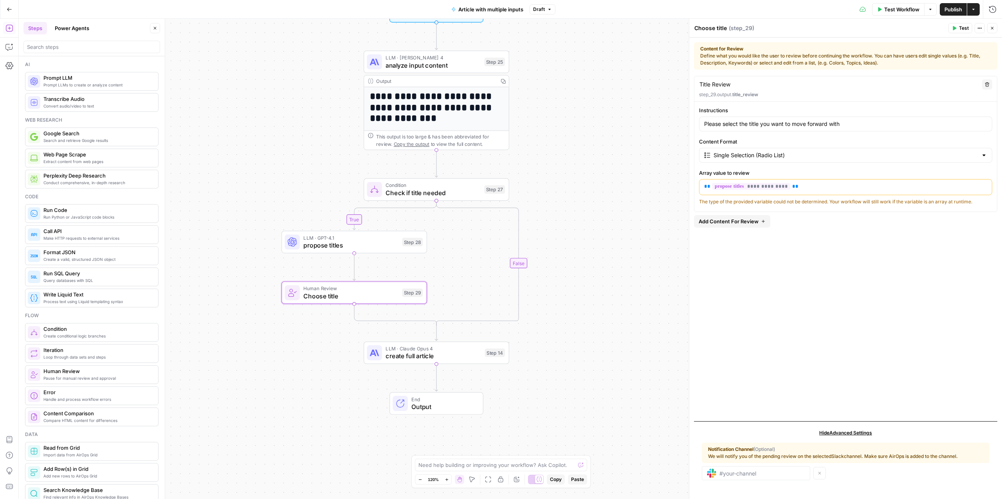
click at [978, 27] on icon "button" at bounding box center [979, 28] width 5 height 5
click at [875, 27] on div "Choose title Choose title ( step_29 )" at bounding box center [820, 28] width 252 height 9
click at [761, 218] on button "Add Content For Review" at bounding box center [732, 221] width 76 height 13
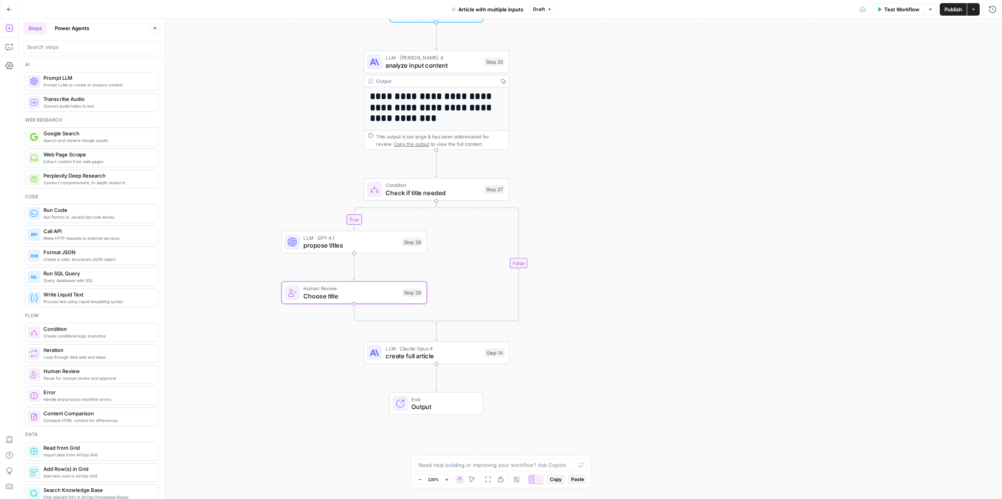
click at [373, 289] on span "Human Review" at bounding box center [350, 288] width 95 height 7
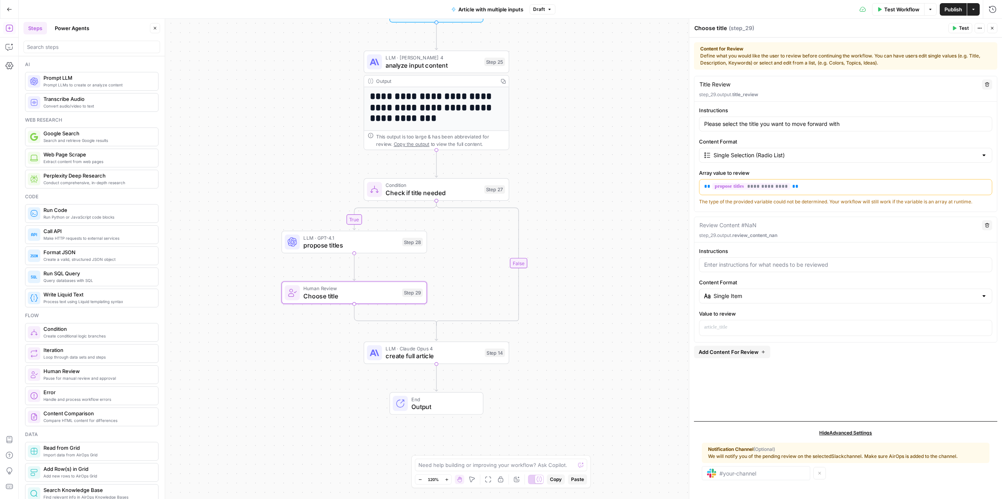
click at [985, 223] on icon "button" at bounding box center [987, 225] width 5 height 5
click at [987, 225] on icon "button" at bounding box center [987, 225] width 5 height 5
click at [597, 267] on div "**********" at bounding box center [510, 259] width 983 height 481
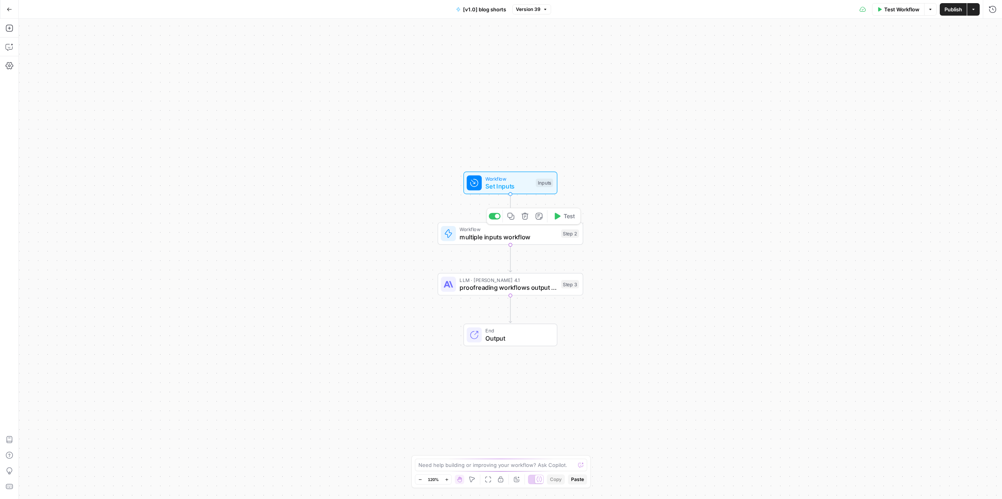
click at [488, 233] on span "multiple inputs workflow" at bounding box center [508, 236] width 98 height 9
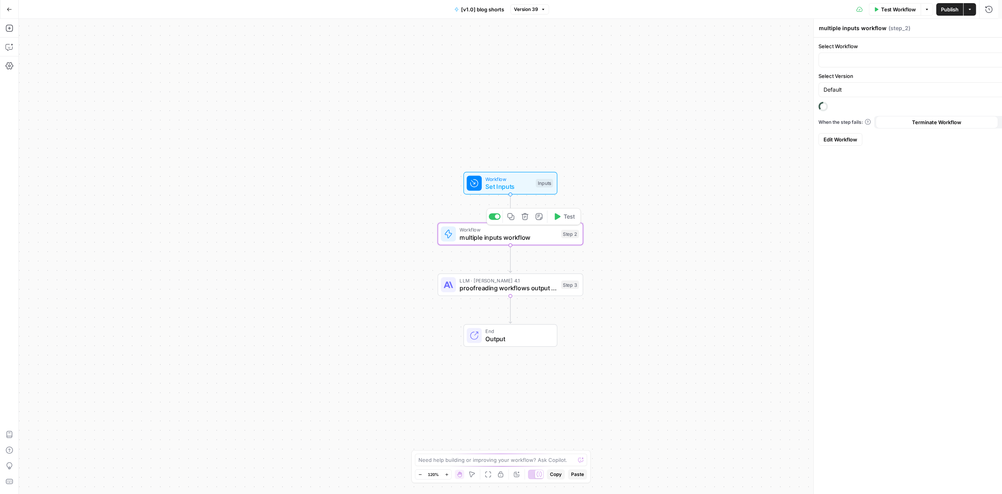
type input "Article with multiple inputs"
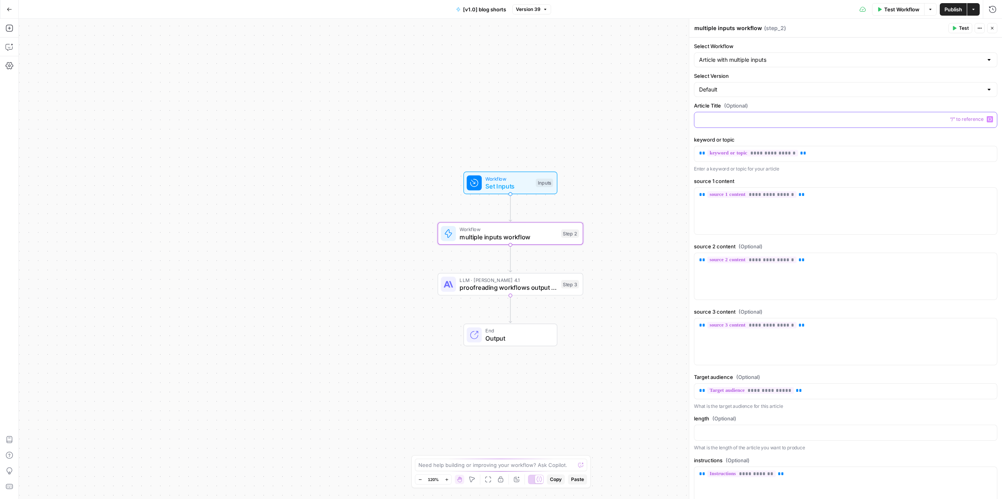
click at [709, 119] on p at bounding box center [845, 119] width 293 height 8
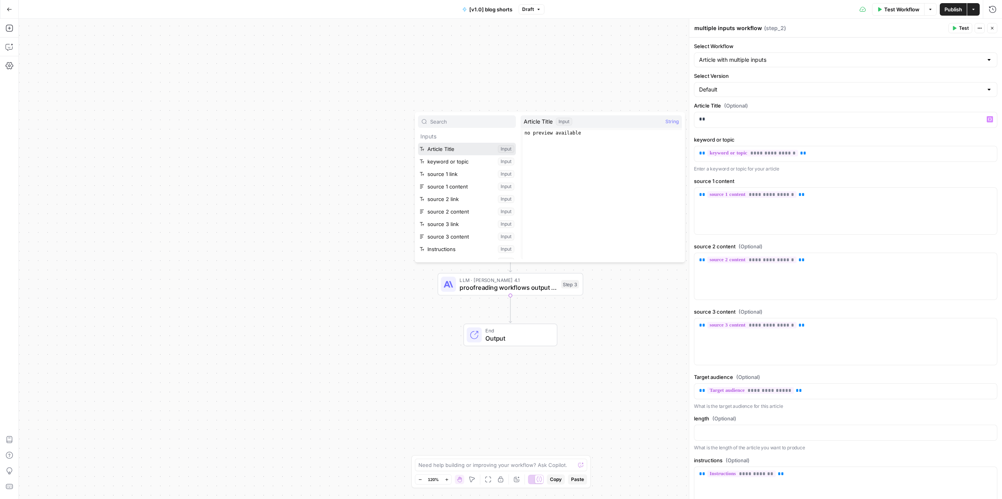
click at [456, 146] on button "Select variable Article Title" at bounding box center [467, 149] width 98 height 13
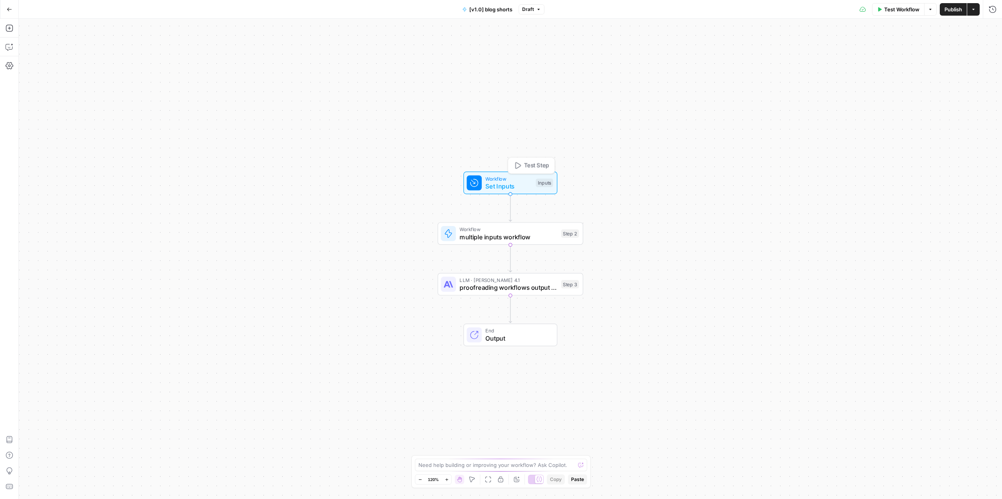
click at [506, 187] on span "Set Inputs" at bounding box center [508, 186] width 47 height 9
click at [494, 232] on span "Workflow" at bounding box center [508, 229] width 98 height 7
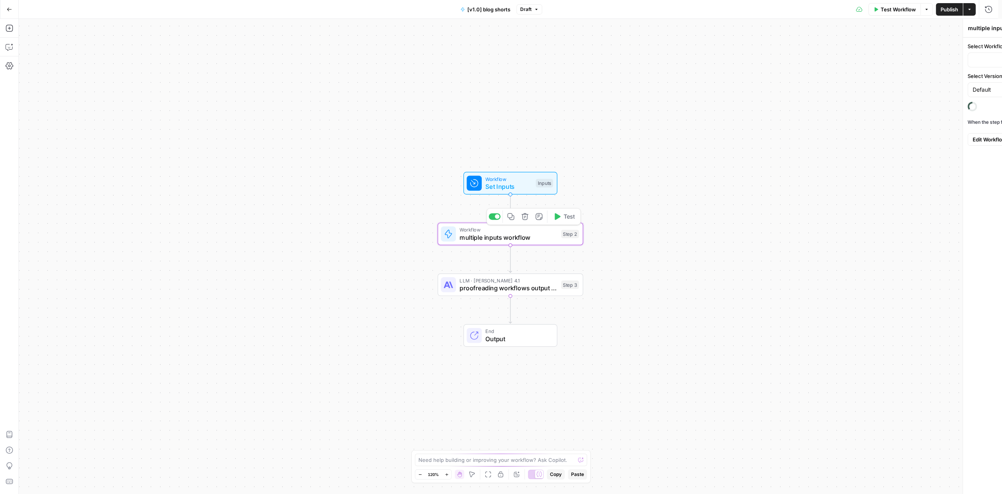
type input "Article with multiple inputs"
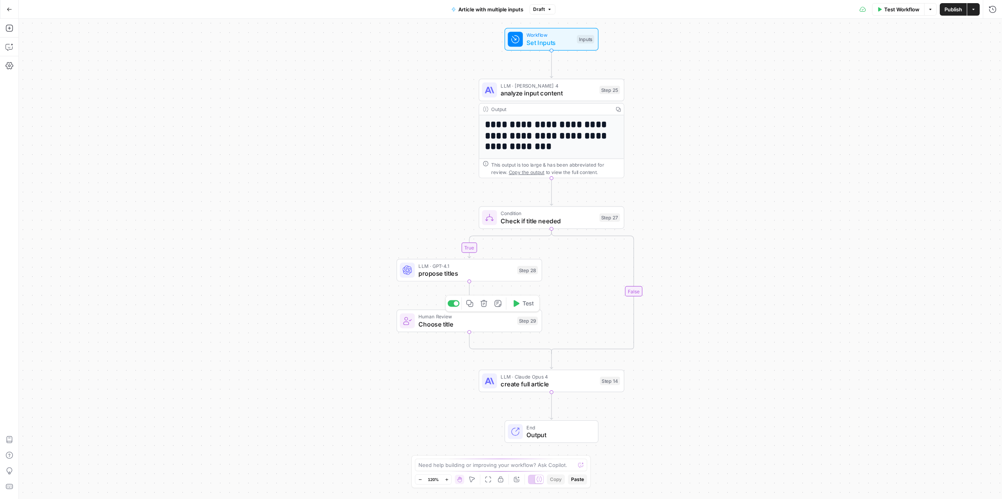
click at [458, 318] on span "Human Review" at bounding box center [465, 316] width 95 height 7
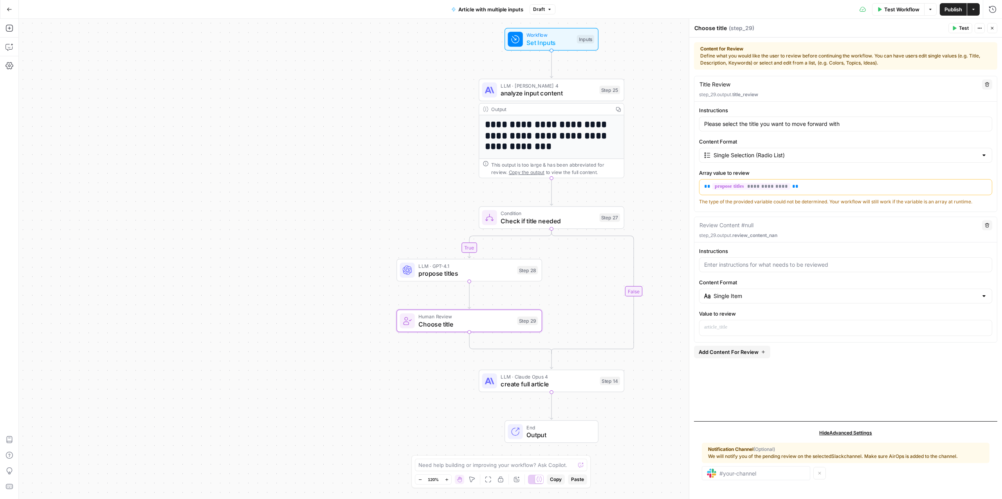
click at [987, 225] on icon "button" at bounding box center [987, 225] width 5 height 5
click at [861, 257] on div "**********" at bounding box center [845, 245] width 303 height 339
click at [11, 30] on icon "button" at bounding box center [9, 28] width 8 height 8
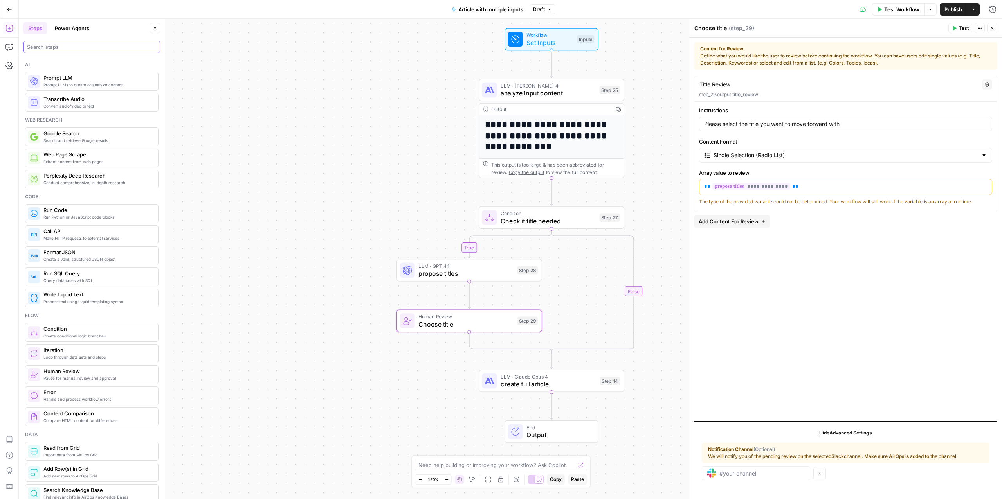
click at [82, 49] on input "search" at bounding box center [92, 47] width 130 height 8
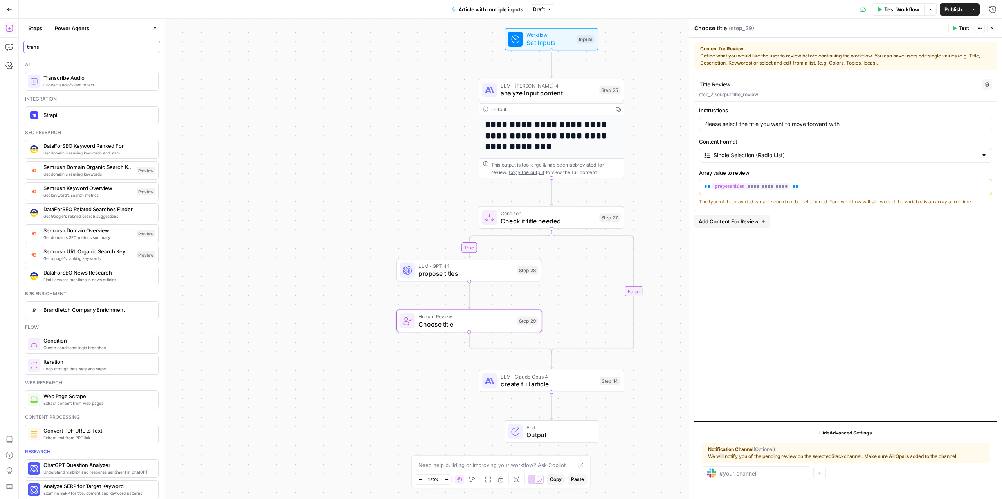
drag, startPoint x: 54, startPoint y: 47, endPoint x: 4, endPoint y: 40, distance: 51.0
click at [4, 40] on body "**********" at bounding box center [501, 249] width 1002 height 499
click at [40, 44] on input "trans" at bounding box center [92, 47] width 130 height 8
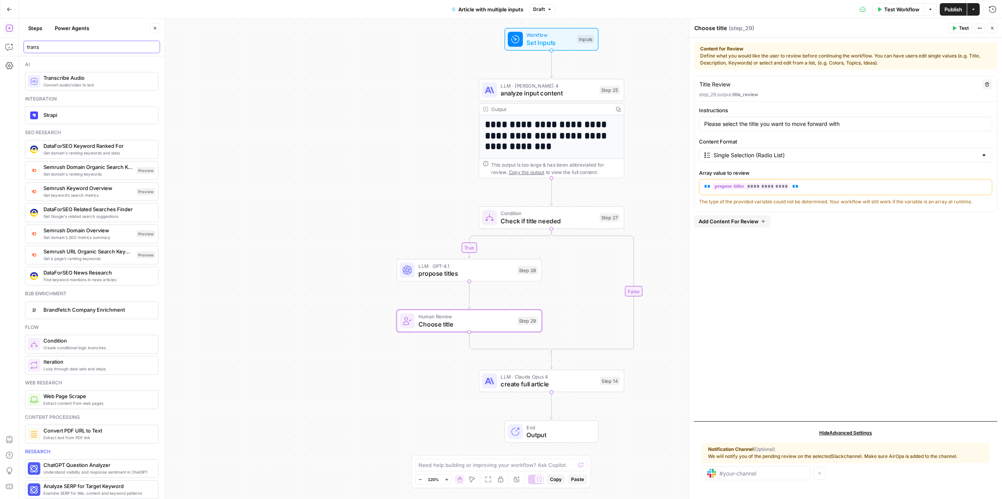
click at [61, 47] on input "trans" at bounding box center [92, 47] width 130 height 8
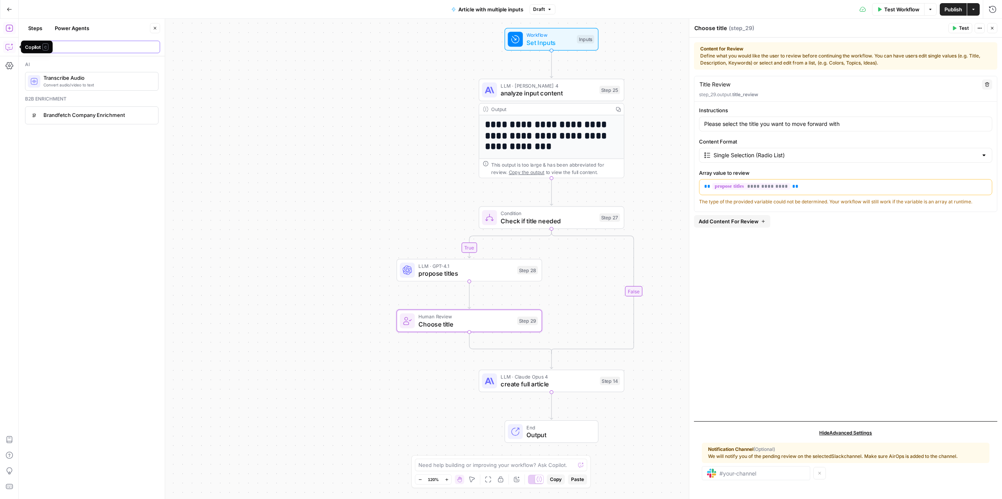
drag, startPoint x: 62, startPoint y: 47, endPoint x: -7, endPoint y: 45, distance: 69.3
click at [0, 45] on html "**********" at bounding box center [501, 249] width 1002 height 499
click at [89, 47] on input "transf" at bounding box center [92, 47] width 130 height 8
type input "t"
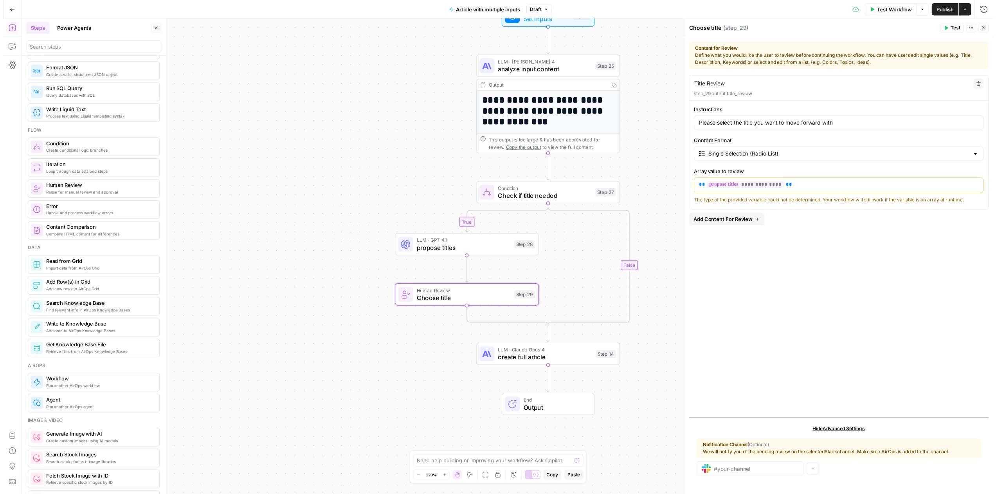
scroll to position [182, 0]
click at [64, 121] on span "Process text using Liquid templating syntax" at bounding box center [97, 119] width 108 height 6
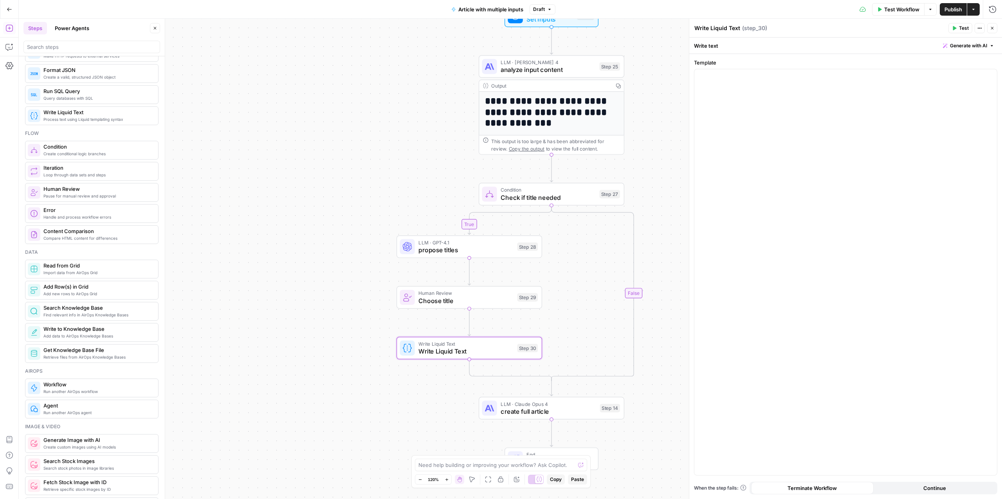
click at [484, 347] on span "Write Liquid Text" at bounding box center [465, 351] width 95 height 9
click at [718, 24] on div "Write Liquid Text Write Liquid Text" at bounding box center [717, 27] width 50 height 9
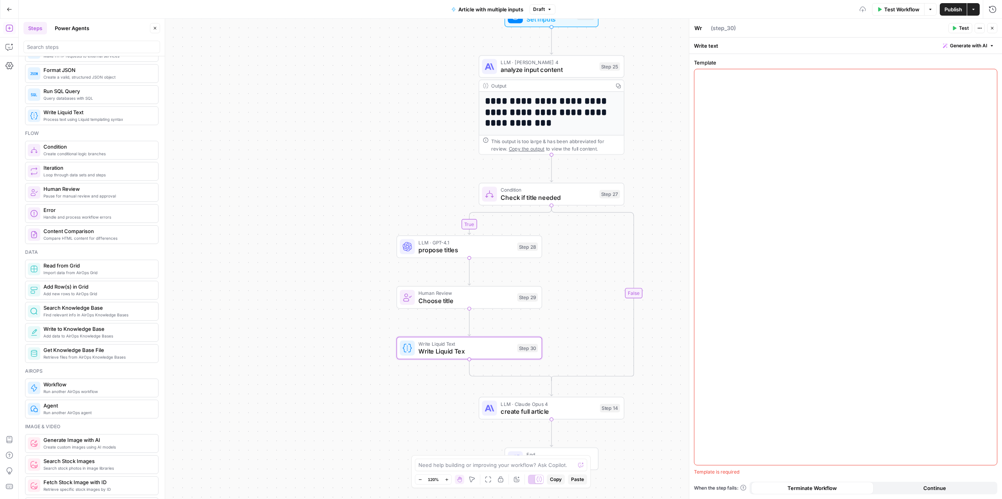
type textarea "W"
type textarea "Set Article Title"
click at [734, 45] on div "Write text Generate with AI" at bounding box center [845, 46] width 313 height 16
click at [697, 42] on div "Write text Generate with AI" at bounding box center [845, 46] width 313 height 16
click at [703, 43] on div "Write text Generate with AI" at bounding box center [845, 46] width 313 height 16
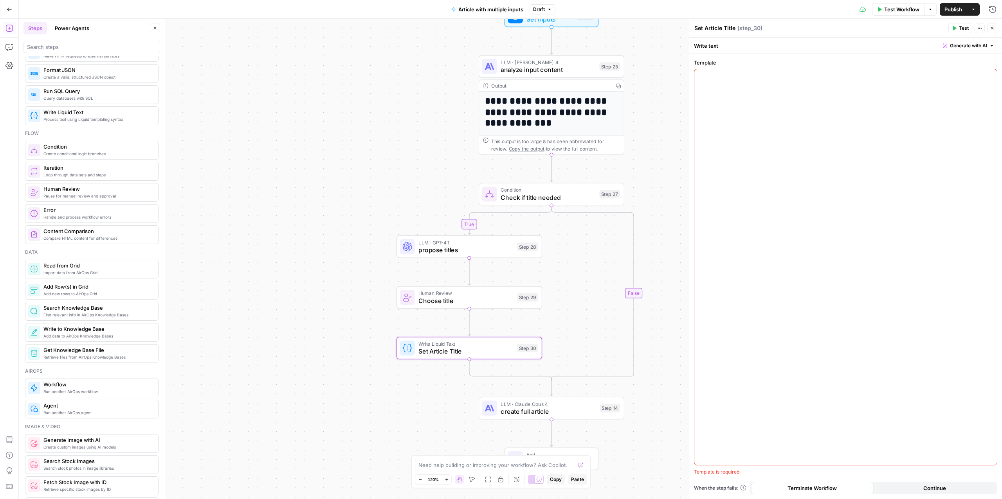
click at [703, 43] on div "Write text Generate with AI" at bounding box center [845, 46] width 313 height 16
click at [839, 94] on div at bounding box center [845, 267] width 303 height 396
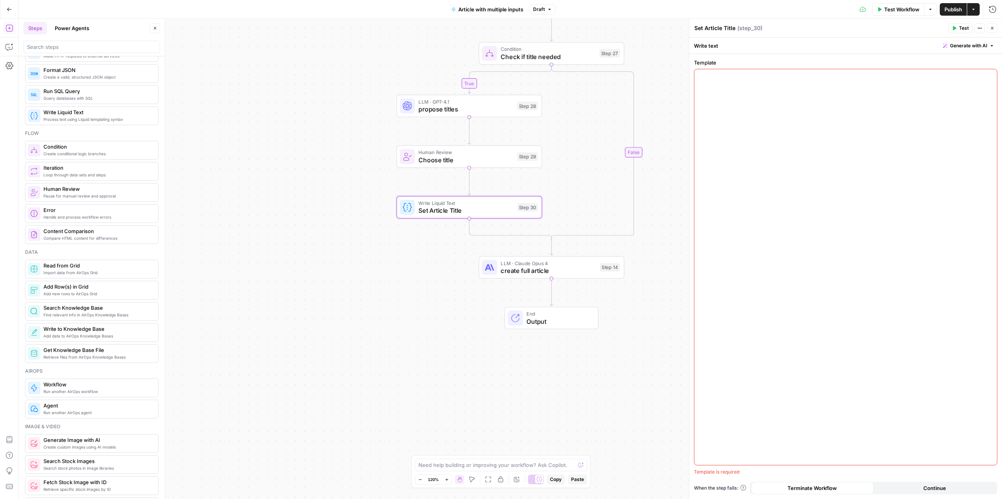
click at [760, 184] on div at bounding box center [845, 267] width 303 height 396
click at [699, 77] on div "**********" at bounding box center [845, 272] width 303 height 406
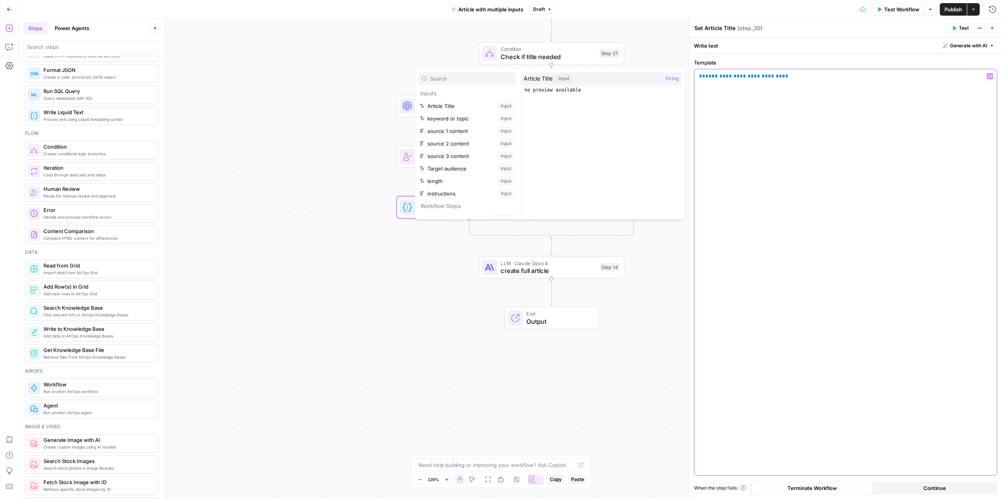
click at [736, 121] on div "**********" at bounding box center [845, 272] width 303 height 406
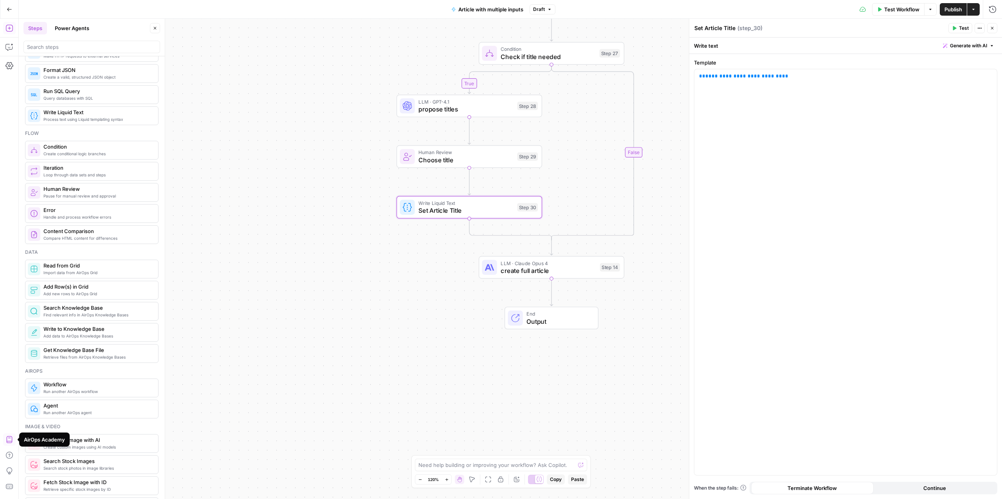
click at [981, 29] on icon "button" at bounding box center [981, 28] width 1 height 1
click at [486, 193] on icon "button" at bounding box center [483, 189] width 7 height 7
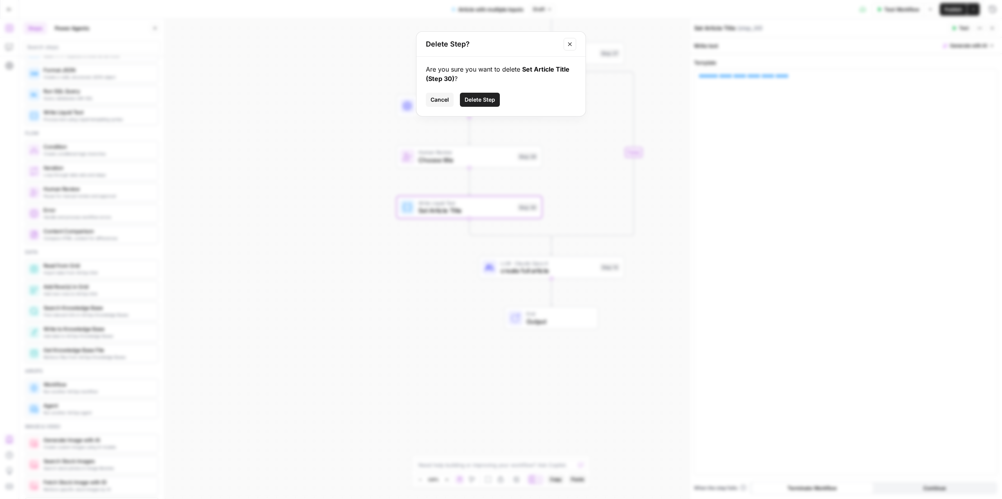
click at [483, 97] on span "Delete Step" at bounding box center [480, 100] width 31 height 8
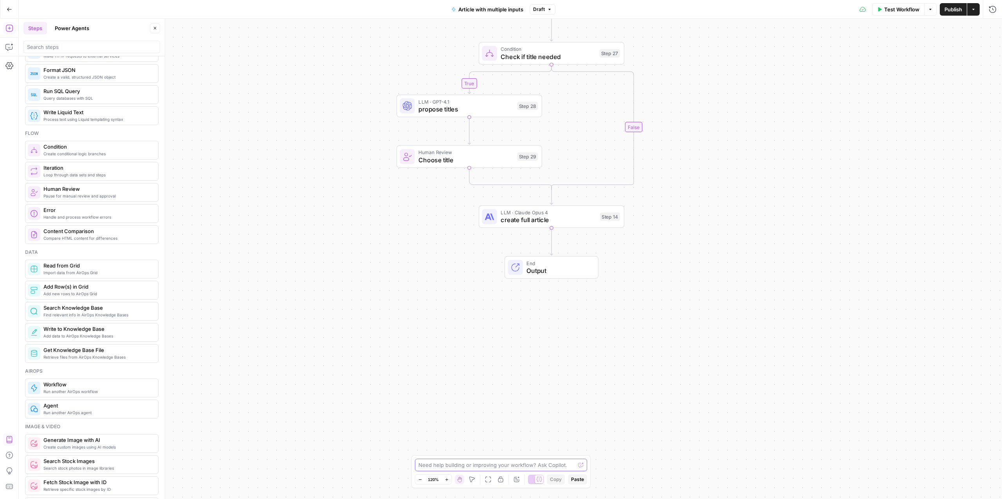
click at [472, 466] on textarea at bounding box center [496, 465] width 157 height 8
drag, startPoint x: 441, startPoint y: 465, endPoint x: 569, endPoint y: 464, distance: 127.6
click at [569, 464] on div "I want to add a step to the condition that sets I want to add a step to the con…" at bounding box center [501, 465] width 172 height 13
click at [430, 155] on span "Choose title" at bounding box center [465, 159] width 95 height 9
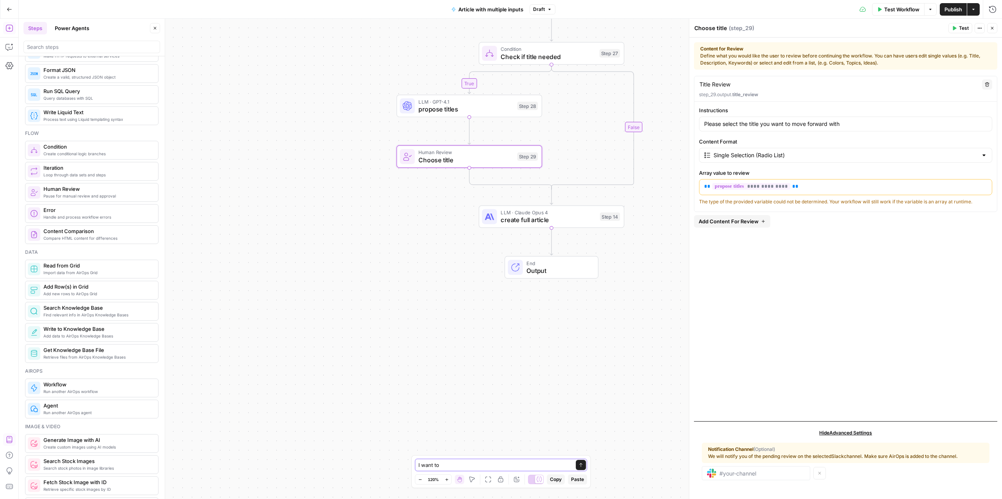
click at [474, 464] on textarea "I want to" at bounding box center [493, 465] width 150 height 8
click at [442, 466] on textarea "I want to set the output of step_29 to the va" at bounding box center [493, 465] width 150 height 8
click at [526, 466] on textarea "I want to assign the output of step_29 to the va" at bounding box center [493, 465] width 150 height 8
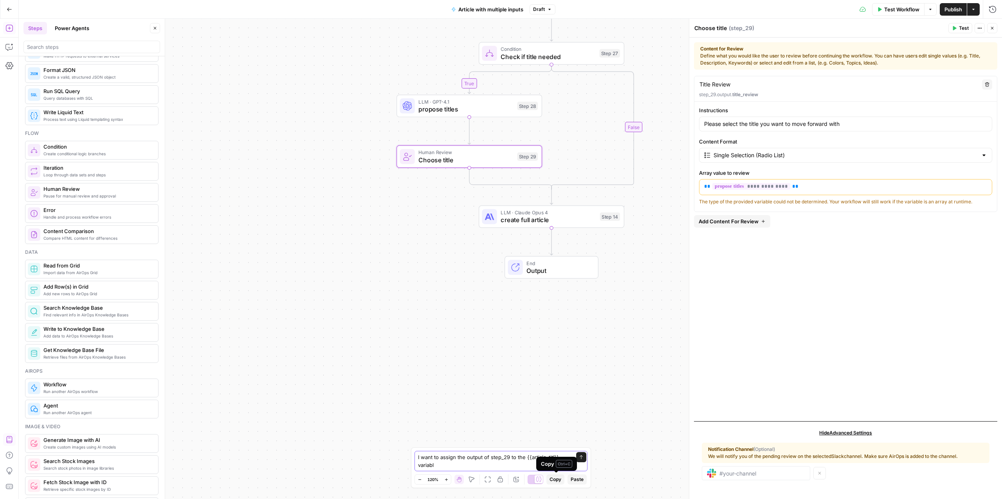
type textarea "I want to assign the output of step_29 to the {{article_titl}} variable"
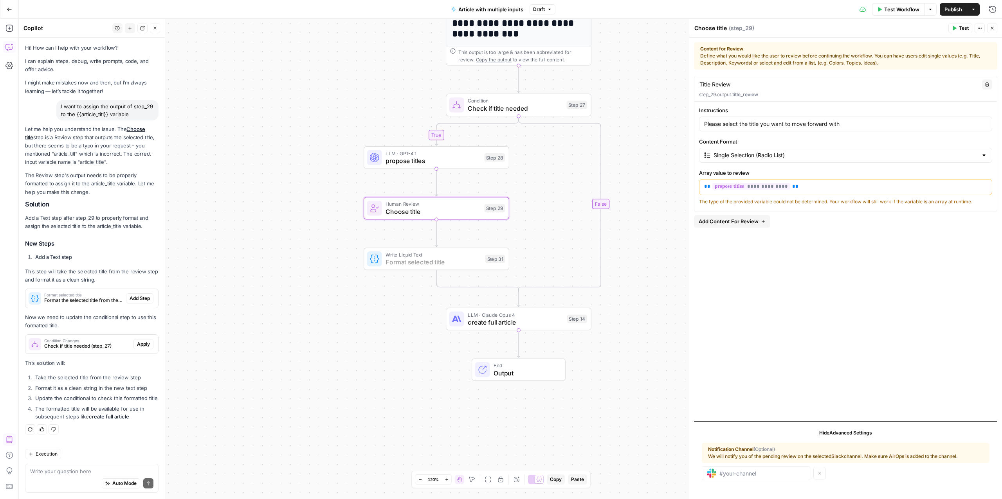
click at [146, 294] on button "Add Step" at bounding box center [139, 299] width 27 height 10
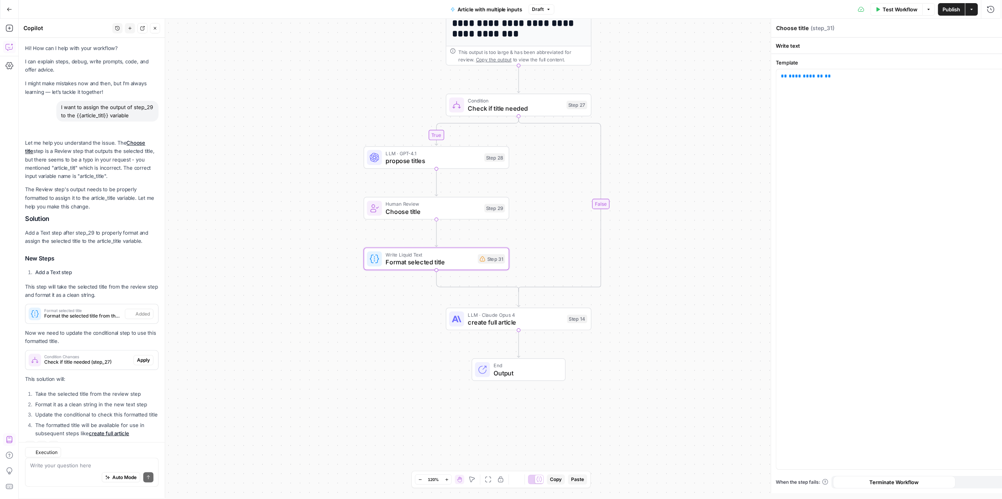
type textarea "Format selected title"
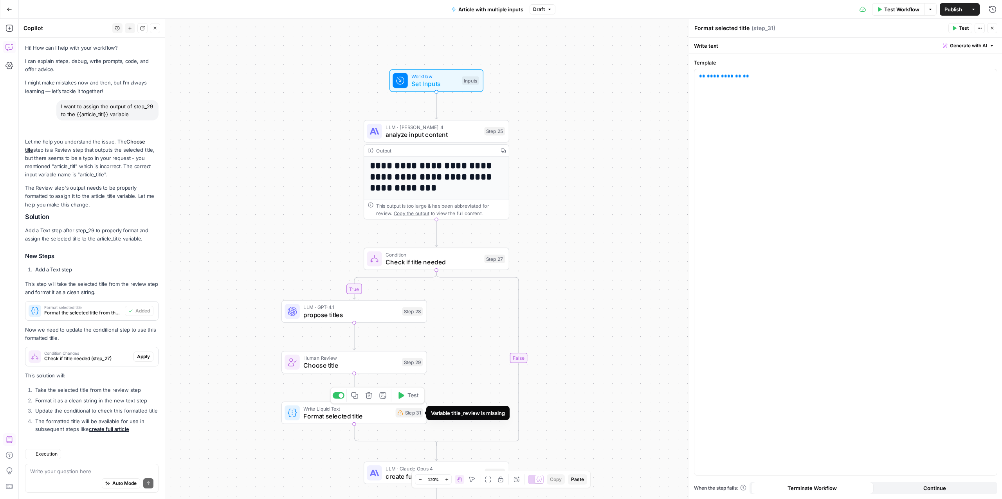
scroll to position [26, 0]
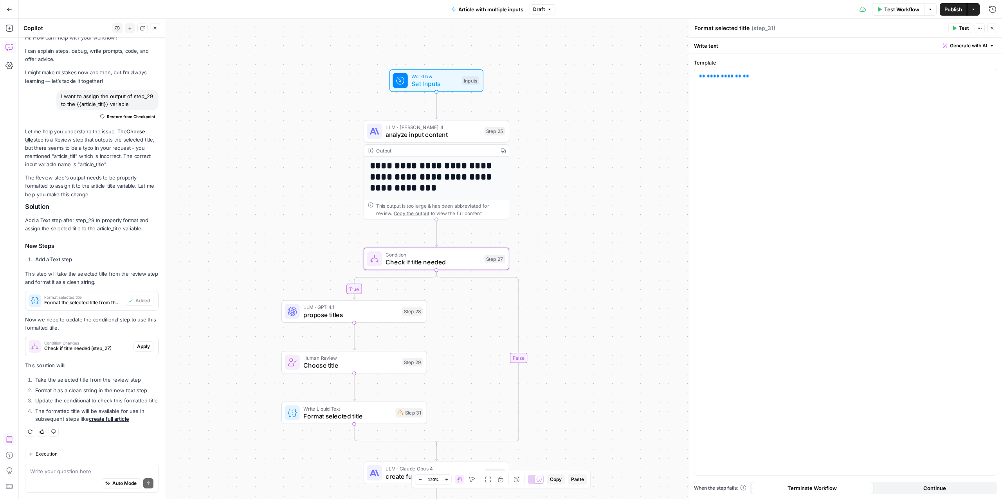
click at [115, 341] on span "Condition Changes" at bounding box center [87, 343] width 86 height 4
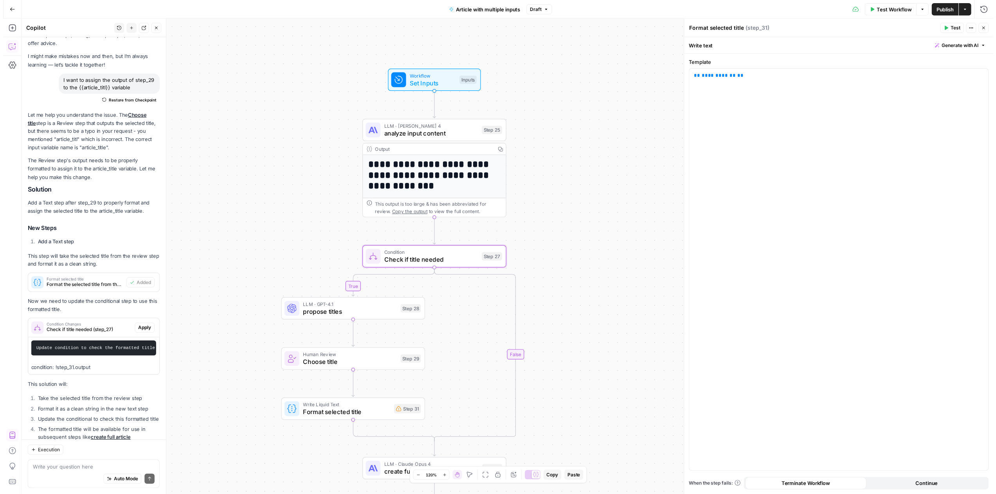
scroll to position [70, 0]
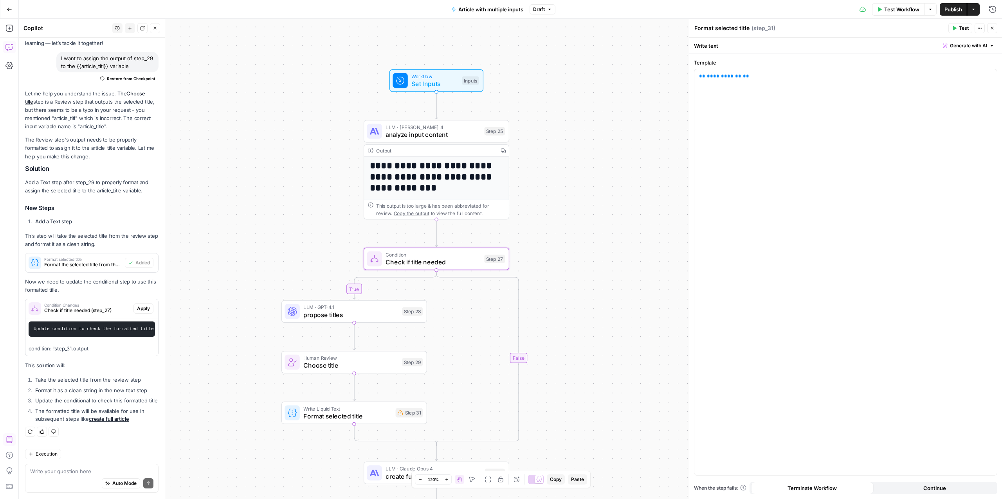
click at [137, 305] on span "Apply" at bounding box center [143, 308] width 13 height 7
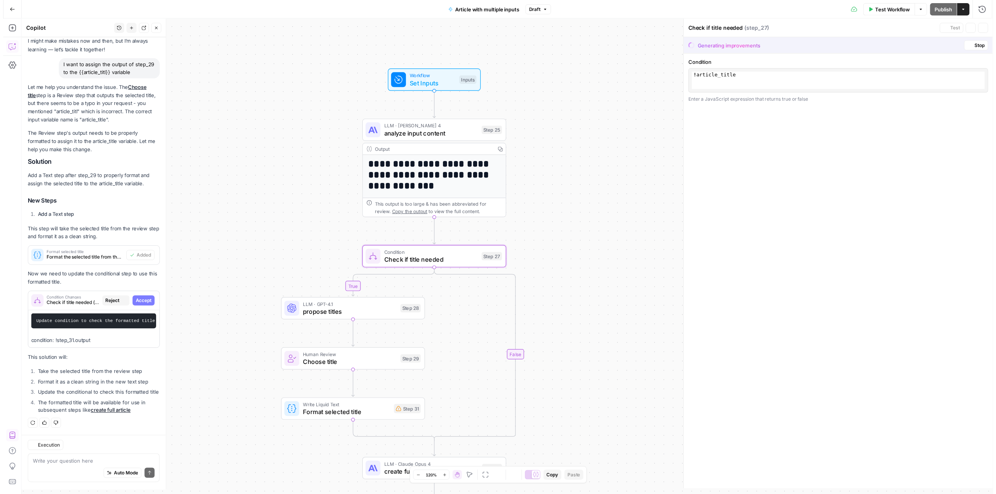
scroll to position [57, 0]
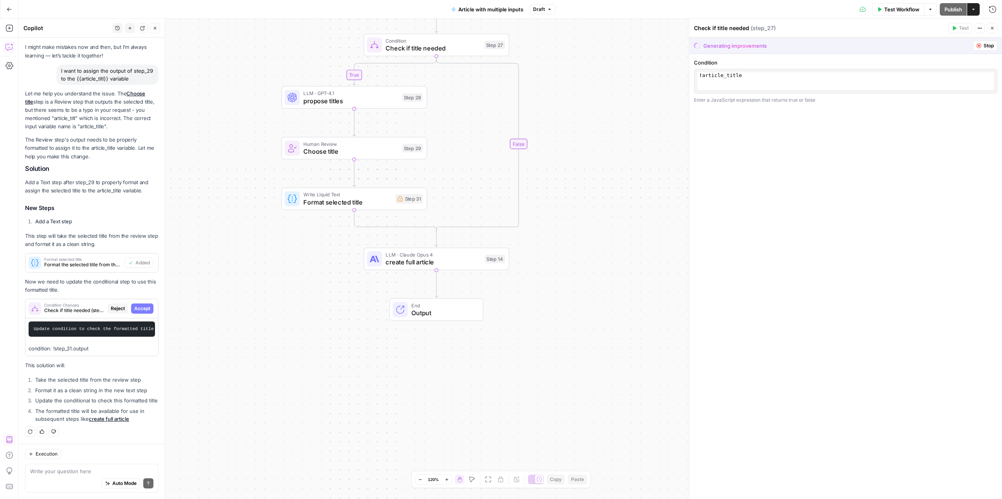
click at [311, 202] on span "Format selected title" at bounding box center [347, 202] width 88 height 9
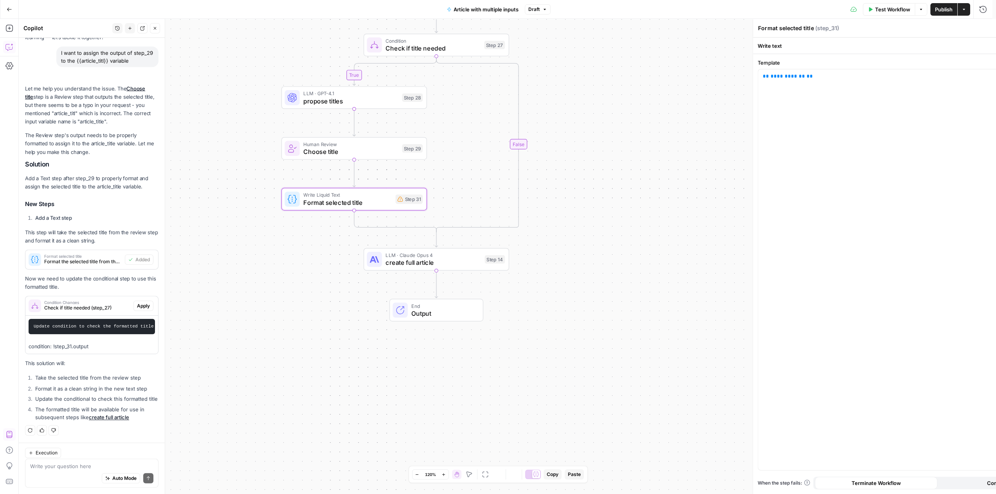
scroll to position [70, 0]
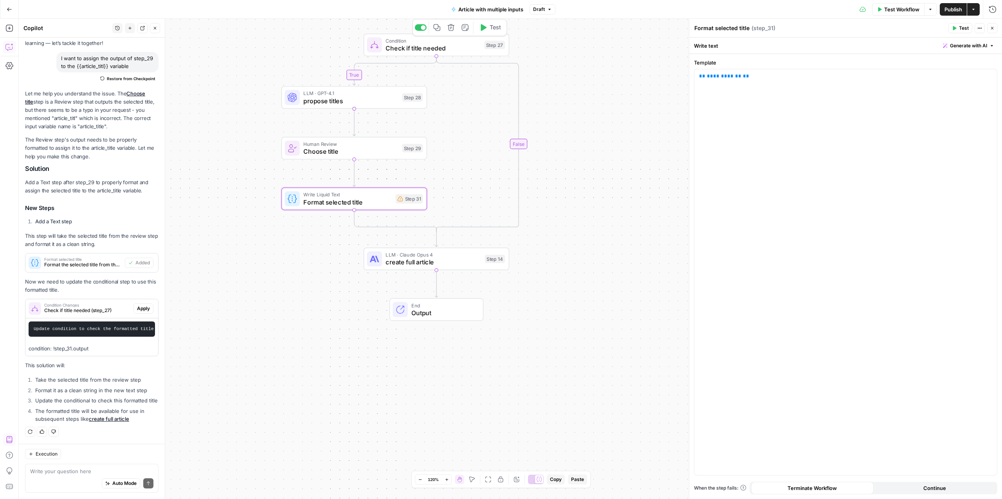
click at [447, 43] on span "Check if title needed" at bounding box center [432, 47] width 95 height 9
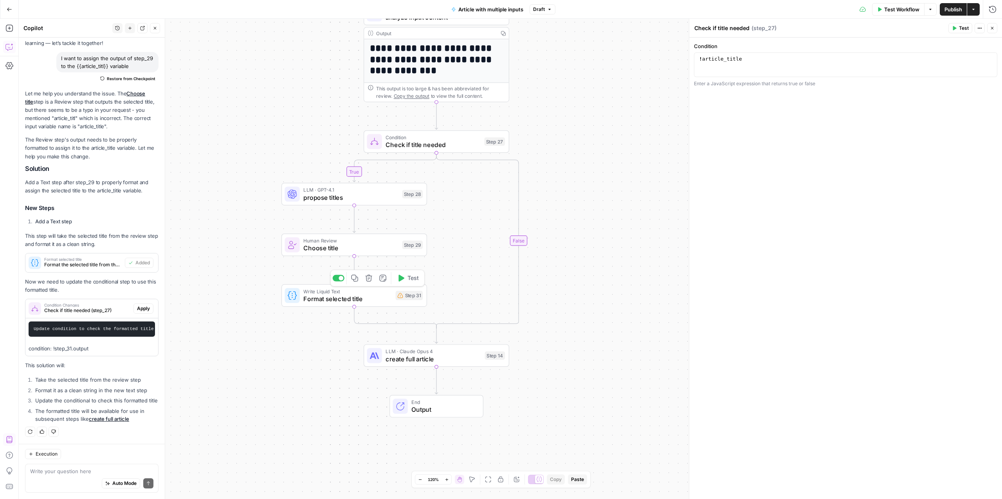
click at [352, 296] on span "Format selected title" at bounding box center [347, 298] width 88 height 9
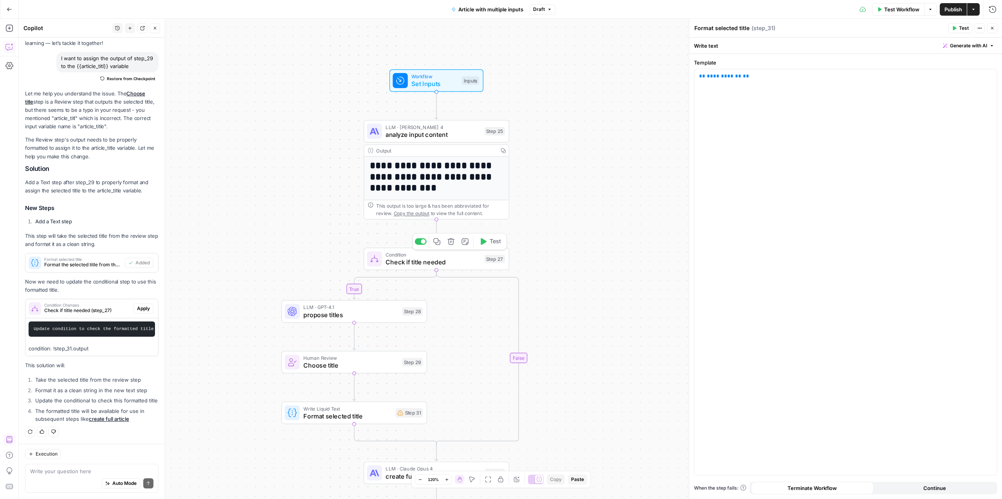
click at [432, 260] on span "Check if title needed" at bounding box center [432, 262] width 95 height 9
click at [331, 410] on span "Write Liquid Text" at bounding box center [347, 408] width 88 height 7
click at [405, 265] on span "Check if title needed" at bounding box center [432, 262] width 95 height 9
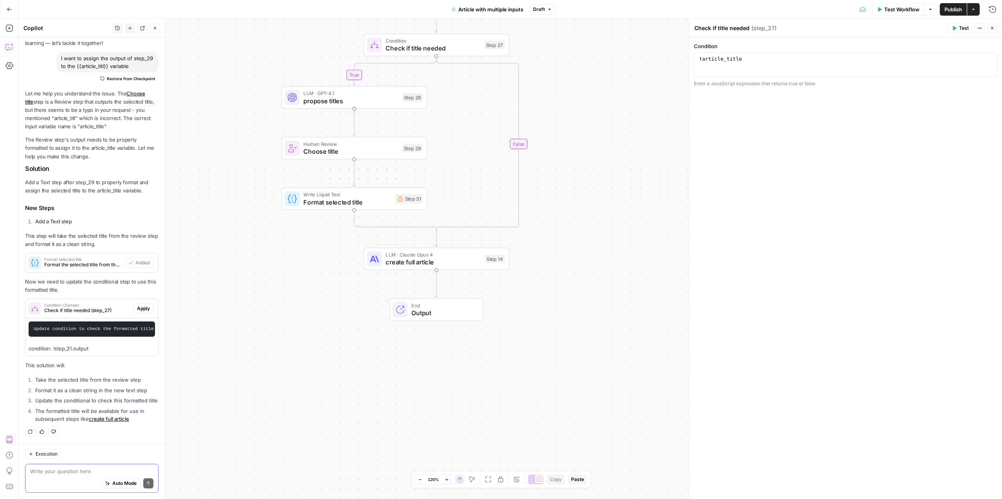
click at [86, 472] on textarea at bounding box center [91, 472] width 123 height 8
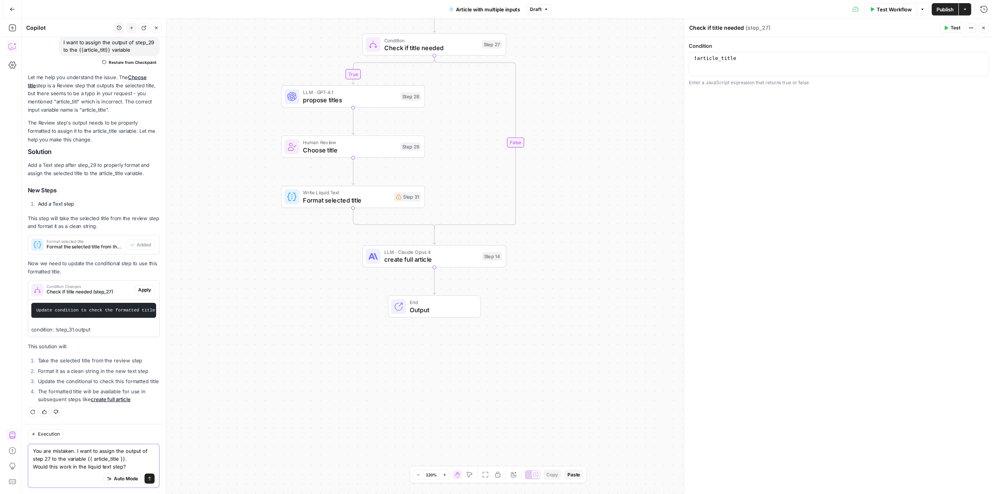
scroll to position [93, 0]
click at [134, 462] on textarea "You are mistaken. I want to assign the output of step 27 to the variable {{ art…" at bounding box center [91, 463] width 123 height 23
click at [126, 472] on textarea "You are mistaken. I want to assign the output of step 27 to the variable {{ art…" at bounding box center [91, 463] width 123 height 23
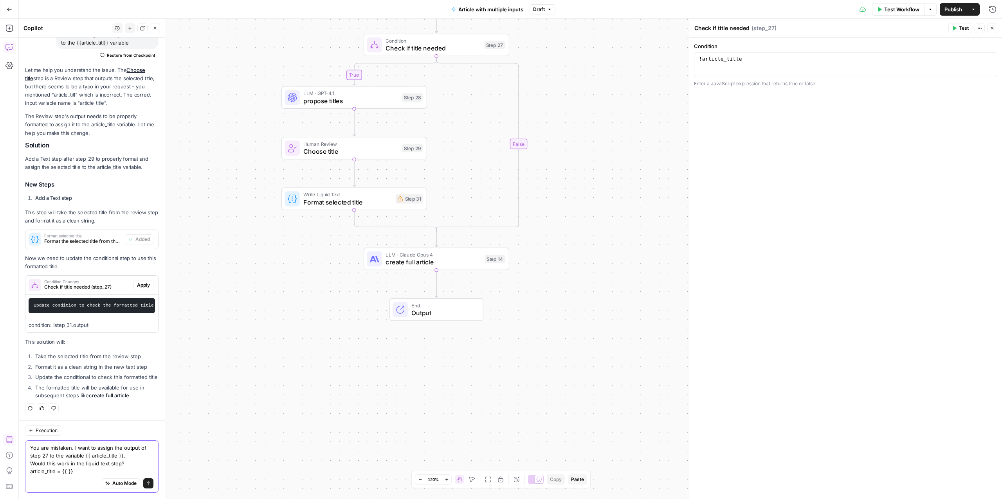
click at [31, 472] on textarea "You are mistaken. I want to assign the output of step 27 to the variable {{ art…" at bounding box center [91, 459] width 123 height 31
click at [336, 196] on span "Write Liquid Text" at bounding box center [347, 194] width 88 height 7
click at [327, 150] on span "Choose title" at bounding box center [350, 151] width 95 height 9
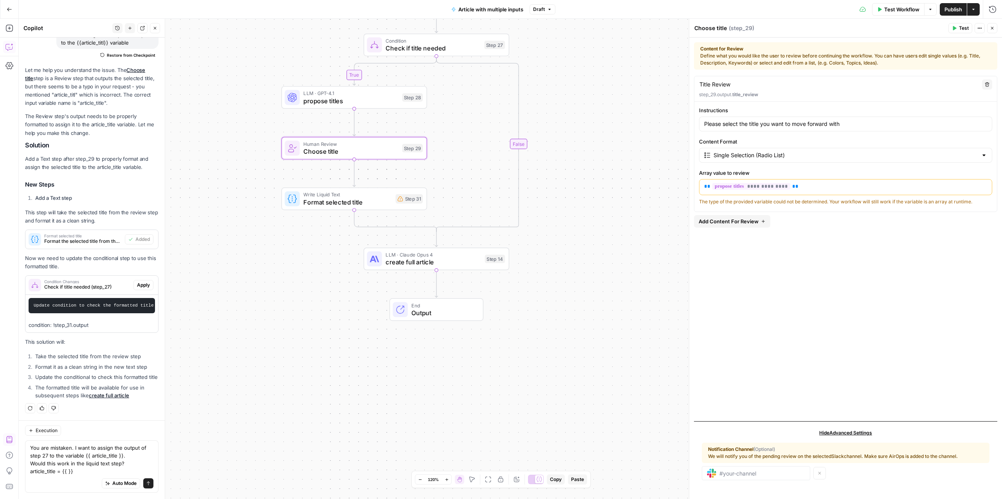
click at [717, 94] on p "step_29.output. title_review" at bounding box center [845, 94] width 293 height 7
copy p "step_29.output. title_review"
click at [67, 473] on textarea "You are mistaken. I want to assign the output of step 27 to the variable {{ art…" at bounding box center [91, 459] width 123 height 31
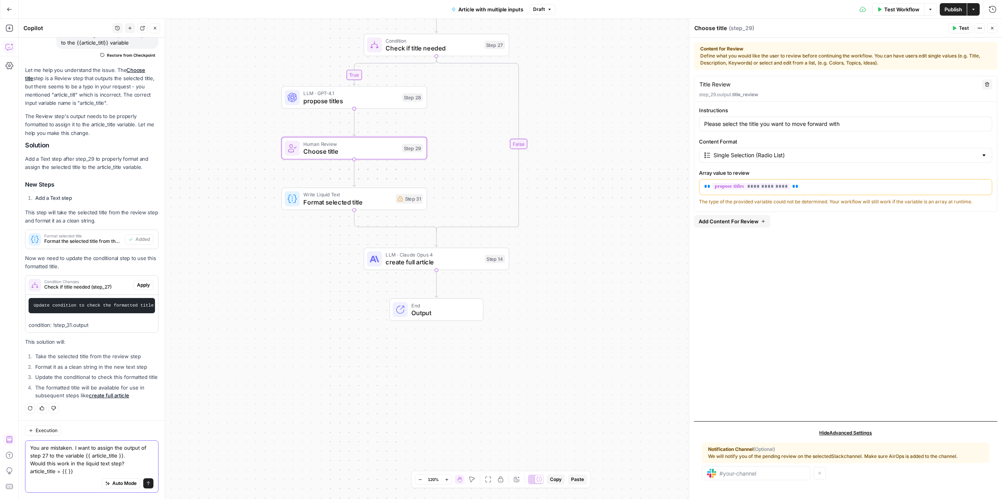
paste textarea "step_29.output.title_review"
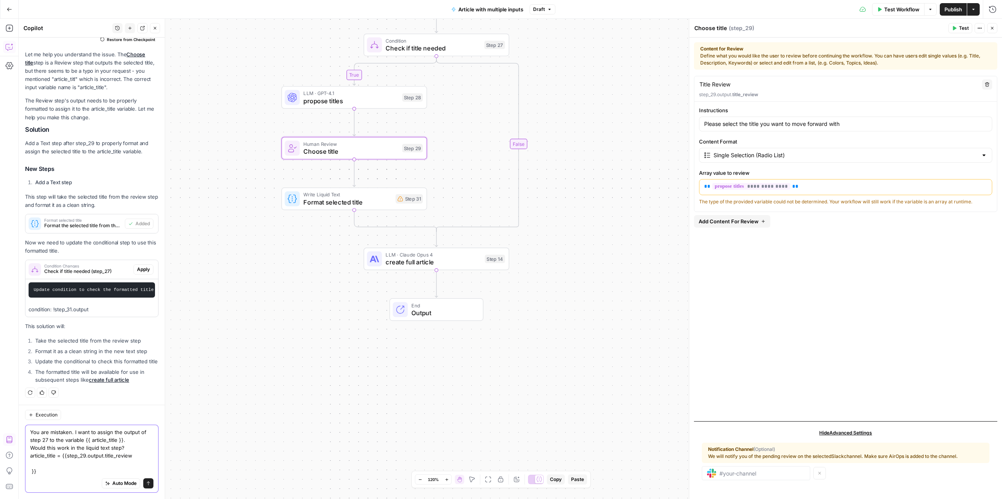
scroll to position [109, 0]
click at [67, 455] on textarea "You are mistaken. I want to assign the output of step 27 to the variable {{ art…" at bounding box center [91, 452] width 123 height 47
click at [63, 467] on textarea "You are mistaken. I want to assign the output of step 27 to the variable {{ art…" at bounding box center [91, 452] width 123 height 47
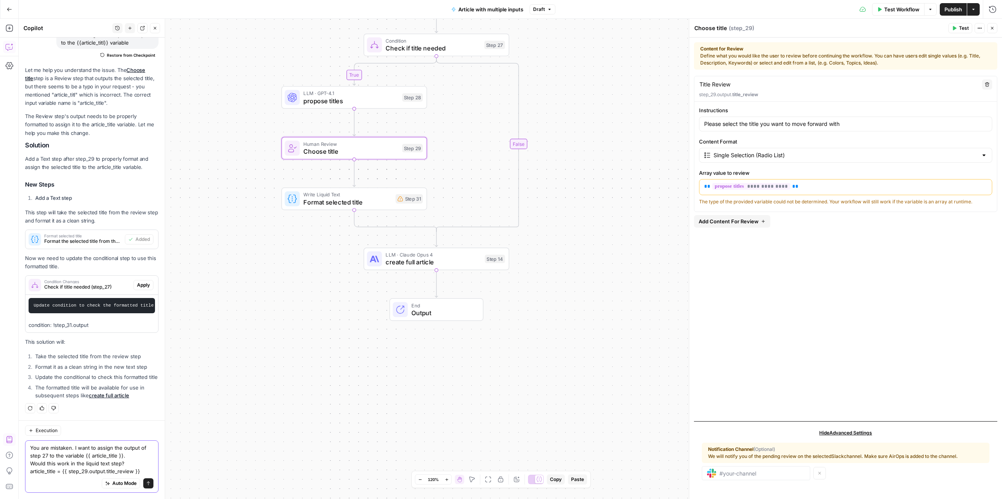
scroll to position [93, 0]
type textarea "You are mistaken. I want to assign the output of step 27 to the variable {{ art…"
click at [146, 483] on icon "submit" at bounding box center [148, 483] width 5 height 5
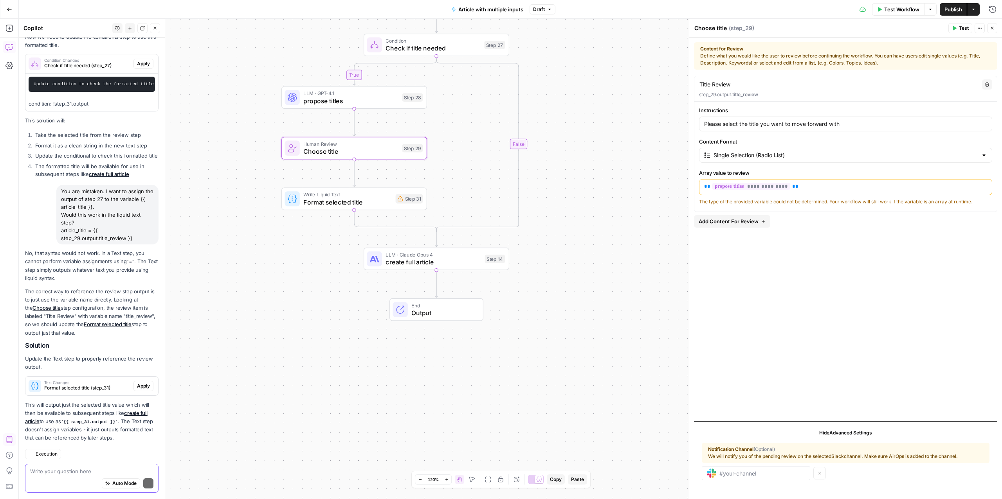
scroll to position [331, 0]
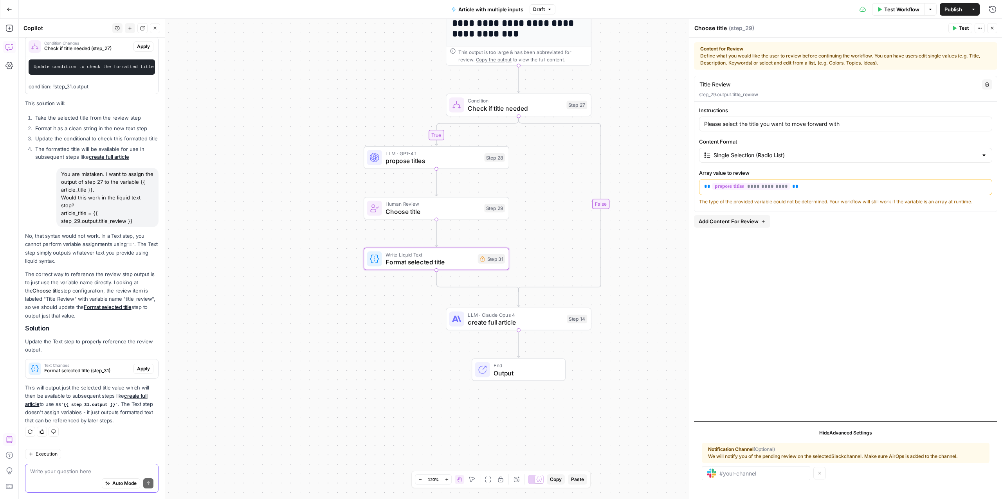
click at [76, 371] on span "Format selected title (step_31)" at bounding box center [87, 370] width 86 height 7
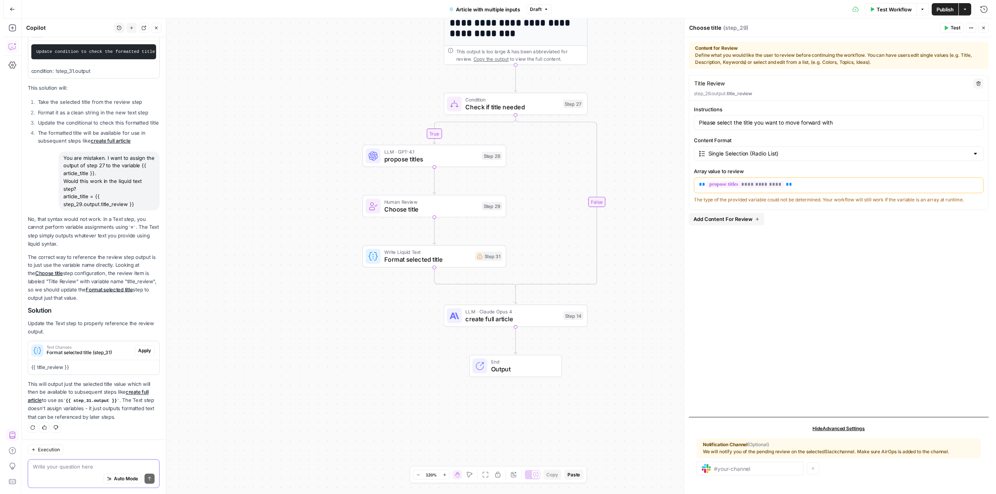
scroll to position [346, 0]
drag, startPoint x: 63, startPoint y: 387, endPoint x: 99, endPoint y: 388, distance: 35.2
click at [99, 388] on p "This will output just the selected title value which will then be available to …" at bounding box center [91, 404] width 133 height 41
click at [76, 467] on div "Write your question here Auto Mode Send" at bounding box center [91, 478] width 133 height 29
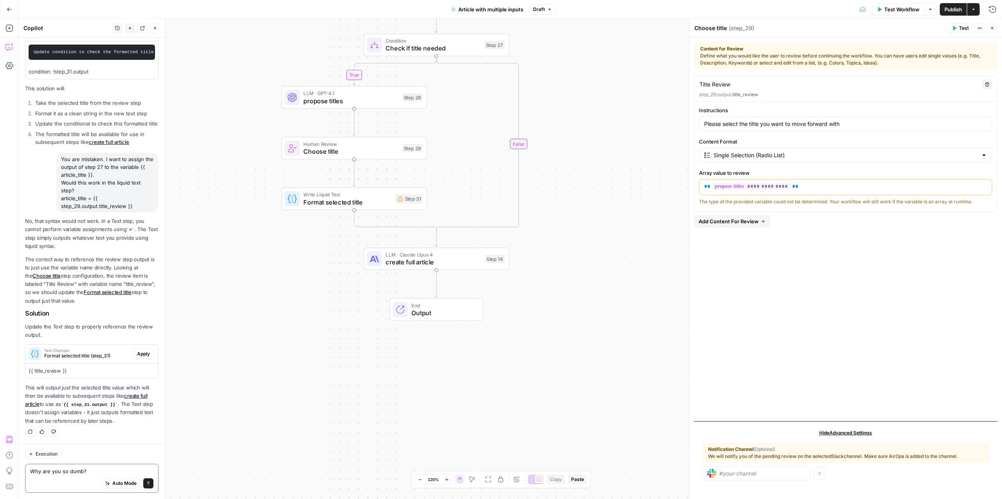
type textarea "Why are you so dumb?"
click at [340, 201] on span "Format selected title" at bounding box center [347, 202] width 88 height 9
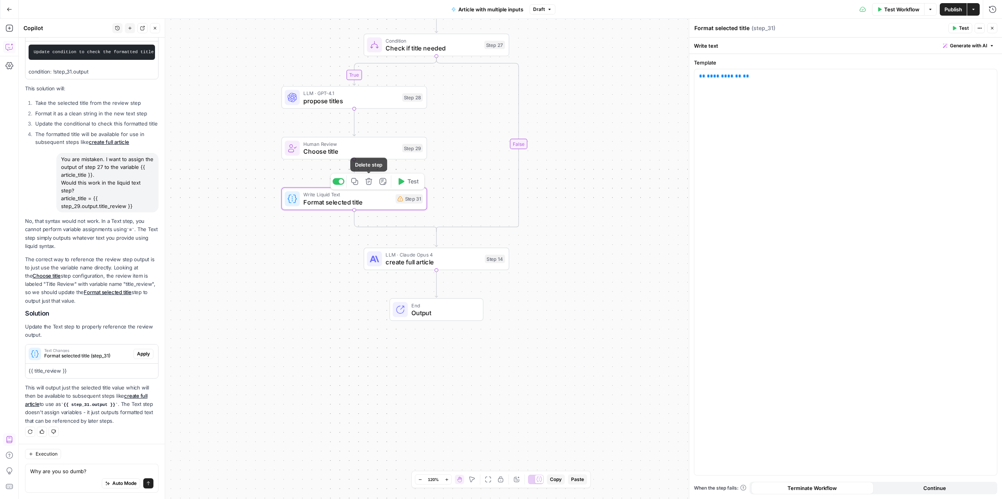
click at [372, 181] on button "Delete step" at bounding box center [369, 181] width 12 height 12
click at [482, 101] on span "Delete Step" at bounding box center [480, 100] width 31 height 8
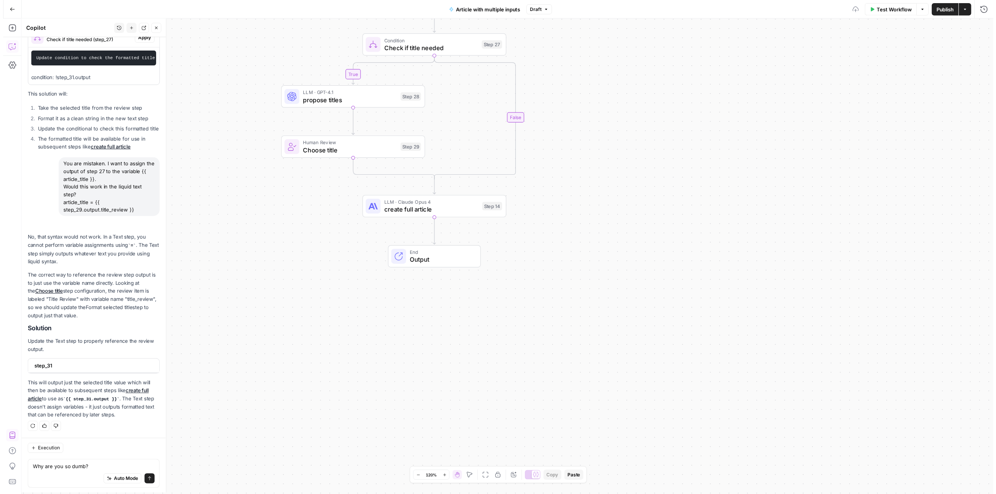
scroll to position [327, 0]
click at [422, 206] on span "LLM · Claude Opus 4" at bounding box center [432, 203] width 95 height 7
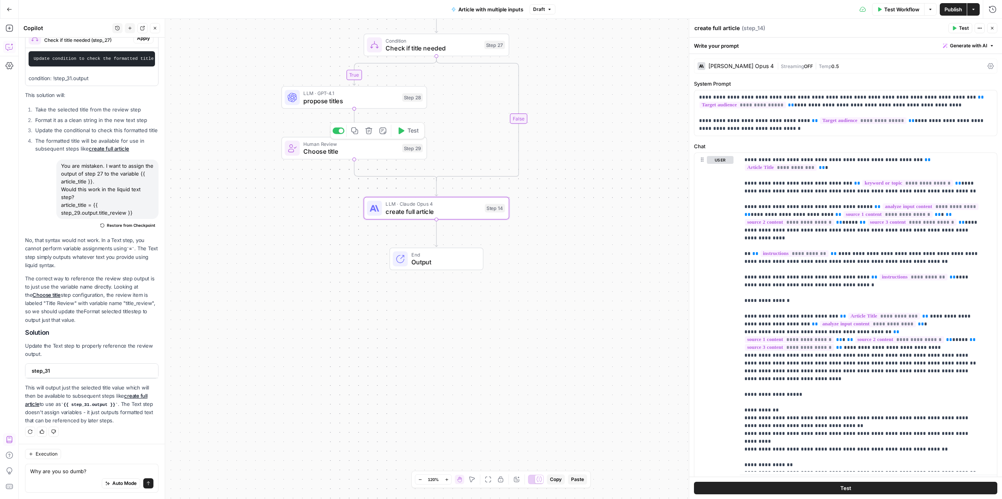
click at [355, 150] on span "Choose title" at bounding box center [350, 151] width 95 height 9
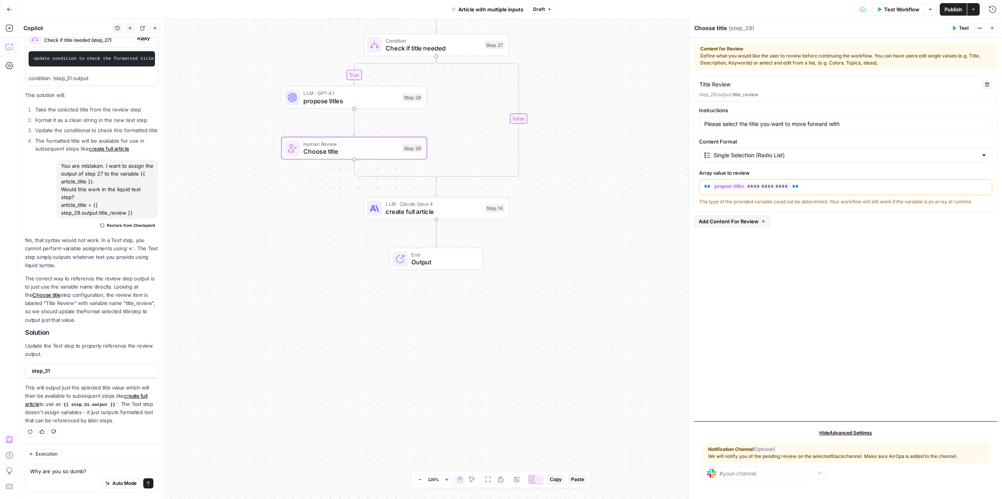
click at [728, 92] on p "step_29.output. title_review" at bounding box center [845, 94] width 293 height 7
drag, startPoint x: 728, startPoint y: 92, endPoint x: 703, endPoint y: 111, distance: 30.7
click at [703, 111] on div "**********" at bounding box center [845, 144] width 303 height 136
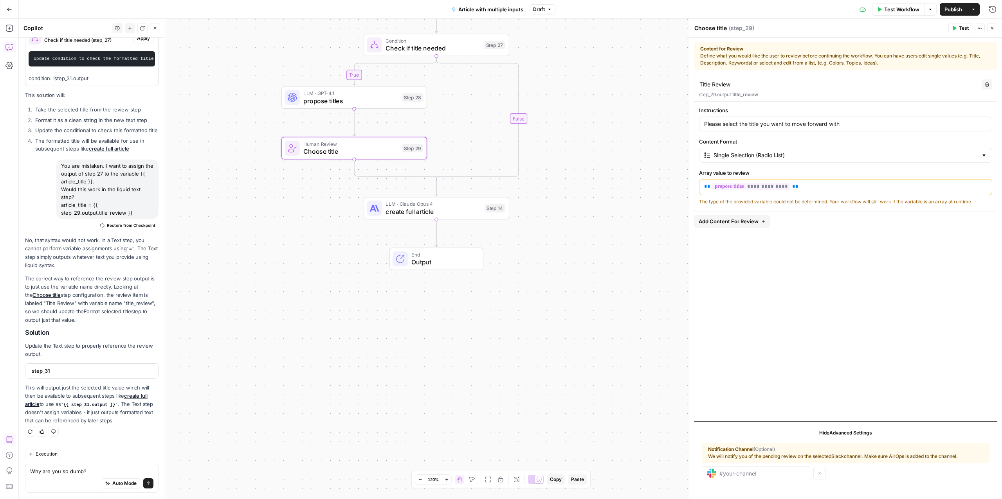
drag, startPoint x: 767, startPoint y: 203, endPoint x: 874, endPoint y: 204, distance: 107.2
click at [874, 204] on div "The type of the provided variable could not be determined. Your workflow will s…" at bounding box center [845, 201] width 293 height 7
click at [766, 202] on div "The type of the provided variable could not be determined. Your workflow will s…" at bounding box center [845, 201] width 293 height 7
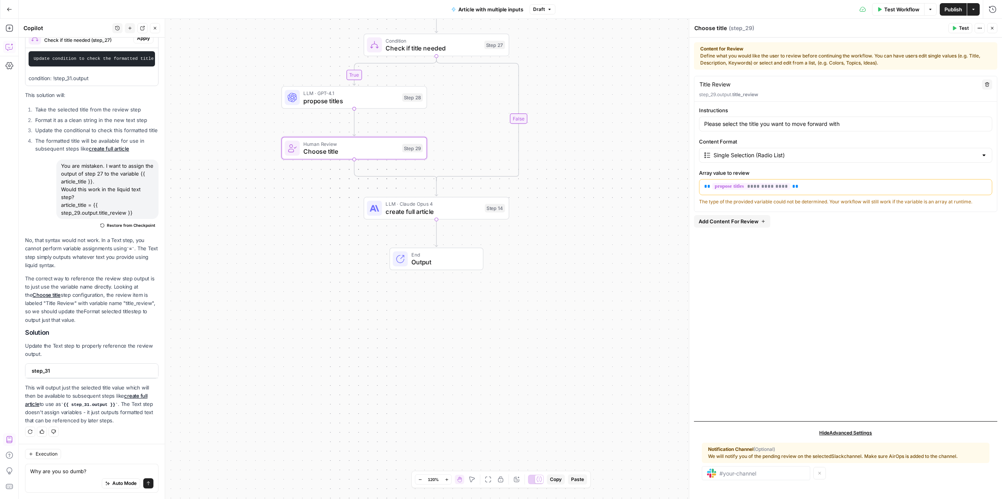
click at [324, 268] on div "**********" at bounding box center [510, 259] width 983 height 481
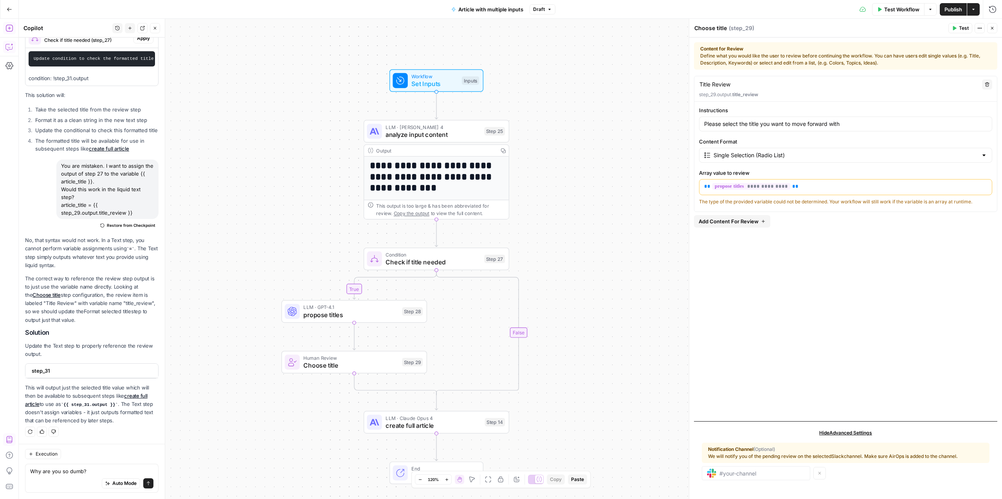
click at [10, 25] on icon "button" at bounding box center [9, 28] width 8 height 8
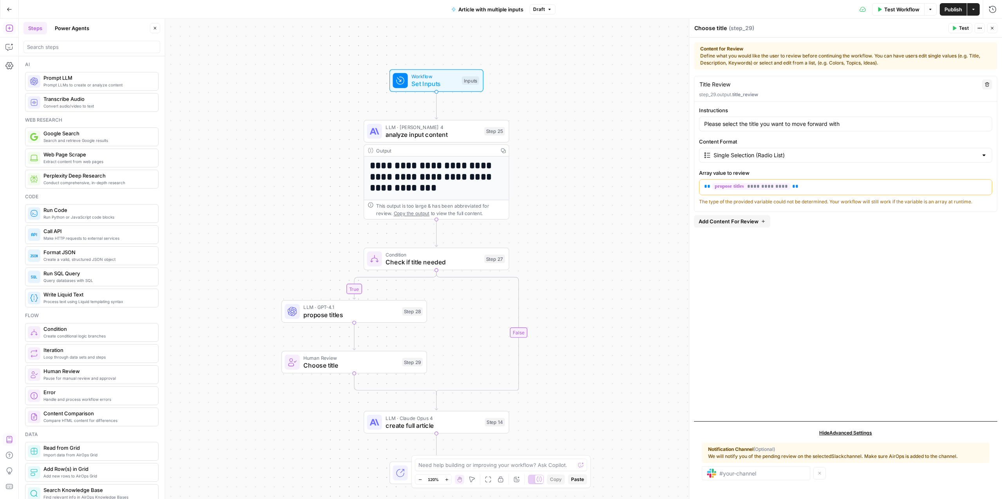
click at [80, 376] on span "Pause for manual review and approval" at bounding box center [97, 378] width 108 height 6
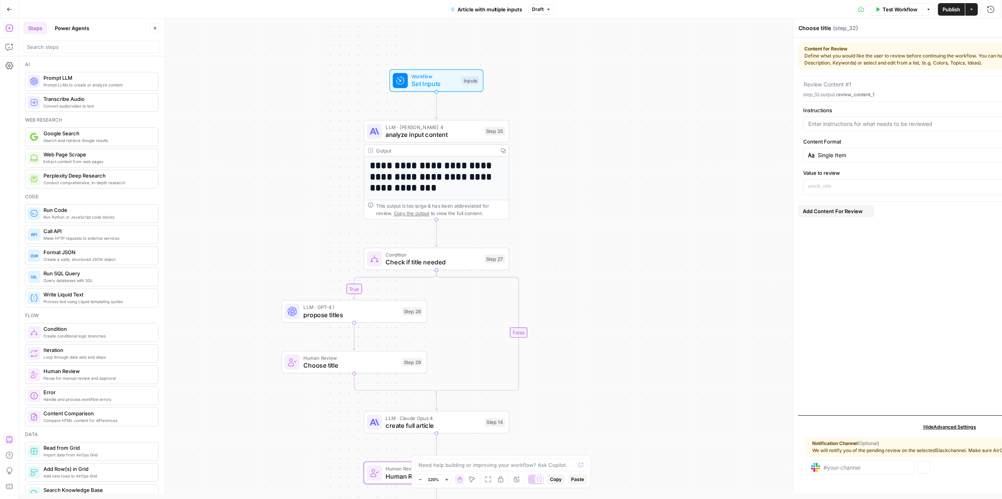
type textarea "Human Review"
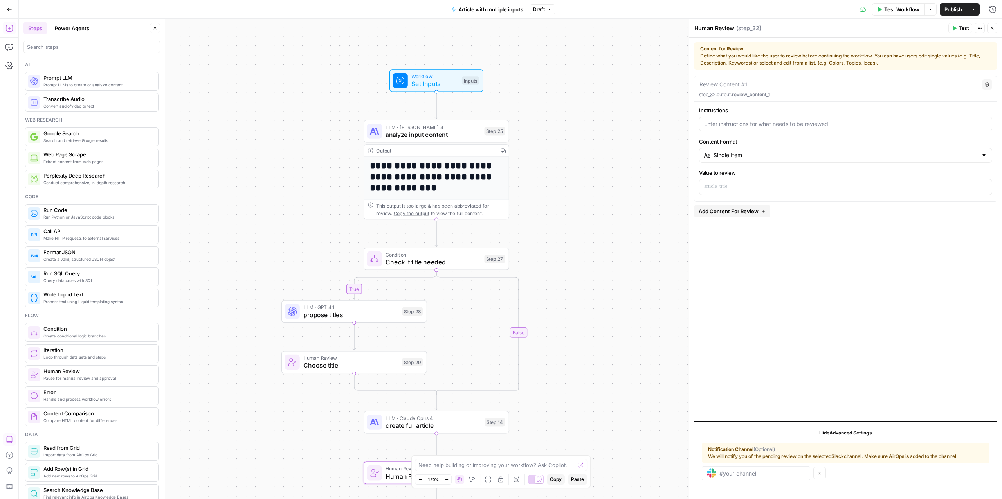
click at [770, 95] on span "review_content_1" at bounding box center [751, 95] width 38 height 6
click at [757, 93] on span "review_content_1" at bounding box center [751, 95] width 38 height 6
click at [740, 81] on textarea at bounding box center [723, 85] width 48 height 8
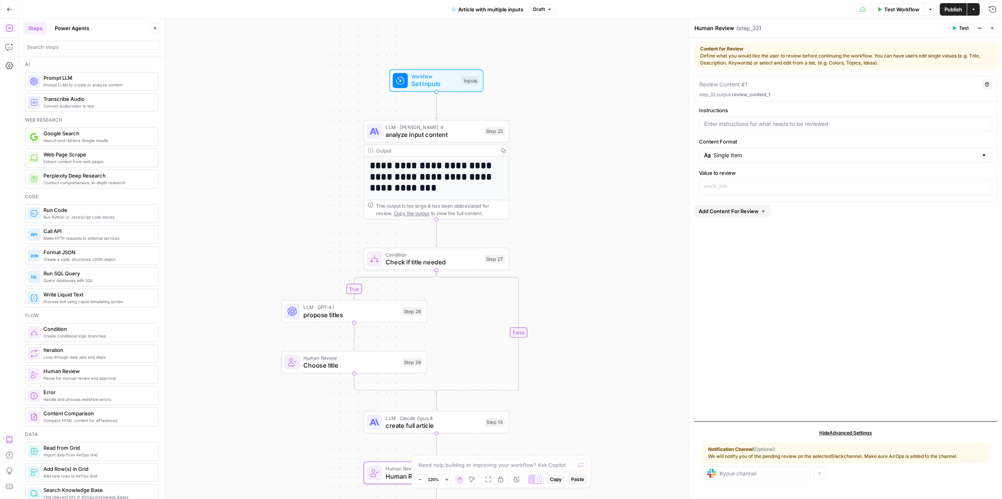
click at [986, 81] on button "Delete" at bounding box center [987, 84] width 10 height 10
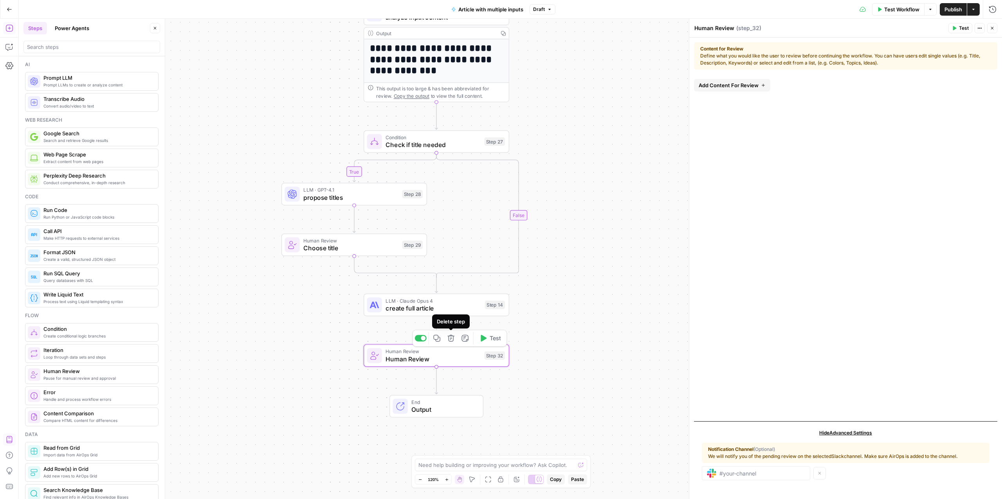
click at [452, 339] on icon "button" at bounding box center [450, 338] width 7 height 7
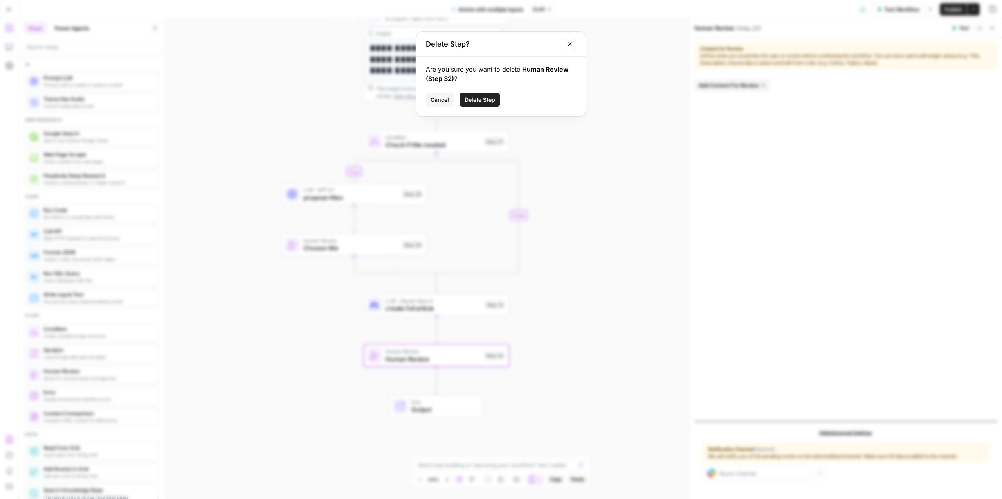
click at [483, 98] on span "Delete Step" at bounding box center [480, 100] width 31 height 8
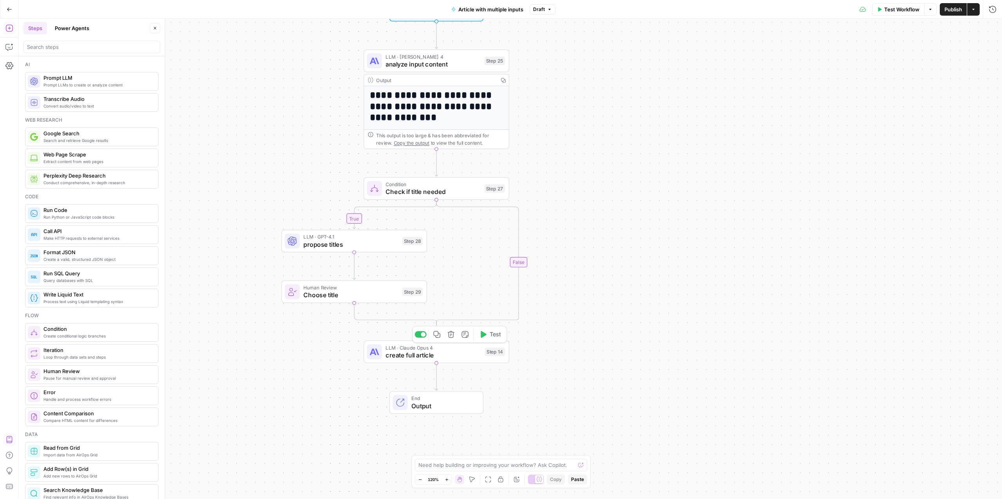
click at [419, 349] on span "LLM · Claude Opus 4" at bounding box center [432, 347] width 95 height 7
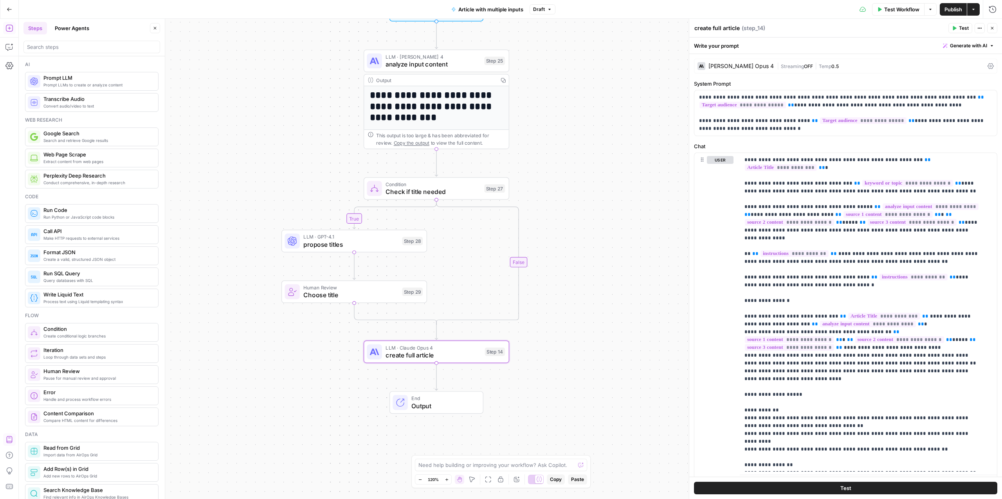
click at [67, 213] on span "Run Code" at bounding box center [97, 210] width 108 height 8
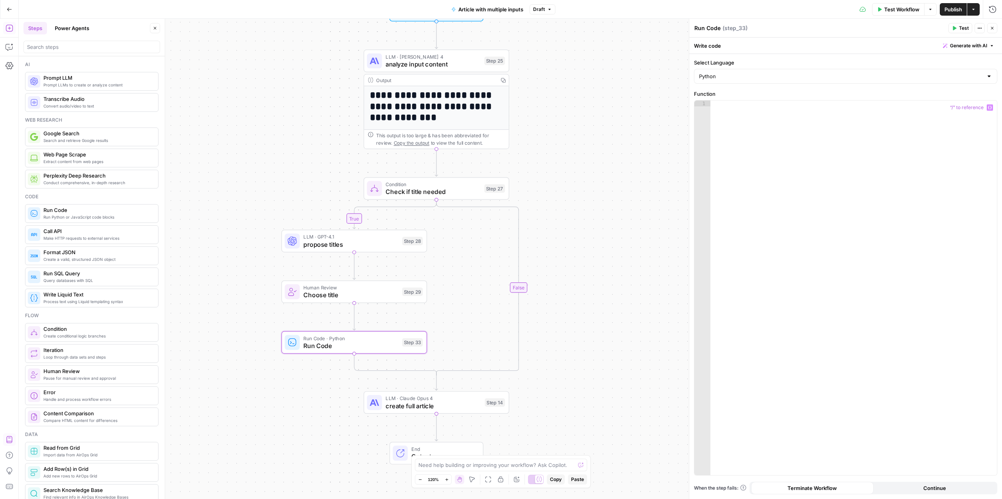
paste textarea "*"
type textarea "*"
click at [342, 295] on span "Choose title" at bounding box center [350, 294] width 95 height 9
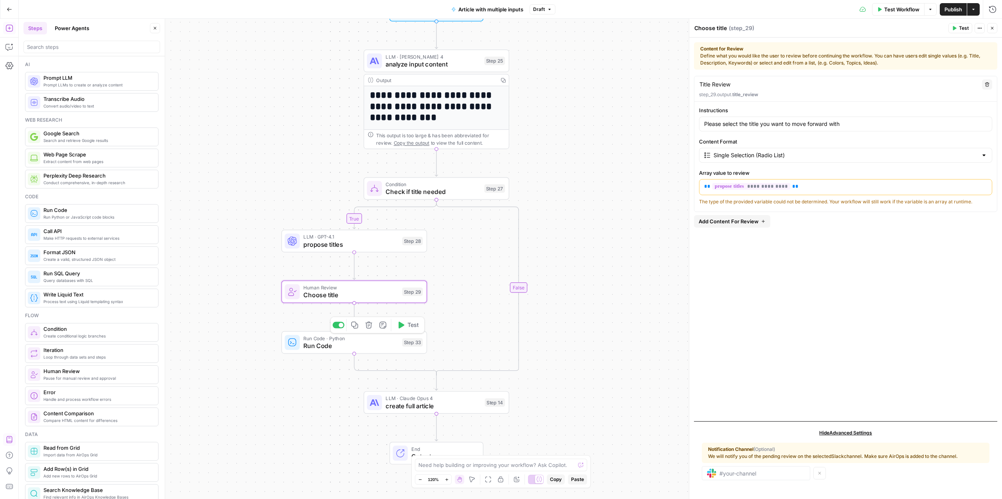
click at [368, 341] on span "Run Code · Python" at bounding box center [350, 338] width 95 height 7
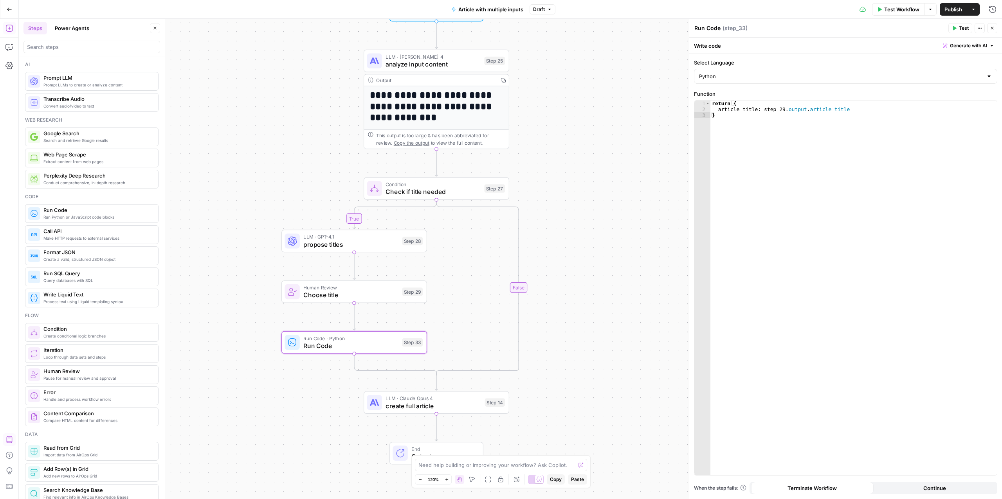
click at [620, 286] on div "**********" at bounding box center [510, 259] width 983 height 481
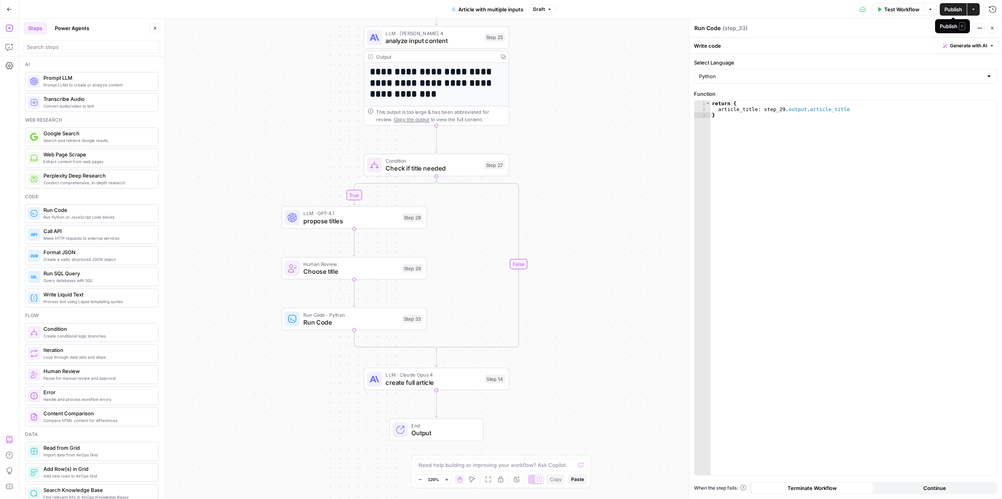
click at [944, 8] on span "Publish" at bounding box center [953, 9] width 18 height 8
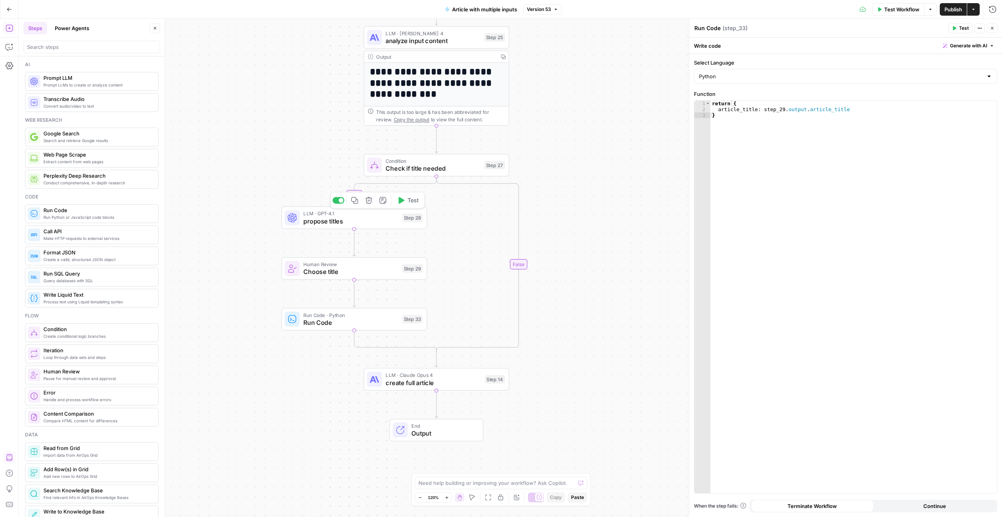
click at [354, 218] on span "propose titles" at bounding box center [350, 220] width 95 height 9
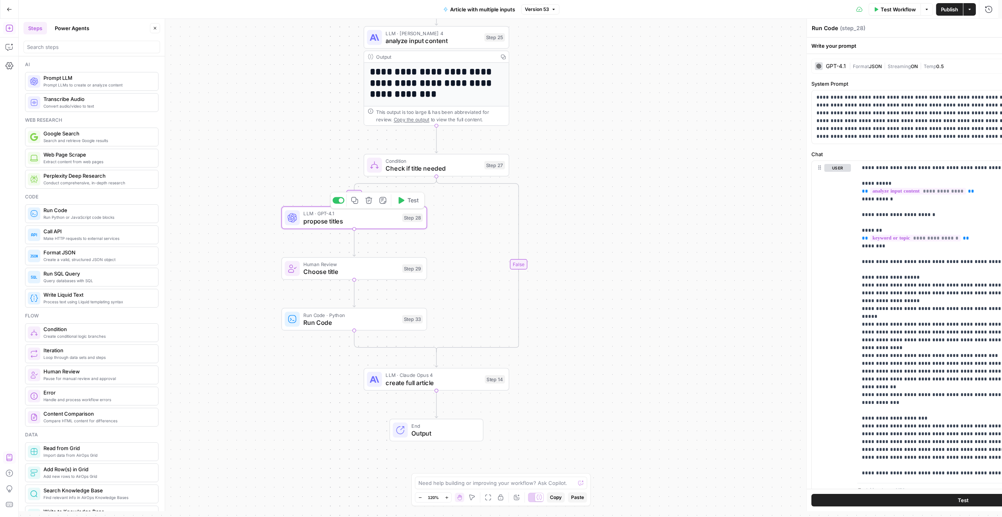
type textarea "propose titles"
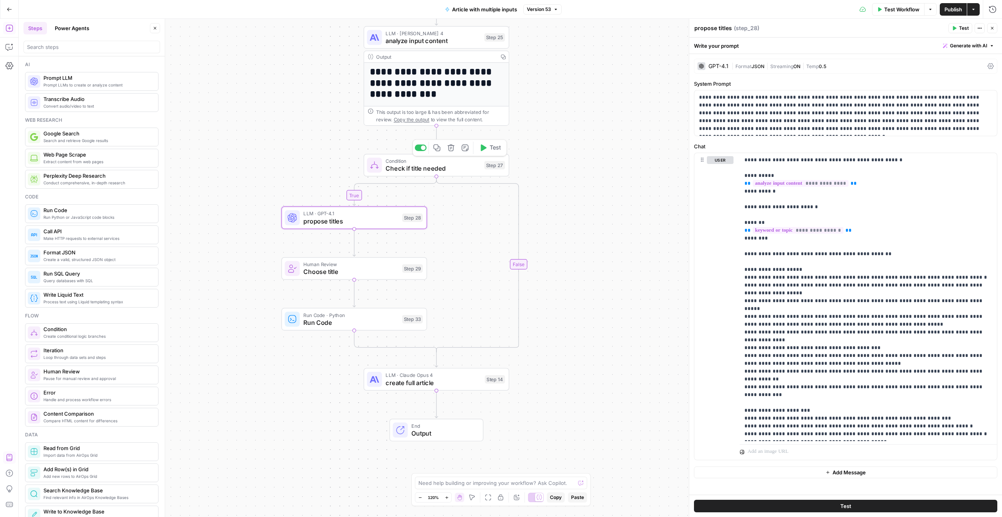
click at [464, 166] on span "Check if title needed" at bounding box center [432, 168] width 95 height 9
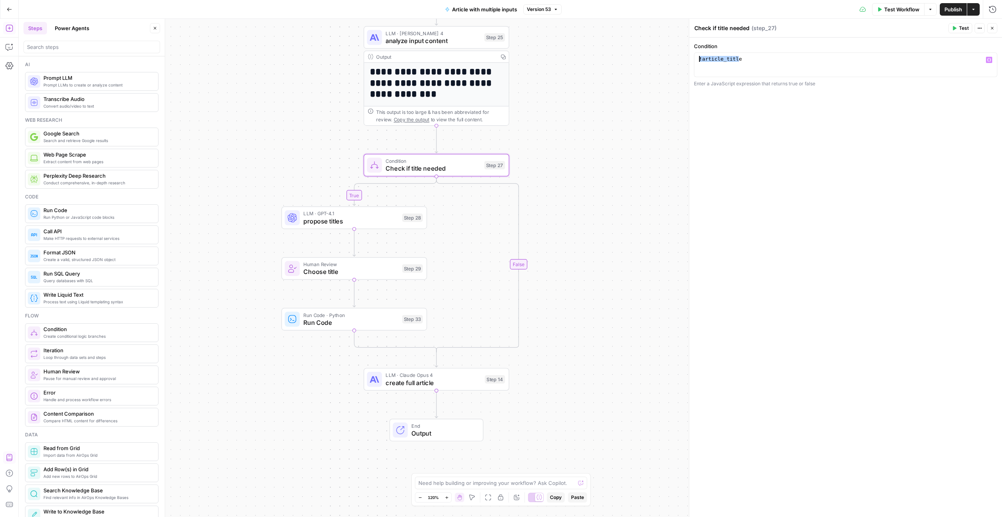
drag, startPoint x: 766, startPoint y: 60, endPoint x: 694, endPoint y: 56, distance: 71.7
click at [694, 56] on div "**********" at bounding box center [845, 64] width 303 height 25
click at [989, 62] on button "Variables Menu" at bounding box center [989, 60] width 6 height 6
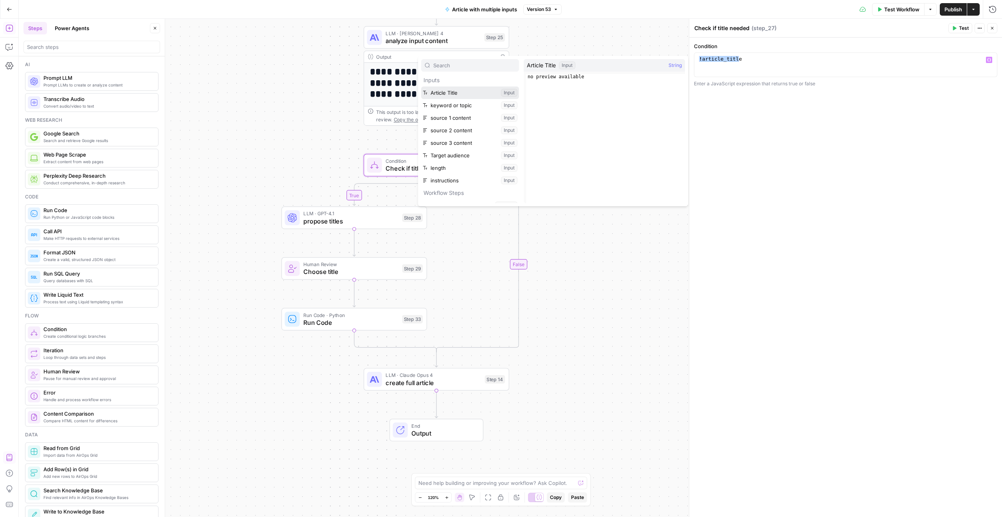
click at [458, 89] on button "Select variable Article Title" at bounding box center [470, 92] width 98 height 13
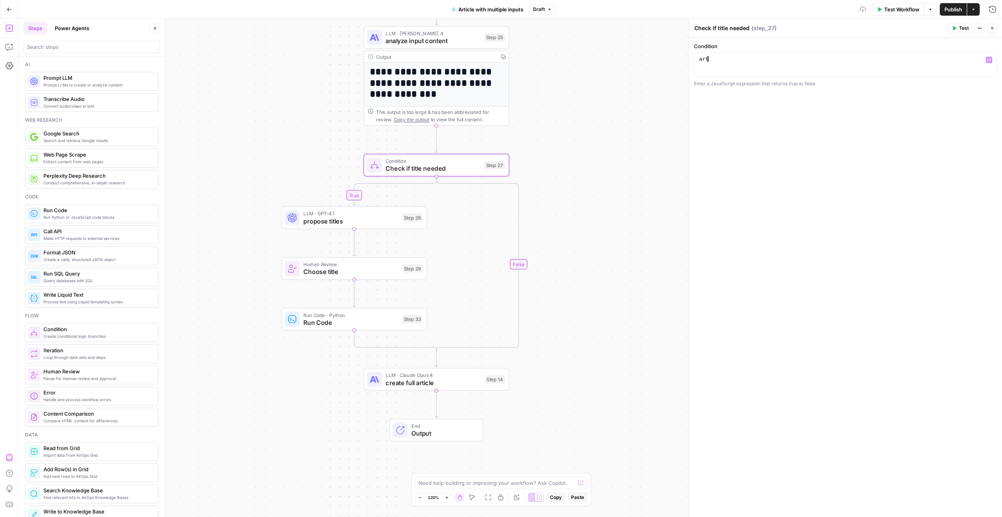
type textarea "*"
type textarea "**********"
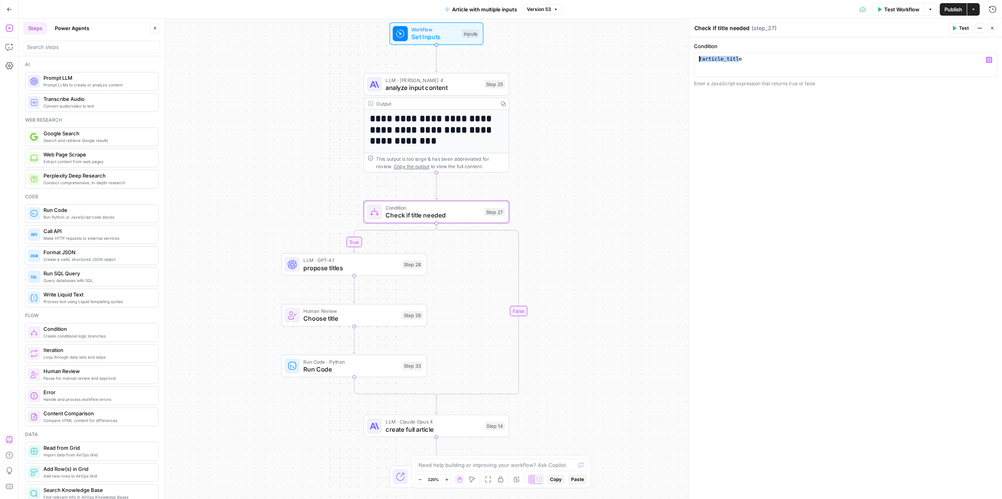
drag, startPoint x: 743, startPoint y: 62, endPoint x: 695, endPoint y: 61, distance: 48.1
click at [695, 61] on div "**********" at bounding box center [845, 64] width 303 height 25
click at [443, 89] on span "analyze input content" at bounding box center [432, 87] width 95 height 9
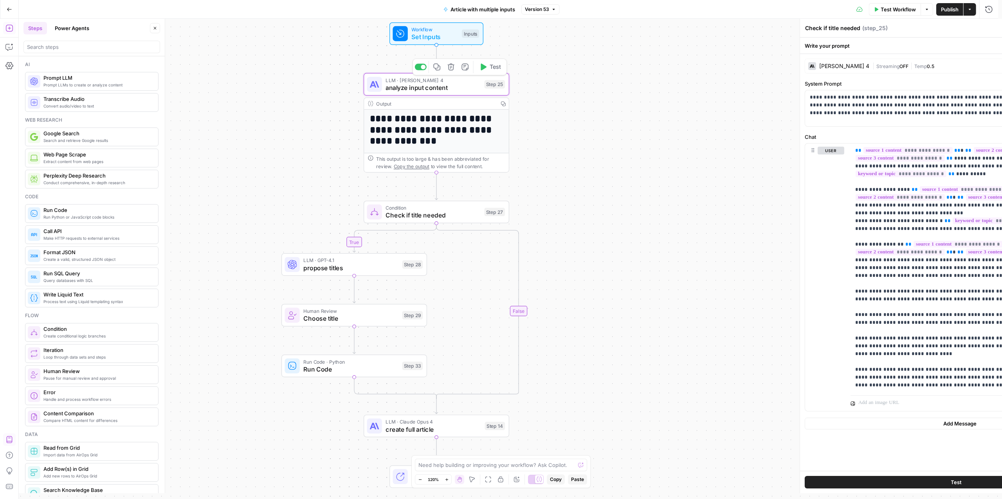
type textarea "analyze input content"
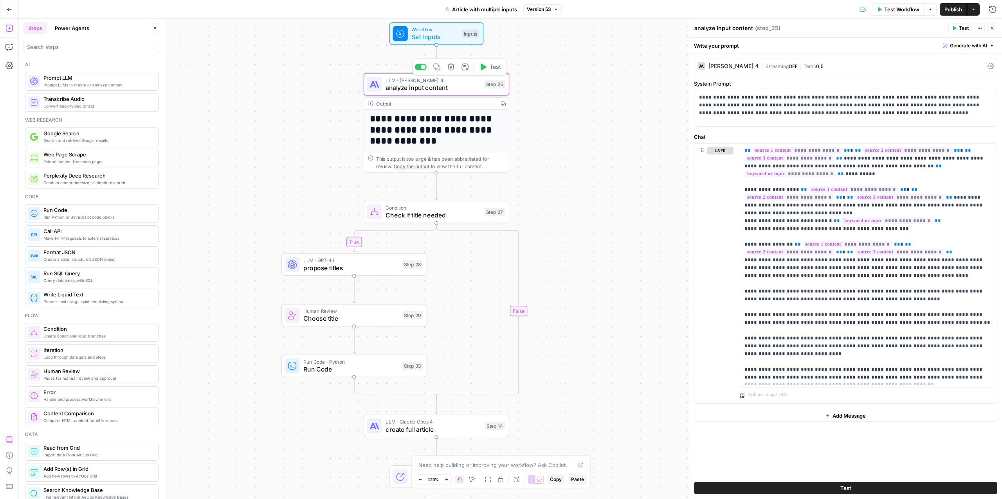
click at [434, 35] on span "Set Inputs" at bounding box center [434, 36] width 47 height 9
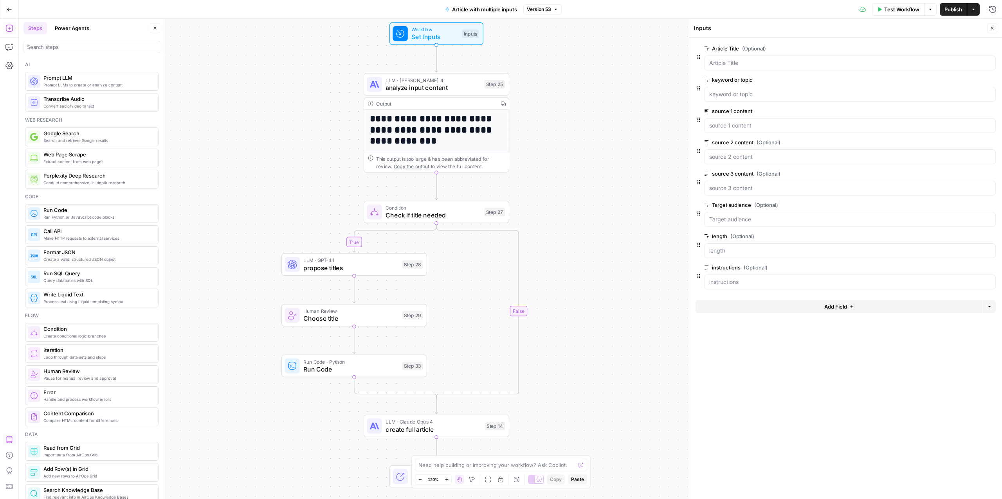
click at [962, 49] on span "edit field" at bounding box center [966, 48] width 17 height 6
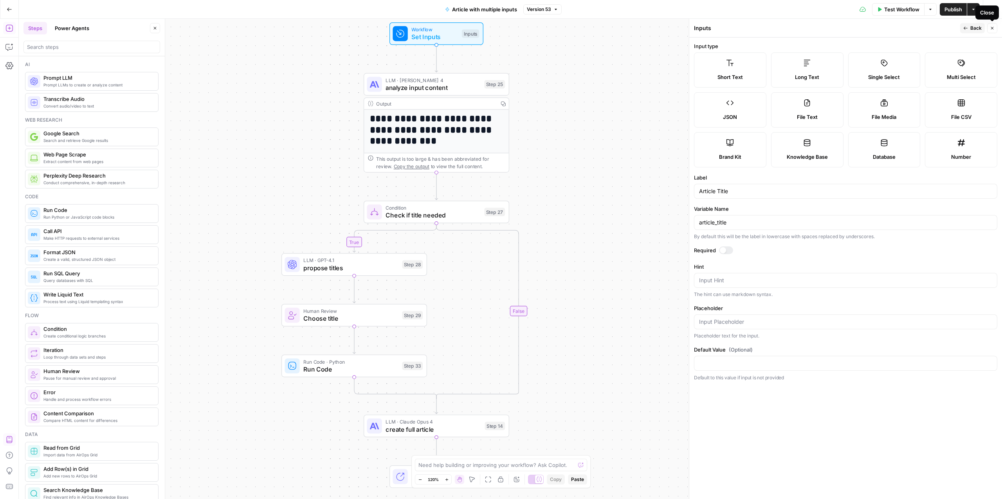
click at [973, 28] on span "Back" at bounding box center [975, 28] width 11 height 7
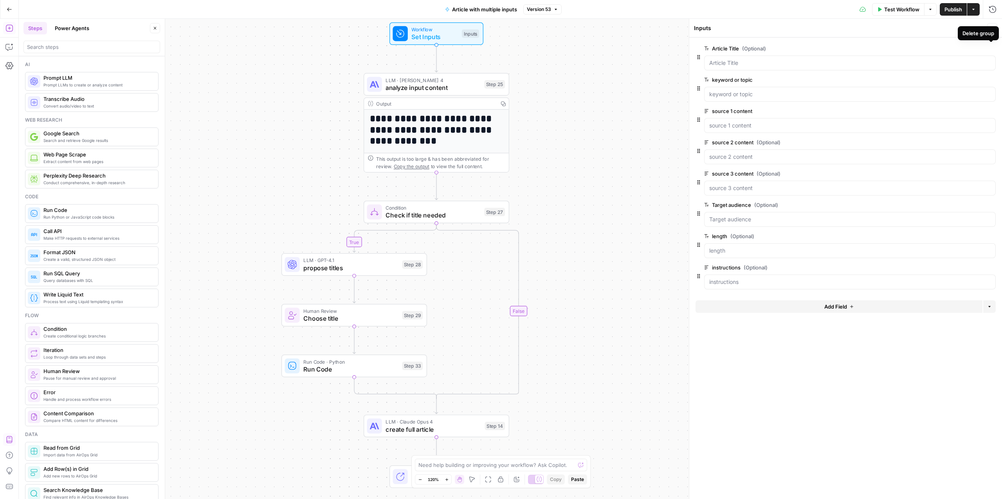
click at [989, 47] on icon "button" at bounding box center [991, 49] width 4 height 4
click at [862, 272] on button "Add Field" at bounding box center [838, 275] width 287 height 13
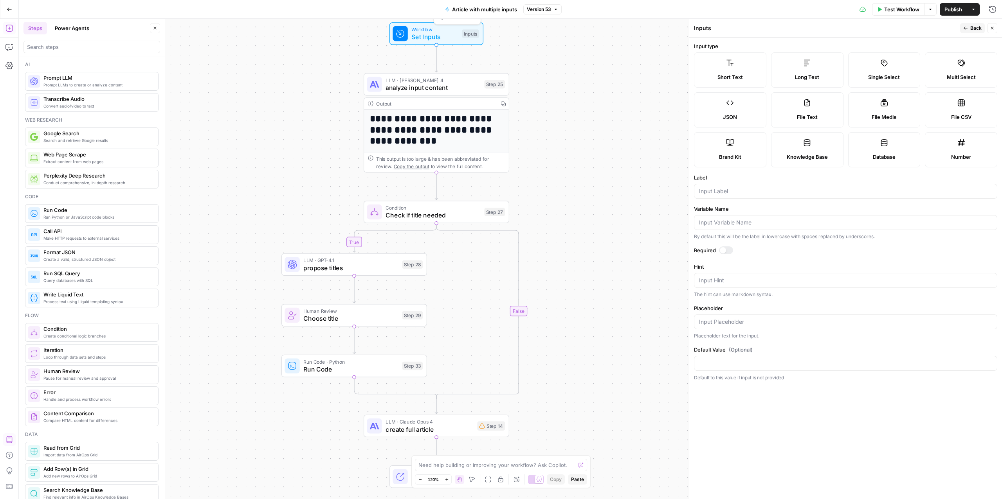
click at [430, 24] on div "Workflow Set Inputs Inputs Test Step" at bounding box center [436, 33] width 94 height 23
click at [428, 30] on span "Workflow" at bounding box center [434, 29] width 47 height 7
click at [993, 25] on button "Close" at bounding box center [992, 28] width 10 height 10
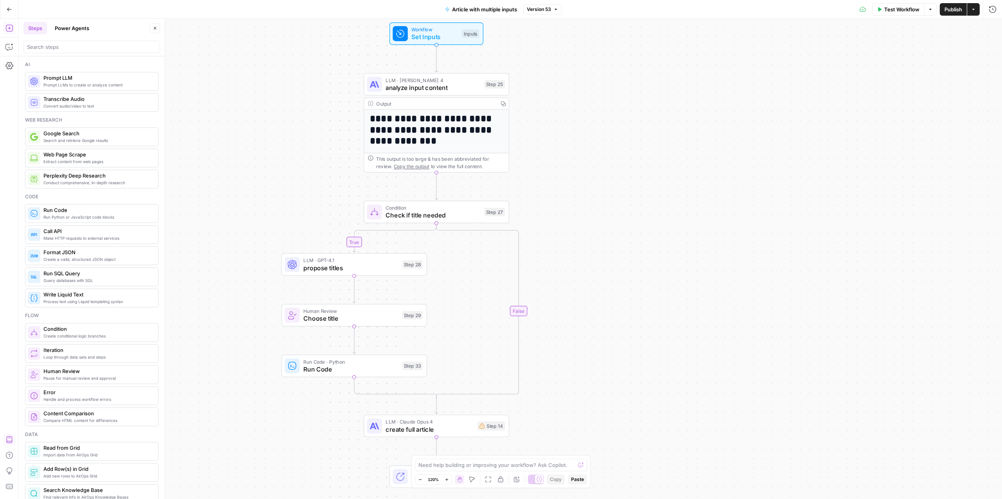
click at [455, 31] on span "Workflow" at bounding box center [434, 29] width 47 height 7
click at [845, 277] on span "Add Field" at bounding box center [835, 276] width 23 height 8
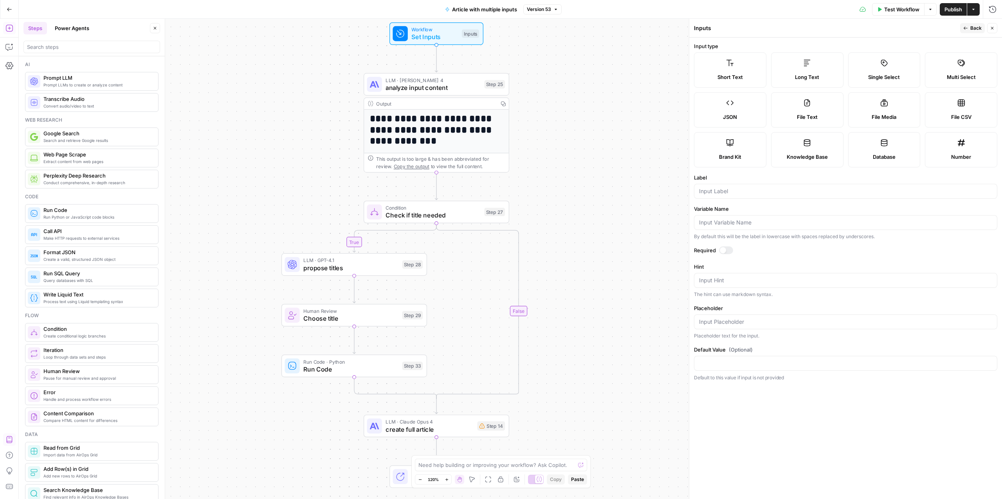
click at [736, 195] on div at bounding box center [845, 191] width 303 height 15
paste input "article_title"
click at [717, 191] on input "article_title" at bounding box center [845, 191] width 293 height 8
type input "article title"
click at [969, 26] on button "Back" at bounding box center [972, 28] width 25 height 10
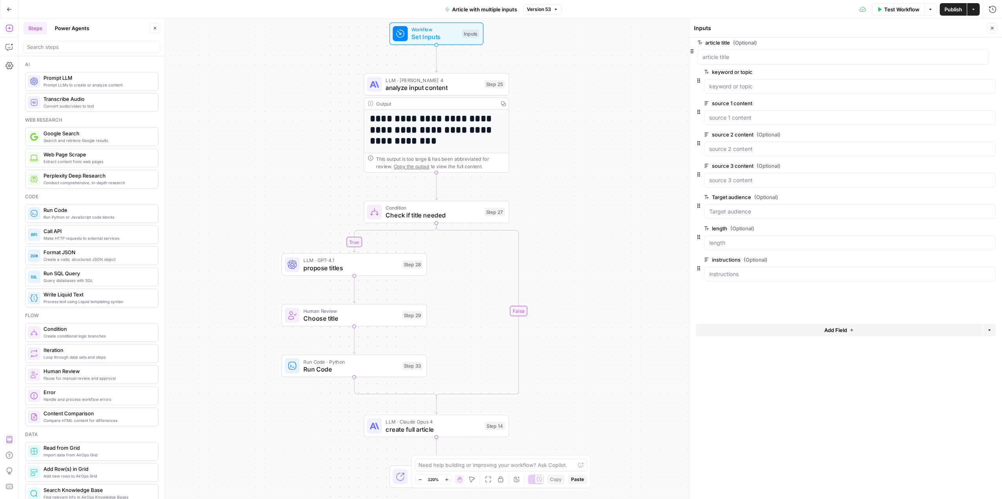
drag, startPoint x: 699, startPoint y: 276, endPoint x: 692, endPoint y: 46, distance: 230.2
click at [430, 87] on span "analyze input content" at bounding box center [432, 87] width 95 height 9
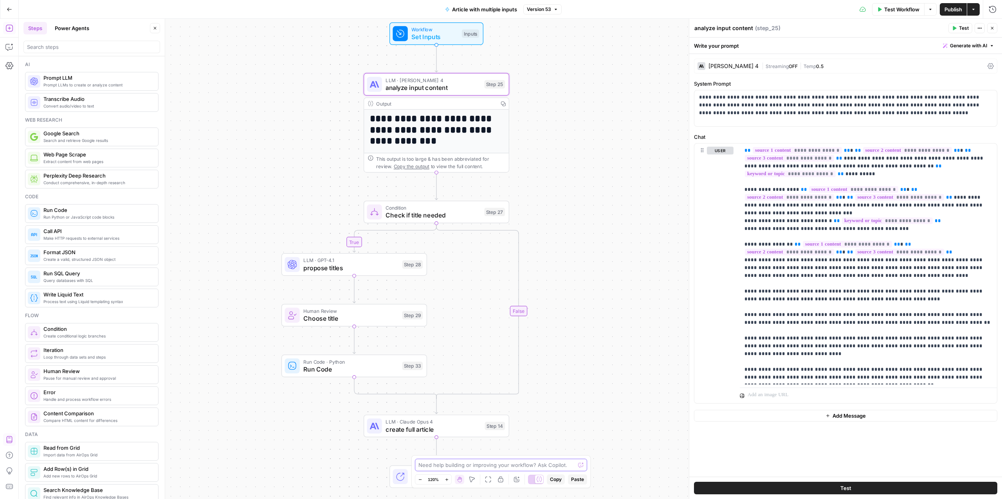
click at [492, 463] on textarea at bounding box center [496, 465] width 157 height 8
type textarea "how do I add an input to check if article_title is set and abort if not?"
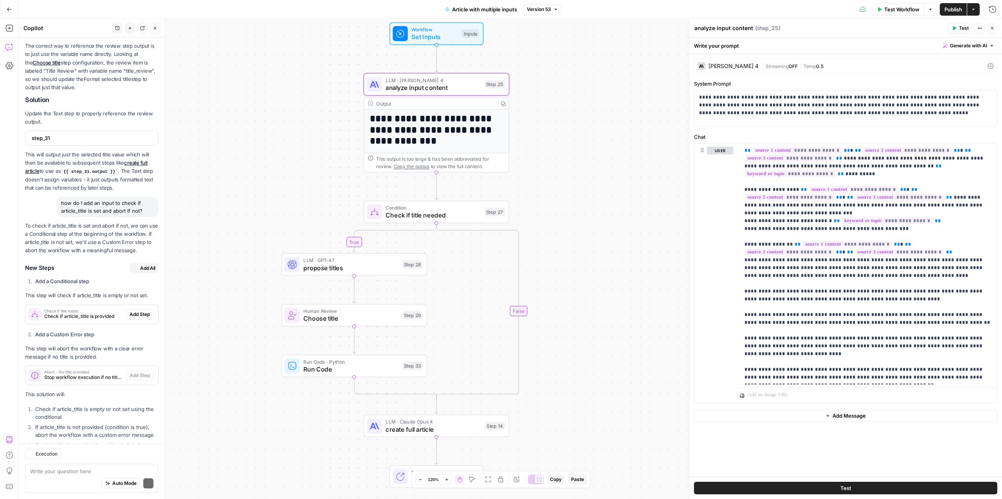
scroll to position [536, 0]
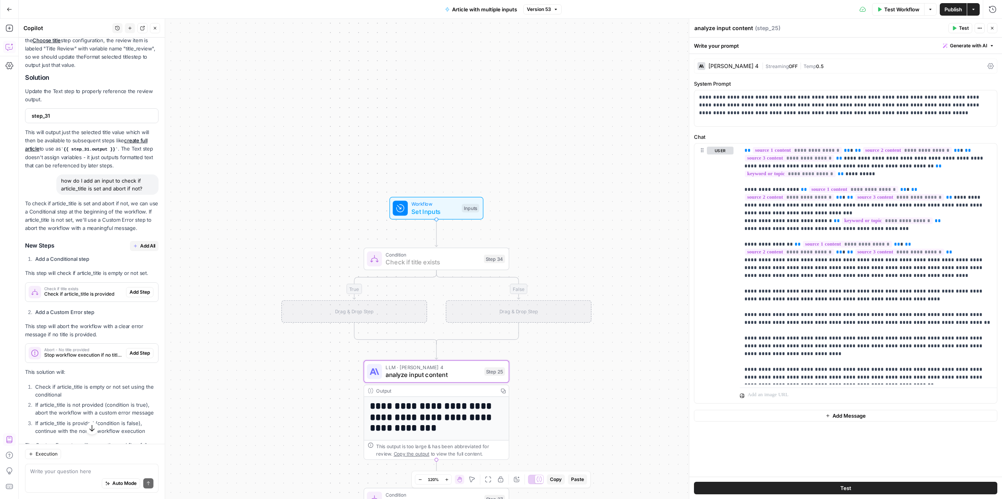
click at [130, 296] on span "Add Step" at bounding box center [140, 292] width 20 height 7
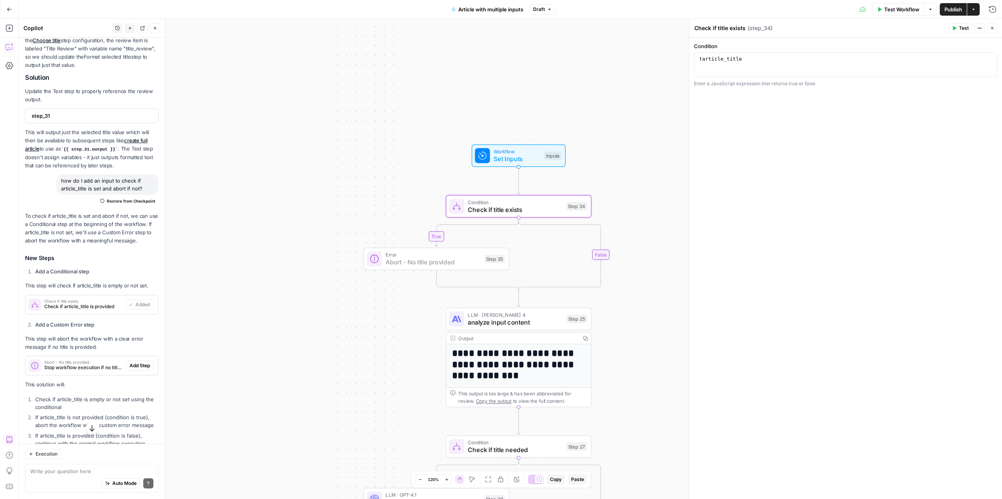
click at [130, 369] on span "Add Step" at bounding box center [140, 365] width 20 height 7
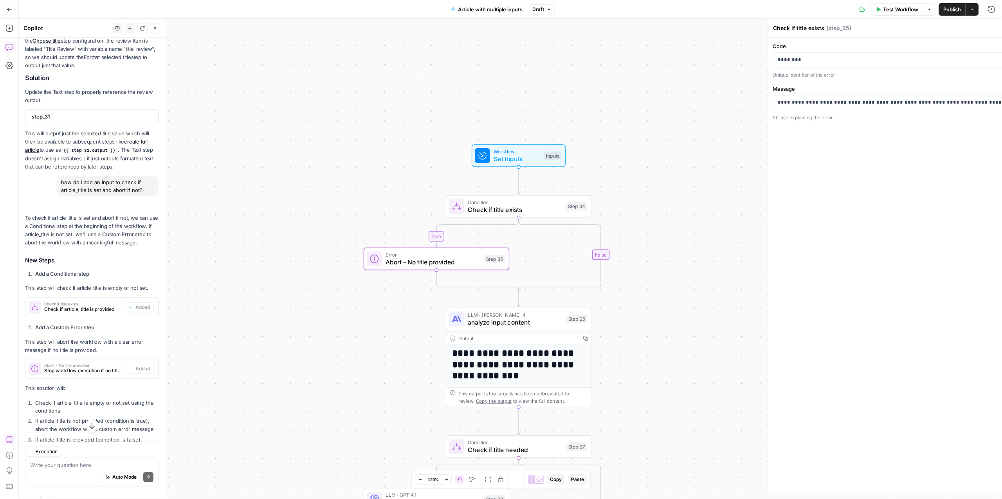
type textarea "Abort - No title provided"
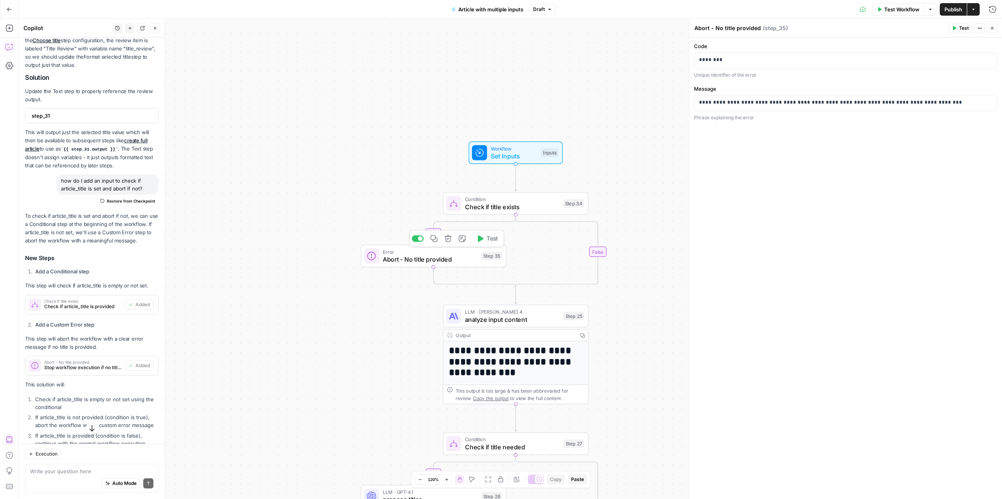
drag, startPoint x: 429, startPoint y: 256, endPoint x: 414, endPoint y: 258, distance: 15.0
click at [414, 258] on span "Abort - No title provided" at bounding box center [430, 259] width 95 height 9
click at [432, 239] on icon "button" at bounding box center [433, 238] width 7 height 7
click at [598, 247] on icon "Edge from step_34 to step_34-conditional-end" at bounding box center [557, 252] width 82 height 74
click at [431, 258] on span "Abort - No title provided" at bounding box center [430, 259] width 95 height 9
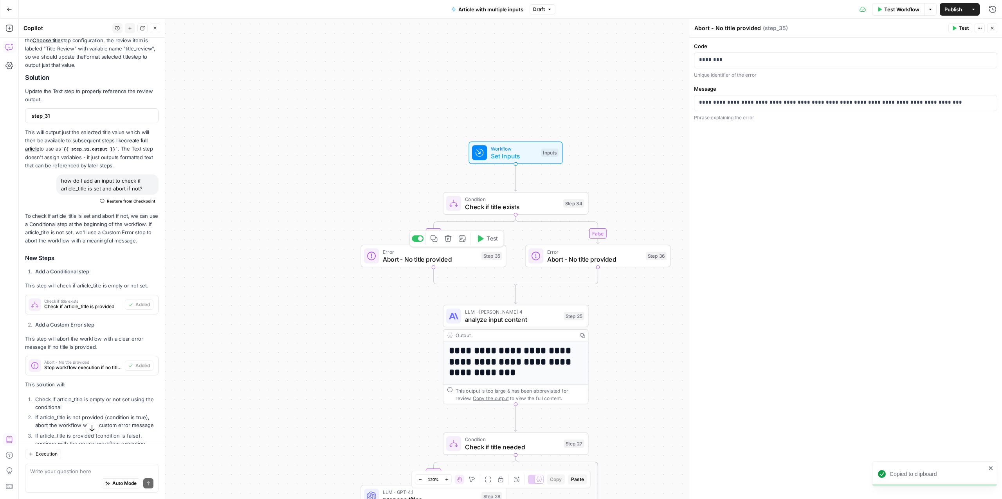
click at [431, 258] on span "Abort - No title provided" at bounding box center [430, 259] width 95 height 9
click at [570, 257] on span "Abort - No title provided" at bounding box center [594, 259] width 95 height 9
drag, startPoint x: 733, startPoint y: 103, endPoint x: 929, endPoint y: 101, distance: 196.9
click at [929, 101] on p "**********" at bounding box center [845, 103] width 293 height 8
click at [862, 140] on div "**********" at bounding box center [845, 269] width 313 height 462
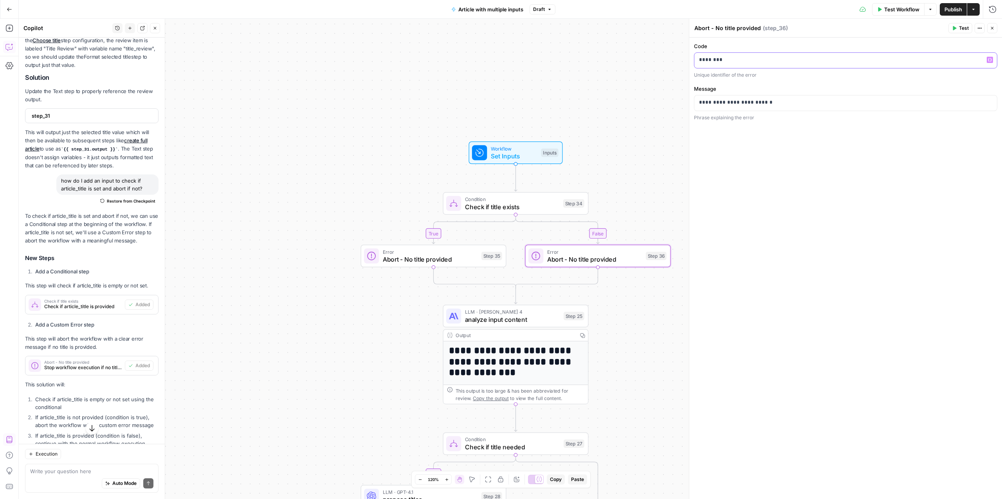
click at [714, 60] on p "********" at bounding box center [845, 60] width 293 height 8
click at [989, 60] on icon "button" at bounding box center [990, 60] width 4 height 4
click at [636, 322] on div "**********" at bounding box center [510, 259] width 983 height 481
click at [954, 11] on span "Publish" at bounding box center [953, 9] width 18 height 8
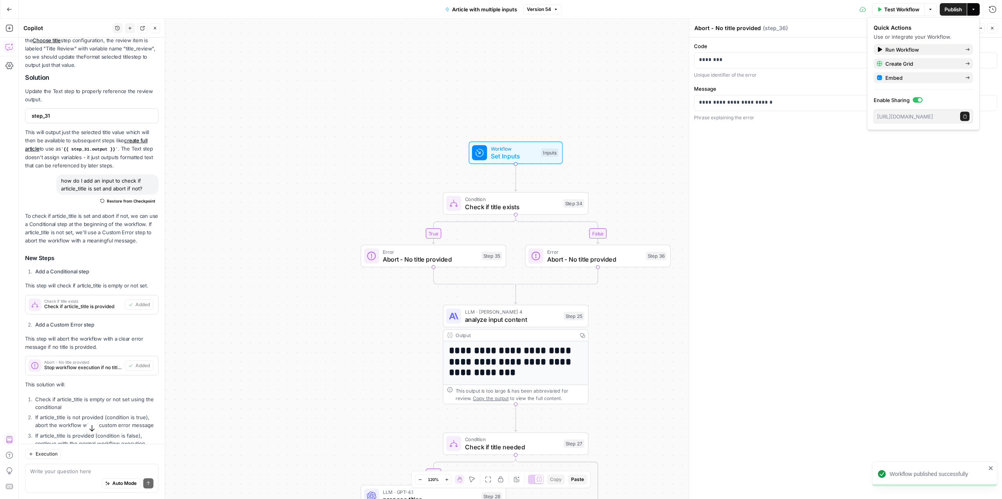
click at [553, 261] on span "Abort - No title provided" at bounding box center [594, 259] width 95 height 9
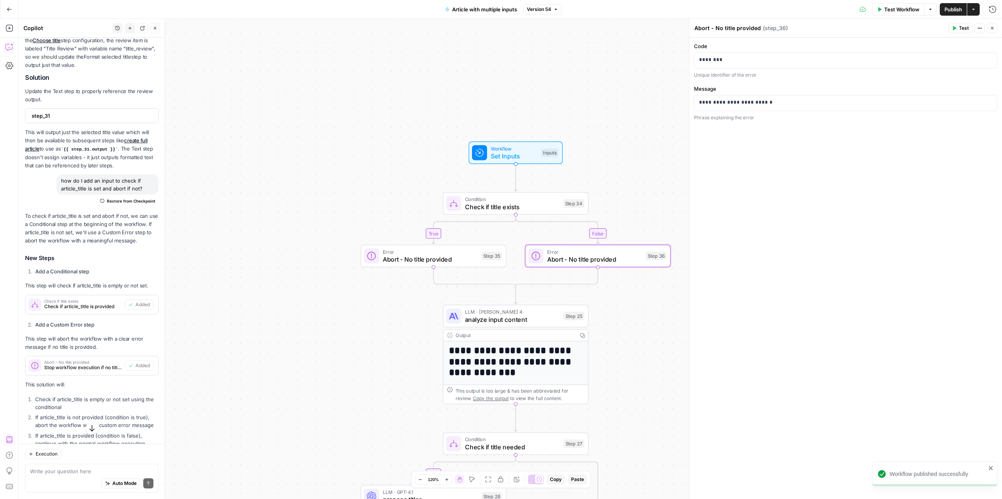
click at [759, 28] on div "Abort - No title provided Abort - No title provided" at bounding box center [727, 27] width 70 height 9
drag, startPoint x: 715, startPoint y: 29, endPoint x: 727, endPoint y: 28, distance: 11.8
click at [727, 28] on textarea "Abort - No title provided" at bounding box center [727, 28] width 67 height 8
type textarea "Abort - Title provided"
click at [455, 256] on span "Abort - No title provided" at bounding box center [430, 259] width 95 height 9
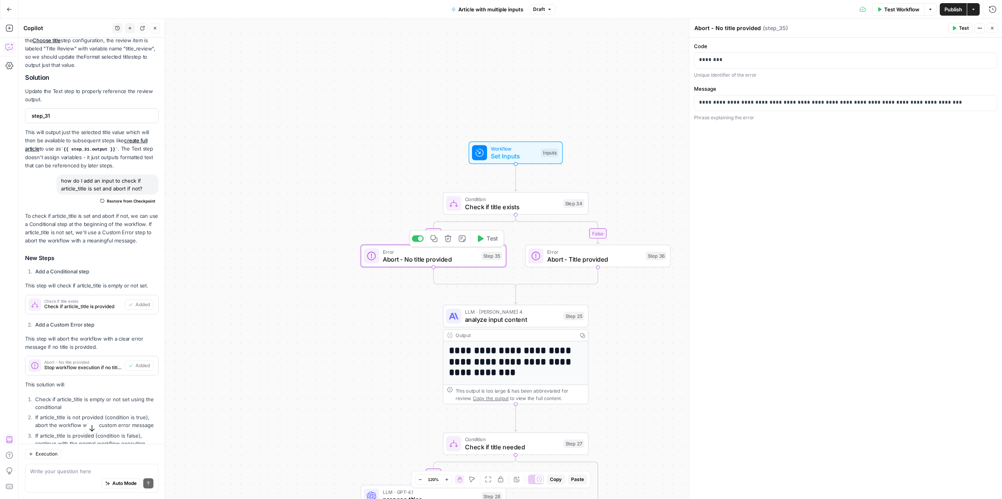
click at [574, 263] on span "Abort - Title provided" at bounding box center [594, 259] width 95 height 9
click at [448, 259] on span "Abort - No title provided" at bounding box center [430, 259] width 95 height 9
click at [77, 477] on div "Auto Mode Send" at bounding box center [91, 484] width 123 height 17
click at [101, 474] on textarea at bounding box center [91, 472] width 123 height 8
type textarea "So the title is not being passed from the grid. Why?"
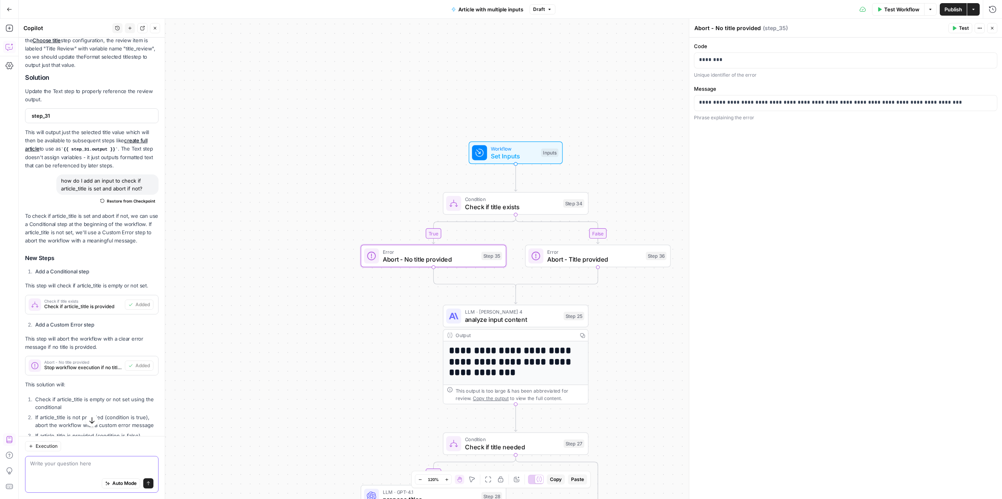
scroll to position [508, 0]
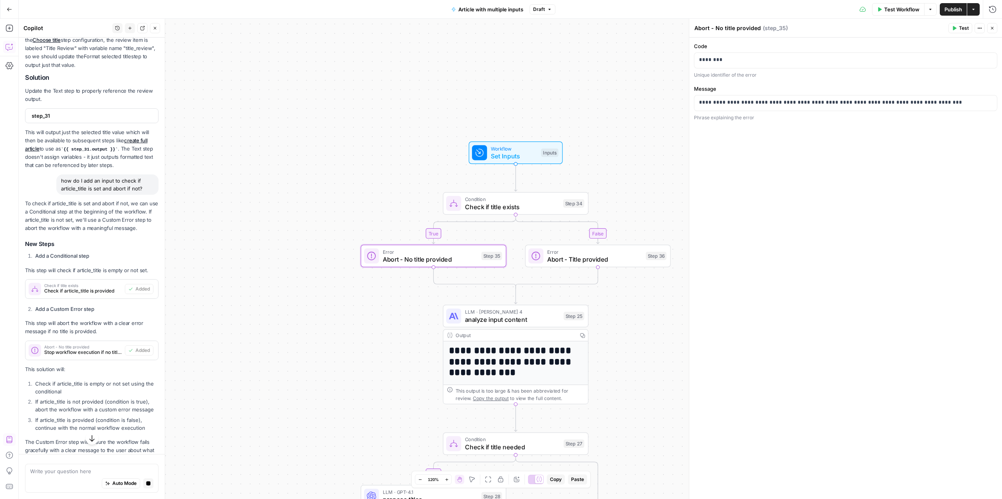
click at [520, 151] on span "Workflow" at bounding box center [514, 148] width 47 height 7
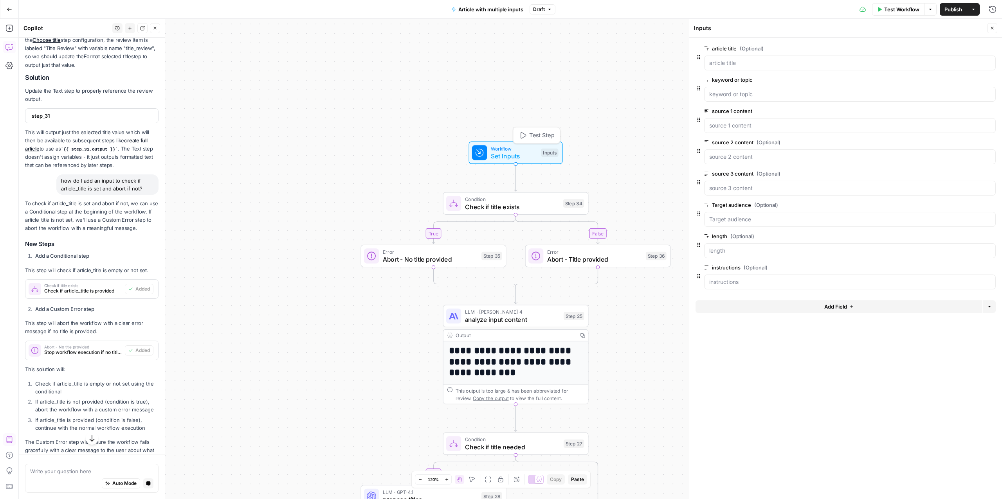
click at [551, 153] on div "Inputs" at bounding box center [549, 153] width 17 height 9
click at [960, 46] on span "edit field" at bounding box center [966, 48] width 17 height 6
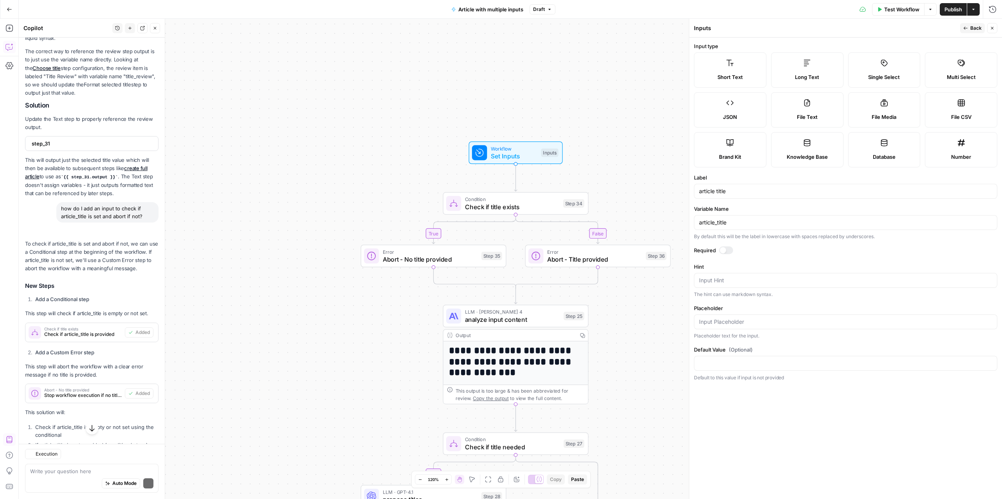
scroll to position [536, 0]
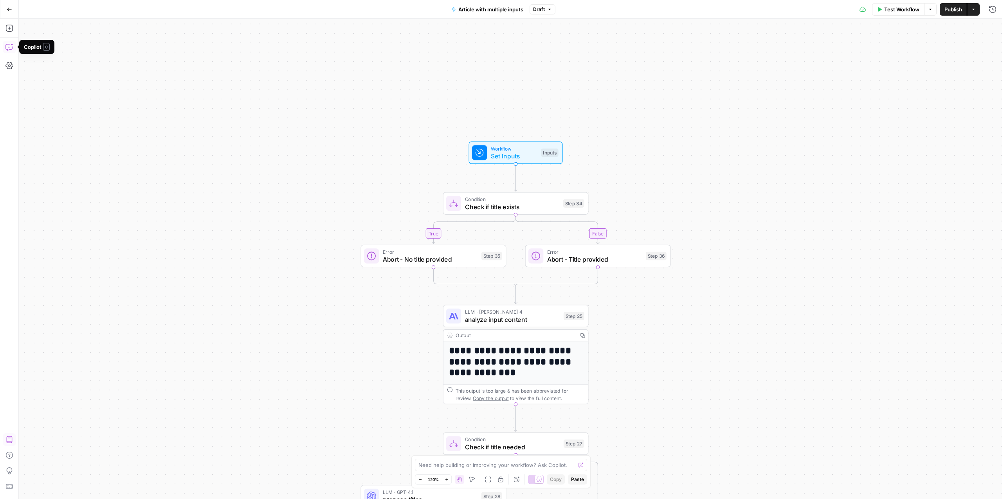
click at [10, 44] on icon "button" at bounding box center [9, 47] width 8 height 8
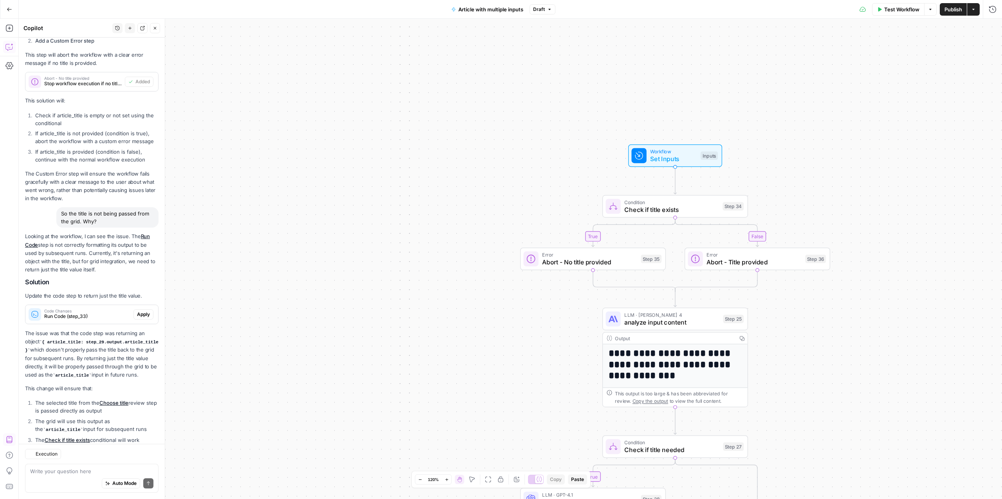
scroll to position [880, 0]
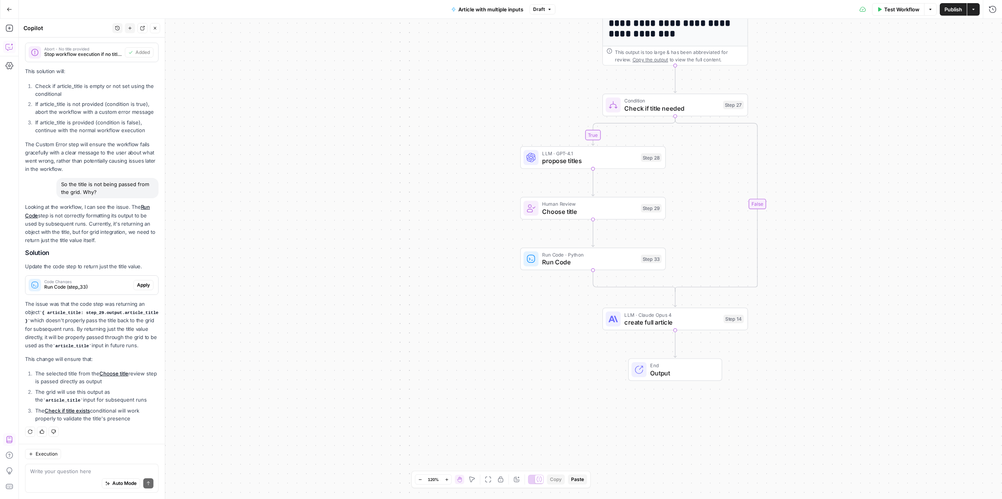
drag, startPoint x: 56, startPoint y: 216, endPoint x: 109, endPoint y: 229, distance: 54.4
click at [109, 229] on p "Looking at the workflow, I can see the issue. The Run Code step is not correctl…" at bounding box center [91, 223] width 133 height 41
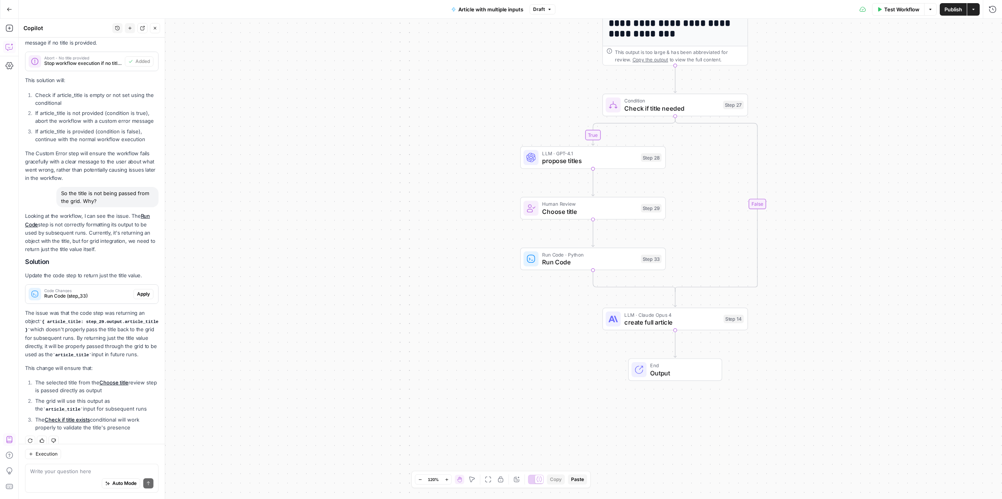
scroll to position [833, 0]
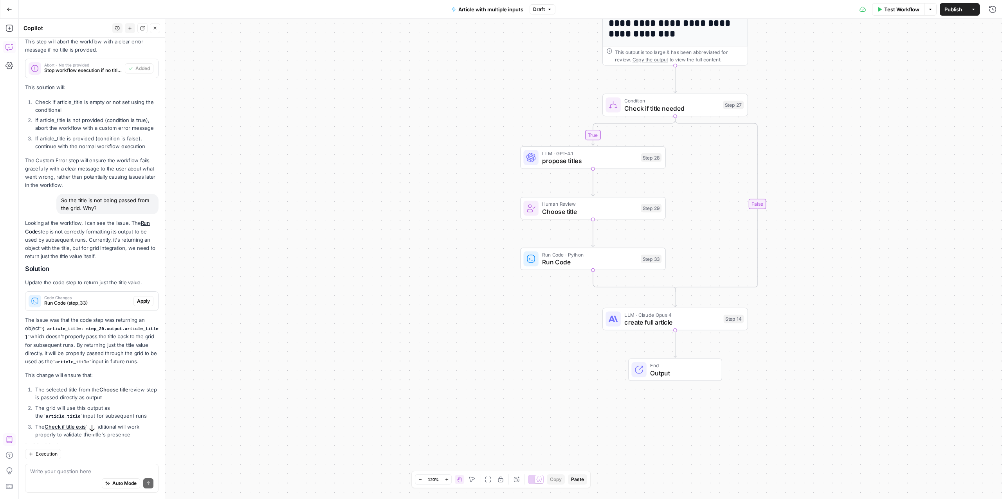
drag, startPoint x: 38, startPoint y: 360, endPoint x: 92, endPoint y: 371, distance: 55.5
click at [92, 366] on p "The issue was that the code step was returning an object { article_title: step_…" at bounding box center [91, 341] width 133 height 50
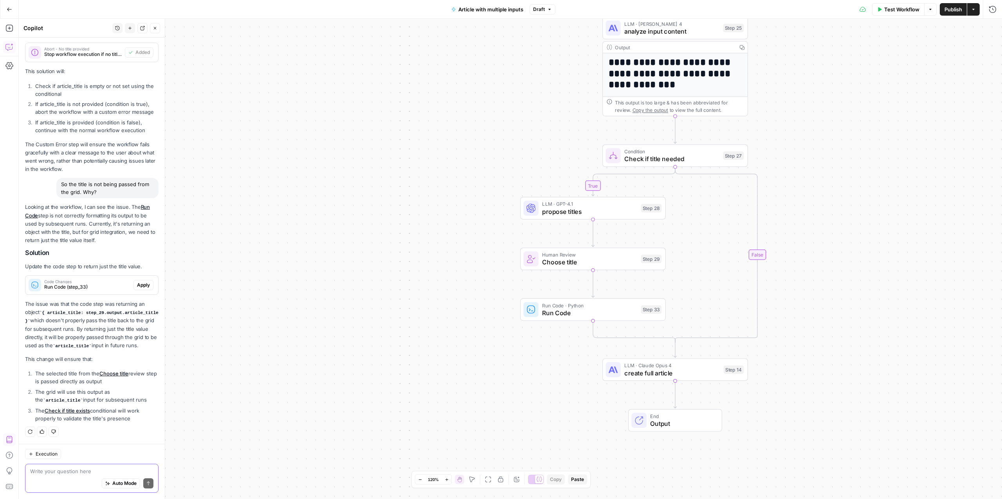
click at [96, 473] on textarea at bounding box center [91, 472] width 123 height 8
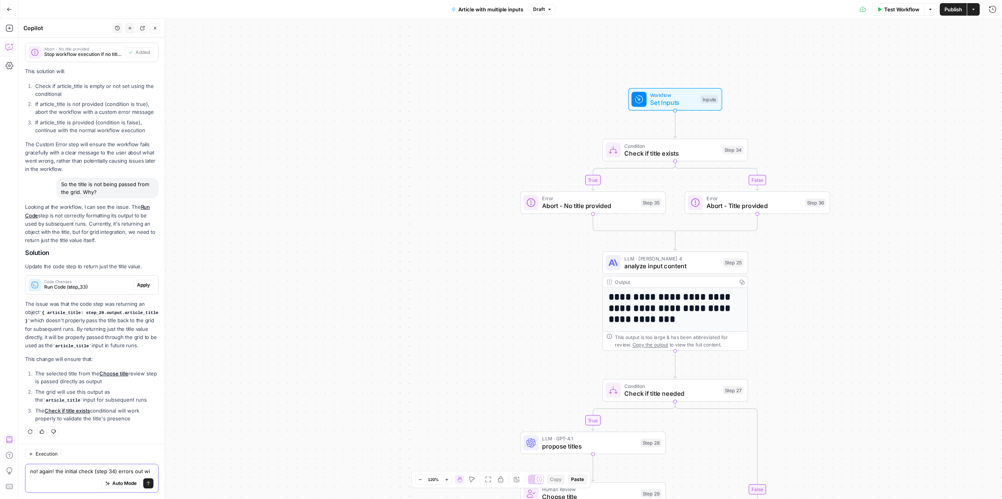
scroll to position [888, 0]
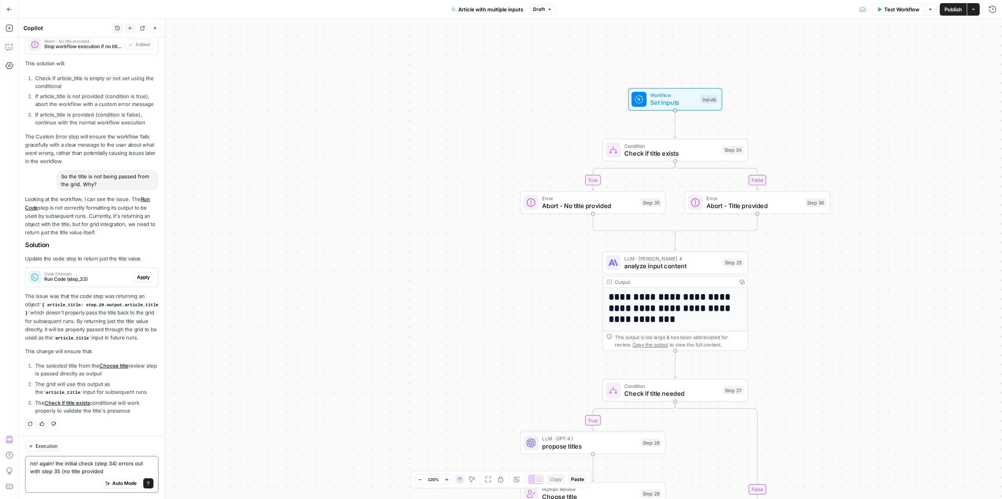
type textarea "no! again! the initial check (step 34) errors out with step 35 (no title provid…"
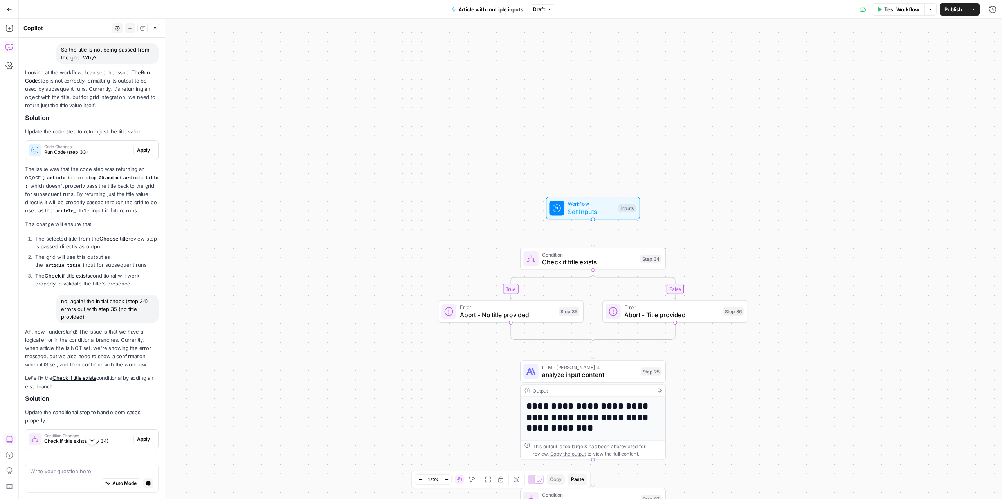
scroll to position [984, 0]
drag, startPoint x: 52, startPoint y: 381, endPoint x: 118, endPoint y: 400, distance: 68.6
click at [118, 400] on div "Ah, now I understand! The issue is that we have a logical error in the conditio…" at bounding box center [91, 450] width 133 height 245
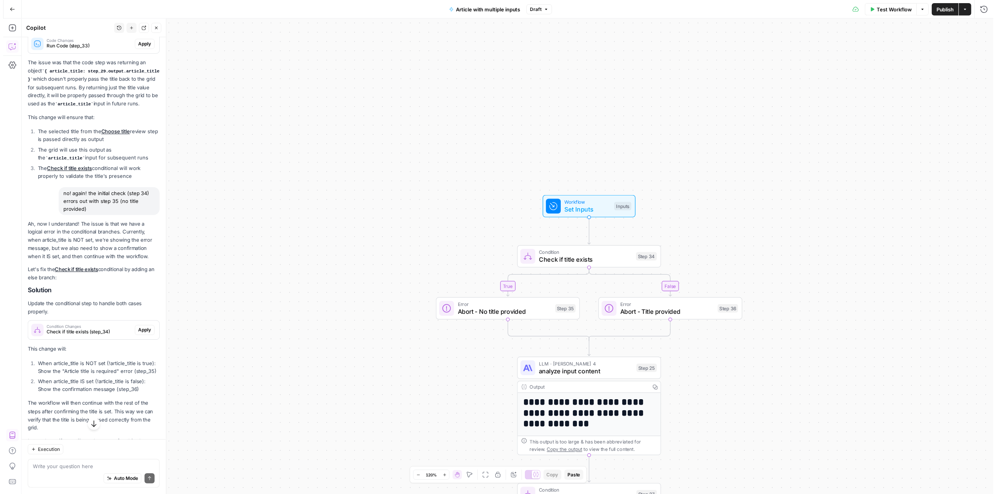
scroll to position [1125, 0]
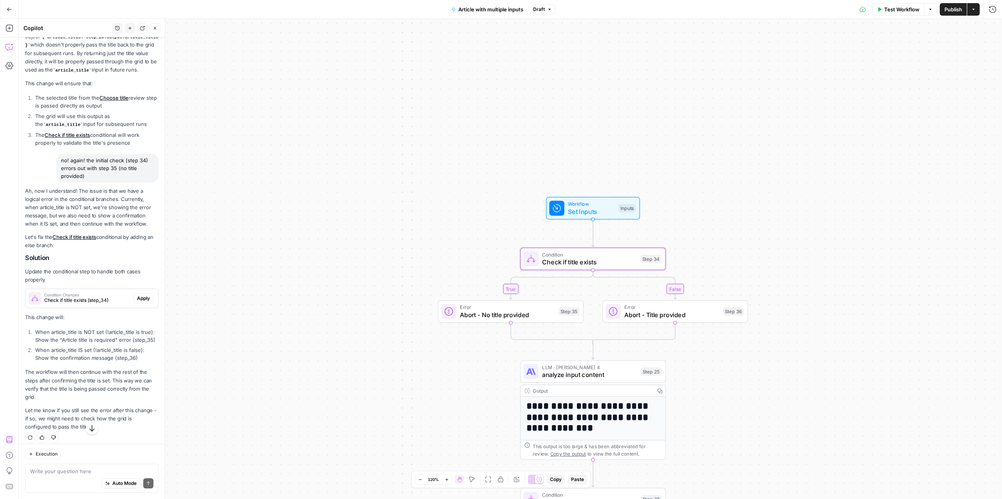
click at [91, 304] on span "Check if title exists (step_34)" at bounding box center [87, 300] width 86 height 7
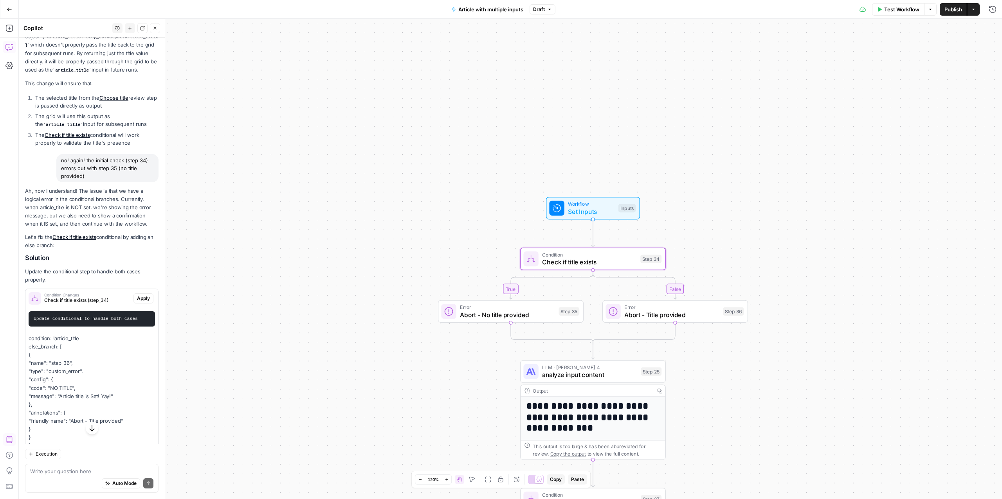
click at [137, 302] on span "Apply" at bounding box center [143, 298] width 13 height 7
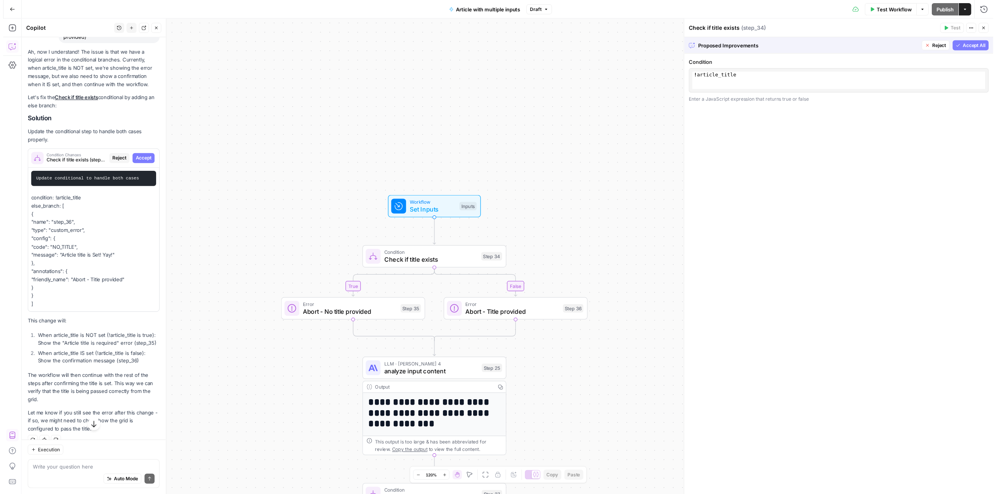
scroll to position [1278, 0]
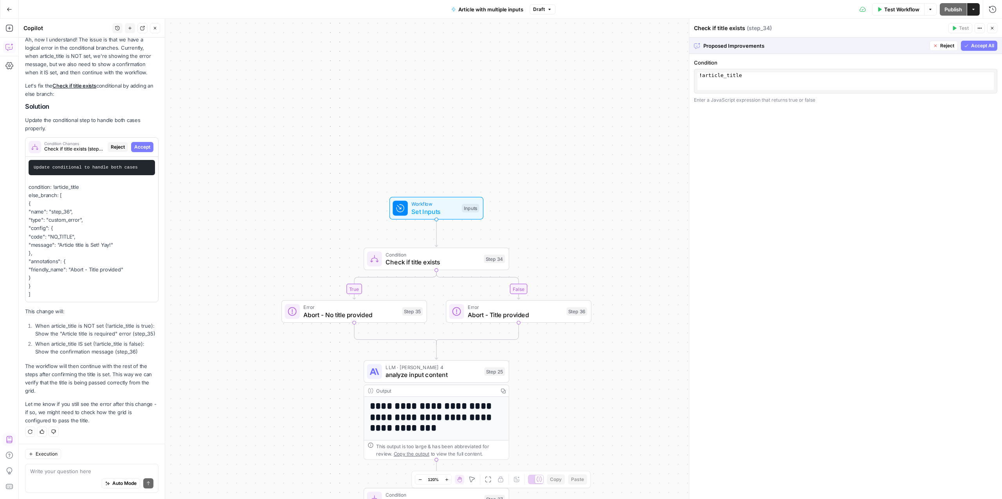
drag, startPoint x: 46, startPoint y: 363, endPoint x: 96, endPoint y: 390, distance: 56.8
click at [96, 390] on p "The workflow will then continue with the rest of the steps after confirming the…" at bounding box center [91, 378] width 133 height 33
drag, startPoint x: 95, startPoint y: 405, endPoint x: 103, endPoint y: 407, distance: 7.2
click at [103, 407] on p "Let me know if you still see the error after this change - if so, we might need…" at bounding box center [91, 412] width 133 height 25
click at [113, 410] on p "Let me know if you still see the error after this change - if so, we might need…" at bounding box center [91, 412] width 133 height 25
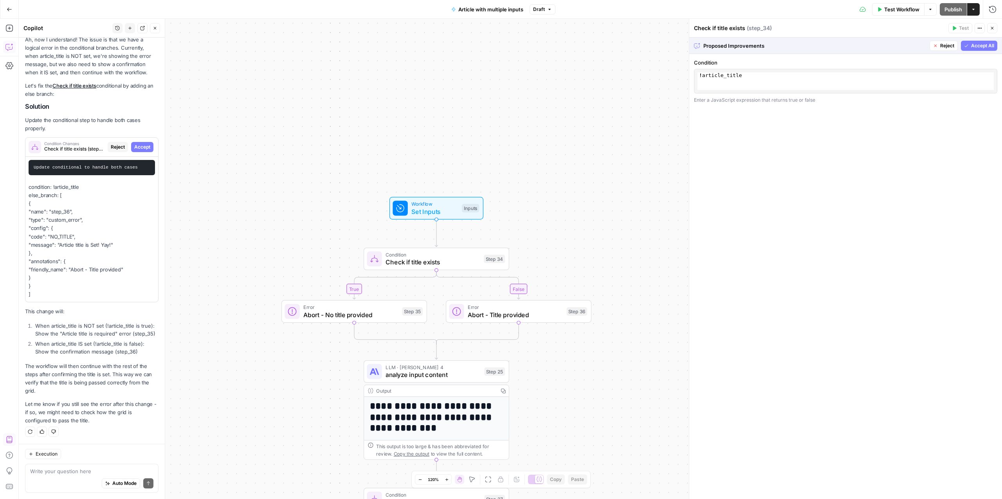
click at [113, 410] on p "Let me know if you still see the error after this change - if so, we might need…" at bounding box center [91, 412] width 133 height 25
click at [539, 6] on span "Draft" at bounding box center [539, 9] width 12 height 7
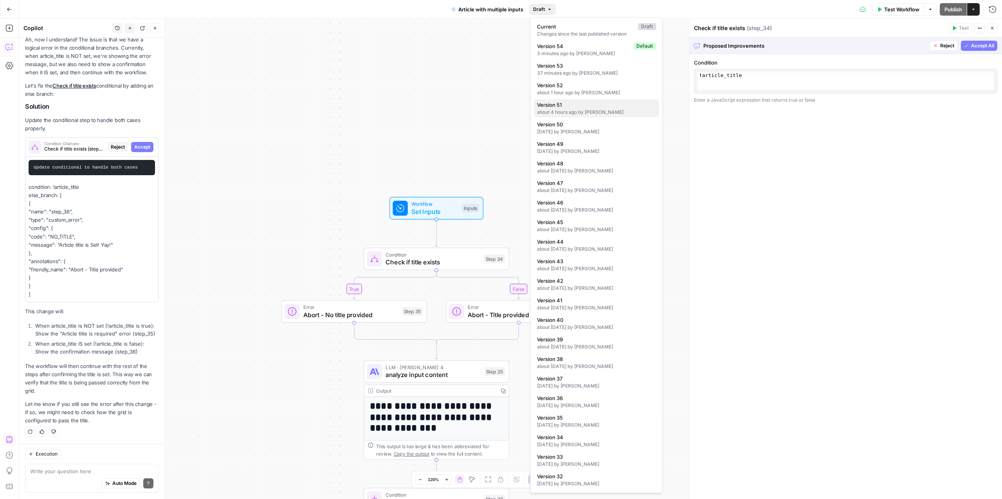
click at [552, 106] on span "Version 51" at bounding box center [595, 105] width 116 height 8
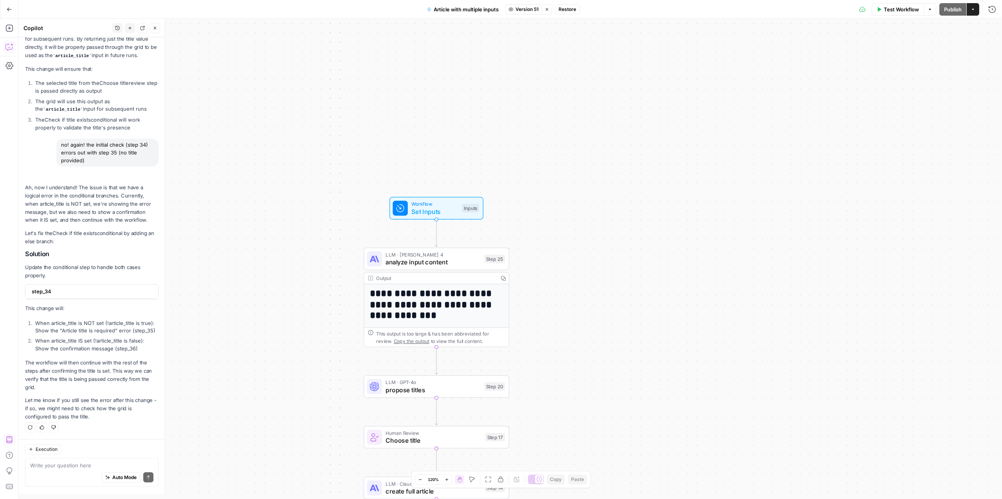
scroll to position [1182, 0]
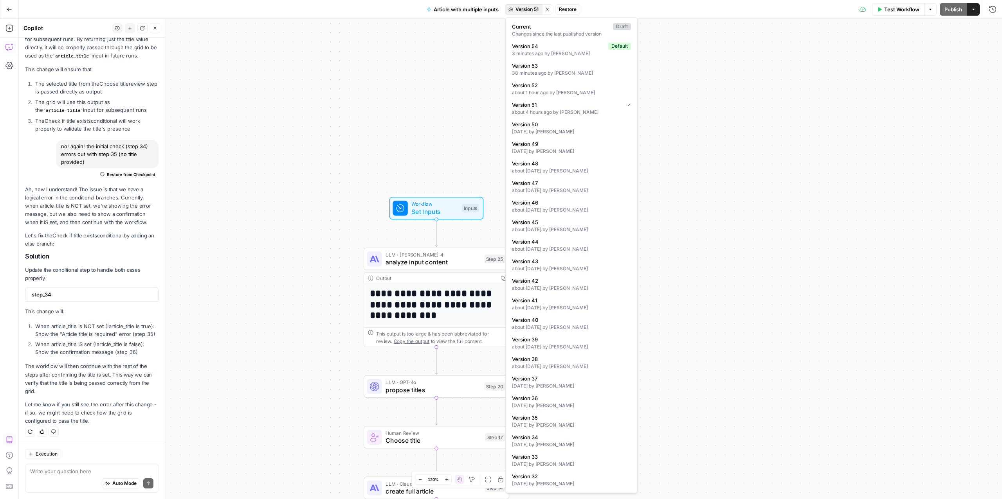
click at [530, 8] on span "Version 51" at bounding box center [526, 9] width 23 height 7
click at [533, 86] on span "Version 52" at bounding box center [570, 85] width 116 height 8
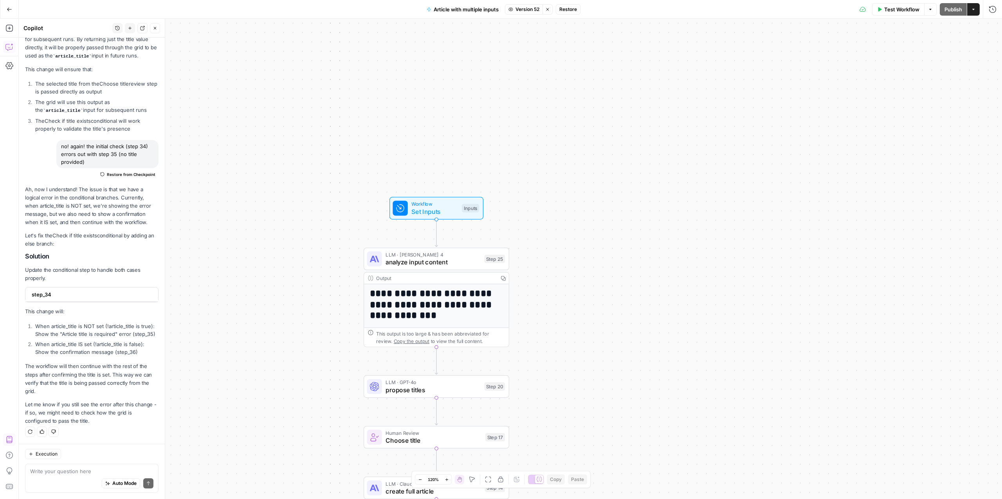
click at [535, 11] on span "Version 52" at bounding box center [527, 9] width 24 height 7
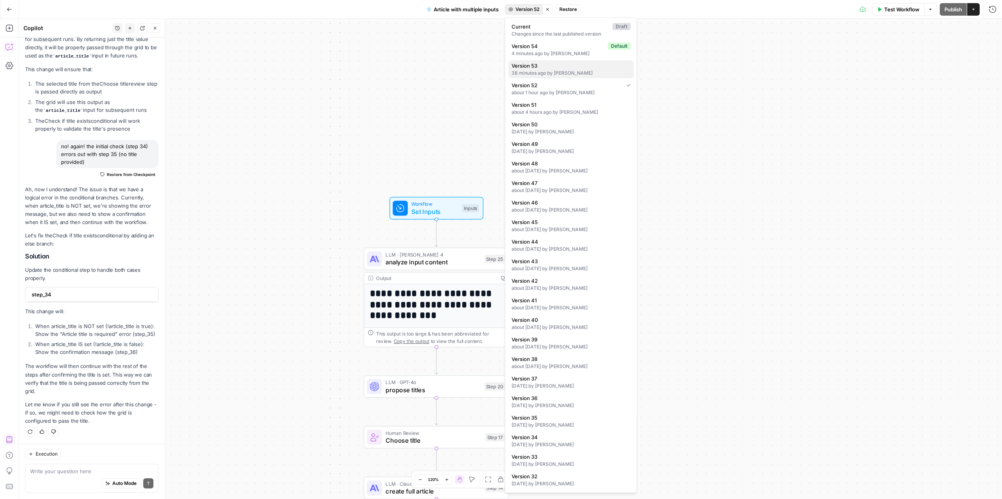
click at [535, 65] on span "Version 53" at bounding box center [570, 66] width 116 height 8
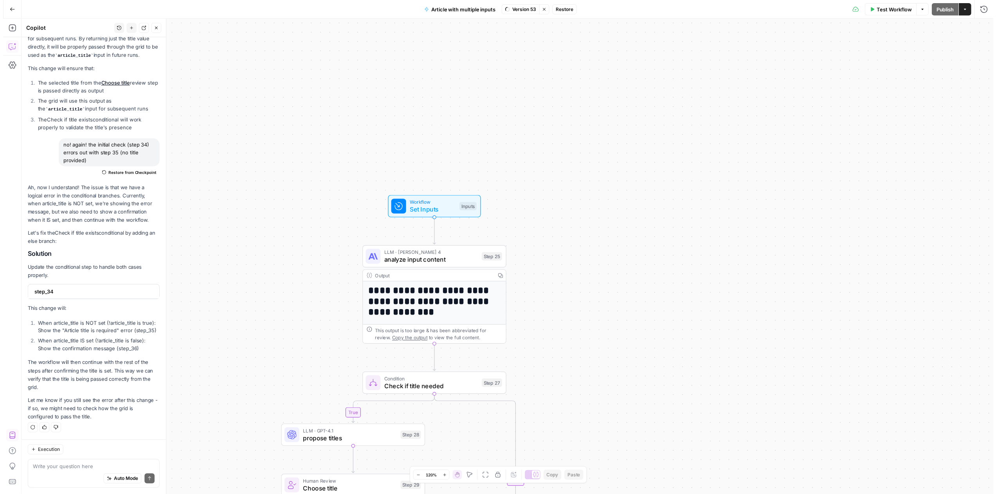
scroll to position [1191, 0]
click at [528, 7] on span "Version 53" at bounding box center [527, 9] width 24 height 7
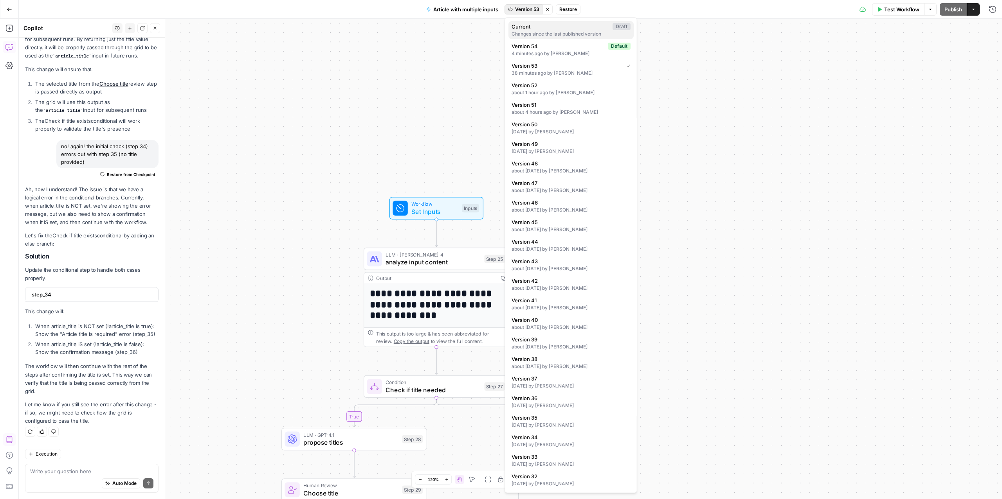
click at [531, 33] on div "Changes since the last published version" at bounding box center [571, 34] width 119 height 7
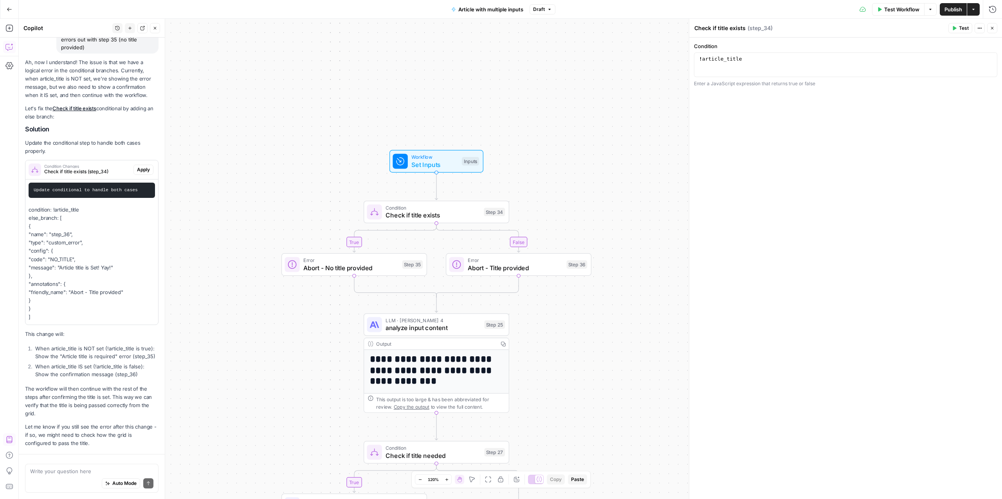
scroll to position [1340, 0]
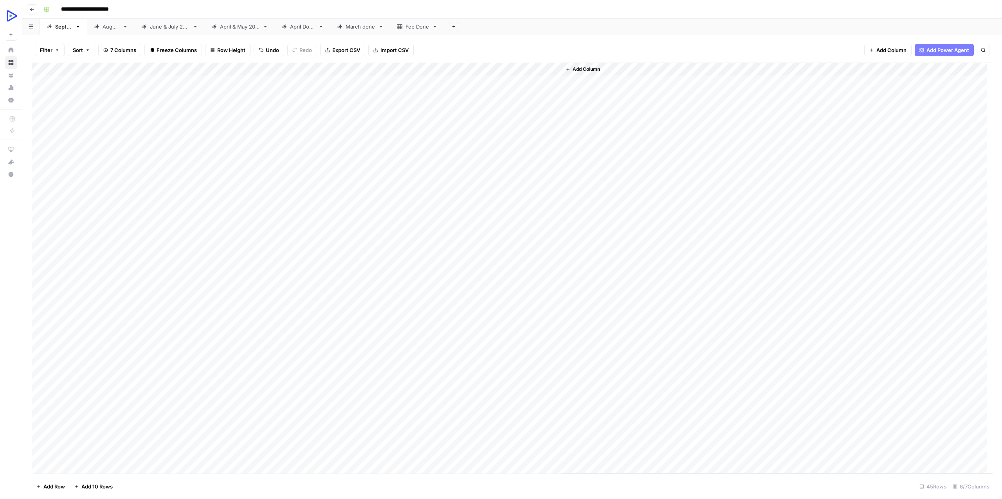
click at [515, 131] on div "Add Column" at bounding box center [512, 268] width 961 height 411
click at [515, 131] on div at bounding box center [526, 135] width 72 height 14
click at [385, 144] on div "Add Column" at bounding box center [512, 268] width 961 height 411
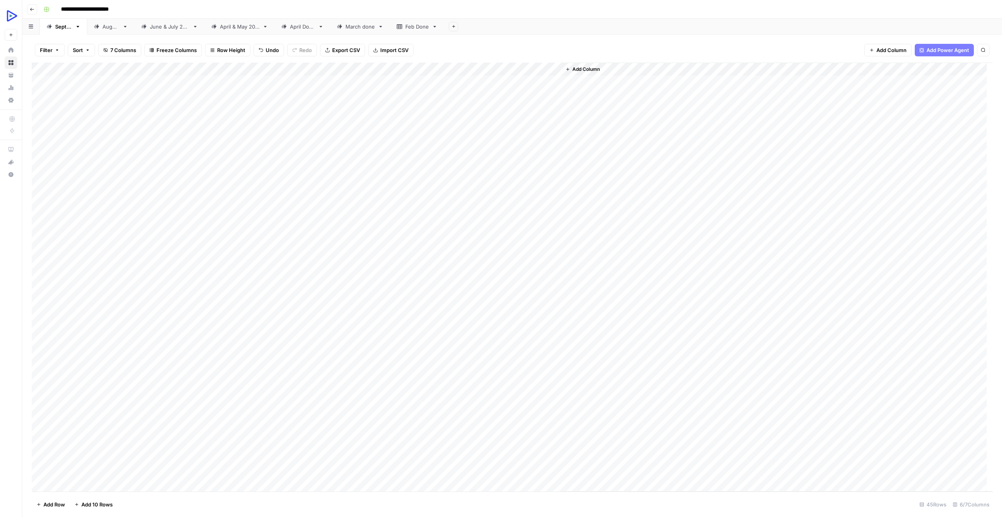
drag, startPoint x: 185, startPoint y: 83, endPoint x: 201, endPoint y: 265, distance: 181.9
click at [201, 265] on div "Add Column" at bounding box center [512, 277] width 961 height 429
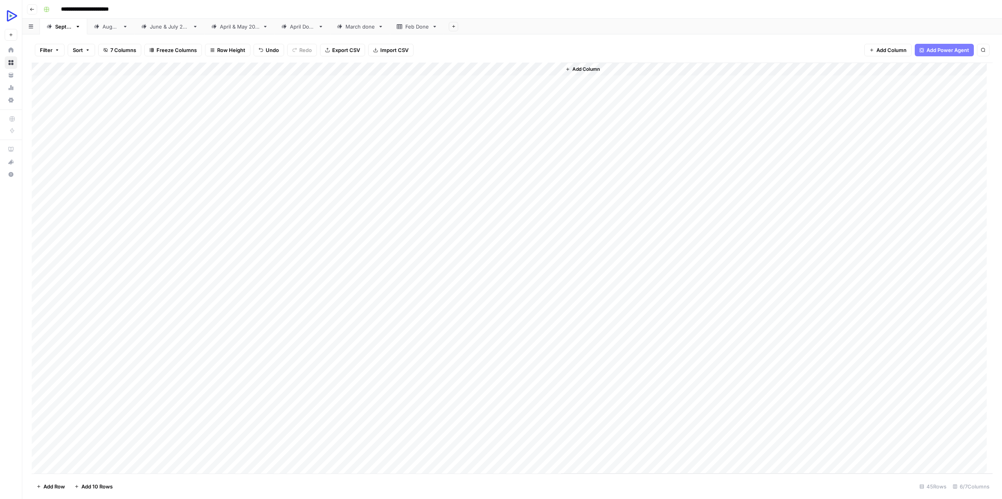
click at [366, 147] on div "Add Column" at bounding box center [512, 268] width 961 height 411
click at [366, 147] on textarea at bounding box center [411, 149] width 125 height 11
type textarea "**********"
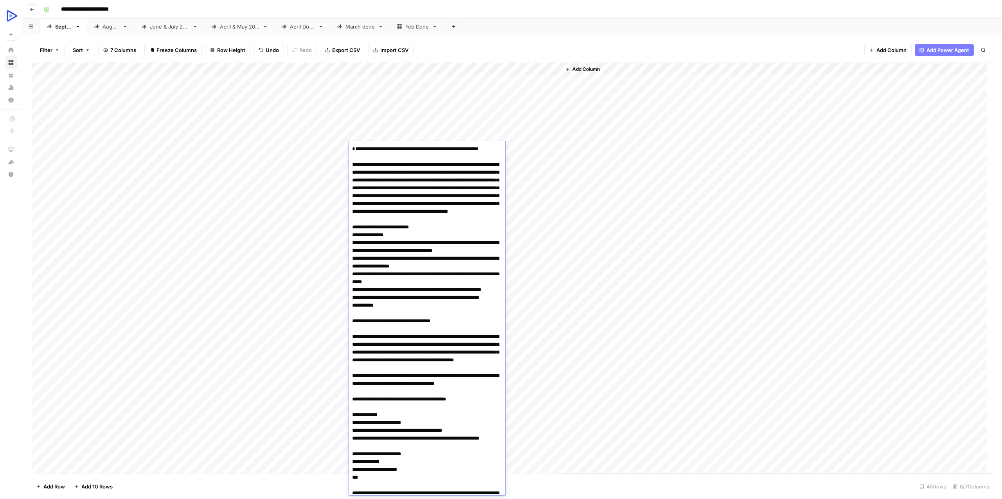
scroll to position [1762, 0]
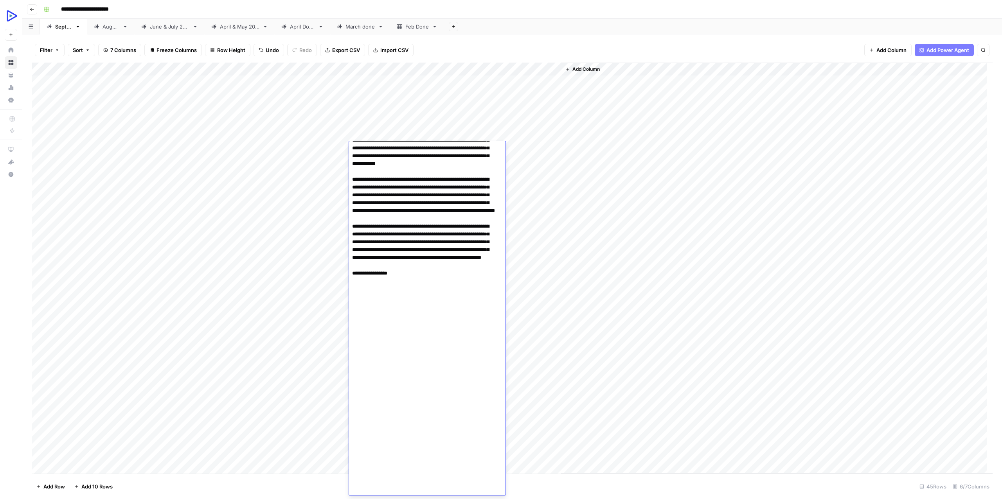
click at [613, 190] on div "Add Column" at bounding box center [777, 268] width 432 height 411
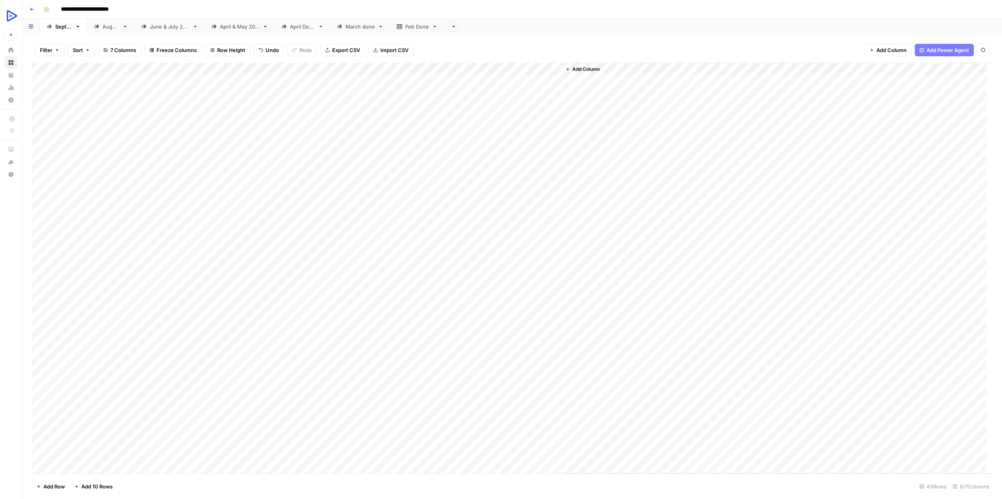
click at [456, 146] on div "Add Column" at bounding box center [512, 268] width 961 height 411
click at [363, 151] on div "Add Column" at bounding box center [512, 268] width 961 height 411
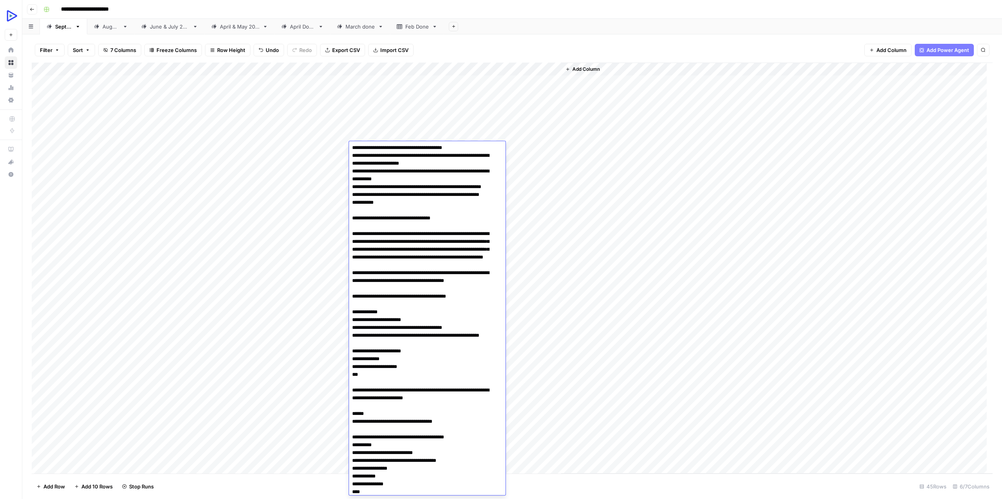
scroll to position [0, 0]
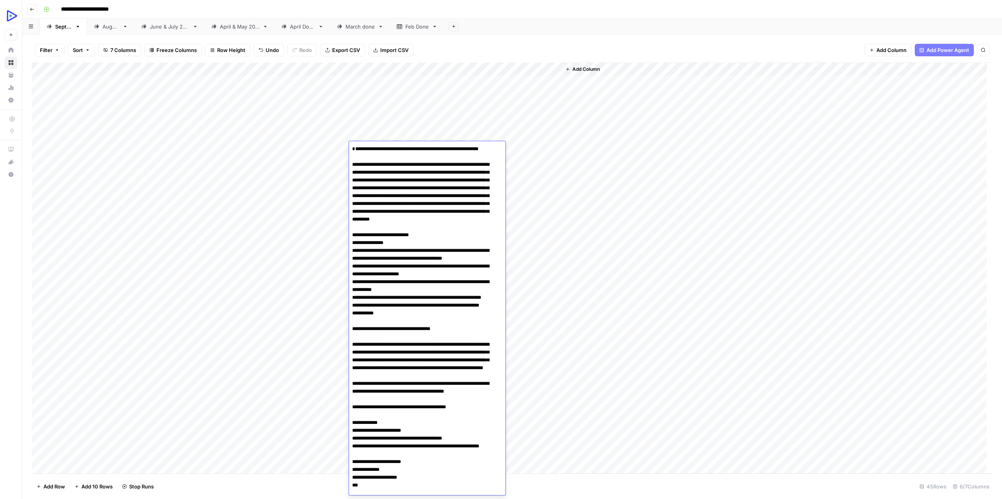
type textarea "**********"
click at [593, 188] on div "Add Column" at bounding box center [777, 268] width 432 height 411
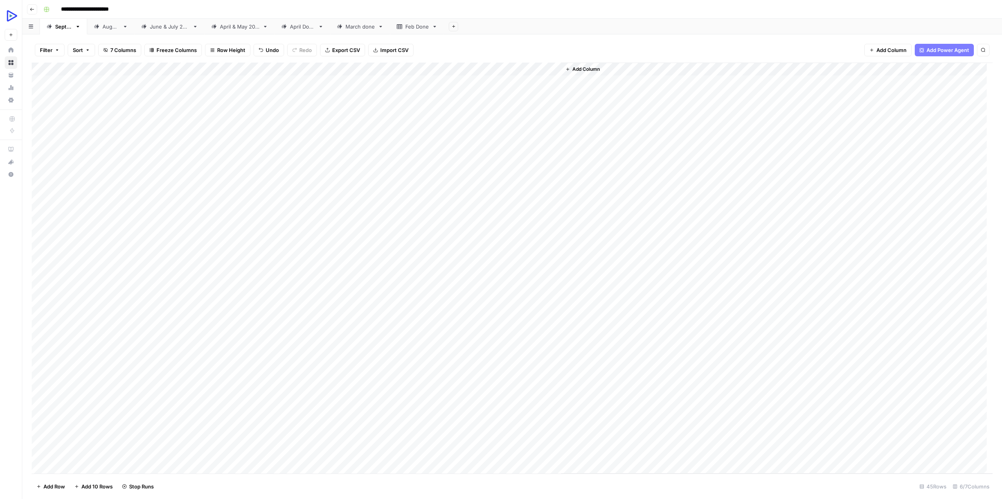
click at [362, 218] on div "Add Column" at bounding box center [512, 268] width 961 height 411
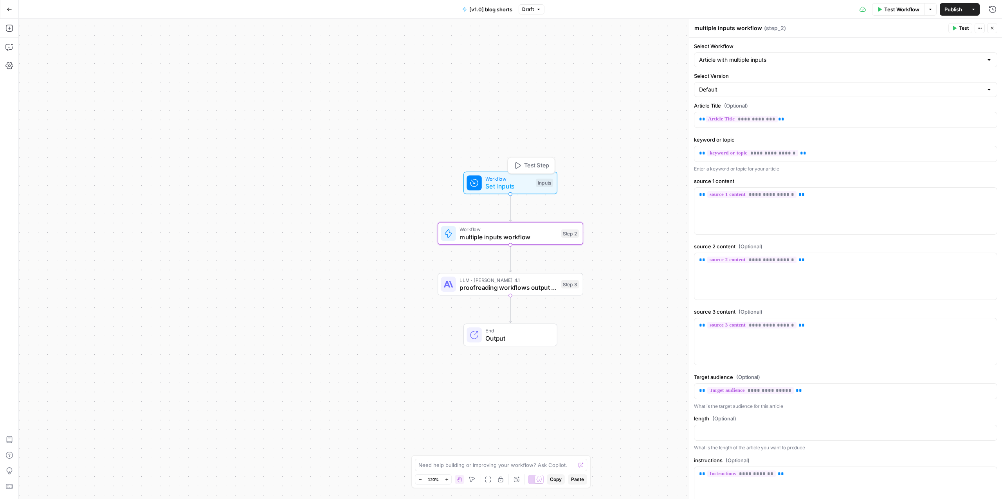
click at [496, 182] on span "Set Inputs" at bounding box center [508, 186] width 47 height 9
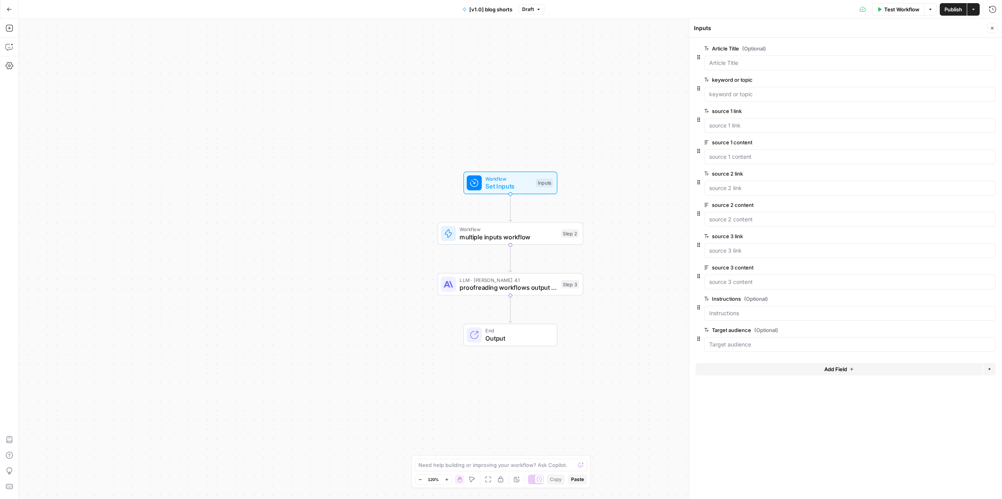
click at [968, 48] on span "edit field" at bounding box center [966, 48] width 17 height 6
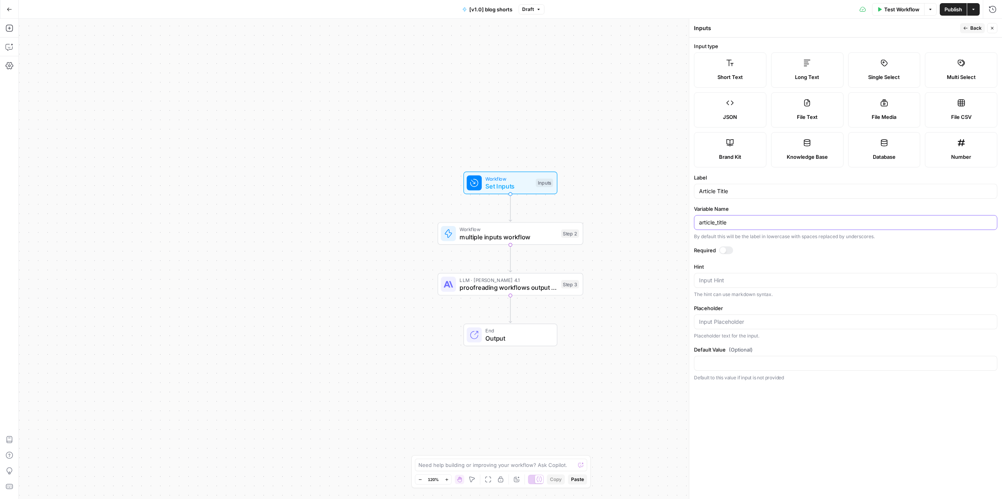
click at [711, 224] on input "article_title" at bounding box center [845, 223] width 293 height 8
click at [512, 186] on span "Set Inputs" at bounding box center [508, 186] width 47 height 9
click at [990, 27] on icon "button" at bounding box center [992, 28] width 5 height 5
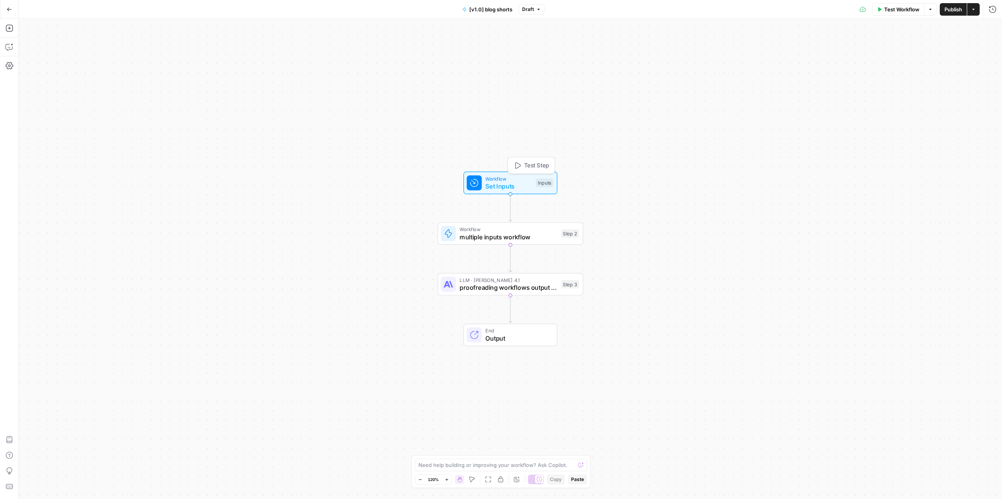
click at [500, 186] on span "Set Inputs" at bounding box center [508, 186] width 47 height 9
click at [731, 62] on Title "Article Title (Optional)" at bounding box center [849, 63] width 281 height 8
click at [962, 48] on span "edit field" at bounding box center [966, 48] width 17 height 6
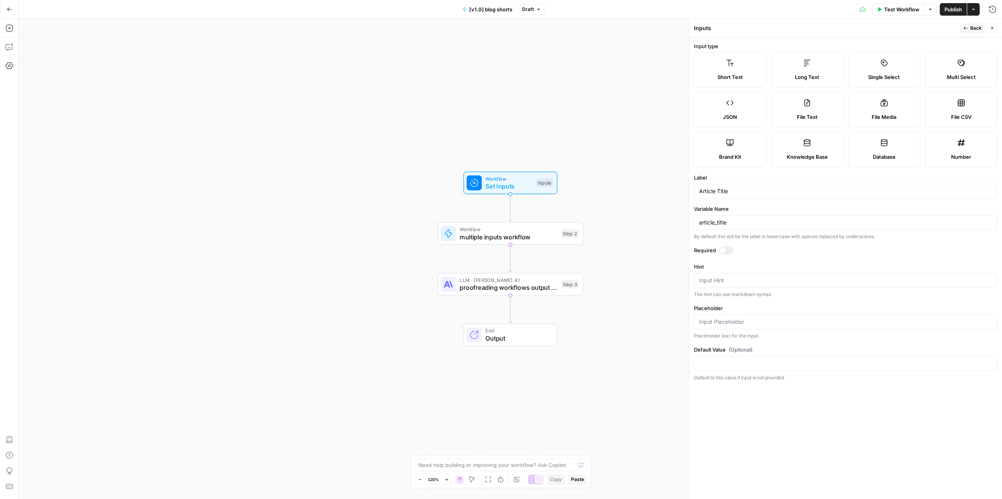
click at [969, 29] on button "Back" at bounding box center [972, 28] width 25 height 10
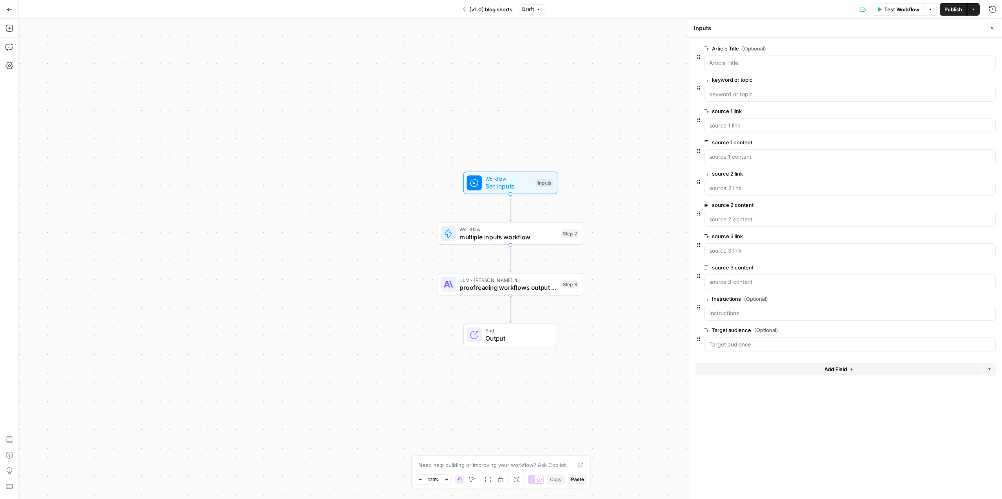
click at [968, 77] on span "edit field" at bounding box center [966, 80] width 17 height 6
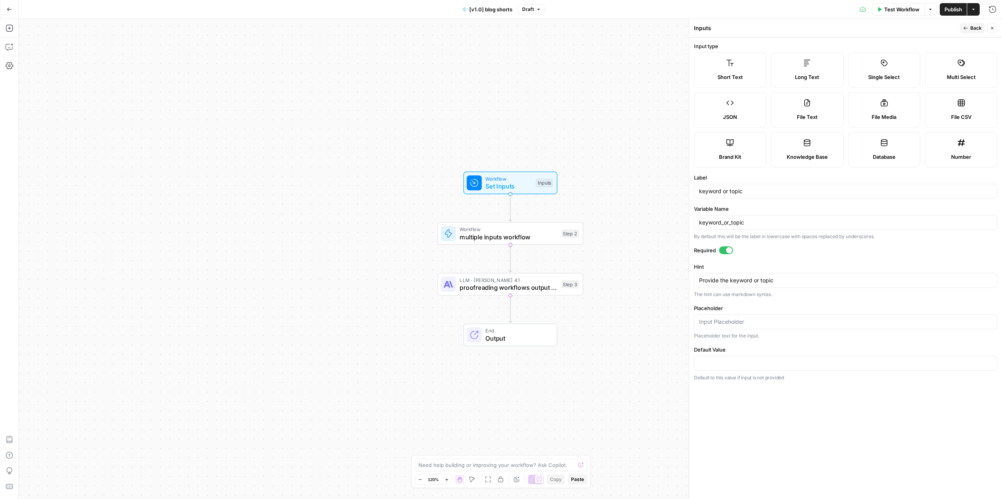
click at [968, 23] on header "Inputs Back Close" at bounding box center [845, 28] width 313 height 19
click at [968, 24] on button "Back" at bounding box center [972, 28] width 25 height 10
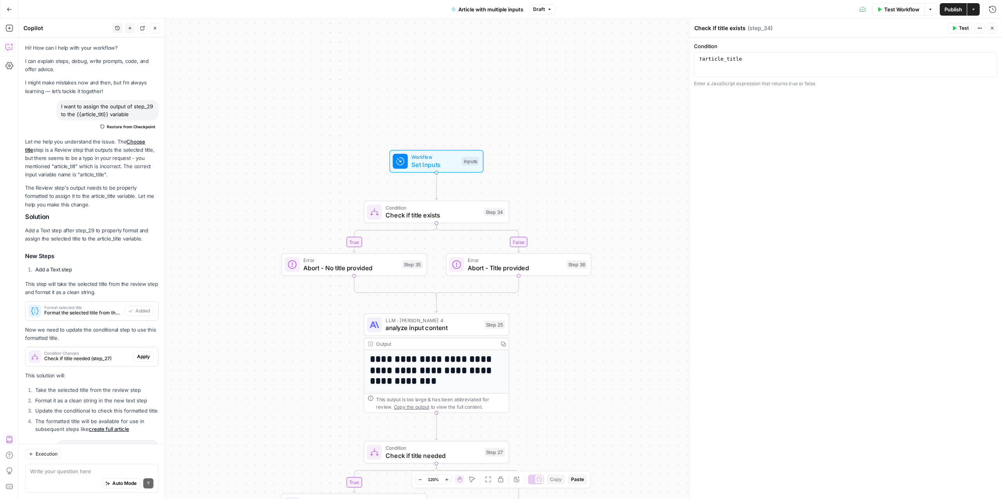
scroll to position [1340, 0]
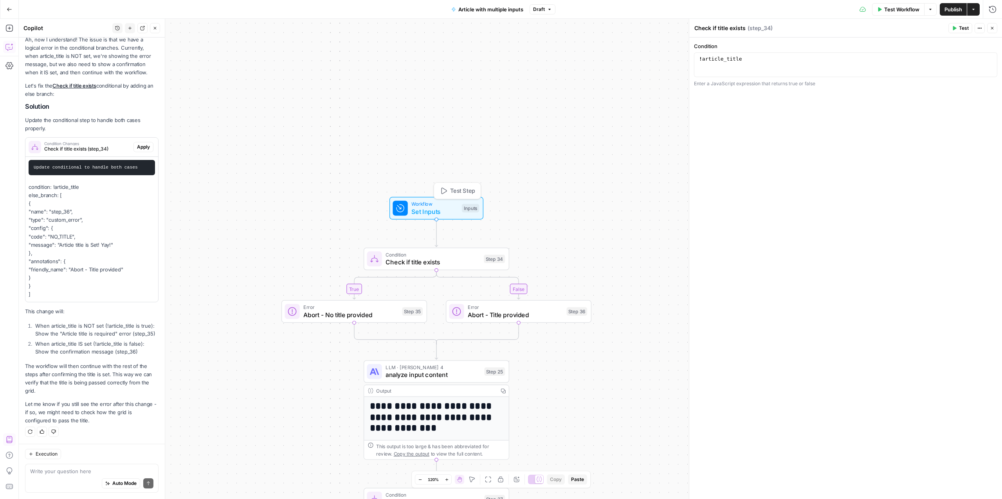
click at [431, 209] on span "Set Inputs" at bounding box center [434, 211] width 47 height 9
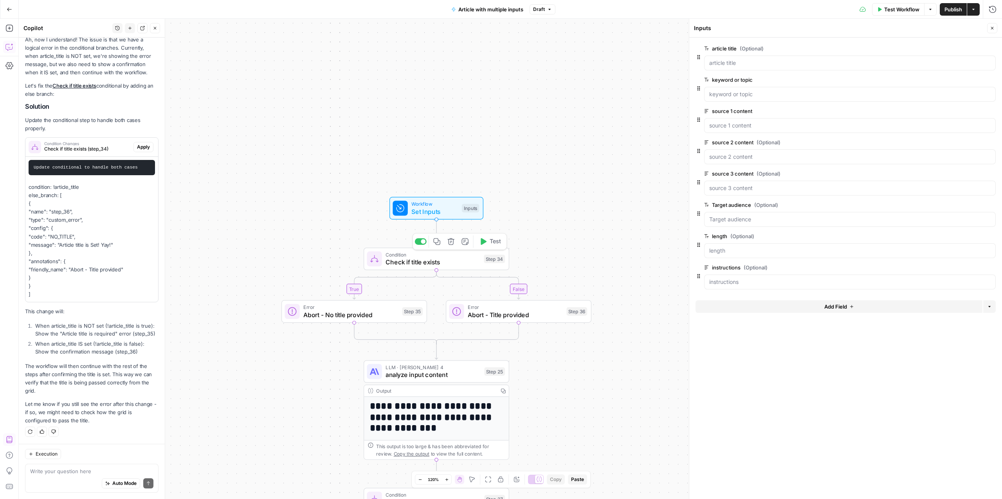
click at [420, 261] on span "Check if title exists" at bounding box center [432, 262] width 94 height 9
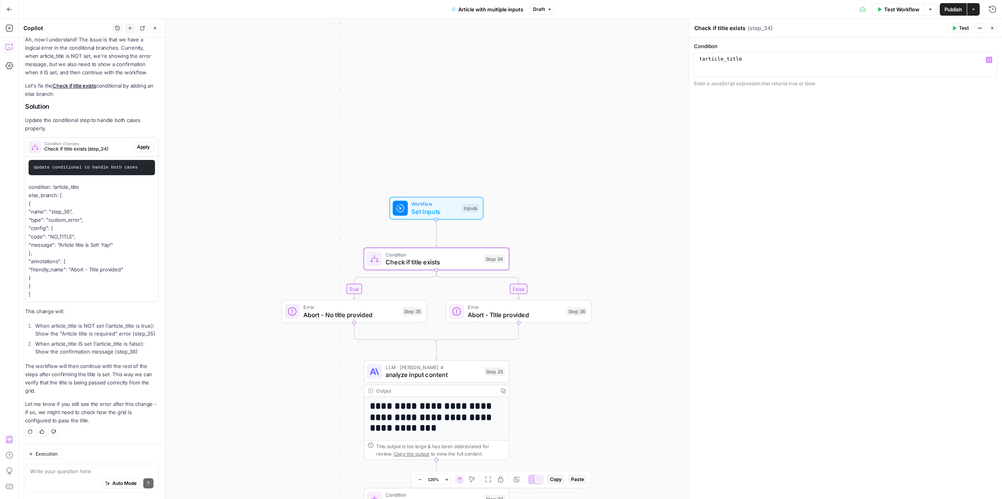
click at [698, 59] on div "! article_title" at bounding box center [845, 70] width 296 height 29
type textarea "*"
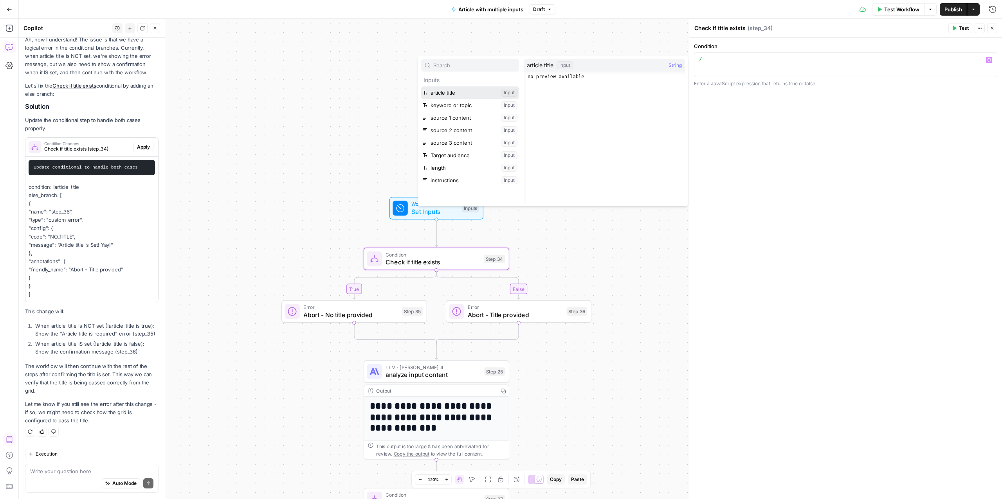
click at [454, 88] on button "Select variable article title" at bounding box center [470, 92] width 98 height 13
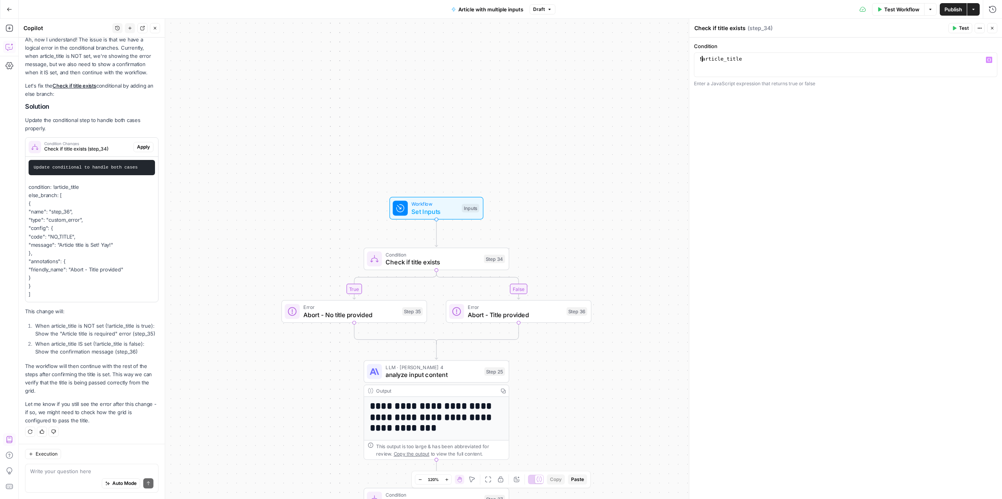
type textarea "**********"
click at [431, 209] on span "Set Inputs" at bounding box center [434, 211] width 47 height 9
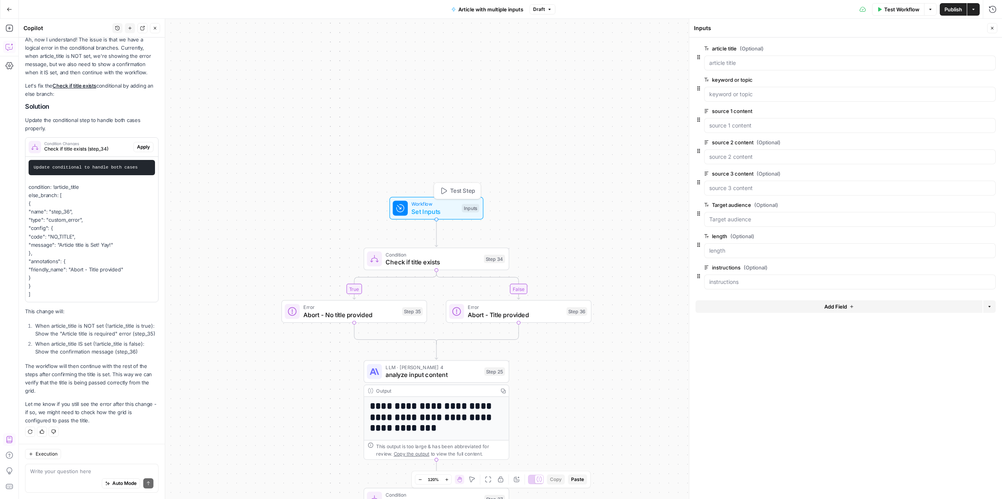
click at [455, 189] on span "Test Step" at bounding box center [462, 191] width 25 height 9
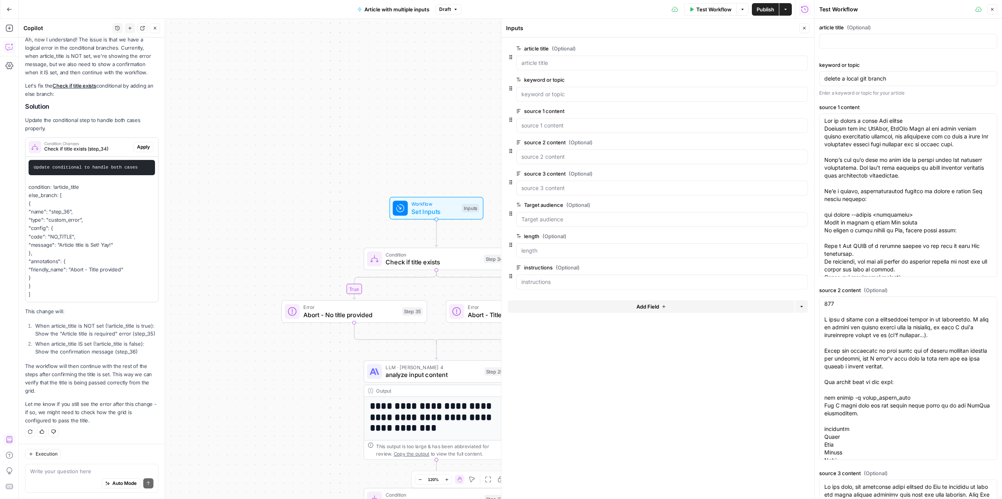
click at [833, 46] on div at bounding box center [908, 41] width 178 height 15
type input "V"
drag, startPoint x: 928, startPoint y: 119, endPoint x: 784, endPoint y: 119, distance: 144.8
click at [784, 119] on body "**********" at bounding box center [501, 249] width 1002 height 499
click at [869, 36] on div at bounding box center [908, 41] width 178 height 15
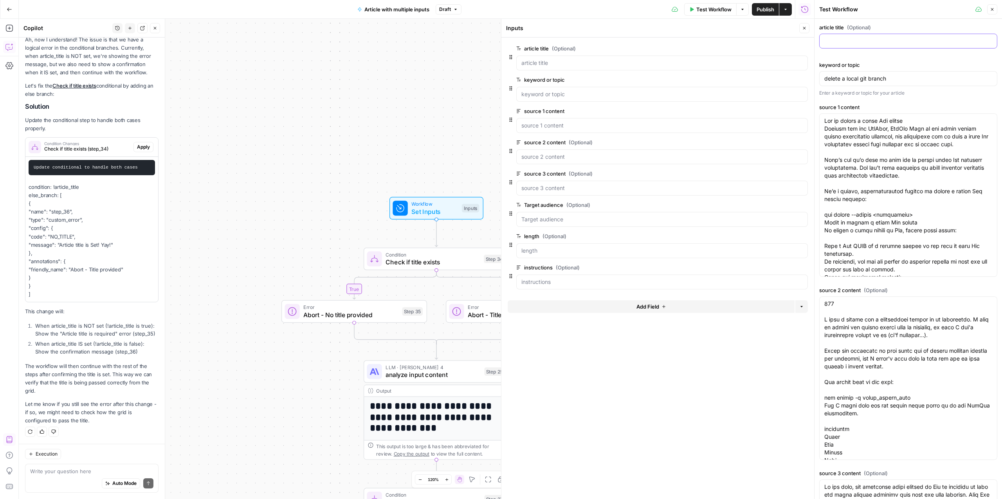
paste input "How to delete a local Git branch"
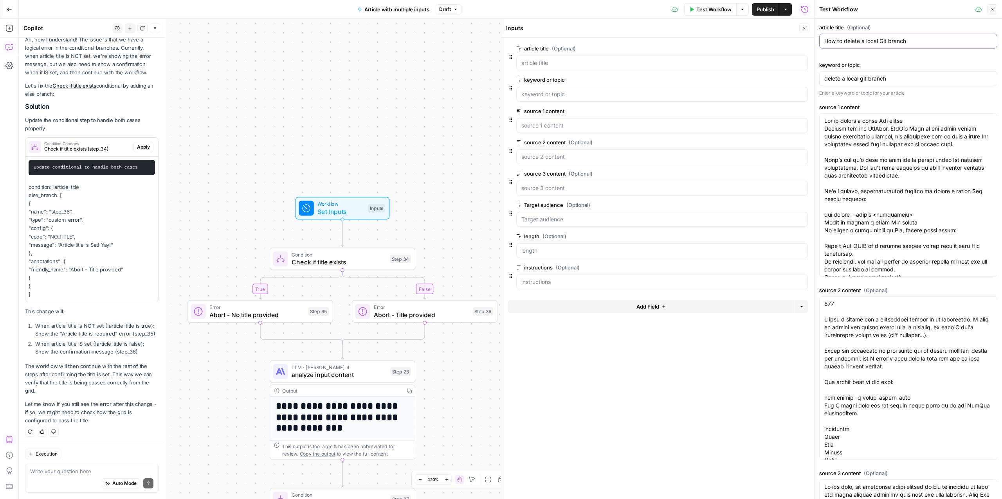
type input "How to delete a local Git branch"
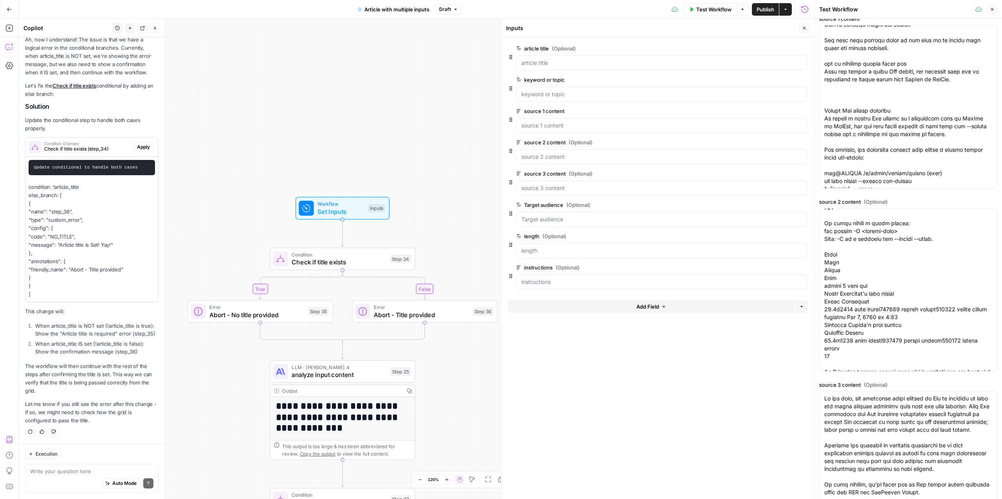
scroll to position [0, 0]
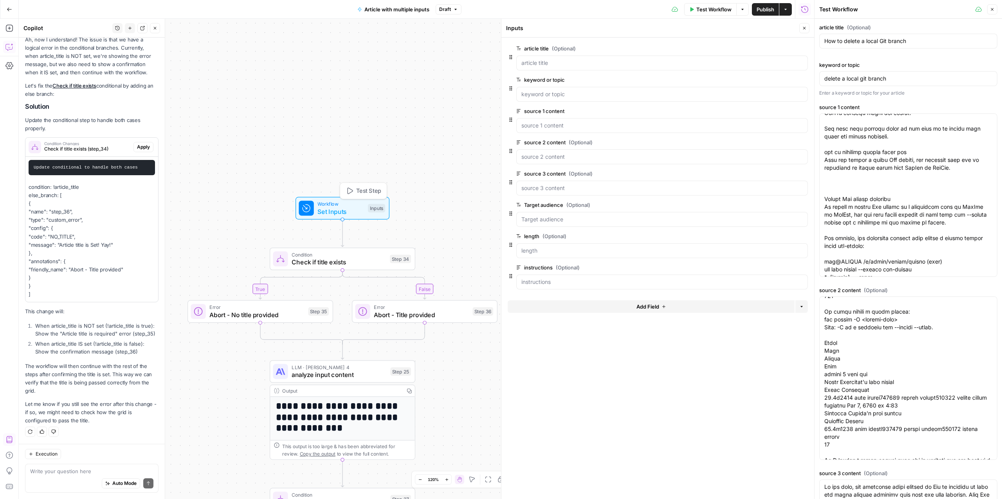
click at [365, 188] on span "Test Step" at bounding box center [368, 191] width 25 height 9
click at [977, 9] on icon at bounding box center [978, 9] width 6 height 6
click at [993, 11] on icon "button" at bounding box center [992, 9] width 5 height 5
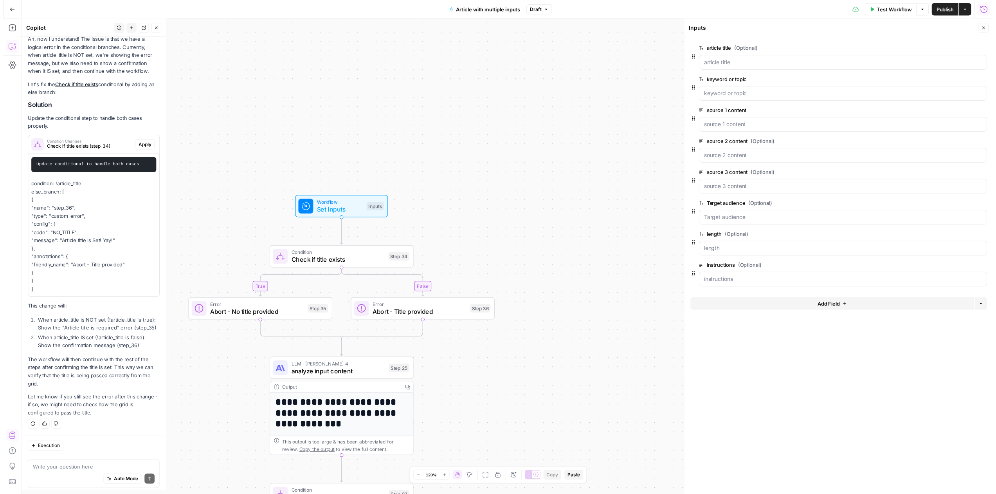
scroll to position [1340, 0]
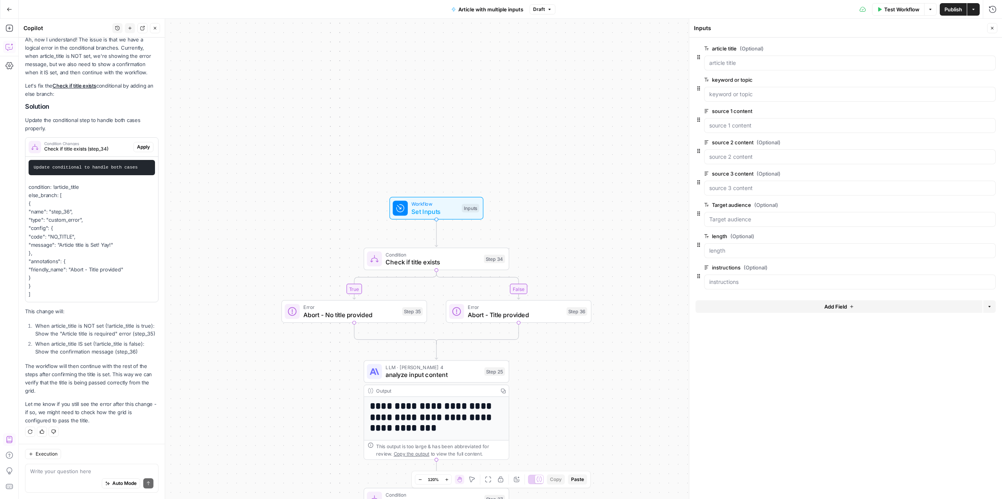
click at [890, 8] on span "Test Workflow" at bounding box center [901, 9] width 35 height 8
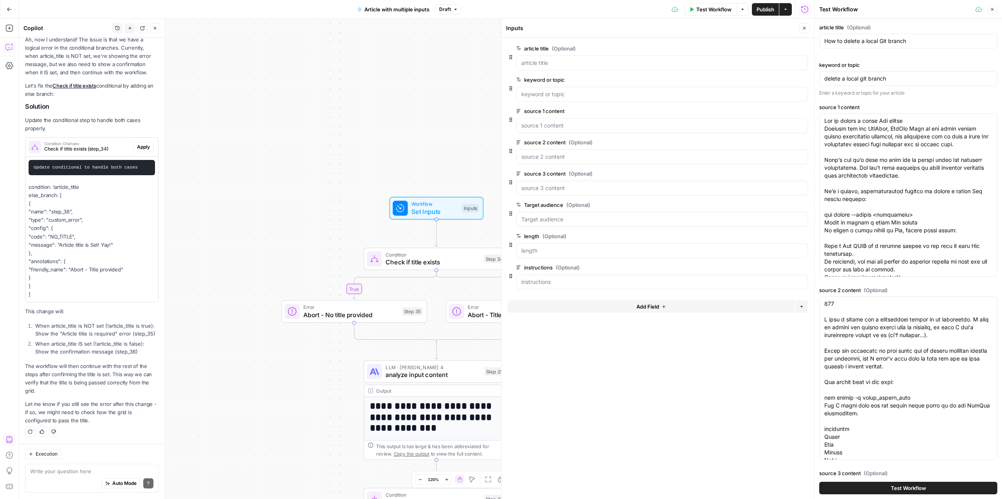
click at [157, 29] on button "Close" at bounding box center [155, 28] width 10 height 10
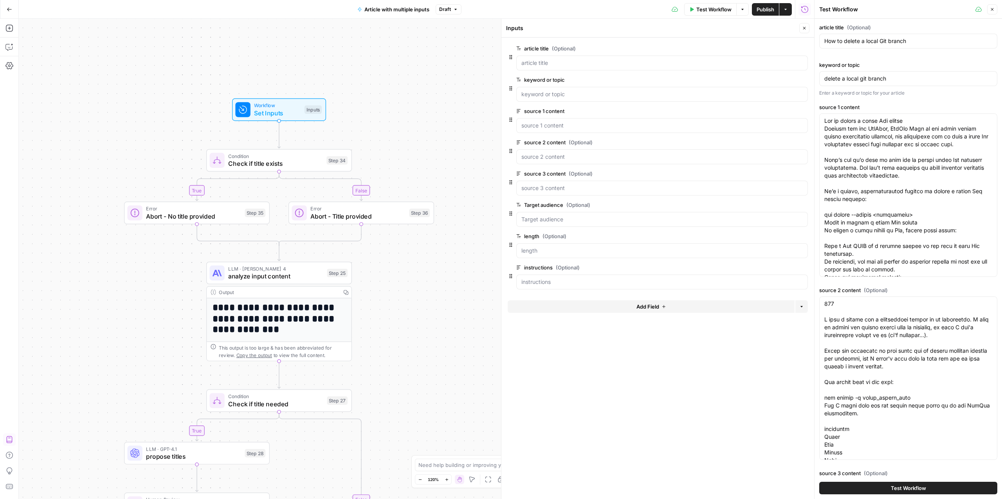
drag, startPoint x: 340, startPoint y: 122, endPoint x: 182, endPoint y: 23, distance: 185.7
click at [182, 23] on div "**********" at bounding box center [416, 259] width 795 height 481
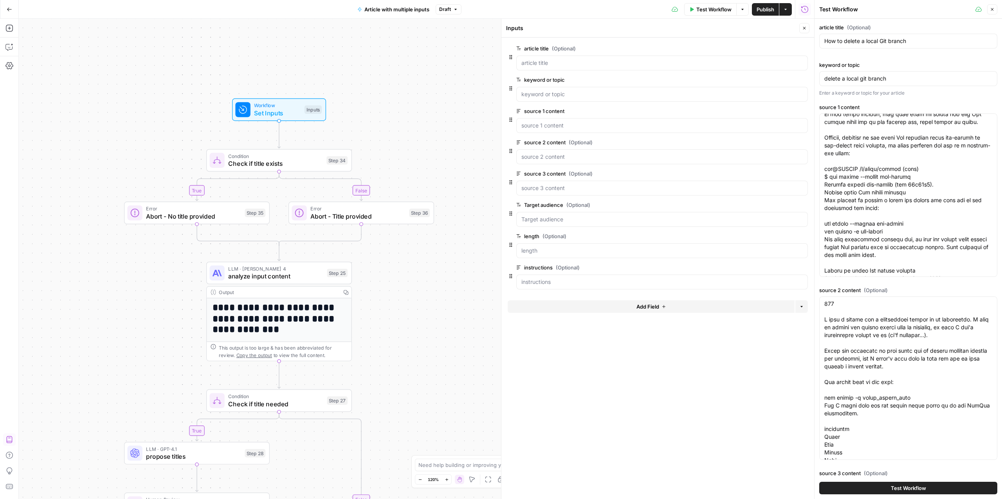
scroll to position [564, 0]
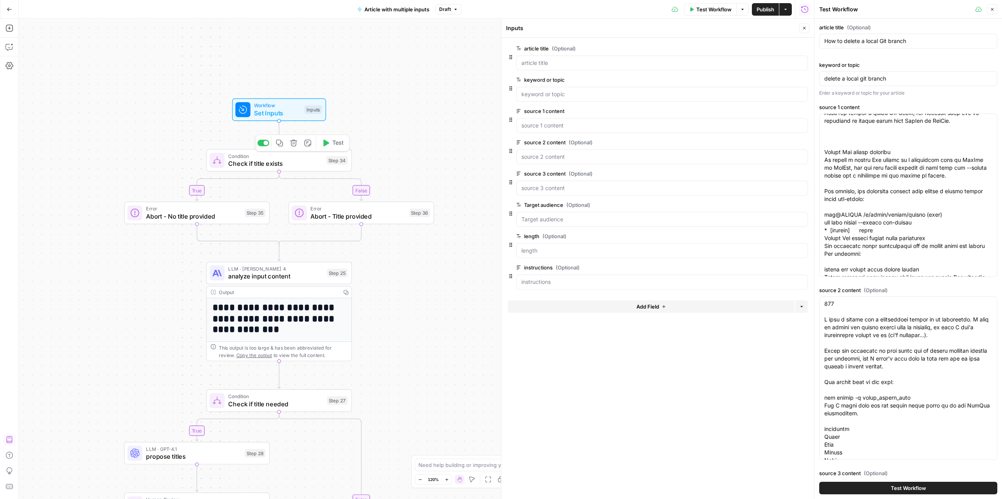
click at [284, 162] on span "Check if title exists" at bounding box center [275, 163] width 94 height 9
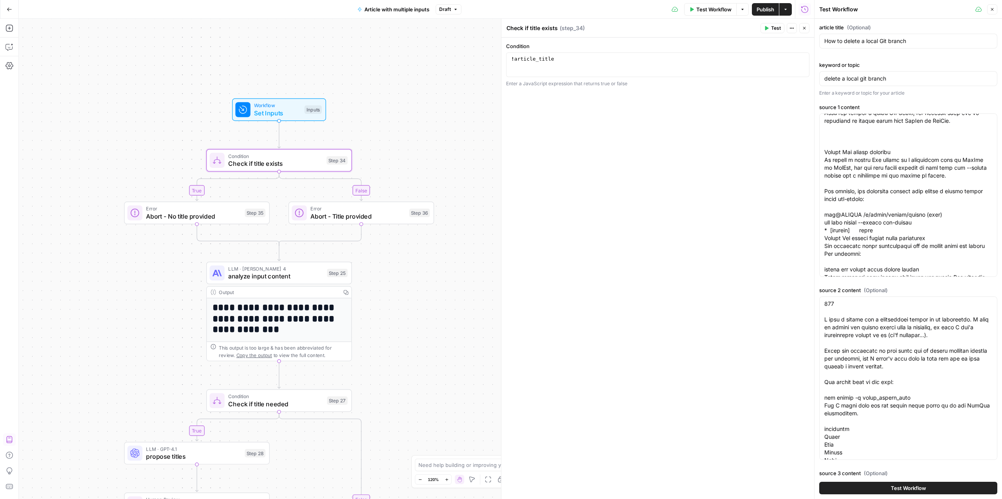
click at [767, 30] on icon "button" at bounding box center [766, 28] width 5 height 5
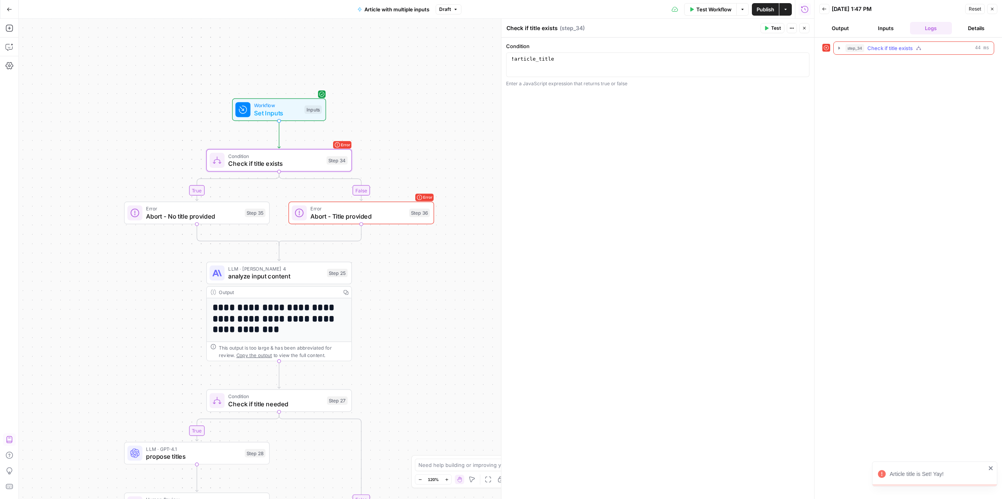
click at [840, 46] on icon "button" at bounding box center [839, 48] width 6 height 6
click at [856, 65] on icon "button" at bounding box center [857, 64] width 2 height 3
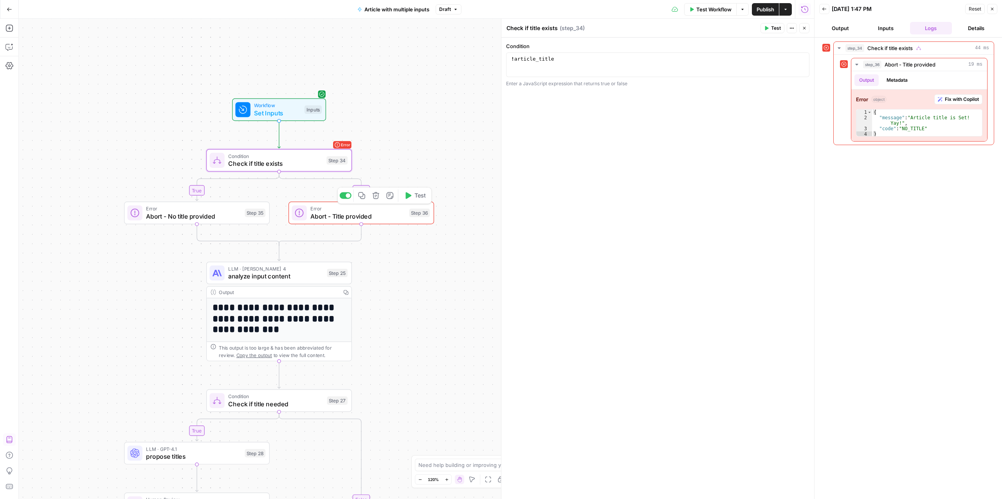
click at [359, 213] on span "Abort - Title provided" at bounding box center [357, 216] width 95 height 9
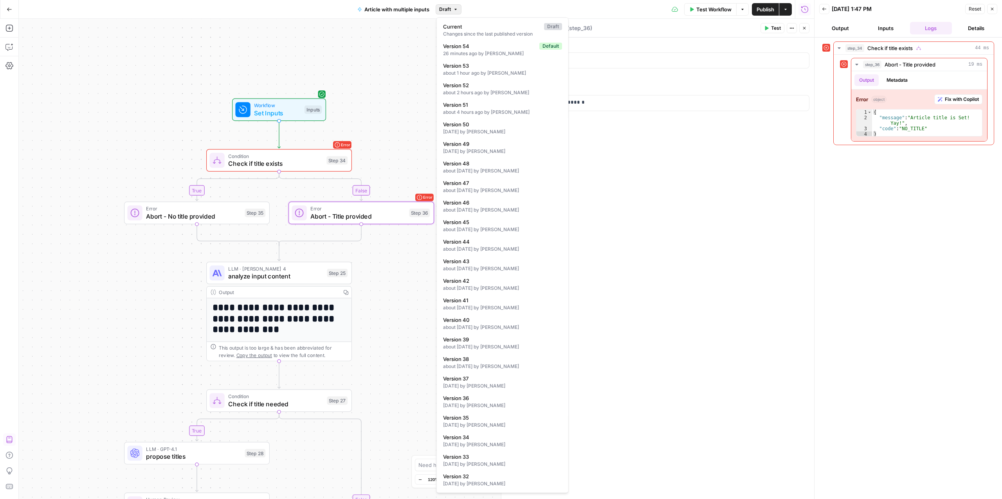
click at [445, 8] on span "Draft" at bounding box center [445, 9] width 12 height 7
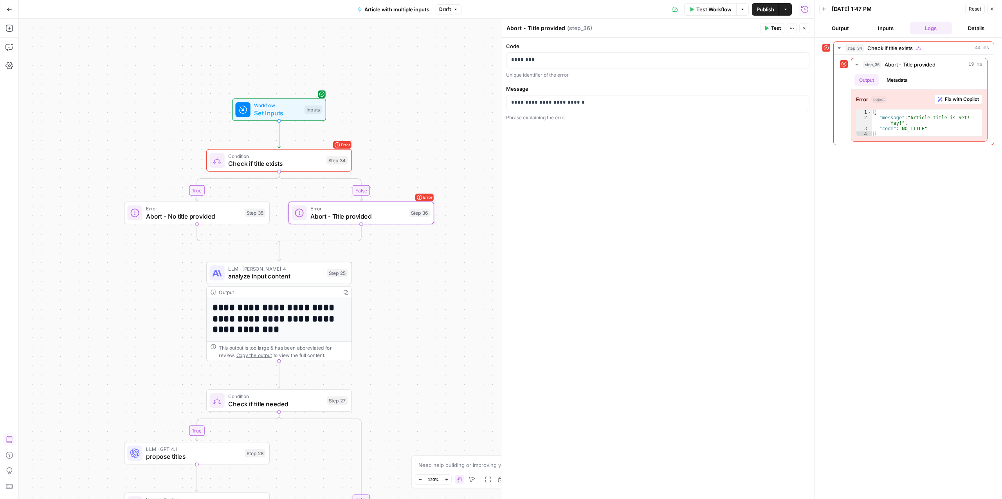
click at [445, 8] on span "Draft" at bounding box center [445, 9] width 12 height 7
click at [764, 4] on button "Publish" at bounding box center [765, 9] width 27 height 13
click at [281, 142] on icon "button" at bounding box center [279, 143] width 7 height 7
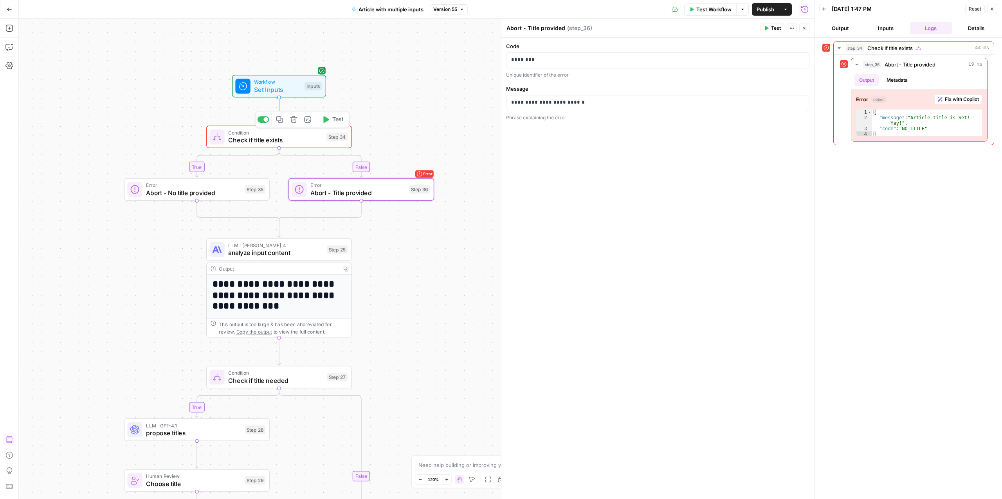
click at [260, 119] on div at bounding box center [264, 119] width 12 height 7
click at [264, 119] on div at bounding box center [264, 119] width 12 height 7
click at [259, 118] on div at bounding box center [264, 119] width 12 height 7
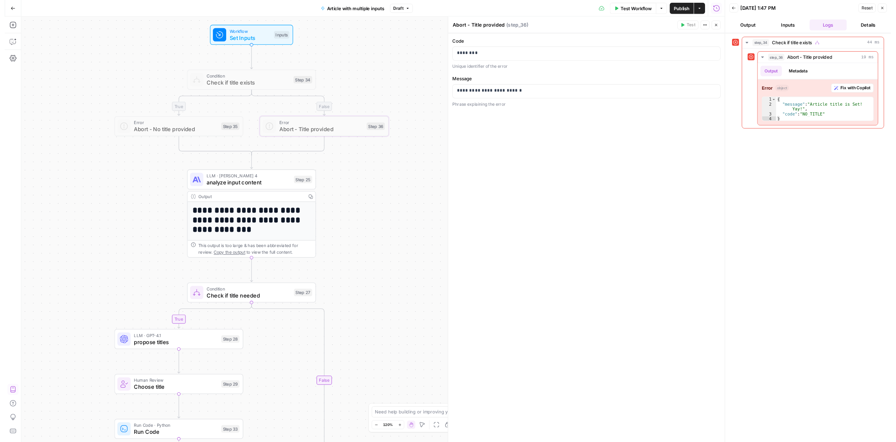
scroll to position [47, 0]
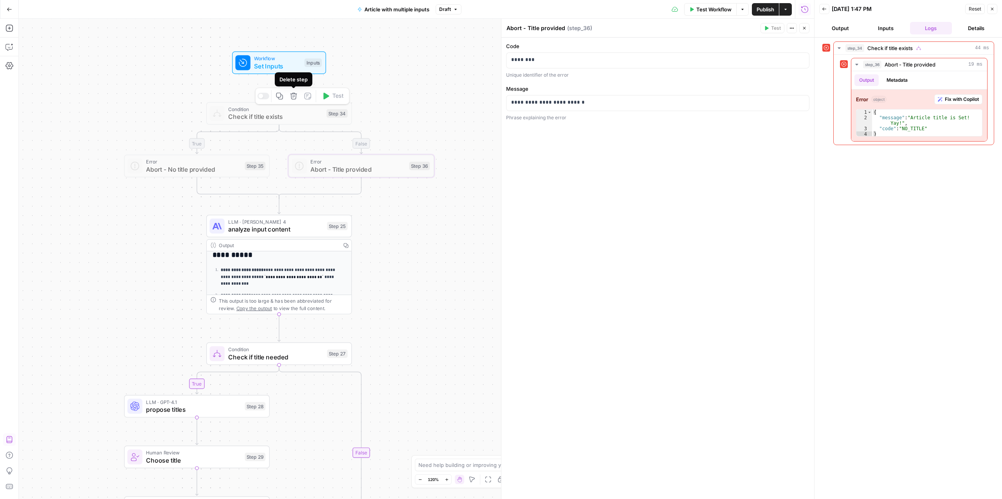
click at [292, 97] on icon "button" at bounding box center [293, 95] width 7 height 7
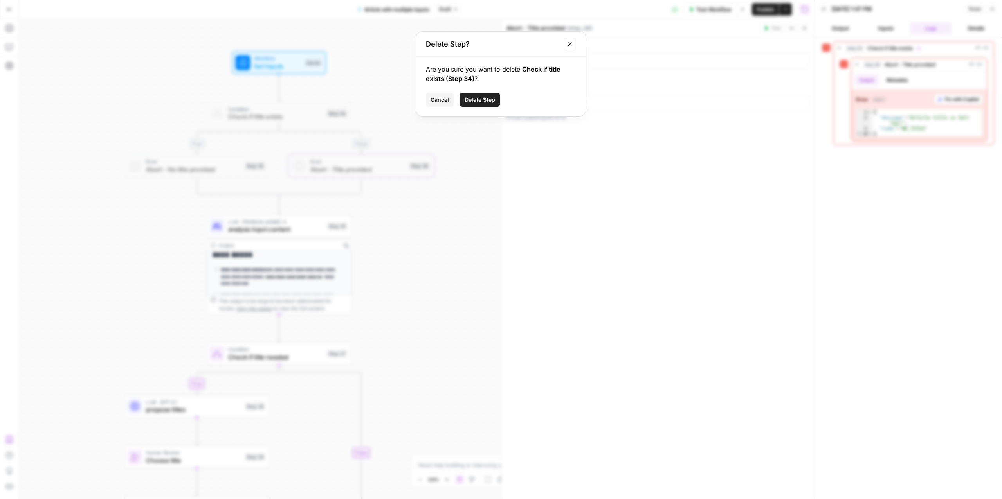
click at [480, 96] on span "Delete Step" at bounding box center [480, 100] width 31 height 8
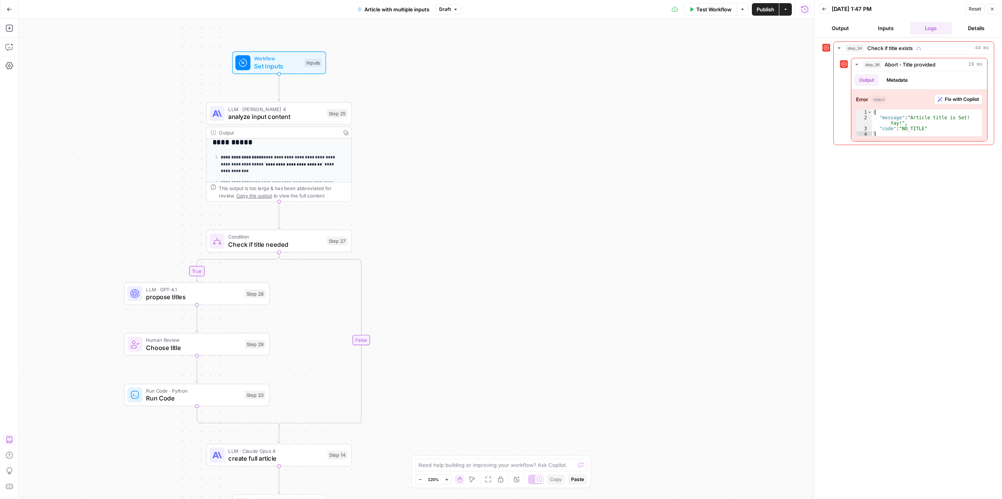
click at [766, 8] on span "Publish" at bounding box center [766, 9] width 18 height 8
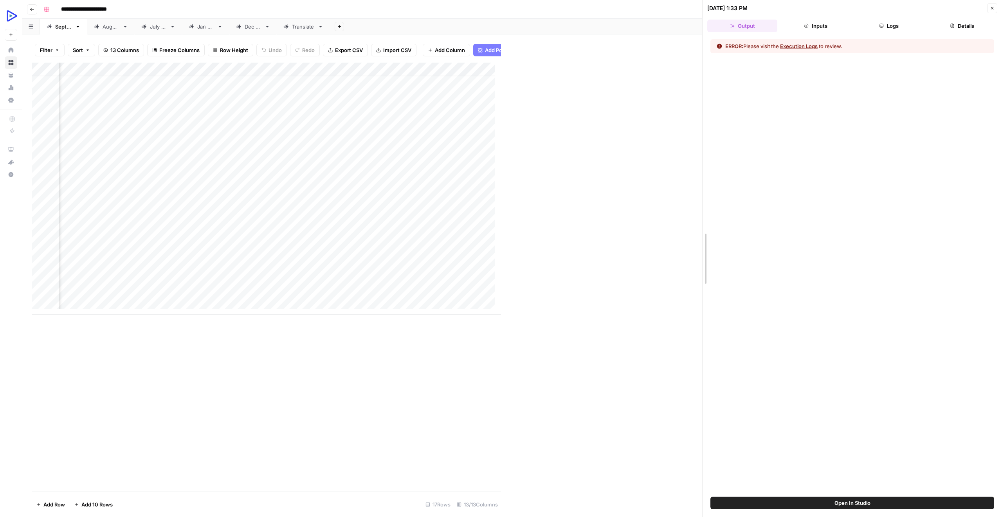
drag, startPoint x: 498, startPoint y: 193, endPoint x: 699, endPoint y: 191, distance: 201.2
click at [699, 191] on div at bounding box center [703, 258] width 8 height 517
click at [987, 7] on button "Close" at bounding box center [992, 8] width 10 height 10
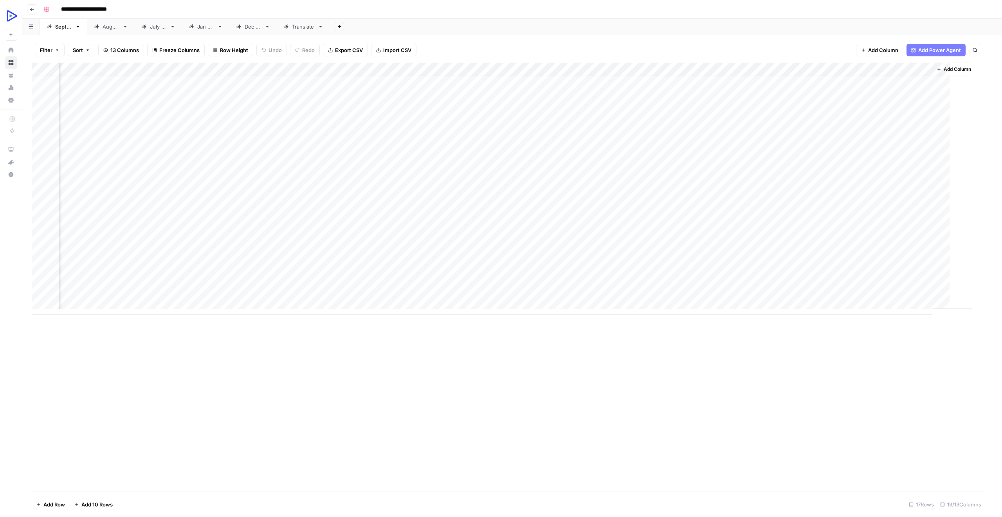
scroll to position [6, 74]
click at [762, 143] on div "Add Column" at bounding box center [512, 189] width 961 height 252
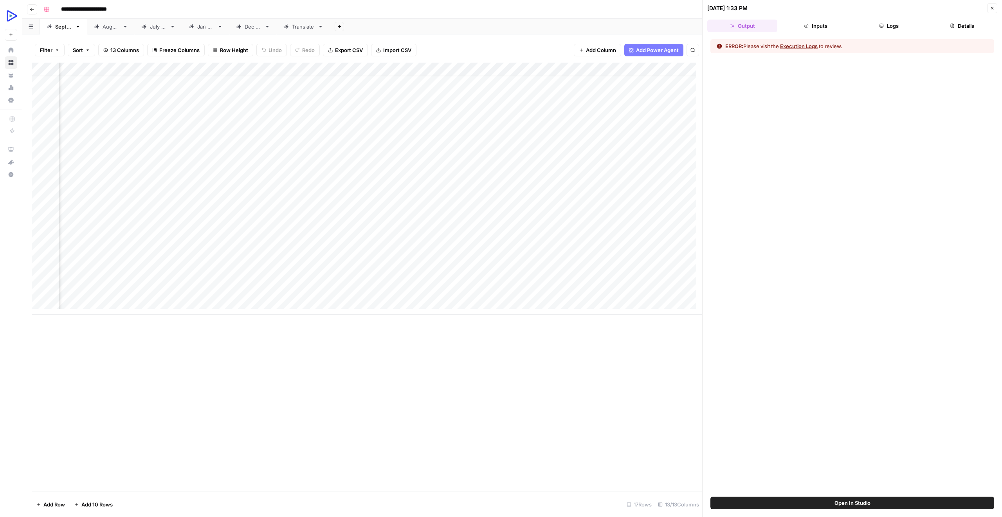
click at [885, 25] on button "Logs" at bounding box center [889, 26] width 70 height 13
click at [843, 61] on div "step_34 Check if title exists 50 ms" at bounding box center [866, 62] width 231 height 8
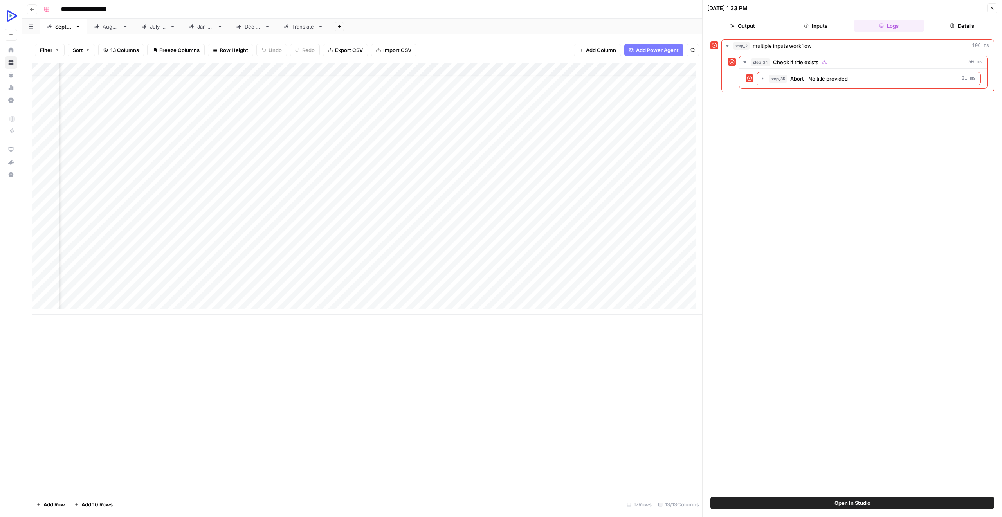
click at [764, 29] on button "Output" at bounding box center [742, 26] width 70 height 13
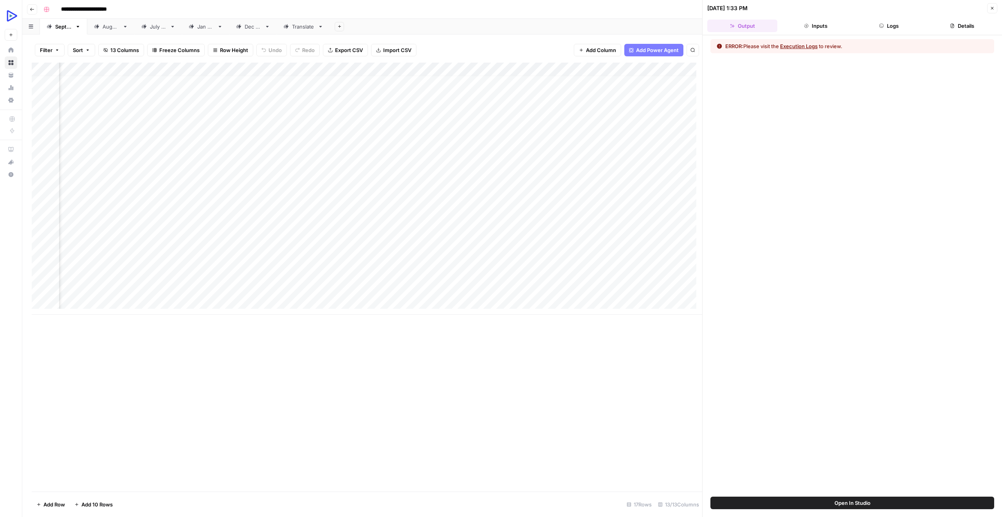
click at [80, 142] on div "Add Column" at bounding box center [367, 189] width 670 height 252
drag, startPoint x: 699, startPoint y: 146, endPoint x: 906, endPoint y: 147, distance: 206.3
click at [120, 70] on div "Add Column" at bounding box center [370, 189] width 677 height 252
click at [168, 156] on div "Add Column" at bounding box center [370, 189] width 677 height 252
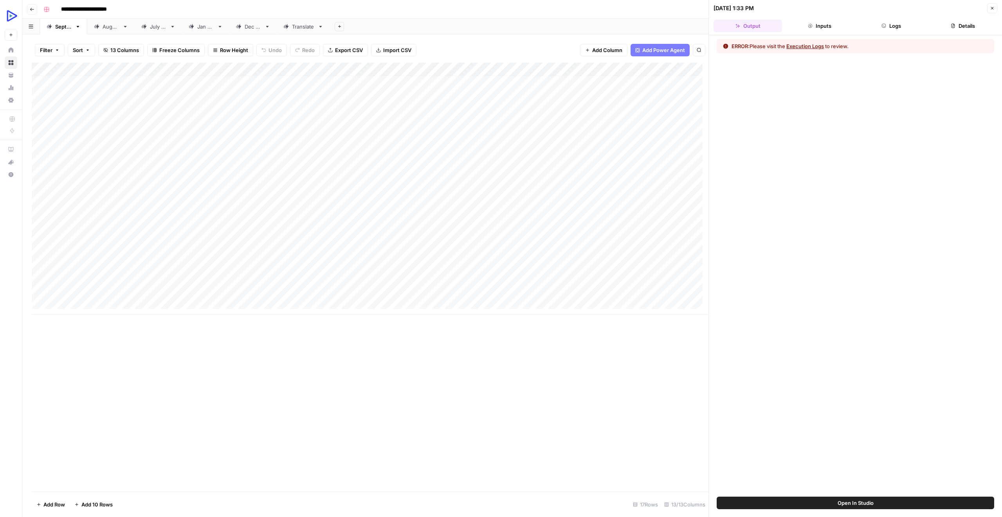
click at [993, 5] on button "Close" at bounding box center [992, 8] width 10 height 10
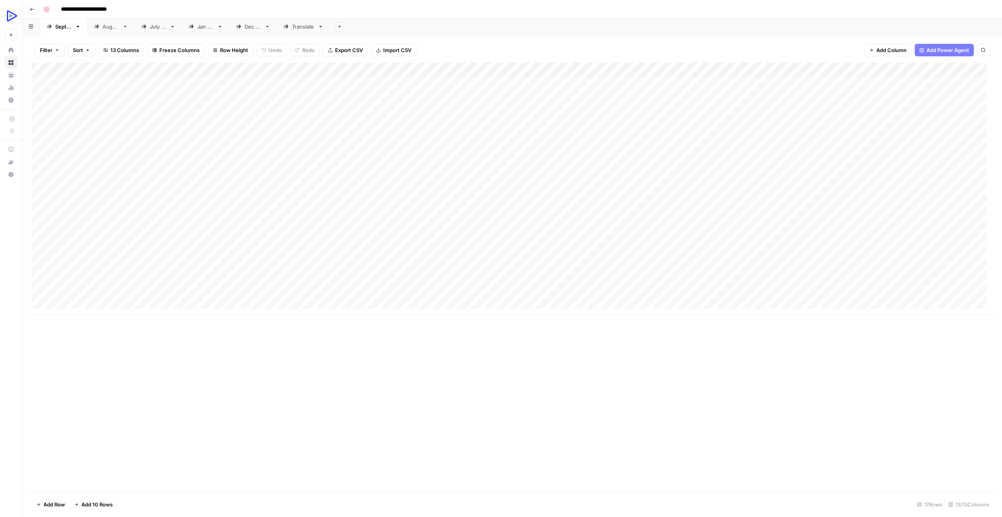
click at [858, 66] on div "Add Column" at bounding box center [512, 189] width 961 height 252
click at [844, 137] on span "Configure Inputs" at bounding box center [864, 135] width 68 height 8
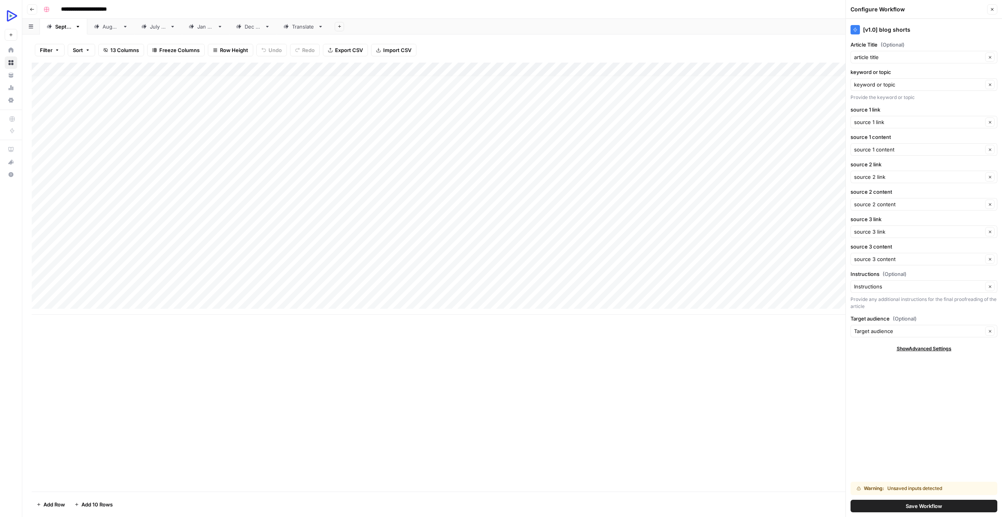
click at [718, 404] on div "Add Column" at bounding box center [512, 277] width 961 height 429
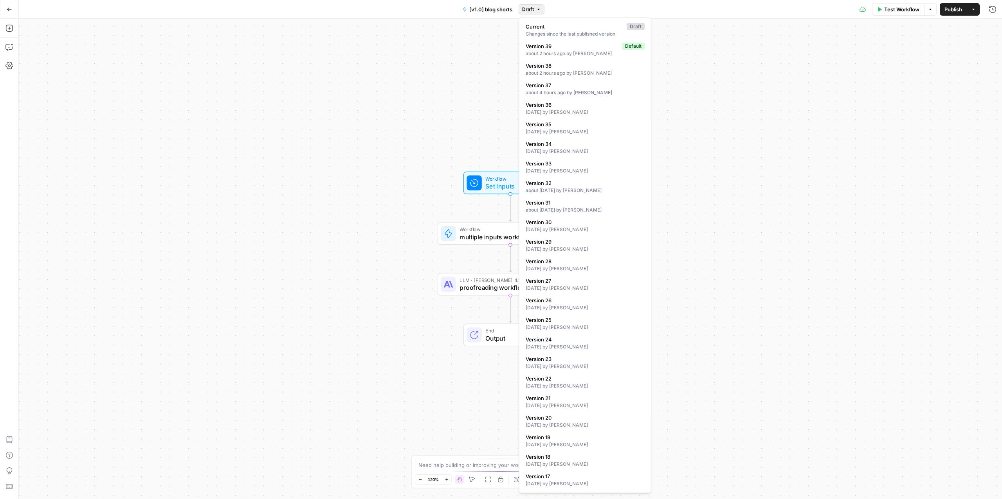
click at [535, 9] on button "Draft" at bounding box center [532, 9] width 26 height 10
click at [540, 32] on div "Changes since the last published version" at bounding box center [585, 34] width 119 height 7
click at [530, 7] on span "Draft" at bounding box center [528, 9] width 12 height 7
click at [537, 35] on div "Changes since the last published version" at bounding box center [585, 34] width 119 height 7
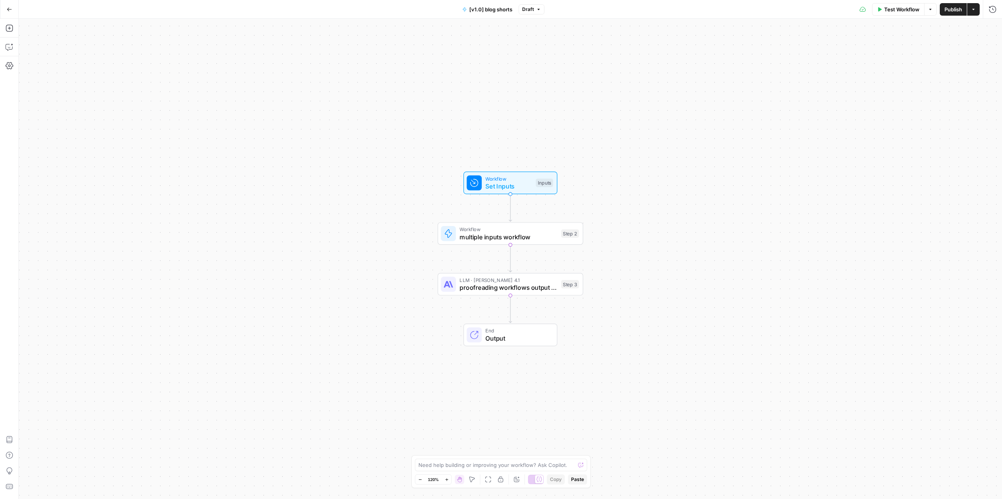
click at [532, 9] on span "Draft" at bounding box center [528, 9] width 12 height 7
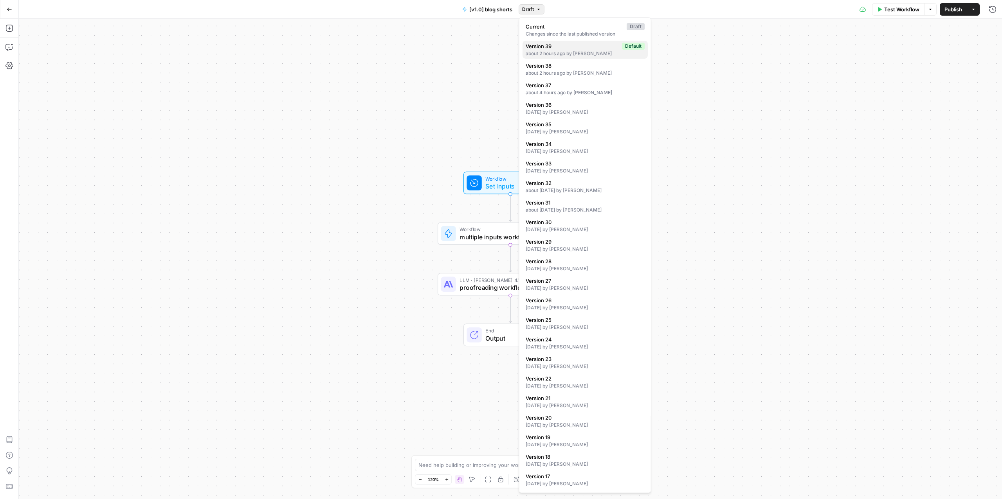
click at [531, 43] on span "Version 39" at bounding box center [572, 46] width 93 height 8
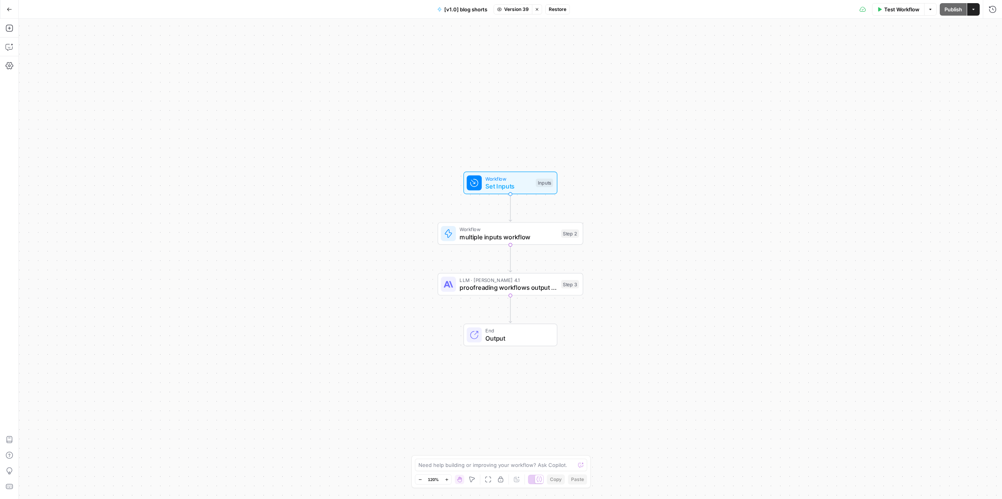
click at [521, 11] on span "Version 39" at bounding box center [516, 9] width 25 height 7
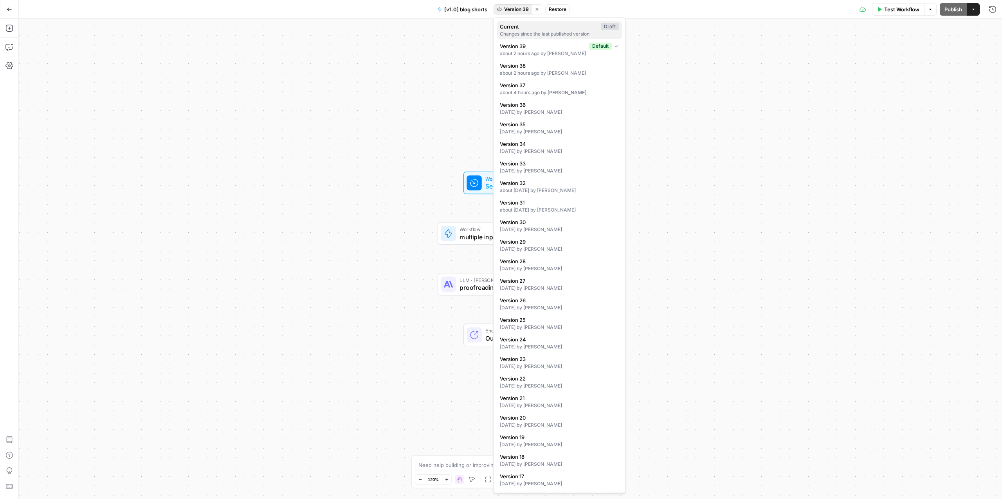
click at [525, 30] on span "Current" at bounding box center [549, 27] width 98 height 8
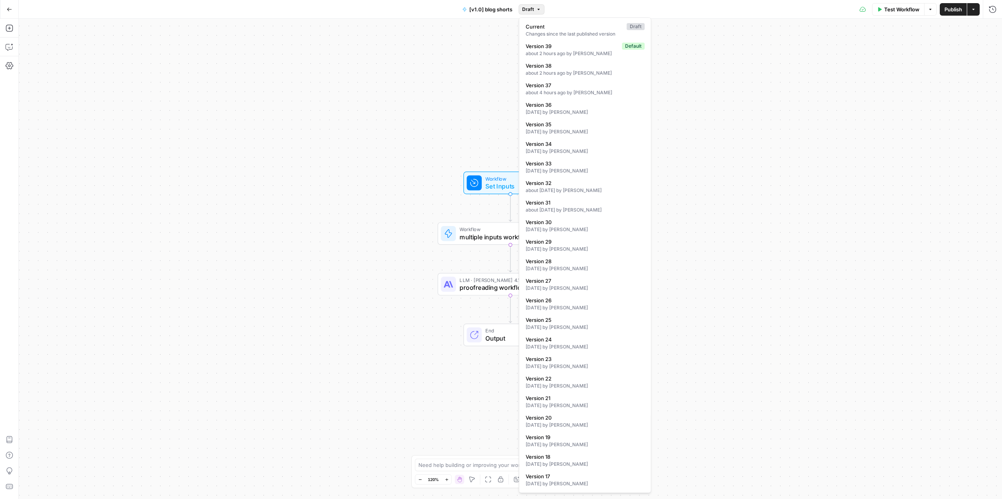
click at [529, 5] on button "Draft" at bounding box center [532, 9] width 26 height 10
click at [529, 43] on span "Version 39" at bounding box center [572, 46] width 93 height 8
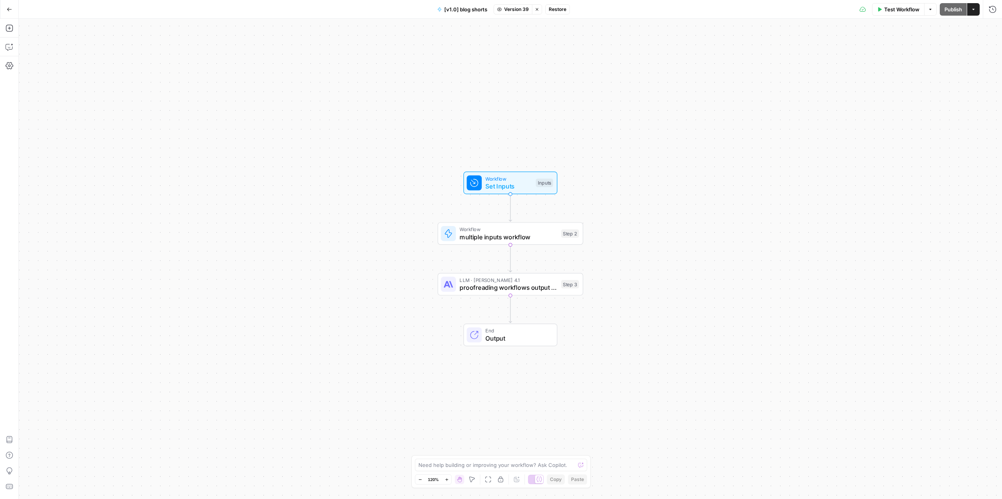
click at [506, 180] on span "Workflow" at bounding box center [508, 178] width 47 height 7
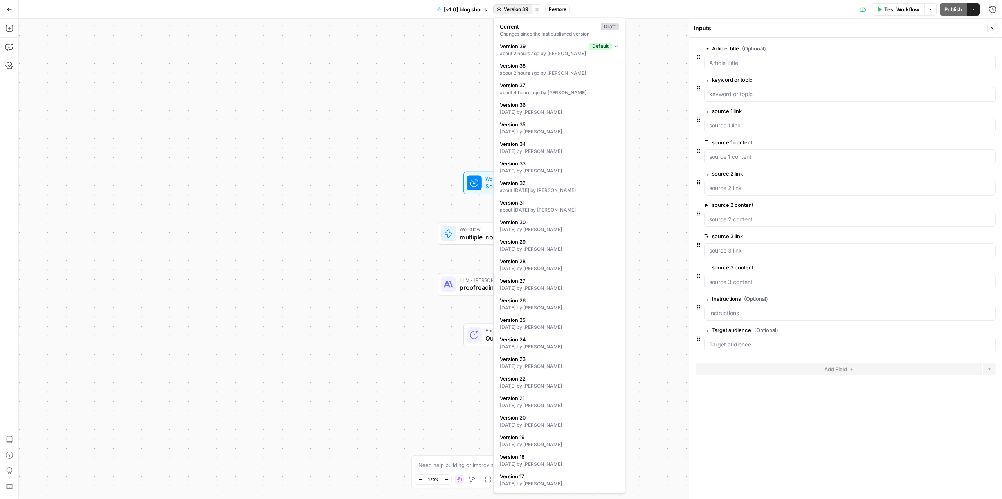
click at [513, 9] on span "Version 39" at bounding box center [516, 9] width 25 height 7
click at [515, 25] on span "Current" at bounding box center [549, 27] width 98 height 8
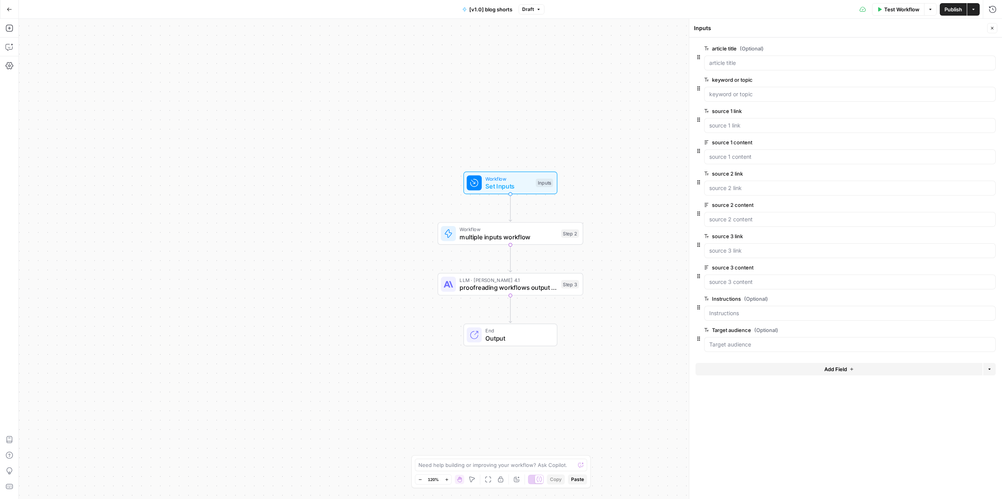
click at [504, 231] on span "Workflow" at bounding box center [508, 229] width 98 height 7
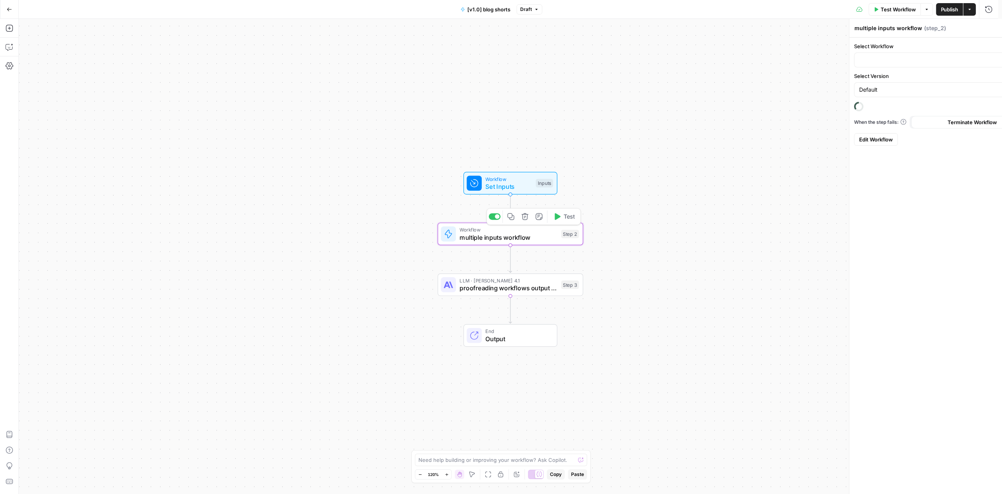
type input "Article with multiple inputs"
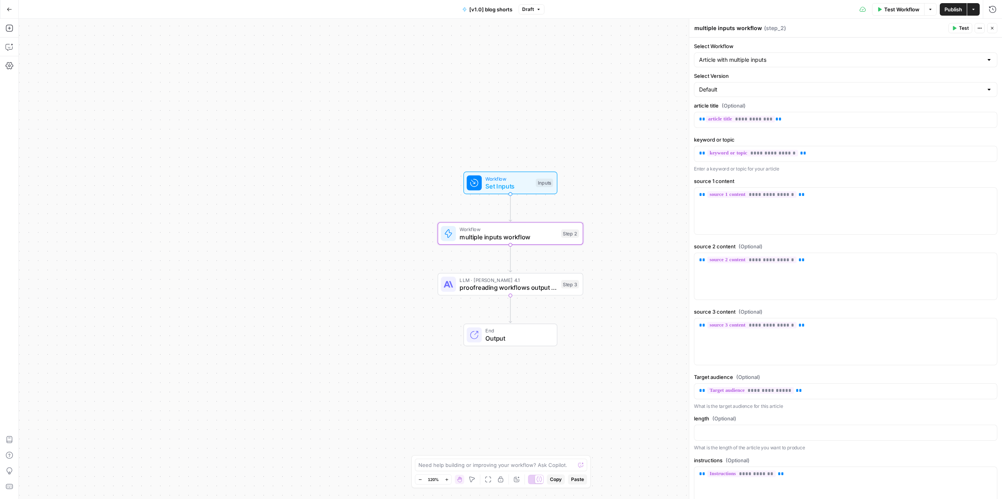
click at [499, 180] on span "Workflow" at bounding box center [508, 178] width 47 height 7
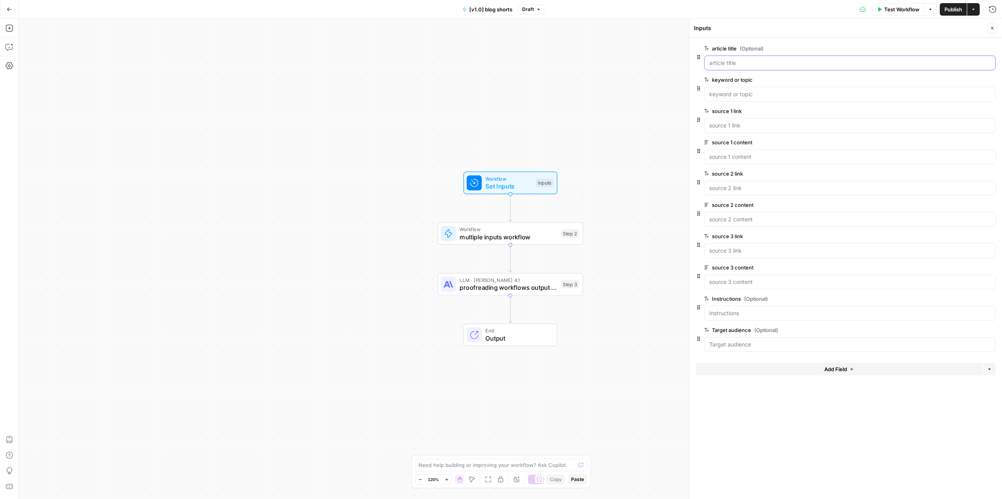
click at [728, 60] on title "article title (Optional)" at bounding box center [849, 63] width 281 height 8
click at [948, 9] on span "Publish" at bounding box center [953, 9] width 18 height 8
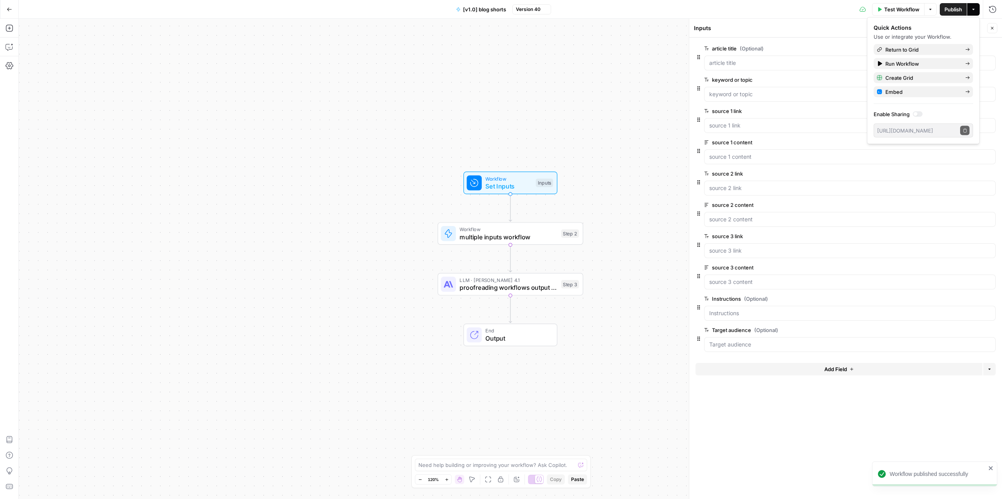
click at [450, 118] on div "Workflow Set Inputs Inputs Workflow multiple inputs workflow Step 2 LLM · [PERS…" at bounding box center [510, 259] width 983 height 481
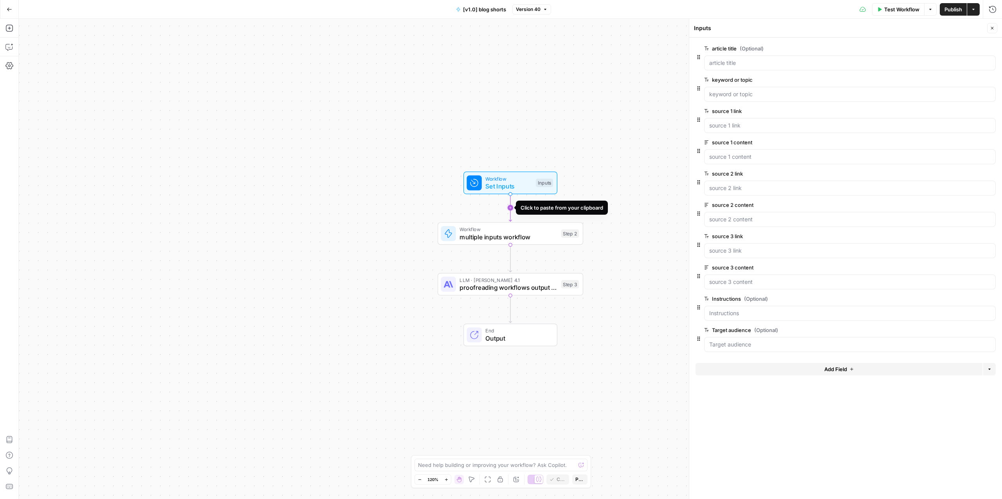
click at [509, 205] on icon "Edge from start to step_2" at bounding box center [510, 207] width 3 height 27
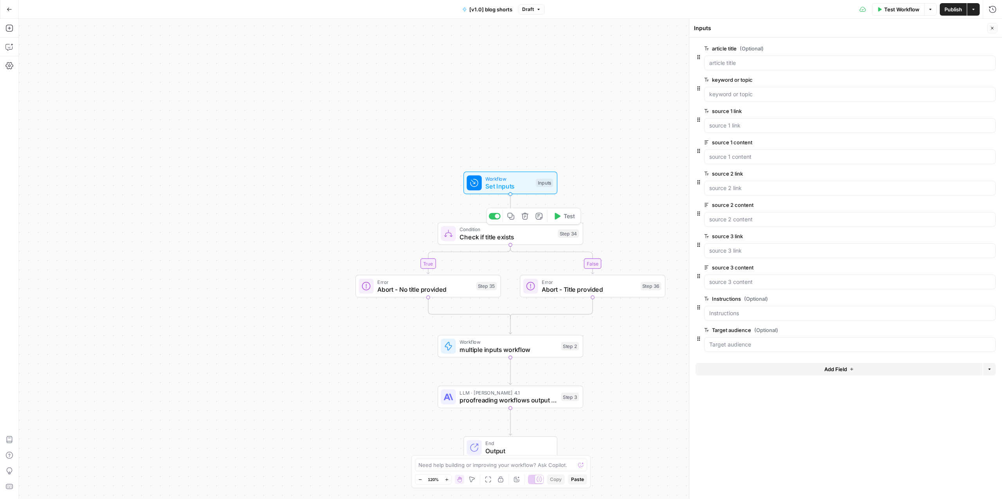
click at [486, 237] on span "Check if title exists" at bounding box center [506, 236] width 94 height 9
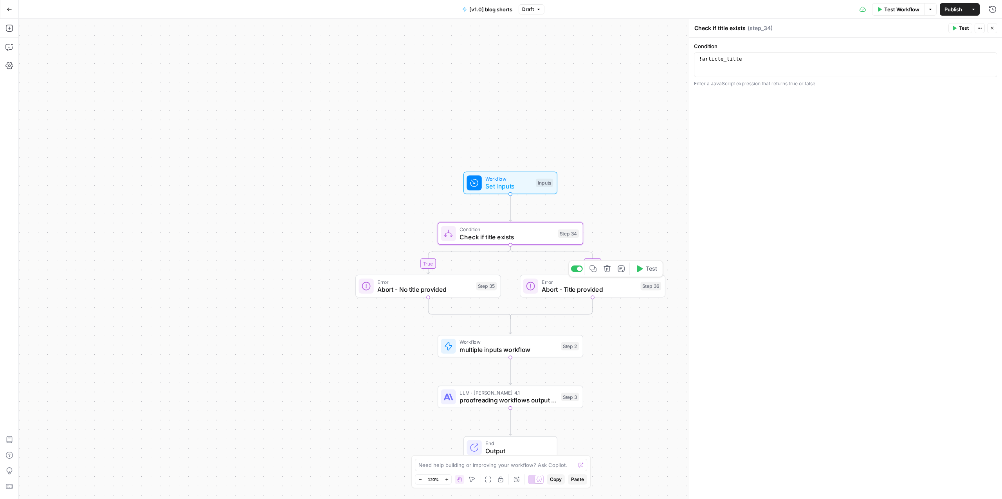
click at [568, 286] on span "Abort - Title provided" at bounding box center [589, 289] width 95 height 9
click at [956, 6] on span "Publish" at bounding box center [953, 9] width 18 height 8
click at [504, 238] on span "Check if title exists" at bounding box center [506, 236] width 94 height 9
click at [440, 285] on span "Abort - No title provided" at bounding box center [424, 289] width 95 height 9
click at [564, 285] on span "Error" at bounding box center [589, 281] width 95 height 7
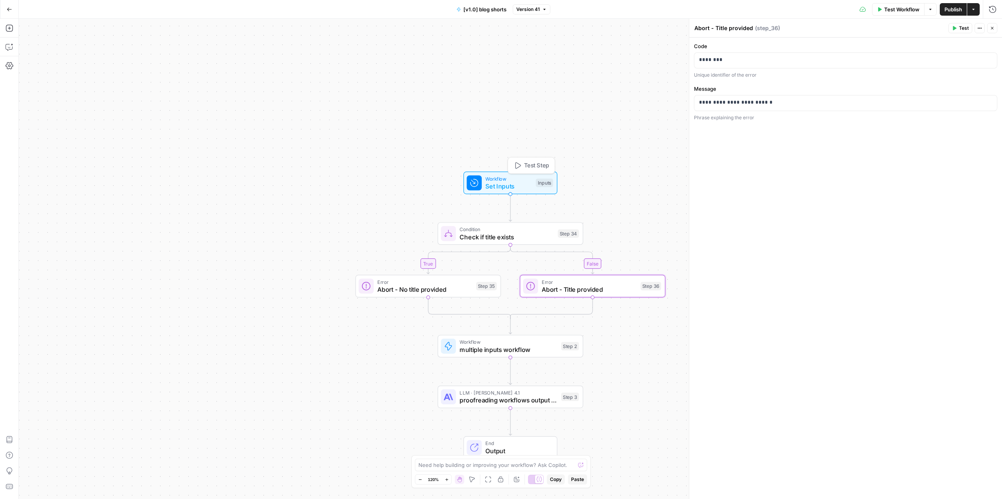
click at [505, 182] on span "Set Inputs" at bounding box center [508, 186] width 47 height 9
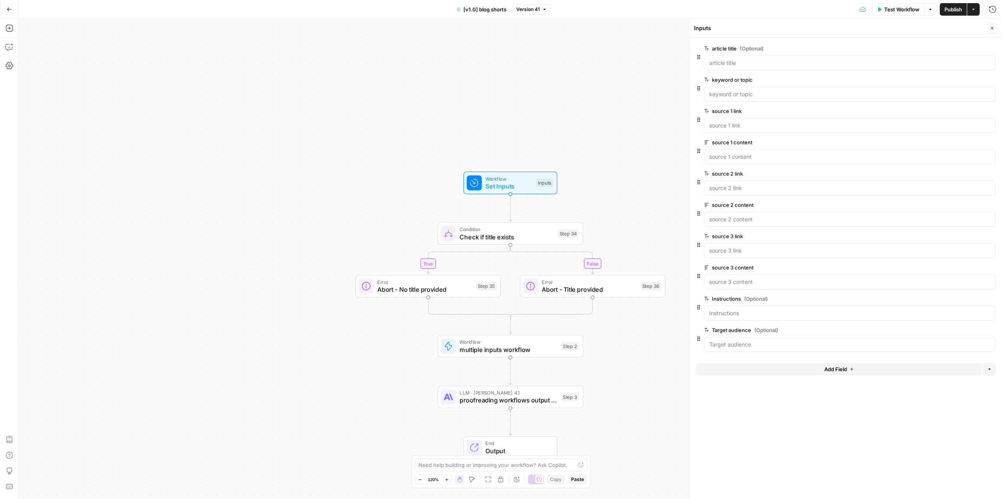
click at [966, 48] on span "edit field" at bounding box center [966, 48] width 17 height 6
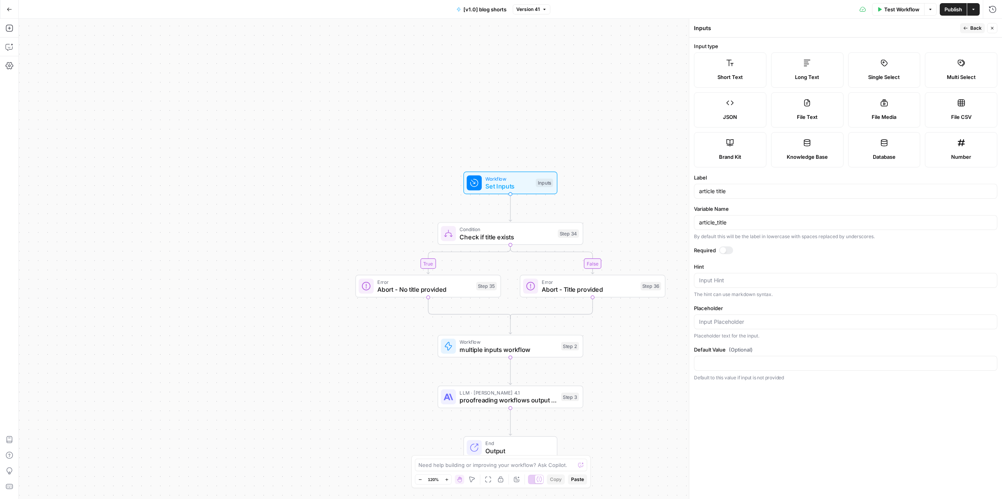
click at [727, 250] on div at bounding box center [726, 251] width 14 height 8
click at [409, 285] on span "Abort - No title provided" at bounding box center [424, 289] width 95 height 9
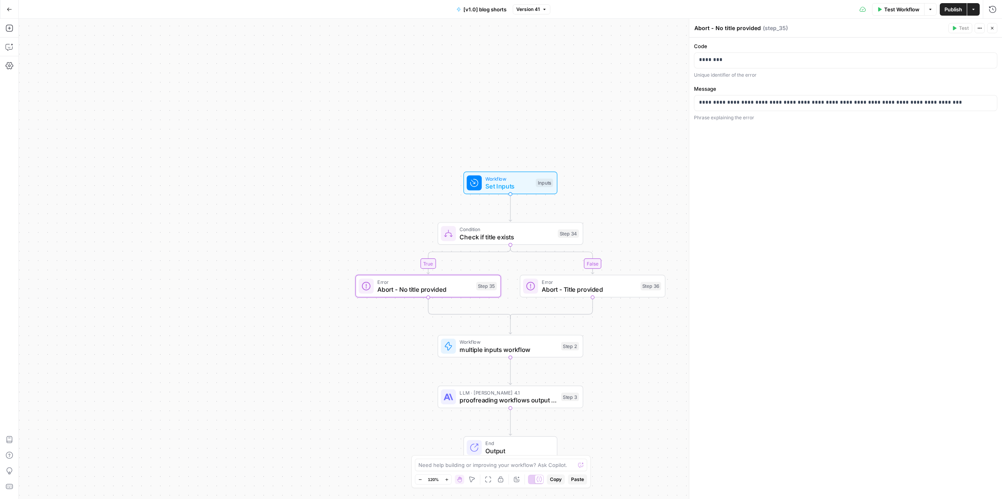
click at [717, 29] on textarea "Abort - No title provided" at bounding box center [727, 28] width 67 height 8
click at [715, 28] on textarea "Abort - No title provided" at bounding box center [727, 28] width 67 height 8
type textarea "Abort - No title provided!"
click at [555, 290] on span "Abort - Title provided" at bounding box center [589, 289] width 95 height 9
click at [751, 28] on textarea "Abort - Title provided" at bounding box center [723, 28] width 59 height 8
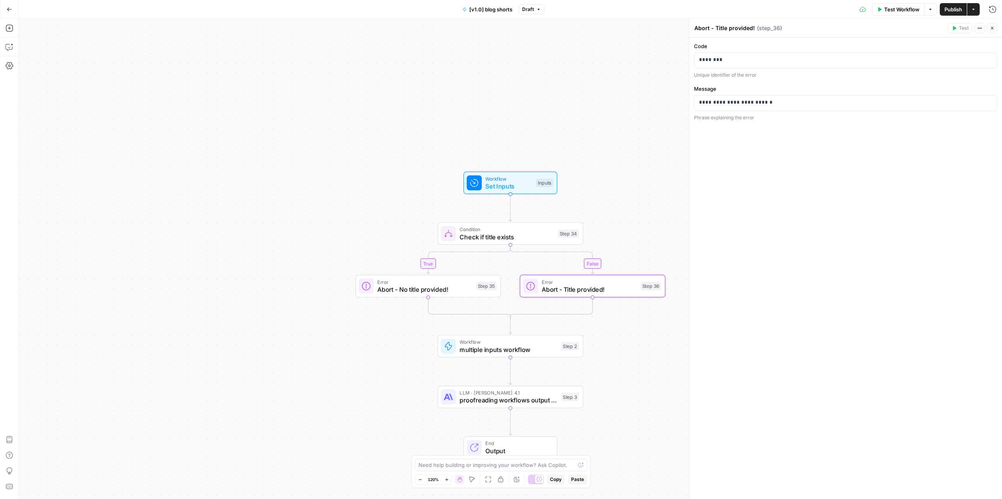
type textarea "Abort - Title provided!"
drag, startPoint x: 949, startPoint y: 7, endPoint x: 920, endPoint y: 5, distance: 28.2
click at [920, 5] on div "Test Workflow Options Publish Actions Run History" at bounding box center [773, 9] width 458 height 18
click at [513, 235] on span "Check if title exists" at bounding box center [506, 236] width 94 height 9
click at [443, 285] on span "Error" at bounding box center [424, 281] width 95 height 7
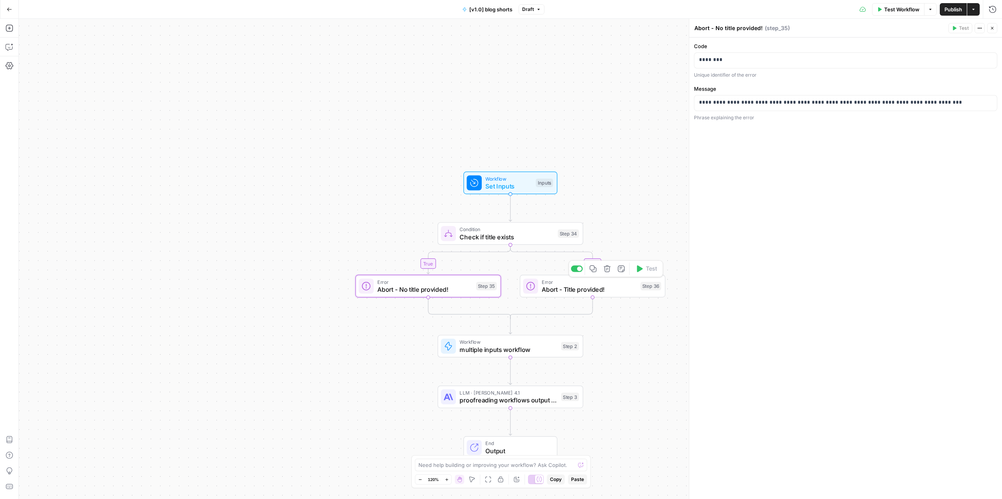
click at [583, 286] on span "Abort - Title provided!" at bounding box center [589, 289] width 95 height 9
click at [498, 231] on span "Condition" at bounding box center [506, 229] width 94 height 7
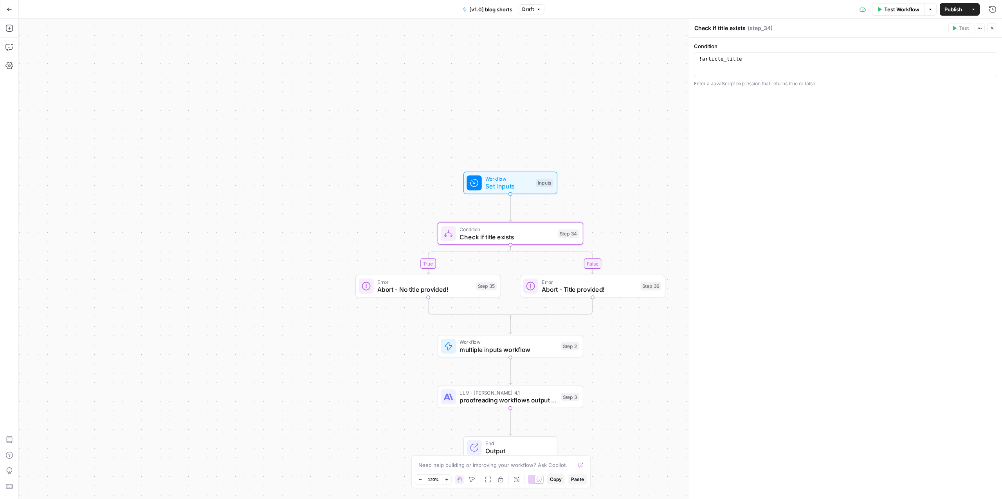
click at [701, 404] on div "Condition 1 ! article_title XXXXXXXXXXXXXXXXXXXXXXXXXXXXXXXXXXXXXXXXXXXXXXXXXXX…" at bounding box center [845, 269] width 313 height 462
click at [538, 9] on icon "button" at bounding box center [538, 9] width 2 height 1
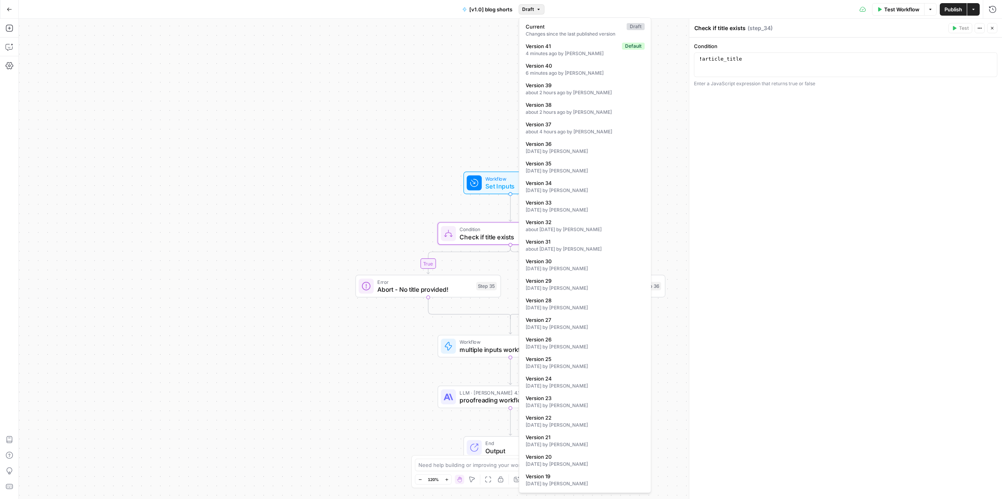
click at [538, 9] on icon "button" at bounding box center [538, 9] width 2 height 1
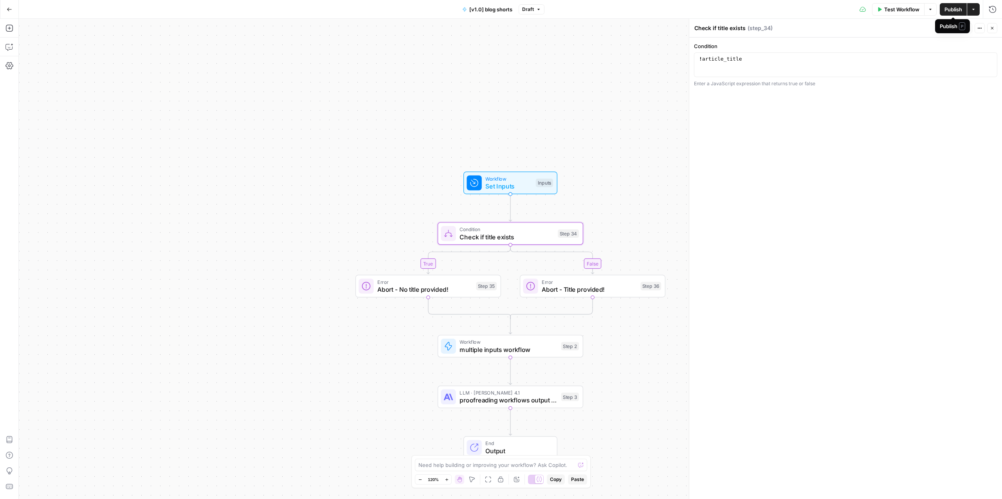
click at [951, 9] on span "Publish" at bounding box center [953, 9] width 18 height 8
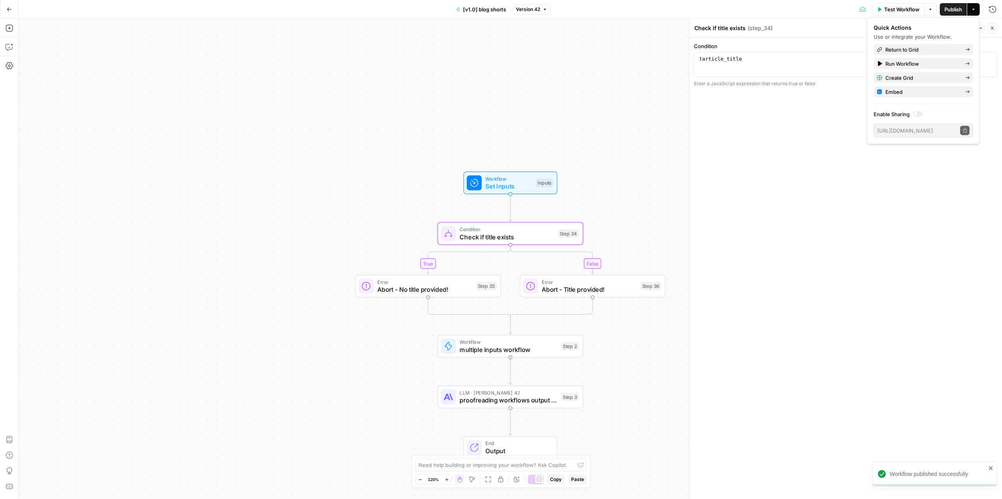
click at [518, 187] on span "Set Inputs" at bounding box center [508, 186] width 47 height 9
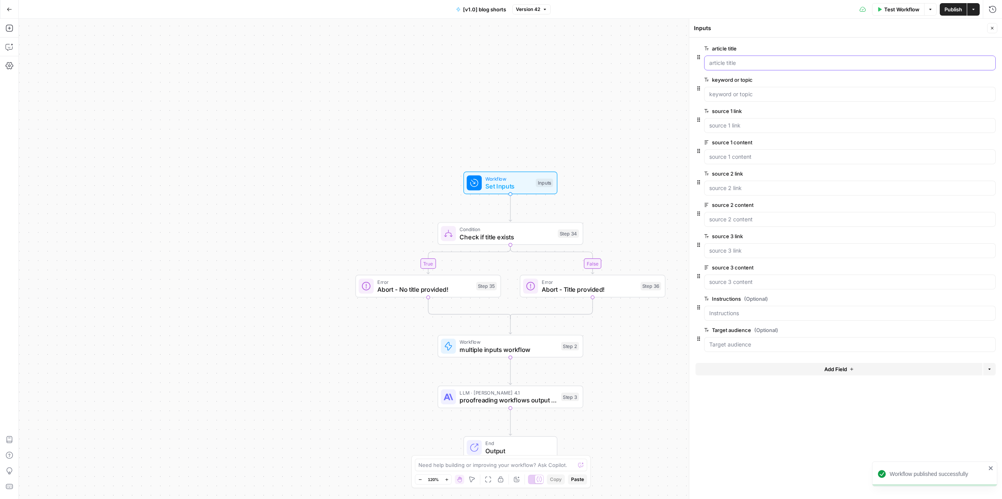
click at [750, 66] on title "article title" at bounding box center [849, 63] width 281 height 8
click at [966, 50] on span "edit field" at bounding box center [966, 48] width 17 height 6
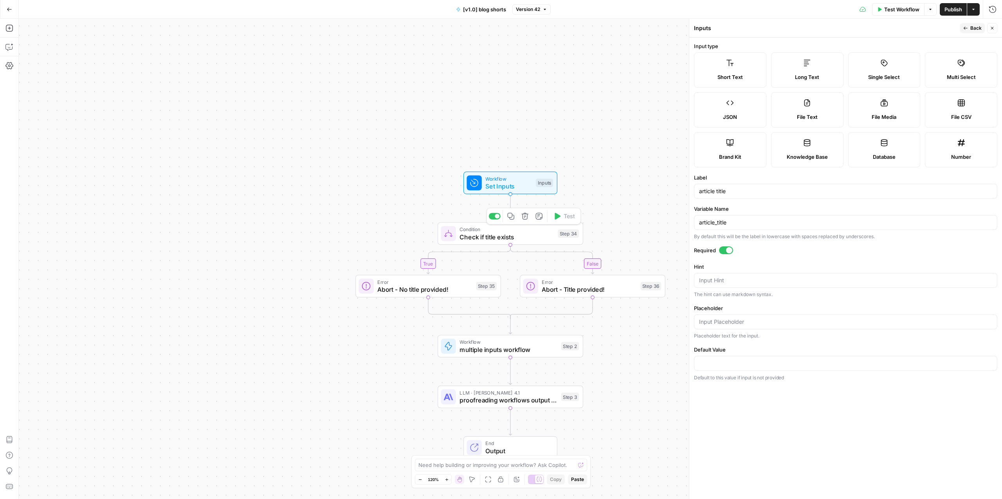
click at [526, 234] on span "Check if title exists" at bounding box center [506, 236] width 94 height 9
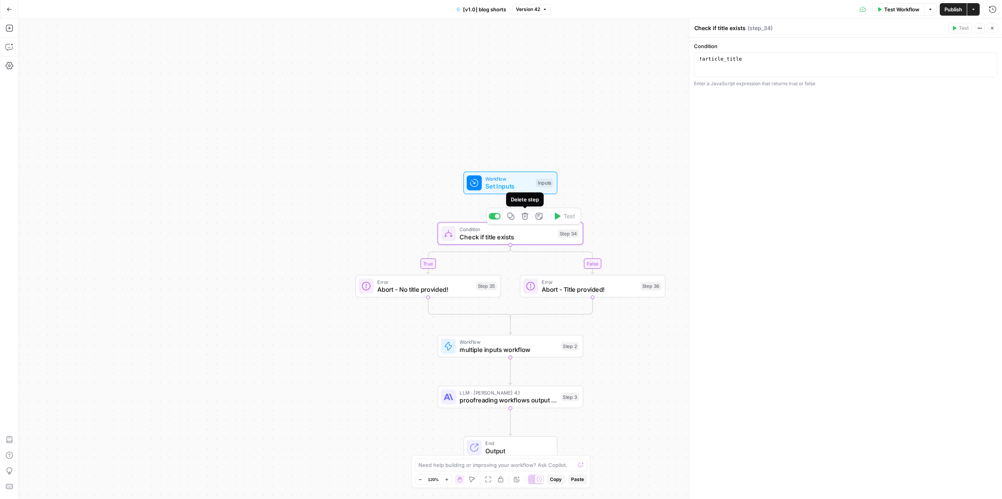
click at [526, 216] on icon "button" at bounding box center [524, 216] width 7 height 7
click at [477, 102] on span "Delete Step" at bounding box center [480, 100] width 31 height 8
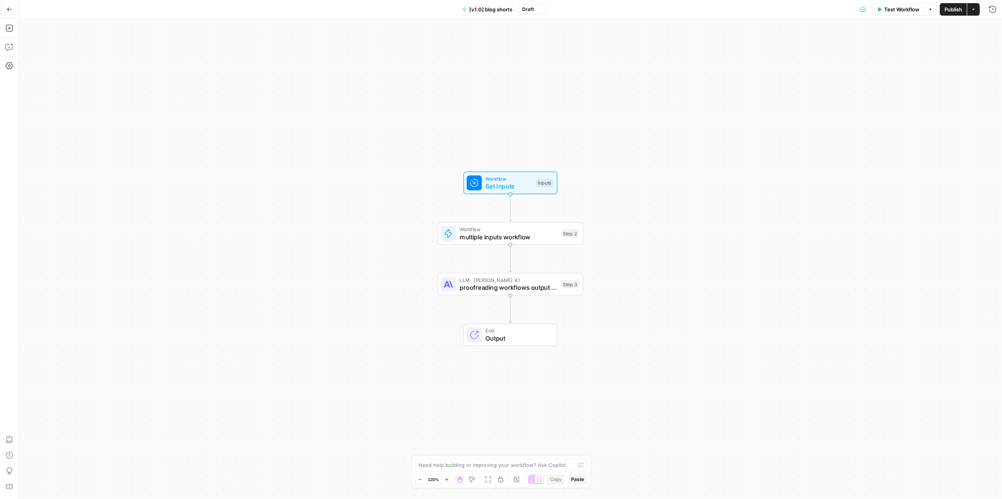
click at [948, 9] on span "Publish" at bounding box center [953, 9] width 18 height 8
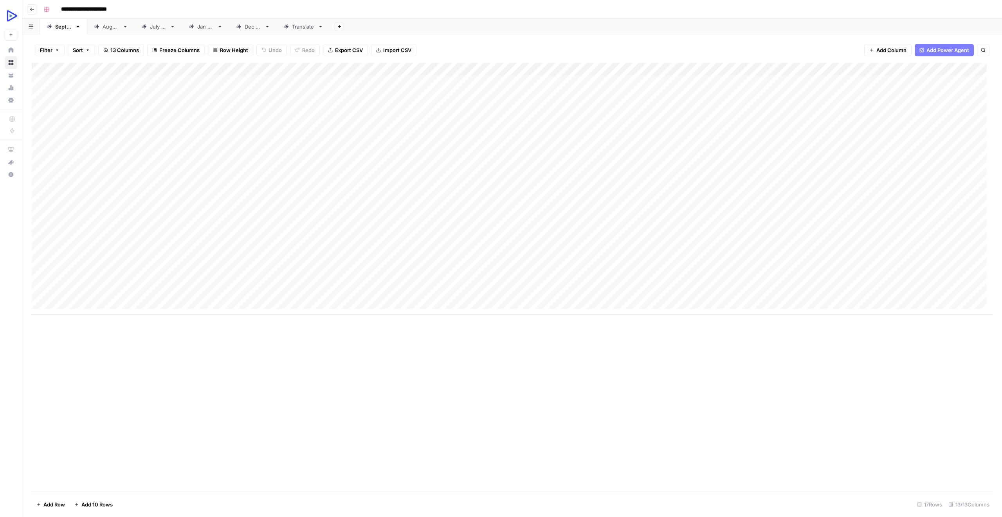
click at [118, 70] on div "Add Column" at bounding box center [512, 189] width 961 height 252
click at [836, 65] on div "Add Column" at bounding box center [512, 189] width 961 height 252
click at [845, 135] on span "Configure Inputs" at bounding box center [864, 135] width 68 height 8
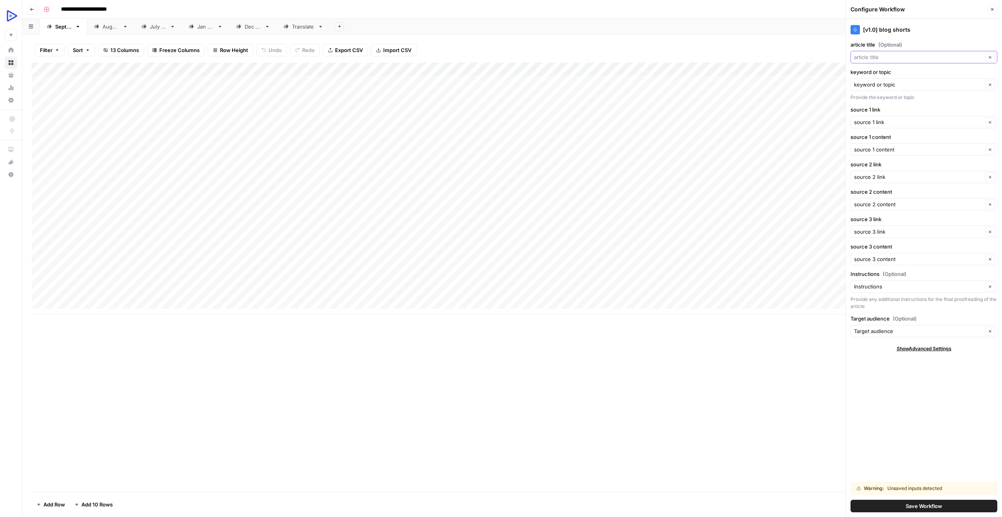
click at [866, 58] on input "article title (Optional)" at bounding box center [918, 57] width 129 height 8
click at [870, 85] on span "article title" at bounding box center [914, 87] width 114 height 8
type input "article title"
click at [746, 167] on div "Add Column" at bounding box center [512, 189] width 961 height 252
click at [193, 160] on div "Add Column" at bounding box center [512, 189] width 961 height 252
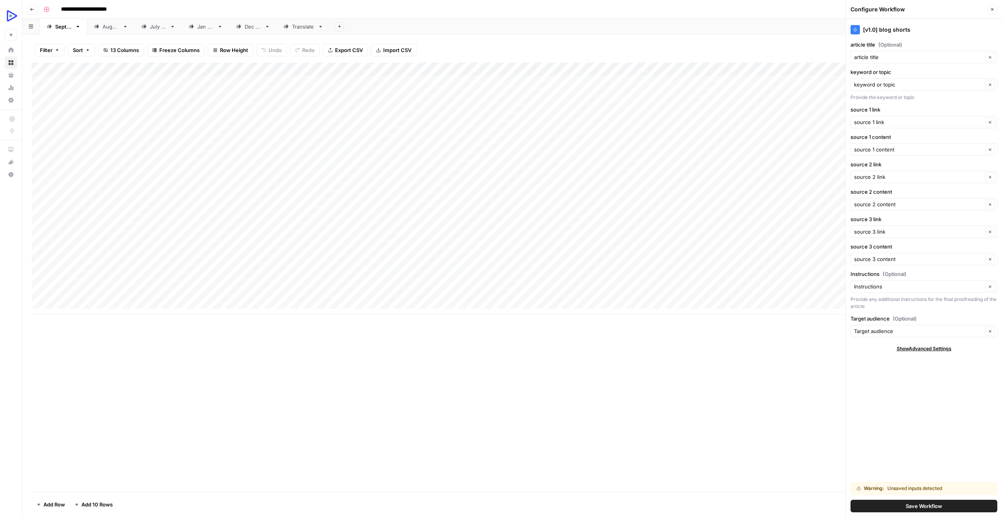
click at [274, 160] on div "Add Column" at bounding box center [512, 189] width 961 height 252
click at [322, 157] on div "Add Column" at bounding box center [512, 189] width 961 height 252
click at [428, 161] on div "Add Column" at bounding box center [512, 189] width 961 height 252
click at [780, 160] on div "Add Column" at bounding box center [512, 189] width 961 height 252
click at [991, 8] on icon "button" at bounding box center [992, 9] width 5 height 5
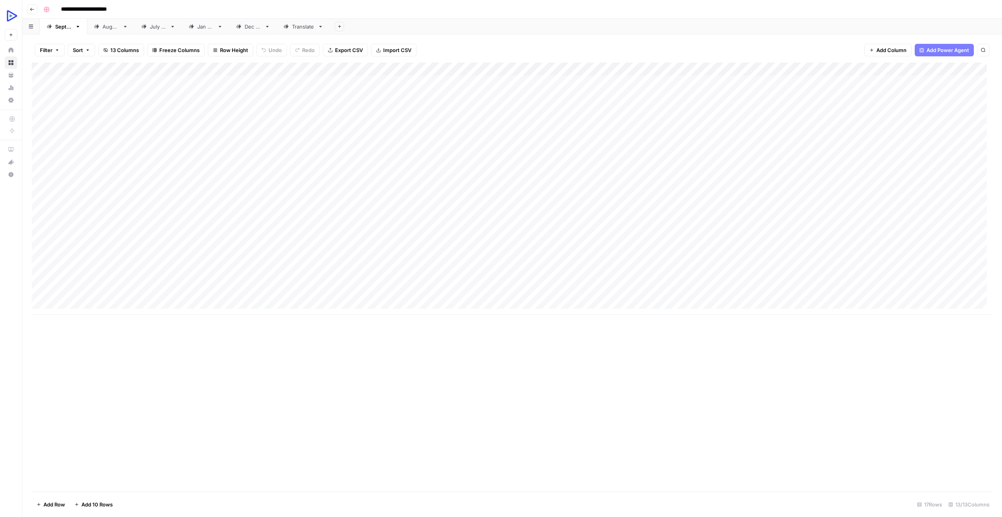
click at [854, 149] on div "Add Column" at bounding box center [512, 189] width 961 height 252
click at [874, 146] on div "Add Column" at bounding box center [512, 189] width 961 height 252
click at [843, 148] on div "Add Column" at bounding box center [512, 189] width 961 height 252
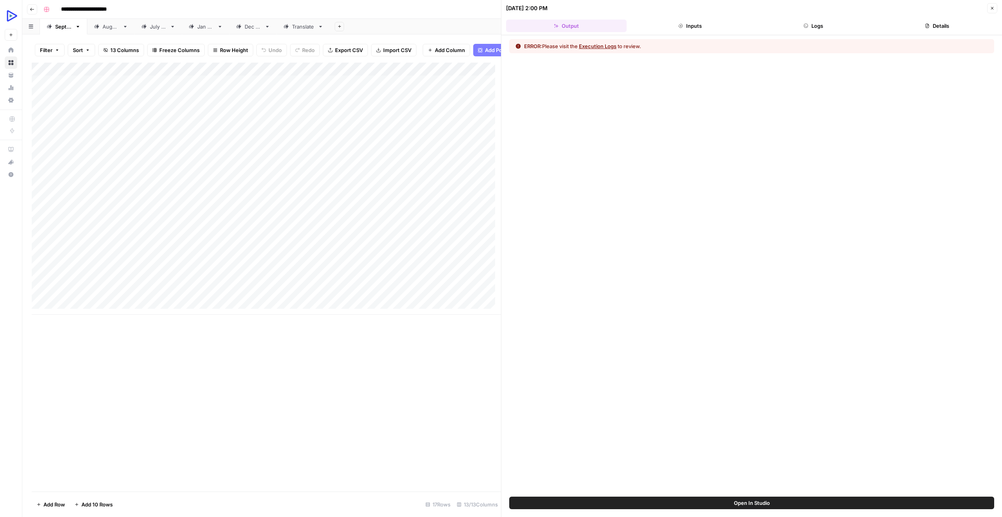
click at [675, 25] on button "Inputs" at bounding box center [690, 26] width 121 height 13
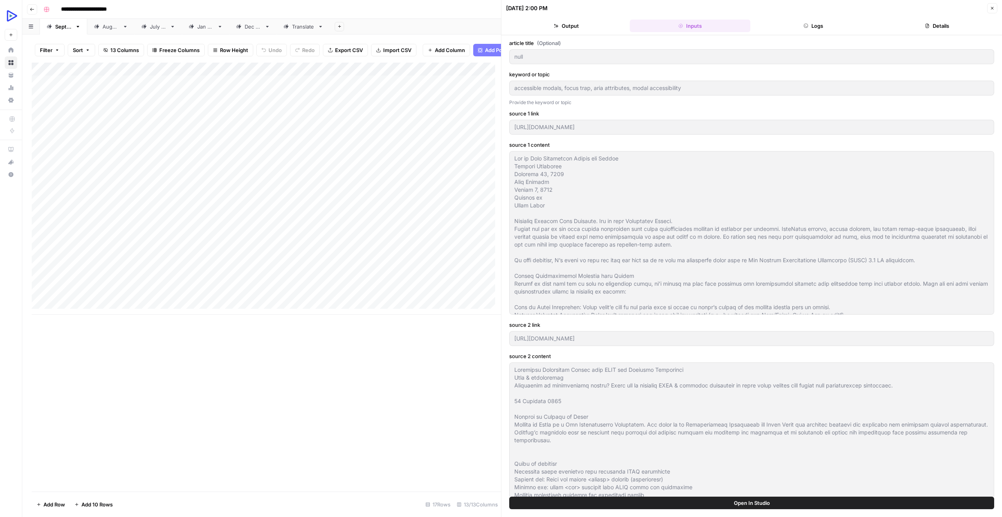
click at [580, 26] on button "Output" at bounding box center [566, 26] width 121 height 13
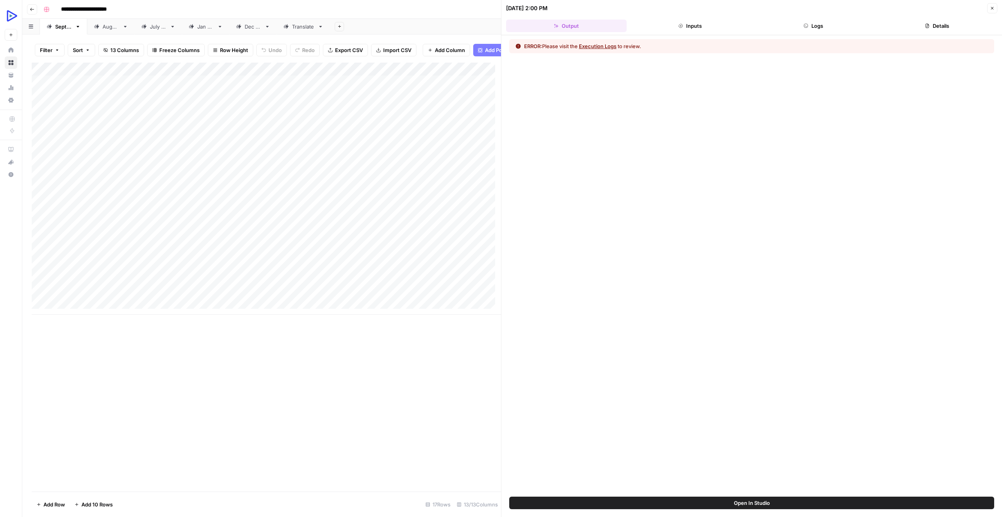
click at [600, 45] on button "Execution Logs" at bounding box center [598, 46] width 38 height 8
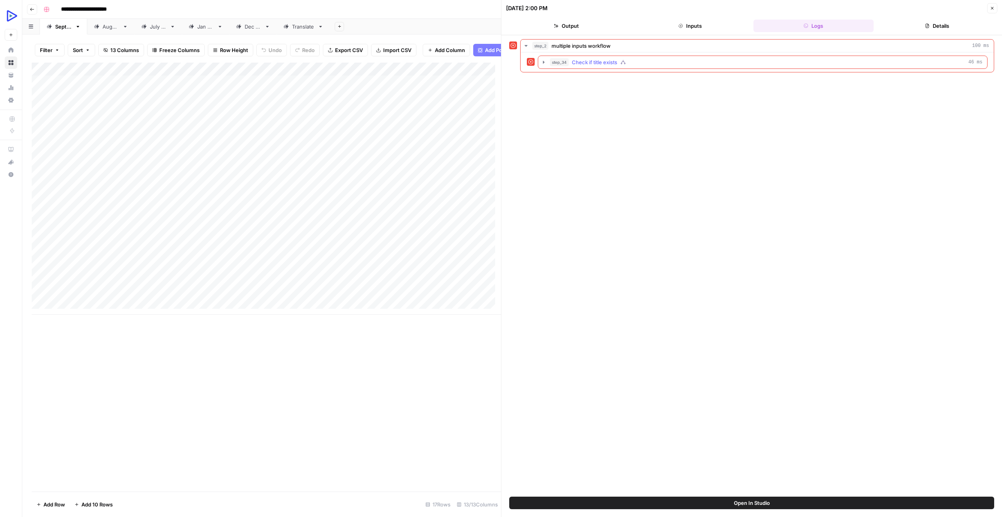
click at [599, 63] on span "Check if title exists" at bounding box center [594, 62] width 45 height 8
click at [613, 77] on span "Abort - No title provided" at bounding box center [618, 79] width 58 height 8
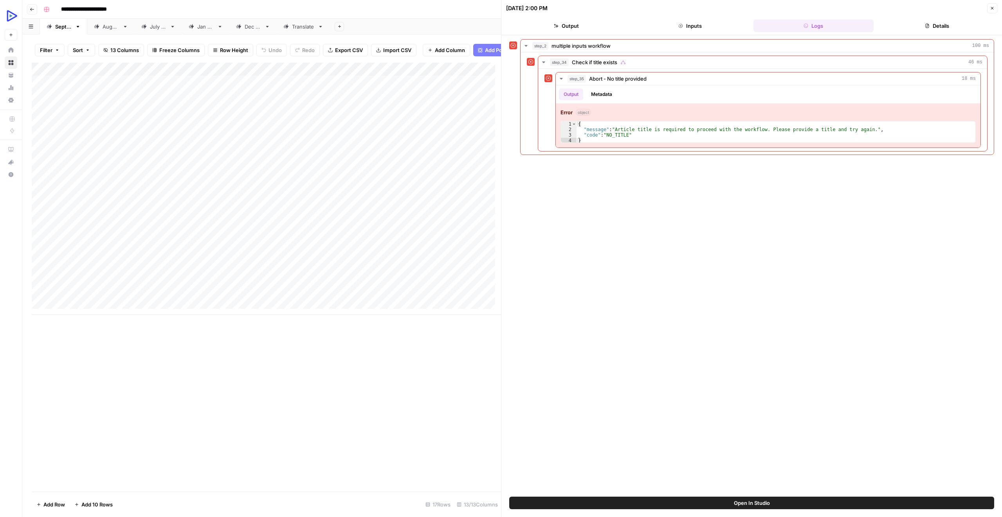
click at [872, 337] on div "step_2 multiple inputs workflow 100 ms step_34 Check if title exists 46 ms step…" at bounding box center [751, 266] width 485 height 454
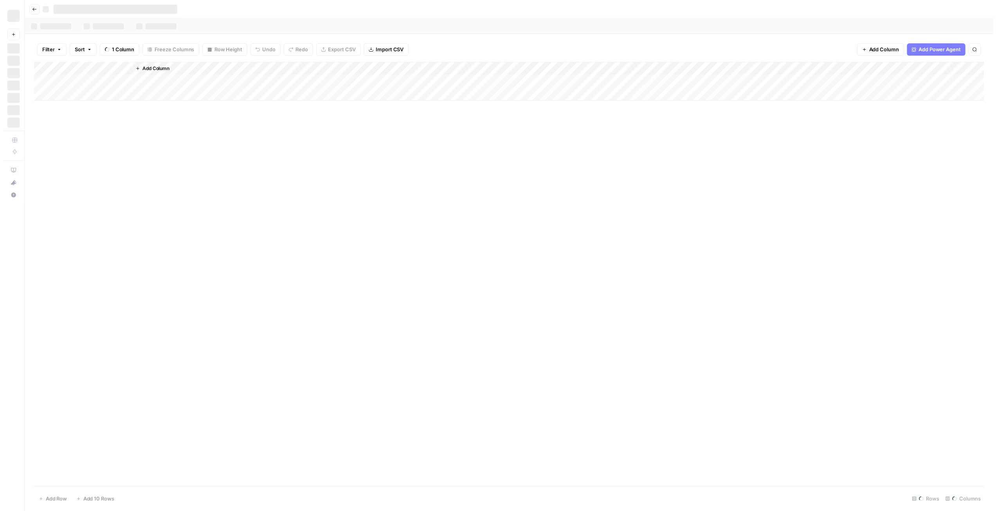
scroll to position [6, 104]
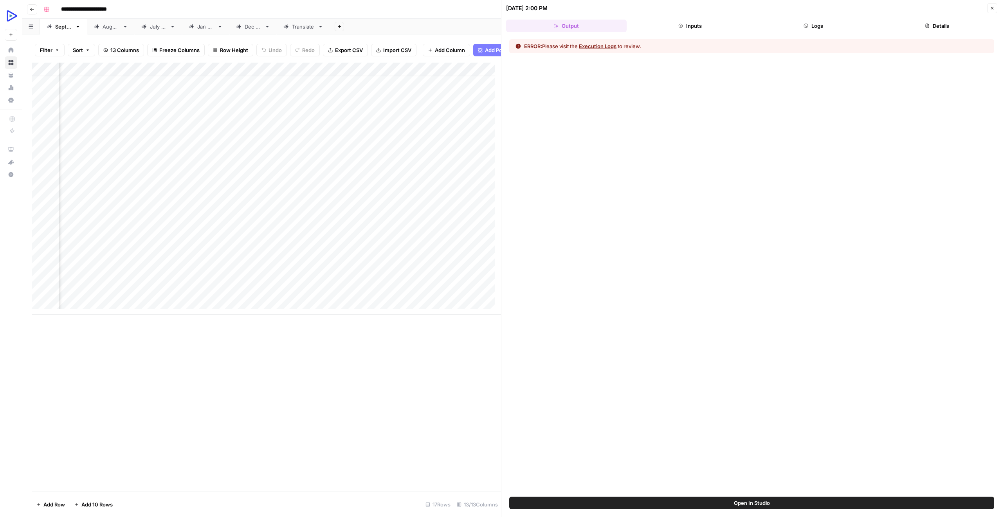
click at [995, 7] on button "Close" at bounding box center [992, 8] width 10 height 10
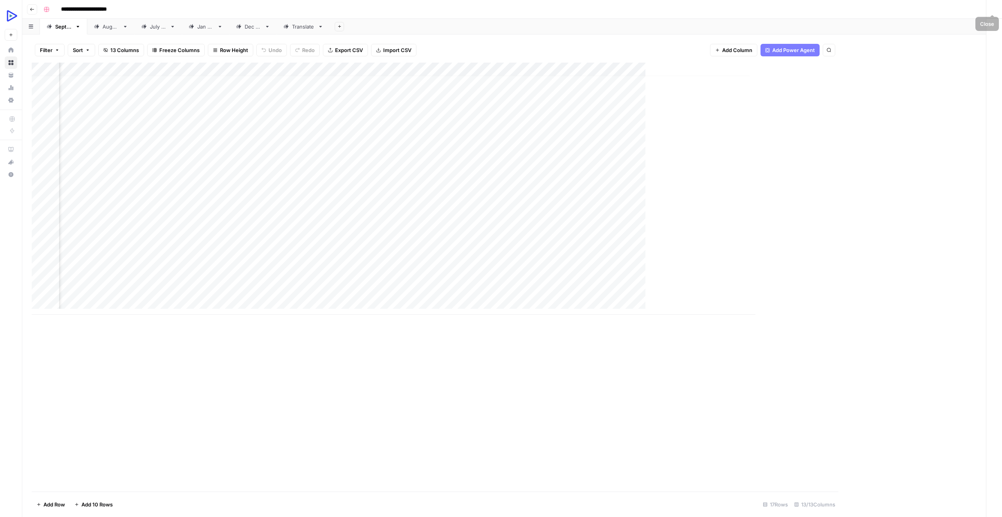
scroll to position [6, 74]
click at [803, 141] on div "Add Column" at bounding box center [512, 189] width 961 height 252
click at [769, 139] on div "Add Column" at bounding box center [512, 189] width 961 height 252
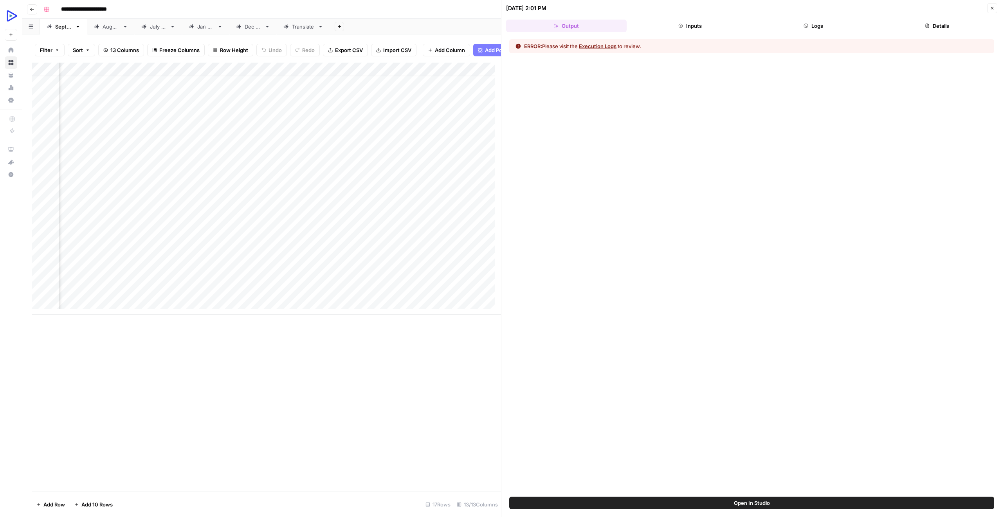
click at [603, 44] on button "Execution Logs" at bounding box center [598, 46] width 38 height 8
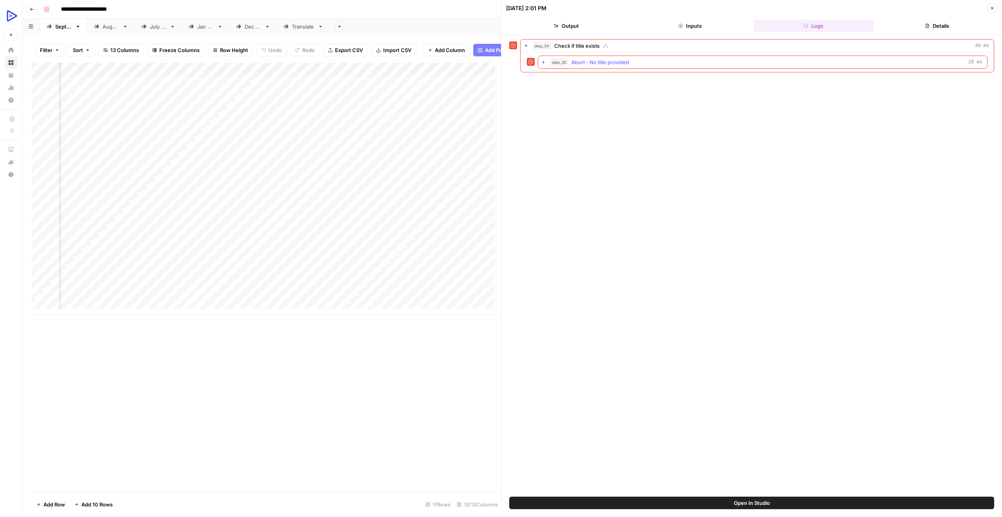
click at [602, 61] on span "Abort - No title provided" at bounding box center [600, 62] width 58 height 8
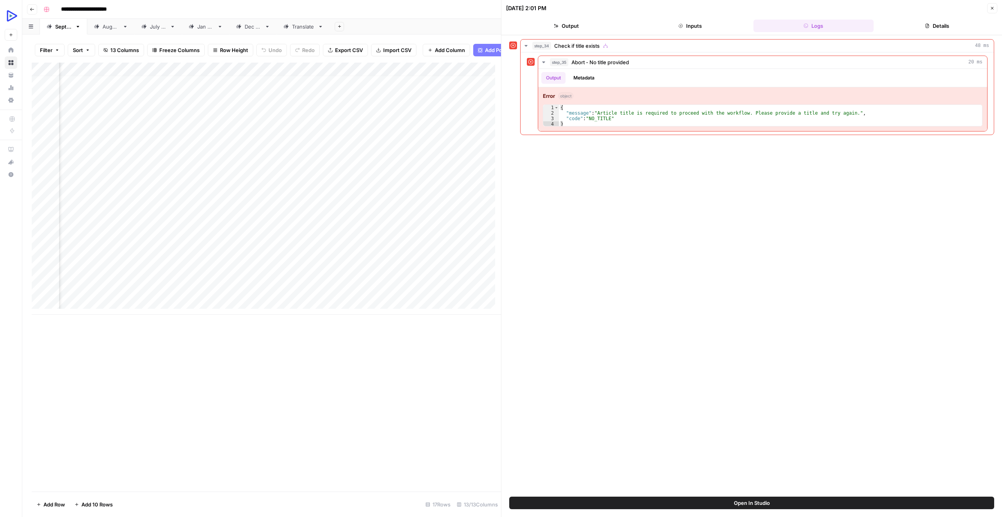
click at [464, 149] on div "Add Column" at bounding box center [266, 189] width 469 height 252
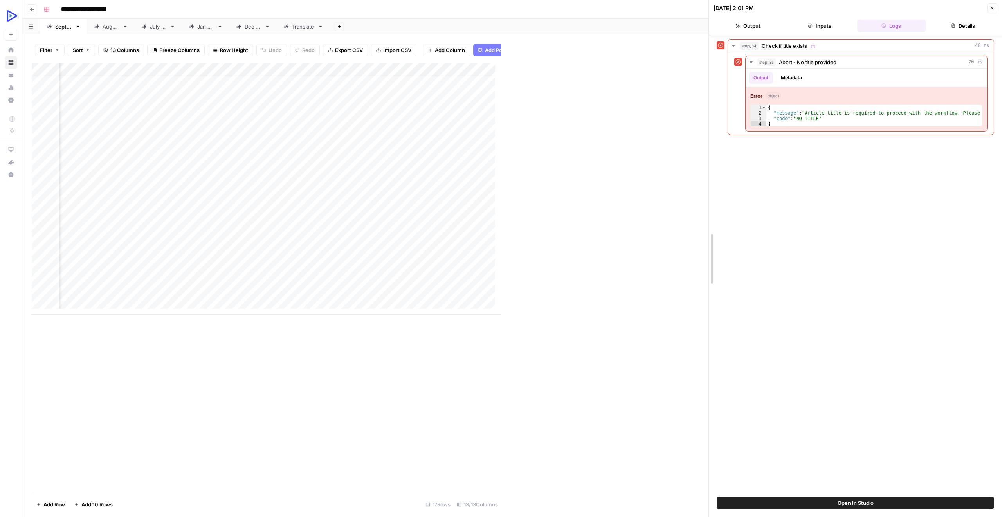
drag, startPoint x: 497, startPoint y: 159, endPoint x: 829, endPoint y: 159, distance: 331.9
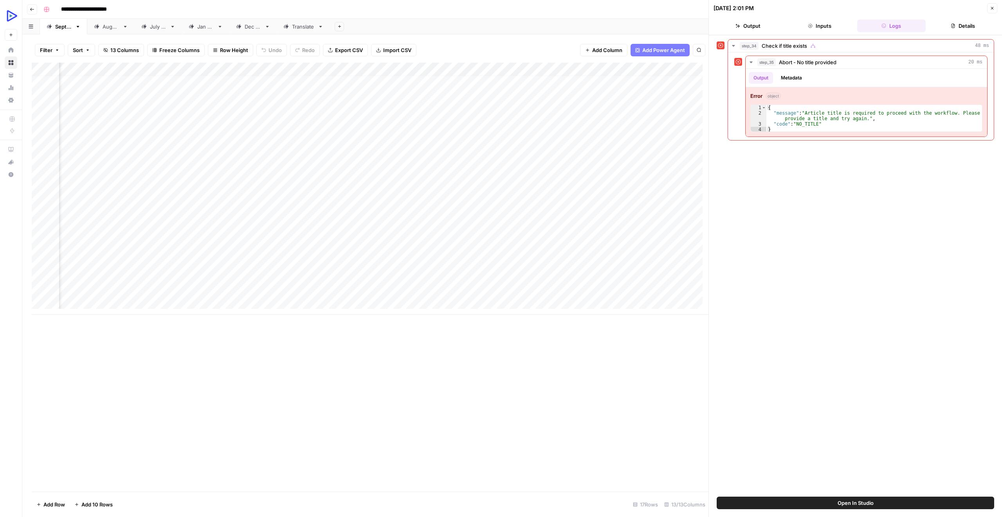
click at [688, 143] on div "Add Column" at bounding box center [370, 189] width 677 height 252
drag, startPoint x: 706, startPoint y: 141, endPoint x: 800, endPoint y: 141, distance: 93.5
click at [145, 141] on div "Add Column" at bounding box center [370, 189] width 677 height 252
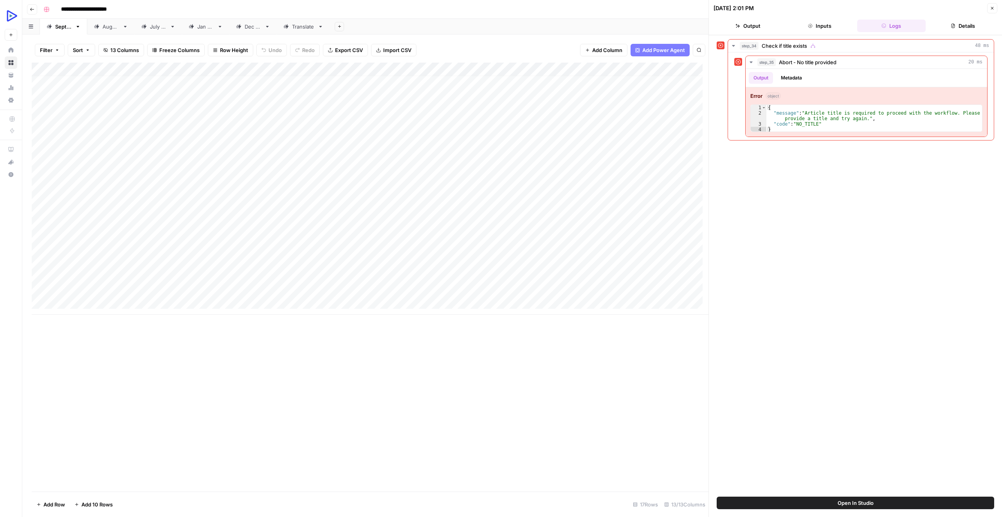
click at [476, 143] on div "Add Column" at bounding box center [370, 189] width 677 height 252
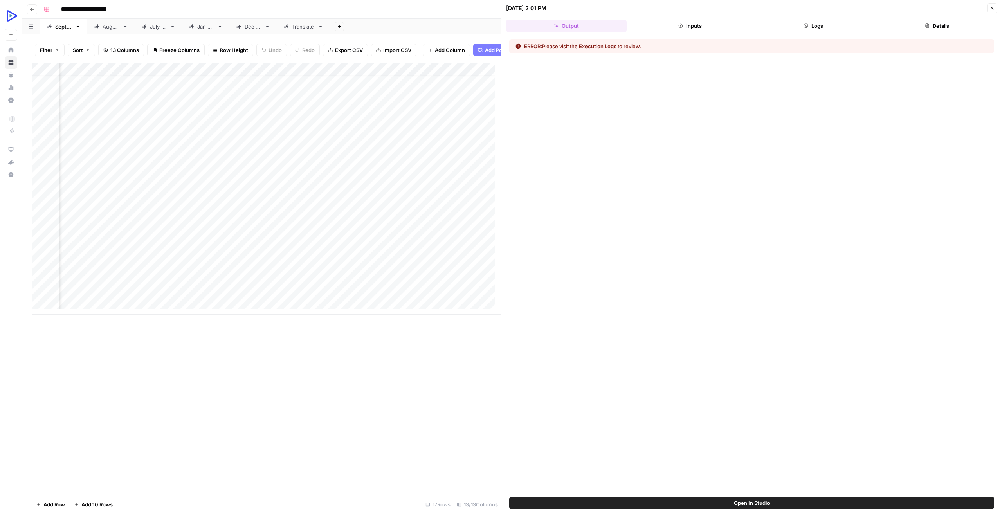
click at [234, 150] on div "Add Column" at bounding box center [266, 189] width 469 height 252
click at [991, 8] on icon "button" at bounding box center [992, 8] width 5 height 5
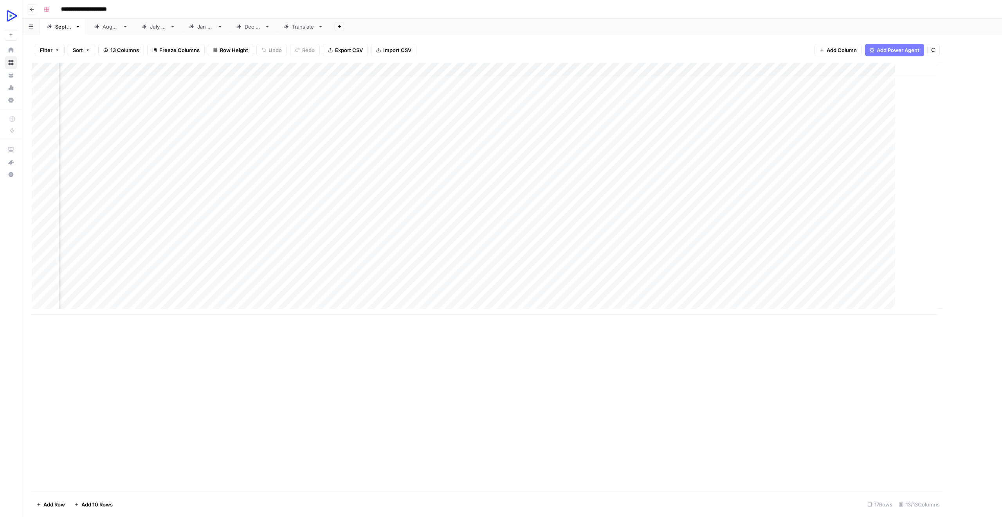
scroll to position [6, 74]
click at [805, 140] on div "Add Column" at bounding box center [512, 189] width 961 height 252
click at [794, 140] on div "Add Column" at bounding box center [512, 189] width 961 height 252
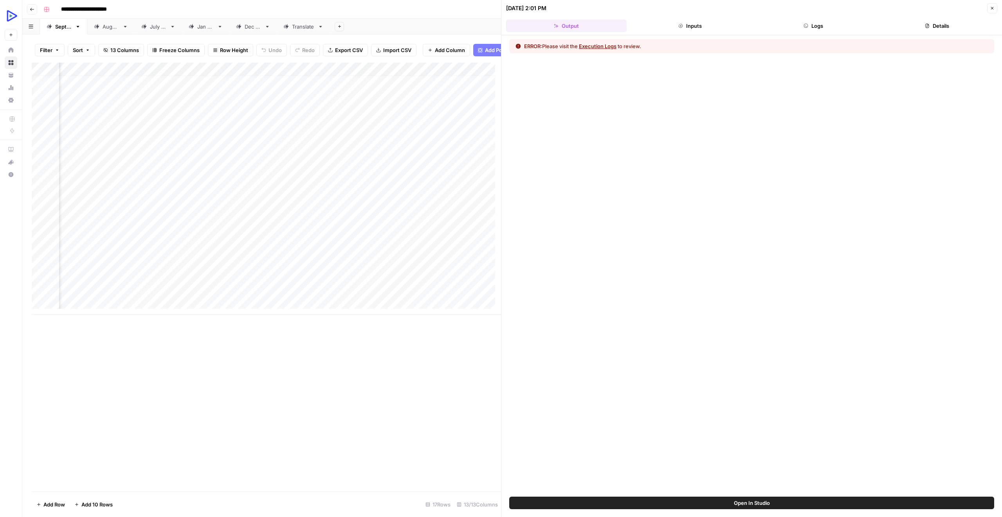
click at [610, 43] on button "Execution Logs" at bounding box center [598, 46] width 38 height 8
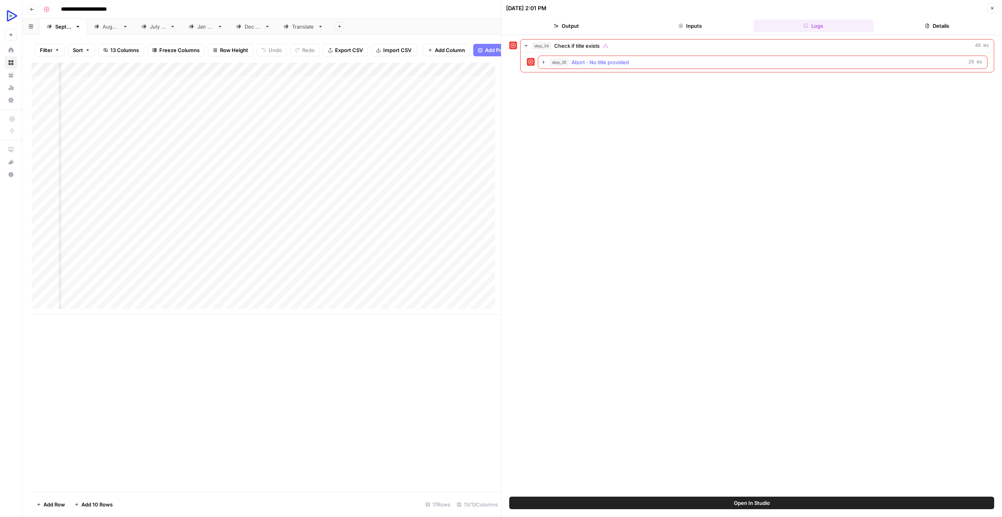
click at [617, 64] on span "Abort - No title provided" at bounding box center [600, 62] width 58 height 8
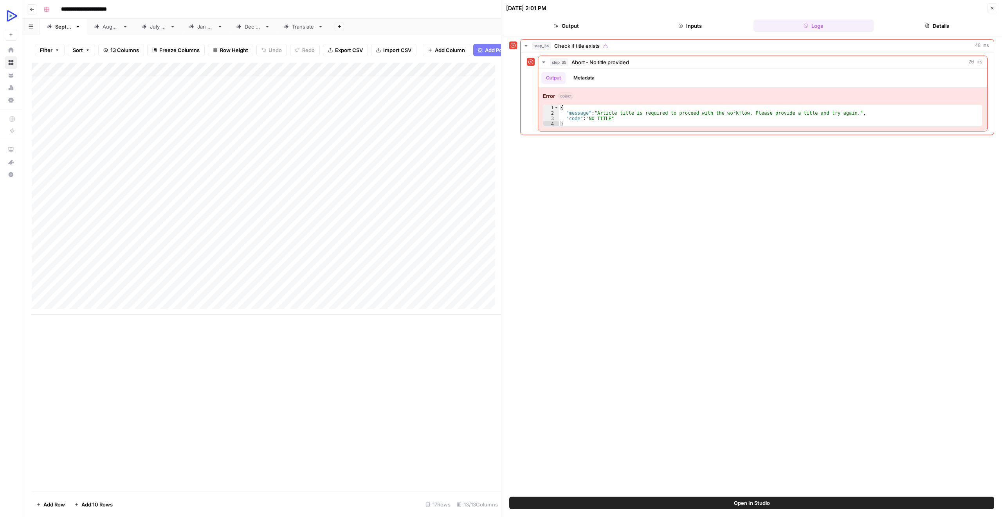
scroll to position [6, 0]
click at [992, 5] on button "Close" at bounding box center [992, 8] width 10 height 10
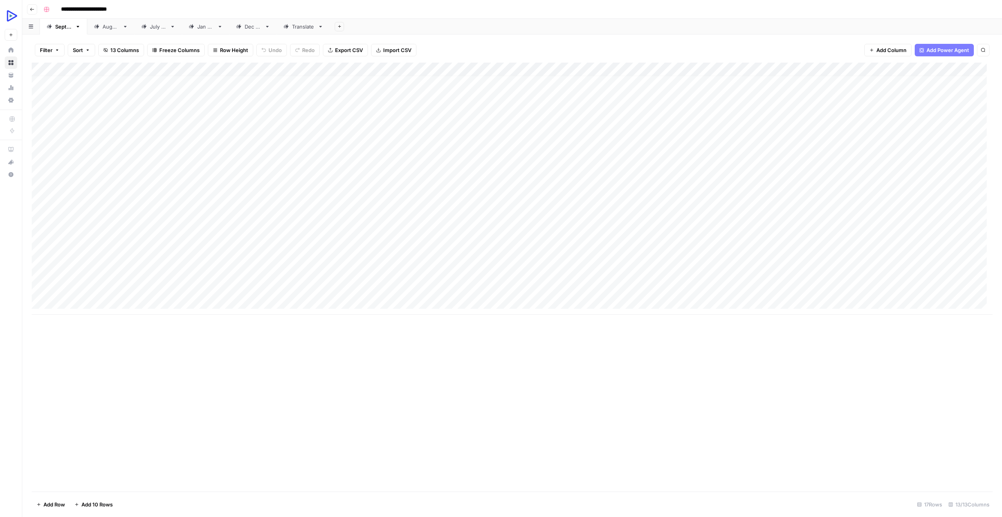
click at [150, 144] on div "Add Column" at bounding box center [512, 189] width 961 height 252
click at [876, 141] on div "Add Column" at bounding box center [512, 189] width 961 height 252
click at [147, 146] on div "Add Column" at bounding box center [512, 189] width 961 height 252
click at [830, 142] on div "Add Column" at bounding box center [512, 189] width 961 height 252
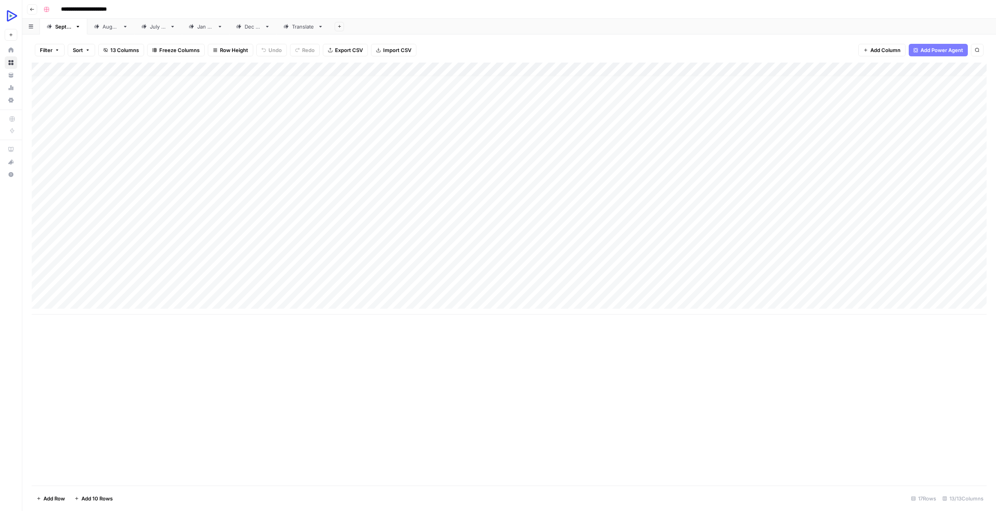
click at [830, 142] on body "**********" at bounding box center [498, 255] width 996 height 511
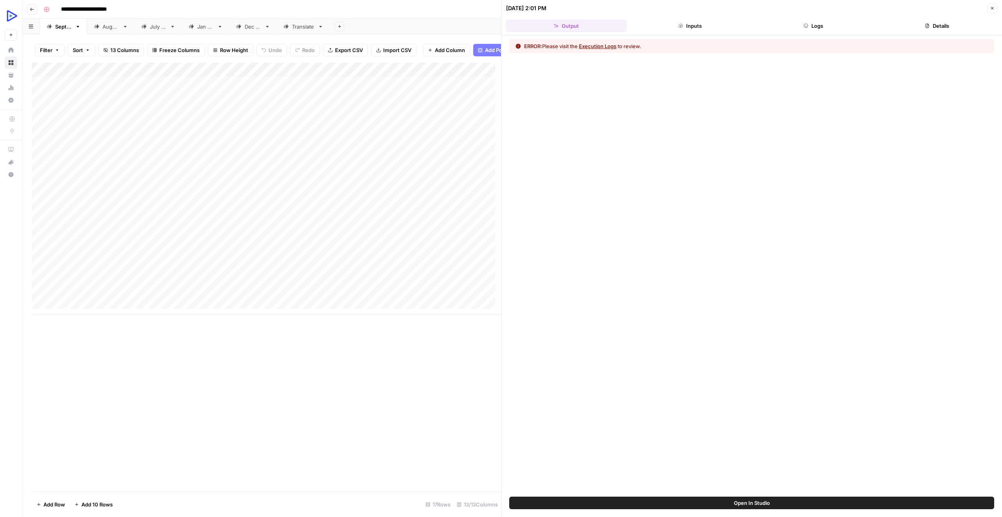
click at [993, 6] on icon "button" at bounding box center [992, 8] width 5 height 5
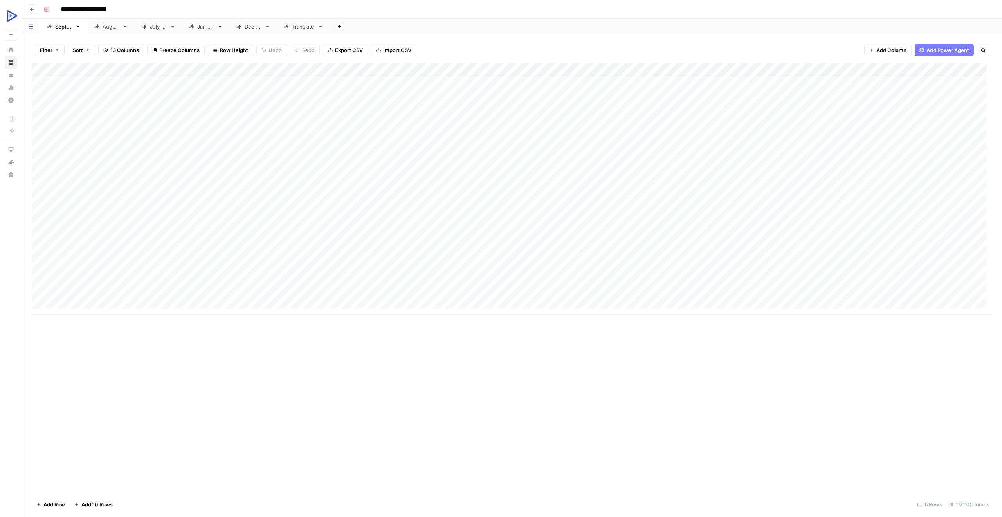
click at [894, 51] on span "Add Column" at bounding box center [891, 50] width 30 height 8
click at [887, 52] on button "Text" at bounding box center [923, 51] width 147 height 13
drag, startPoint x: 123, startPoint y: 83, endPoint x: 101, endPoint y: 264, distance: 183.0
click at [101, 264] on div "Add Column" at bounding box center [512, 189] width 961 height 252
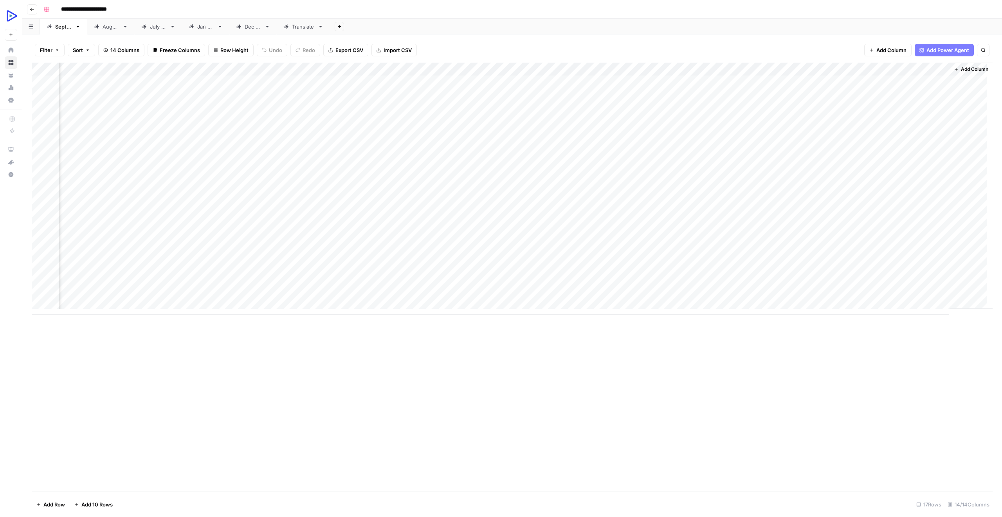
click at [856, 83] on div "Add Column" at bounding box center [512, 189] width 961 height 252
click at [651, 70] on div "Add Column" at bounding box center [512, 189] width 961 height 252
click at [659, 135] on span "Configure Inputs" at bounding box center [668, 135] width 68 height 8
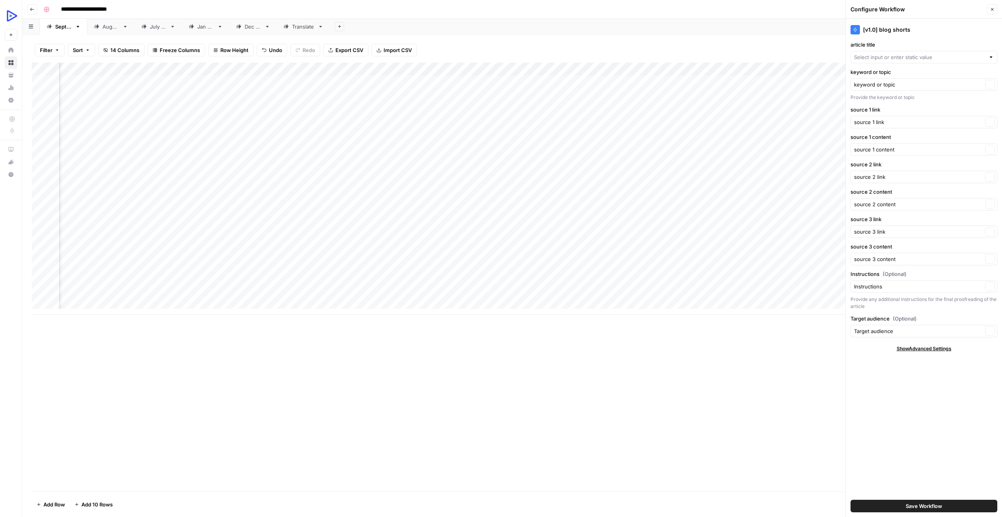
type input "article title"
click at [858, 59] on input "article title" at bounding box center [918, 57] width 129 height 8
click at [891, 217] on span "New Column" at bounding box center [922, 219] width 130 height 8
type input "New Column"
click at [562, 160] on div "Add Column" at bounding box center [512, 189] width 961 height 252
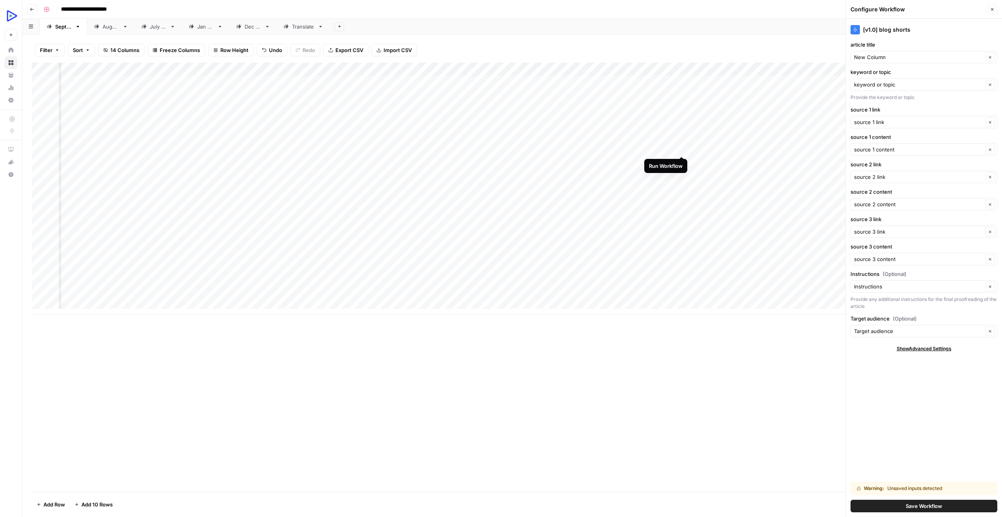
click at [684, 147] on div "Add Column" at bounding box center [512, 189] width 961 height 252
click at [991, 484] on icon "close" at bounding box center [990, 486] width 5 height 6
click at [784, 377] on div "Add Column" at bounding box center [512, 277] width 961 height 429
click at [991, 8] on icon "button" at bounding box center [992, 9] width 5 height 5
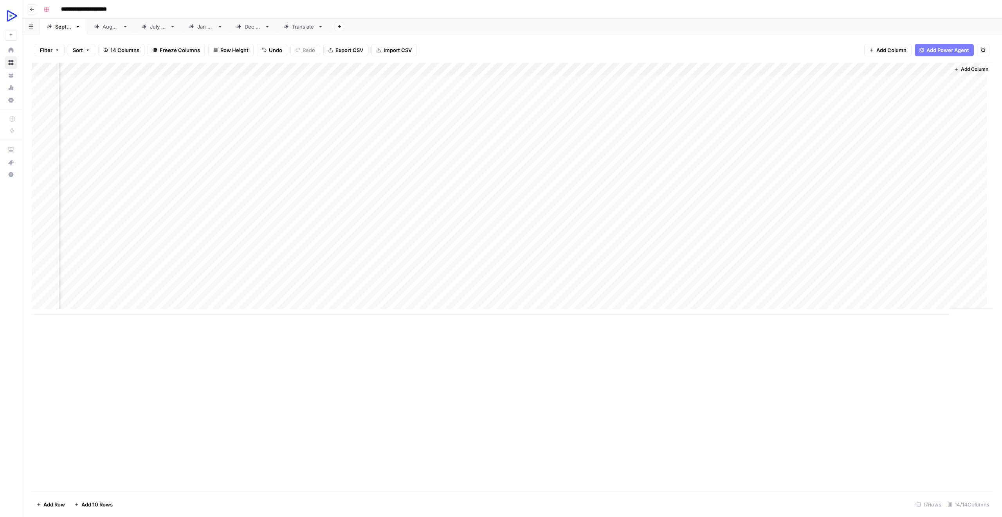
click at [654, 67] on div "Add Column" at bounding box center [512, 189] width 961 height 252
click at [662, 133] on span "Configure Inputs" at bounding box center [668, 135] width 68 height 8
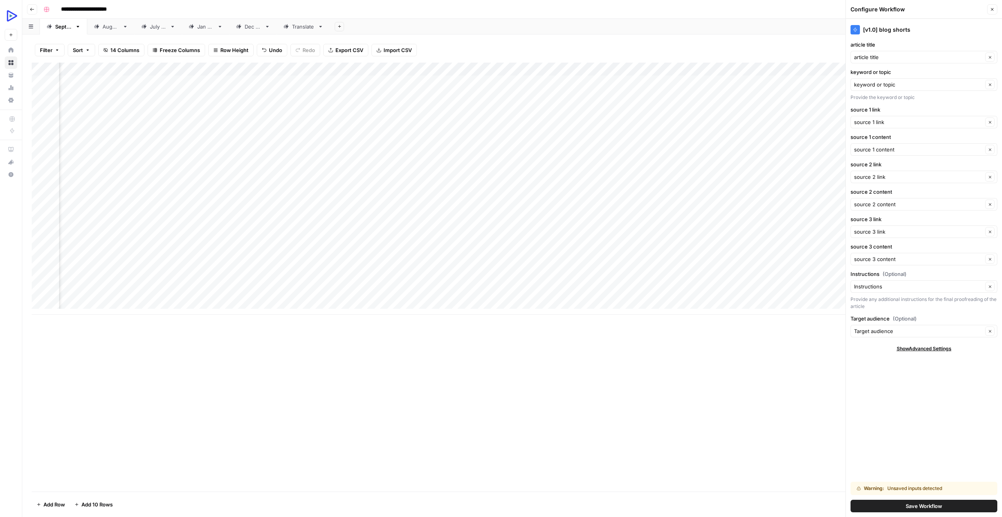
click at [943, 502] on button "Save Workflow" at bounding box center [923, 506] width 147 height 13
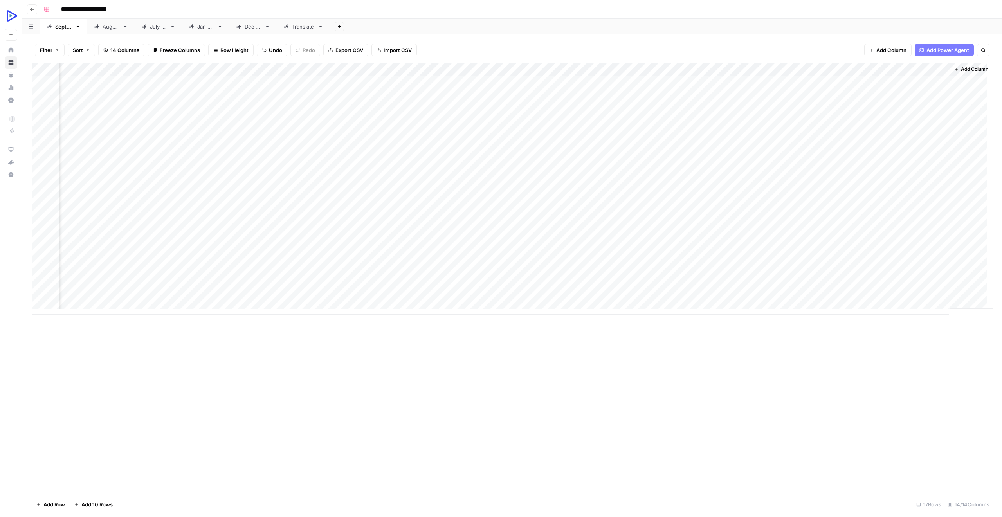
click at [857, 71] on div "Add Column" at bounding box center [512, 189] width 961 height 252
click at [937, 66] on div at bounding box center [886, 71] width 113 height 16
click at [937, 70] on div at bounding box center [886, 71] width 113 height 16
click at [868, 176] on span "Remove Column" at bounding box center [879, 175] width 68 height 8
click at [475, 82] on span "Delete" at bounding box center [473, 81] width 17 height 8
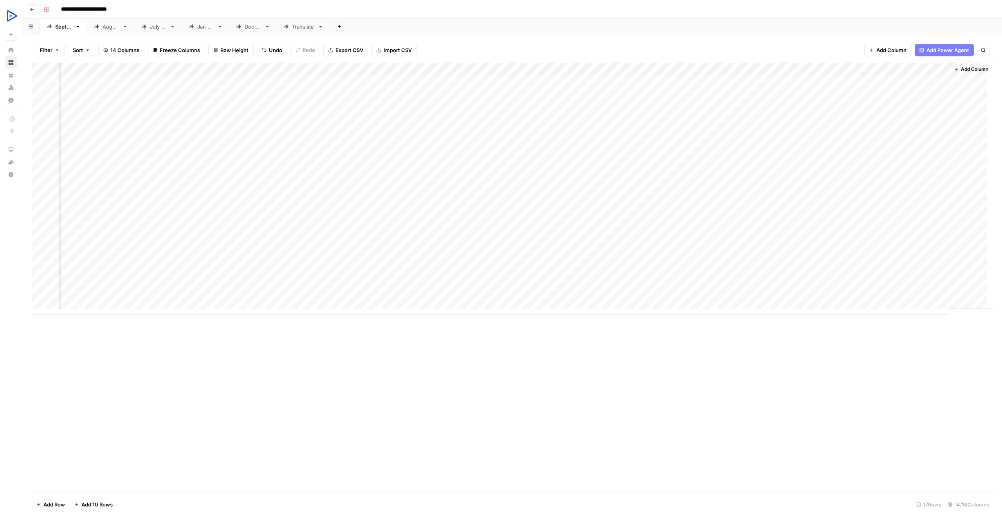
scroll to position [0, 83]
click at [757, 150] on div "Add Column" at bounding box center [512, 189] width 961 height 252
click at [757, 66] on div "Add Column" at bounding box center [512, 189] width 961 height 252
click at [762, 131] on button "Configure Inputs" at bounding box center [778, 135] width 86 height 11
click at [797, 148] on div "Add Column" at bounding box center [512, 189] width 961 height 252
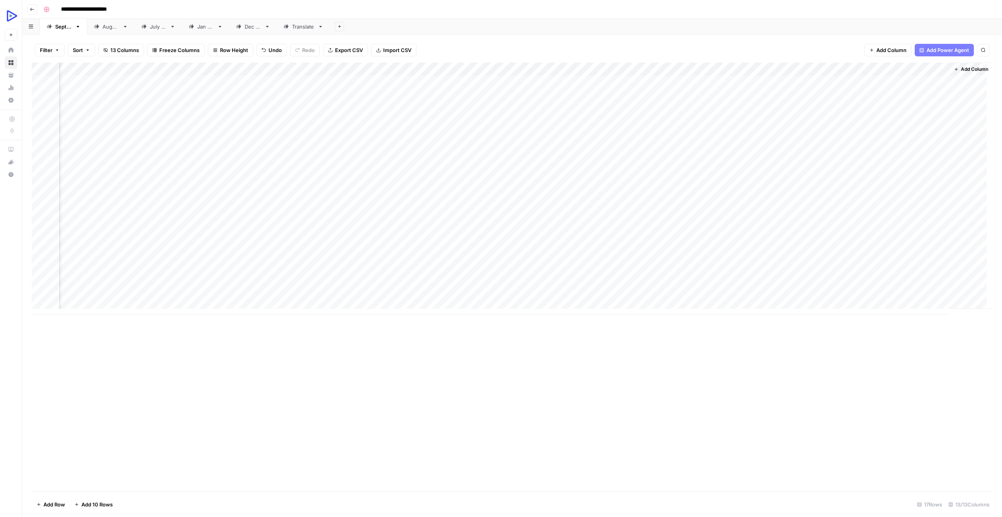
click at [788, 149] on div "Add Column" at bounding box center [512, 189] width 961 height 252
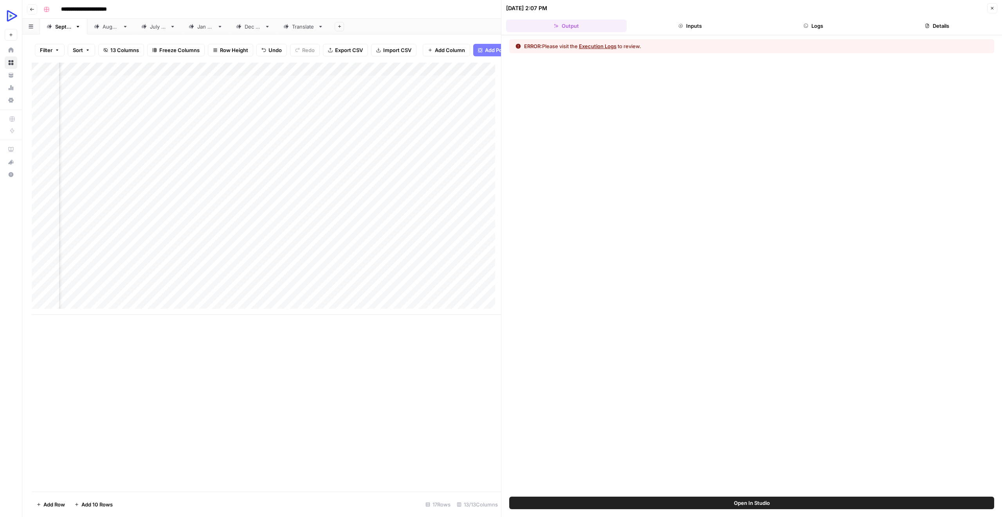
click at [701, 29] on button "Inputs" at bounding box center [690, 26] width 121 height 13
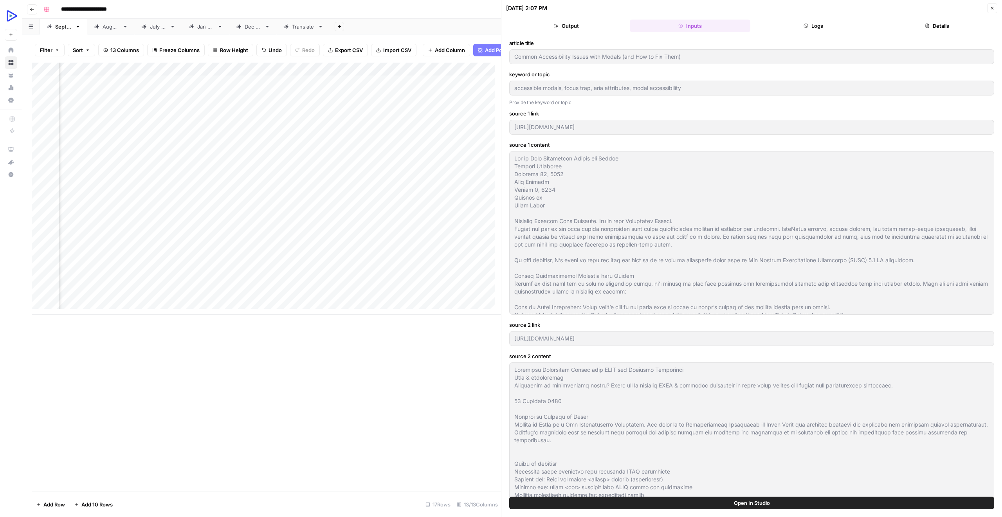
click at [573, 26] on button "Output" at bounding box center [566, 26] width 121 height 13
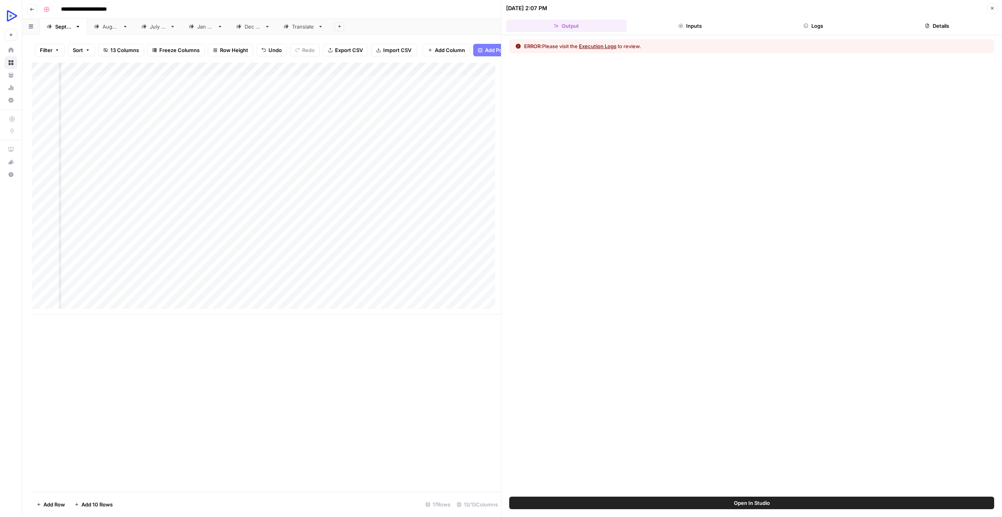
click at [606, 47] on button "Execution Logs" at bounding box center [598, 46] width 38 height 8
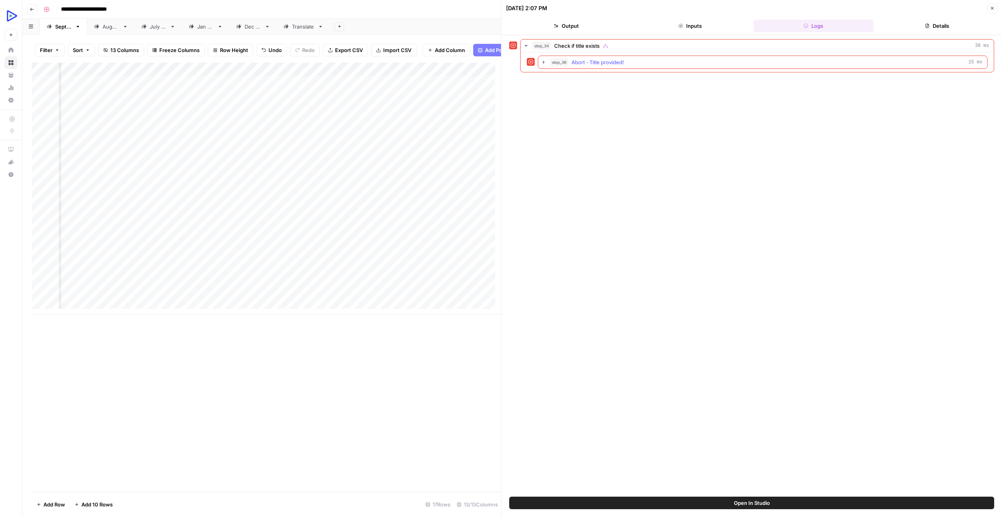
click at [603, 64] on span "Abort - Title provided!" at bounding box center [597, 62] width 52 height 8
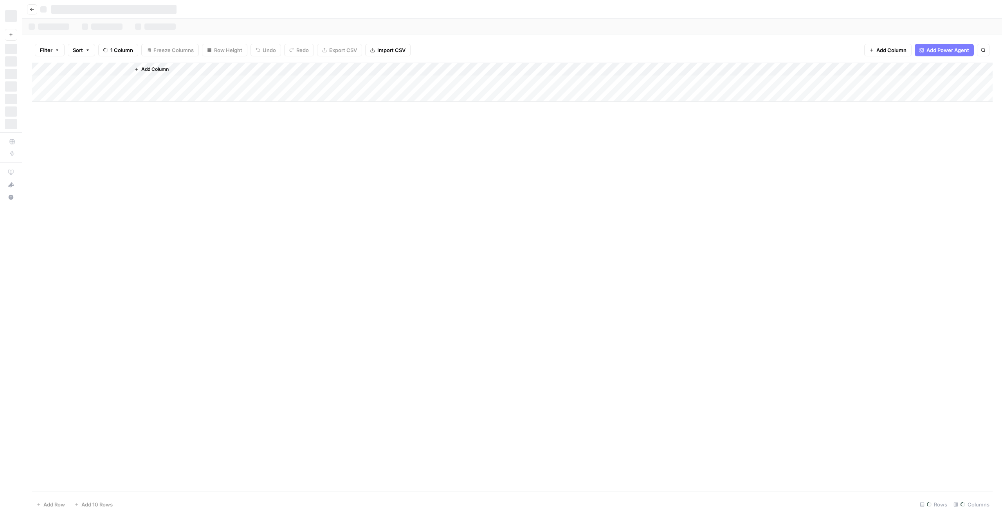
scroll to position [6, 99]
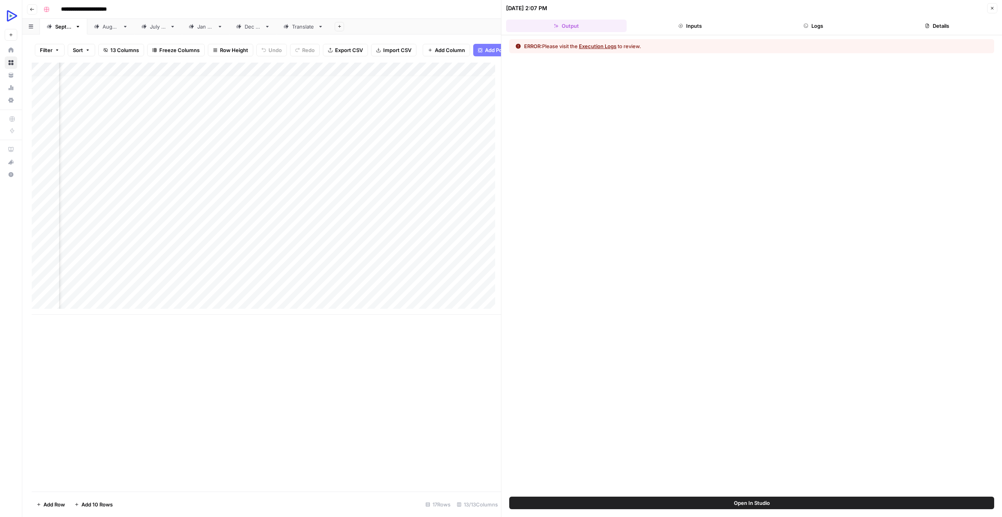
click at [992, 4] on button "Close" at bounding box center [992, 8] width 10 height 10
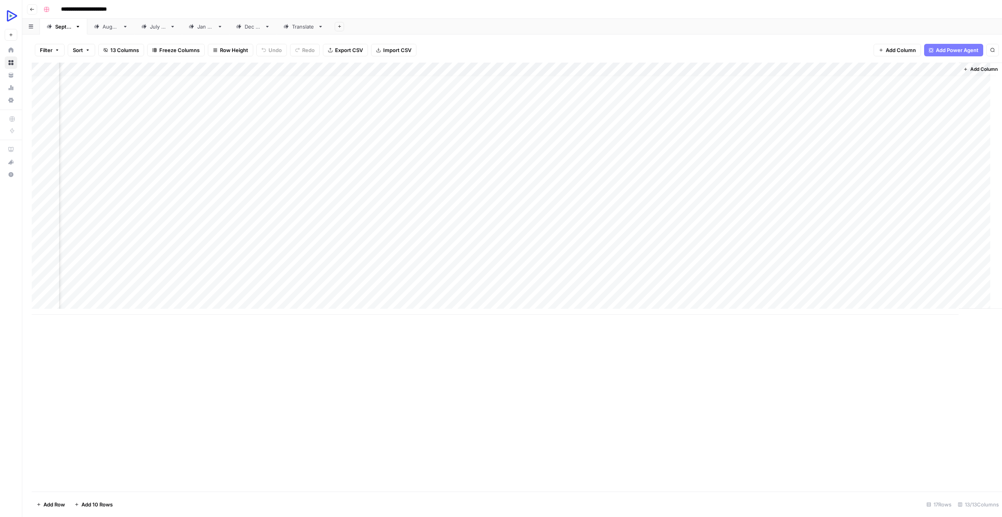
scroll to position [6, 74]
click at [802, 140] on div "Add Column" at bounding box center [512, 189] width 961 height 252
click at [792, 142] on div "Add Column" at bounding box center [512, 189] width 961 height 252
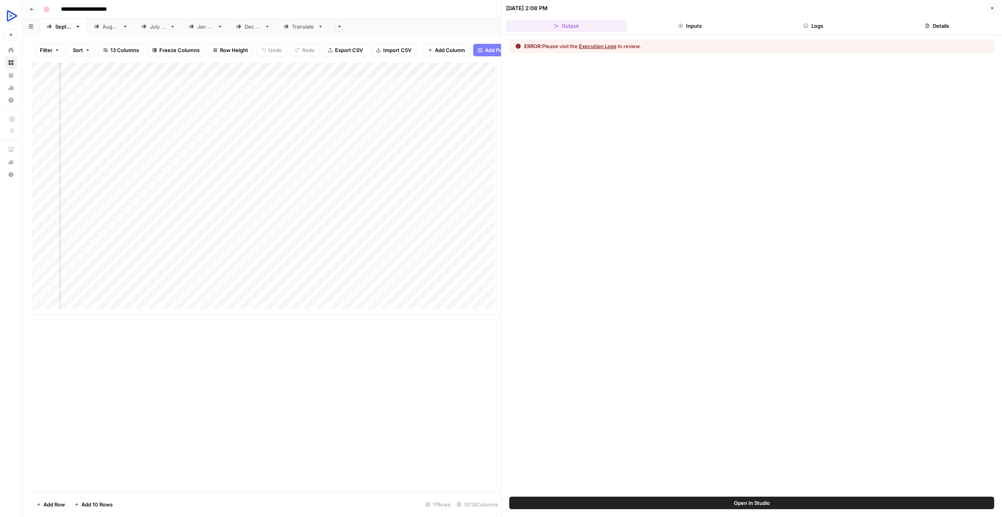
click at [616, 45] on button "Execution Logs" at bounding box center [598, 46] width 38 height 8
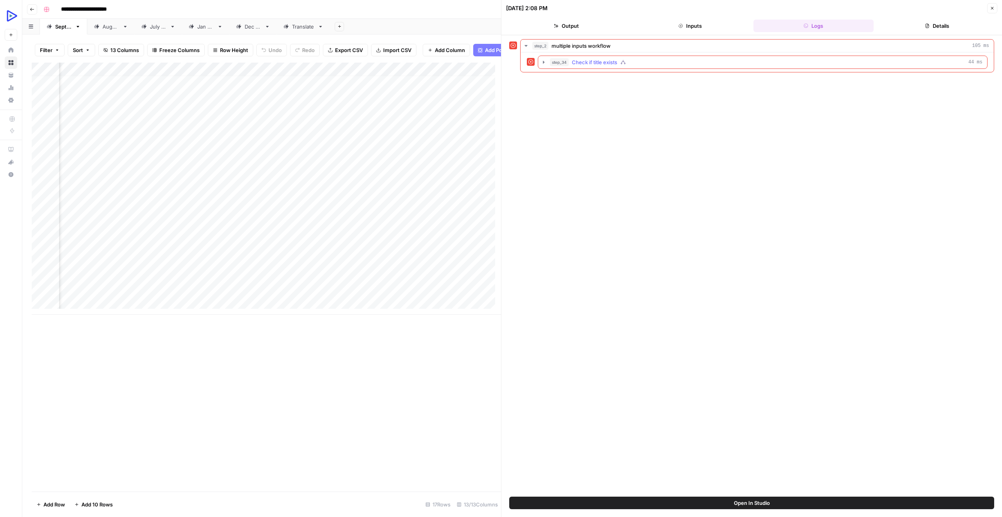
click at [605, 59] on span "Check if title exists" at bounding box center [594, 62] width 45 height 8
click at [612, 76] on span "Abort - Title provided" at bounding box center [614, 79] width 51 height 8
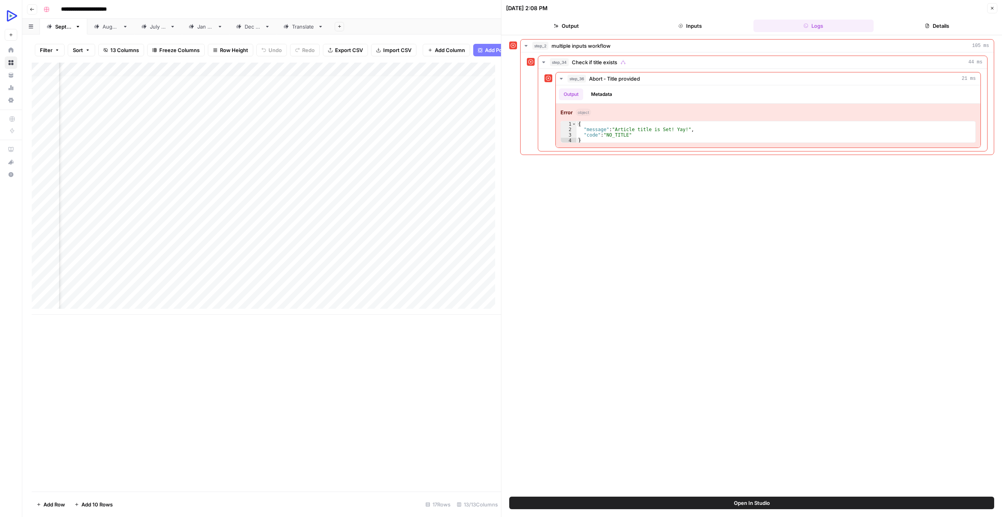
click at [988, 9] on button "Close" at bounding box center [992, 8] width 10 height 10
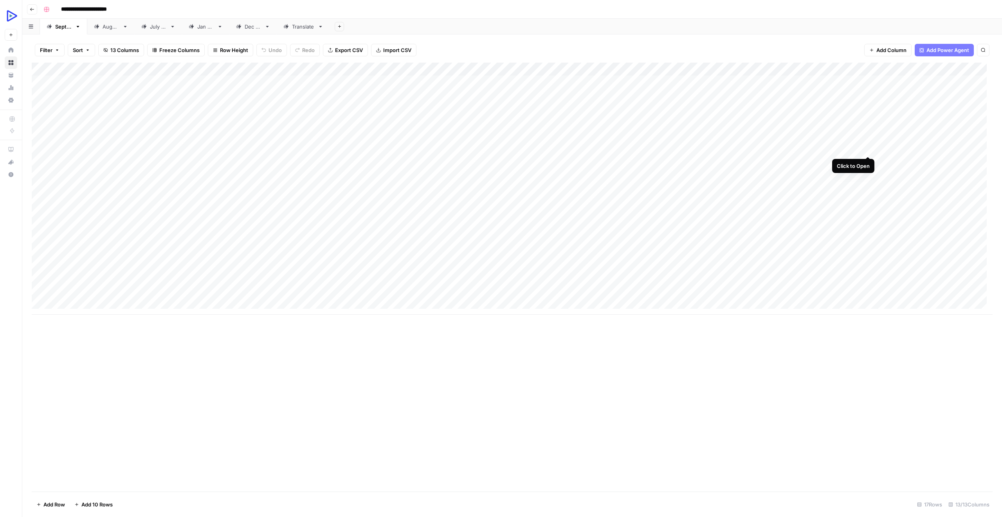
click at [877, 144] on div "Add Column" at bounding box center [512, 189] width 961 height 252
click at [878, 149] on div "Add Column" at bounding box center [512, 189] width 961 height 252
click at [976, 146] on div "Add Column" at bounding box center [512, 189] width 961 height 252
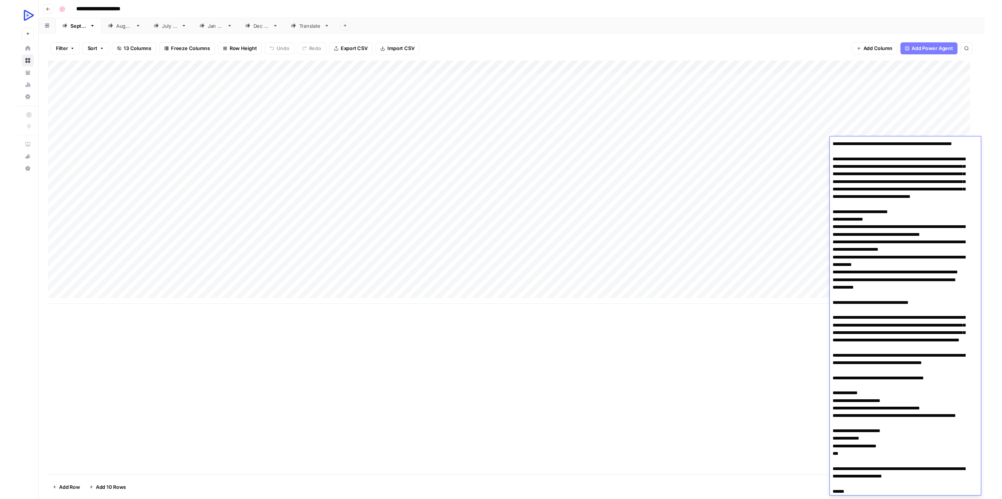
scroll to position [1731, 0]
